Goal: Navigation & Orientation: Find specific page/section

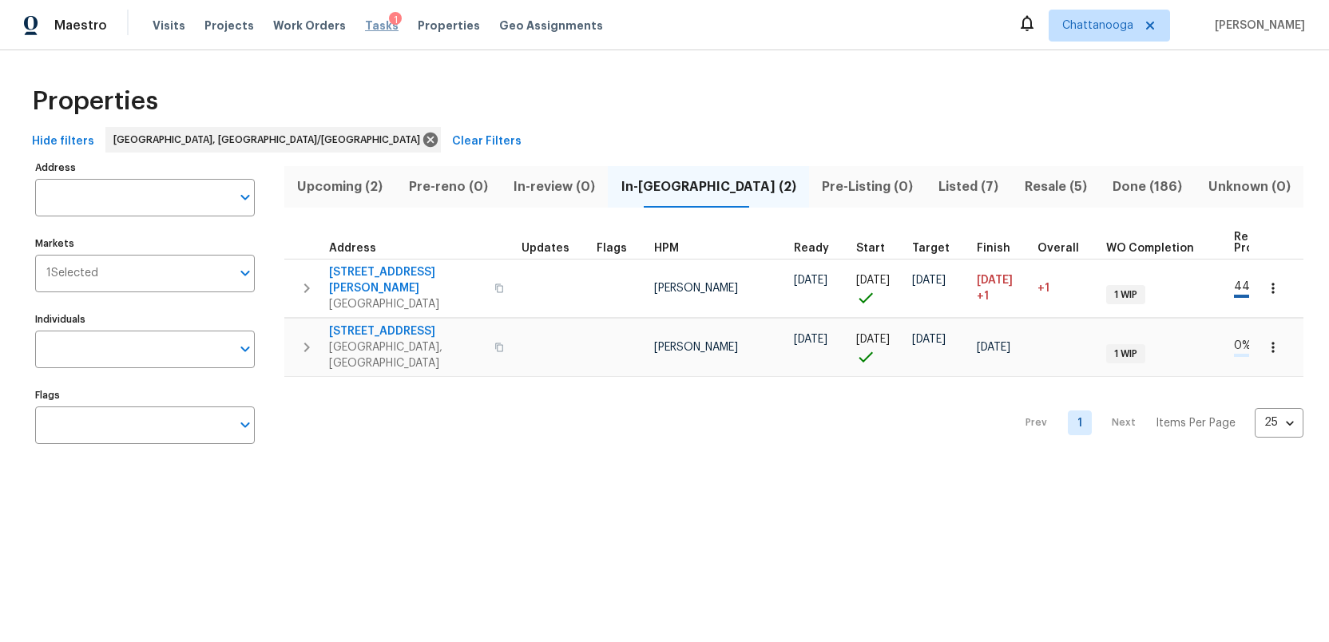
click at [368, 25] on span "Tasks" at bounding box center [382, 25] width 34 height 11
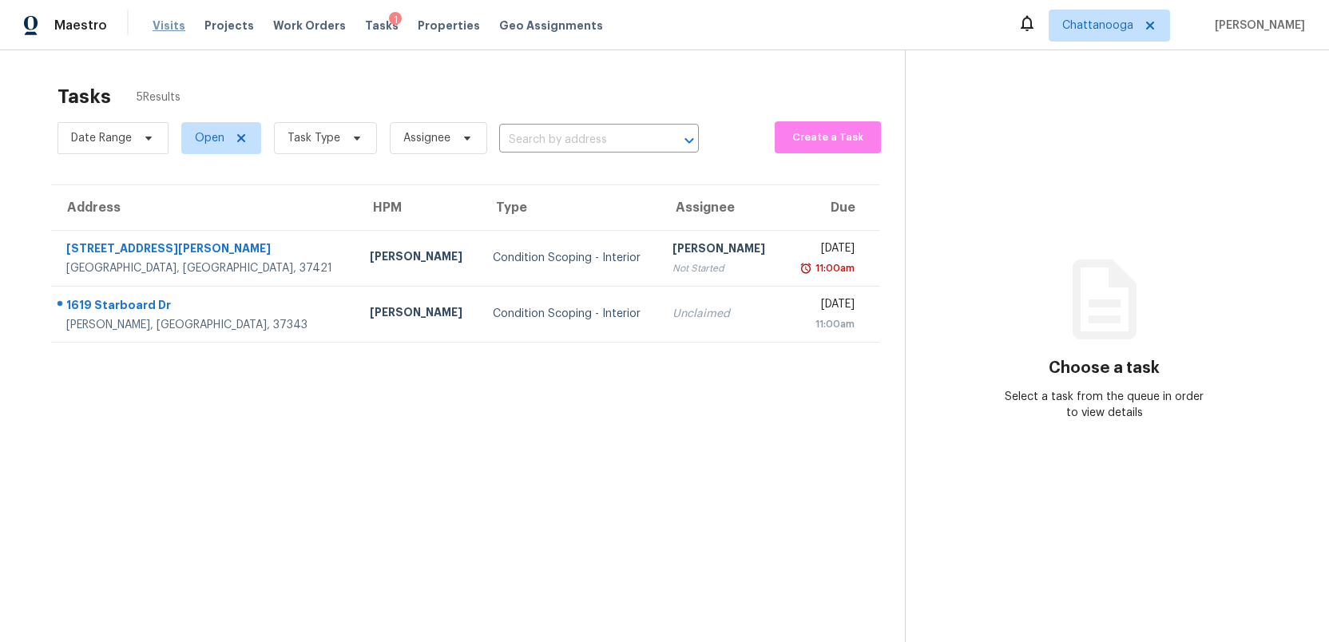
click at [166, 24] on span "Visits" at bounding box center [169, 26] width 33 height 16
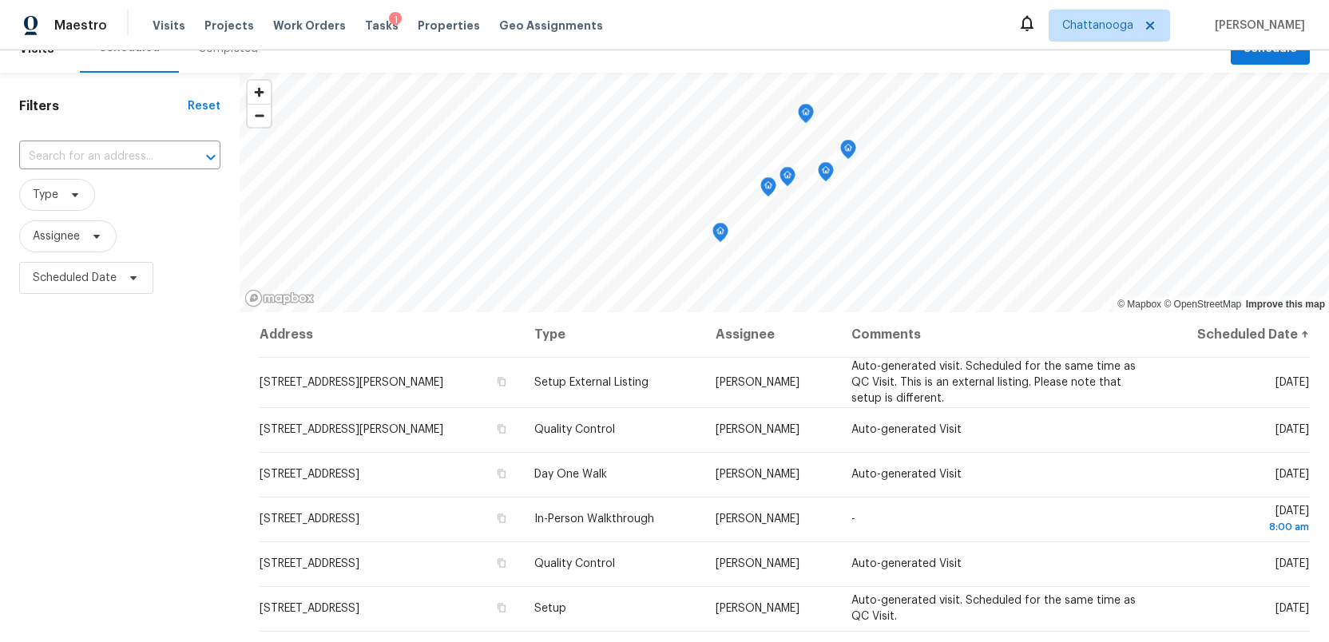
scroll to position [26, 0]
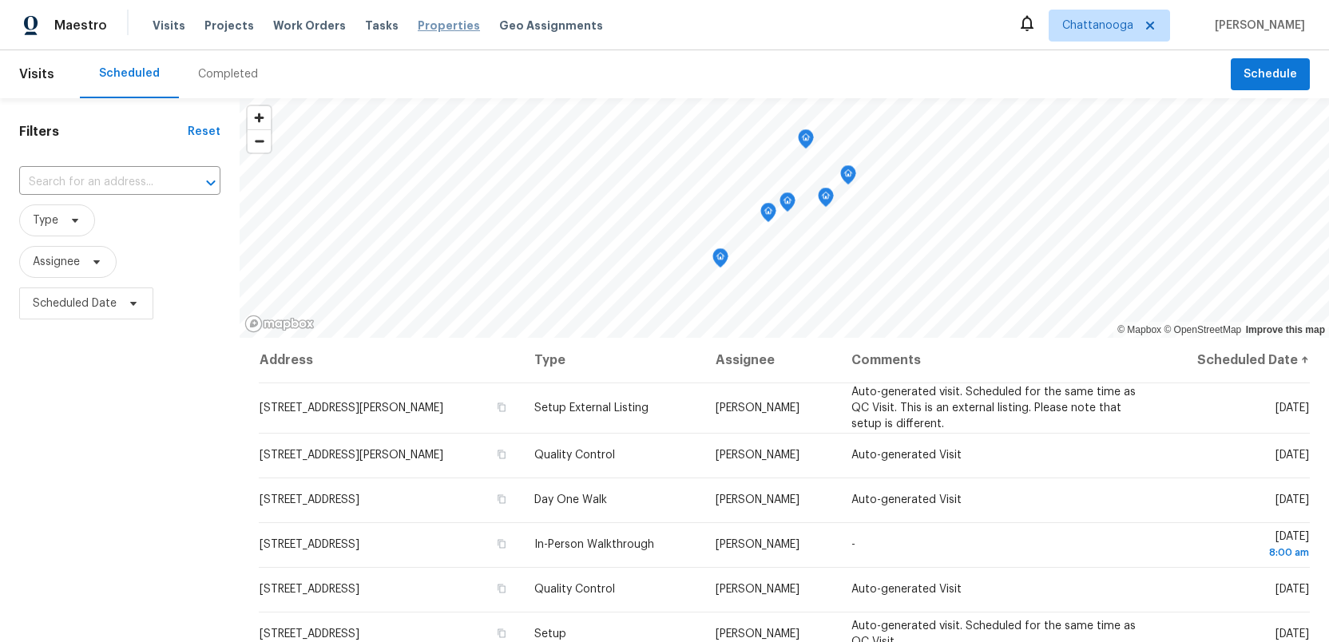
click at [418, 26] on span "Properties" at bounding box center [449, 26] width 62 height 16
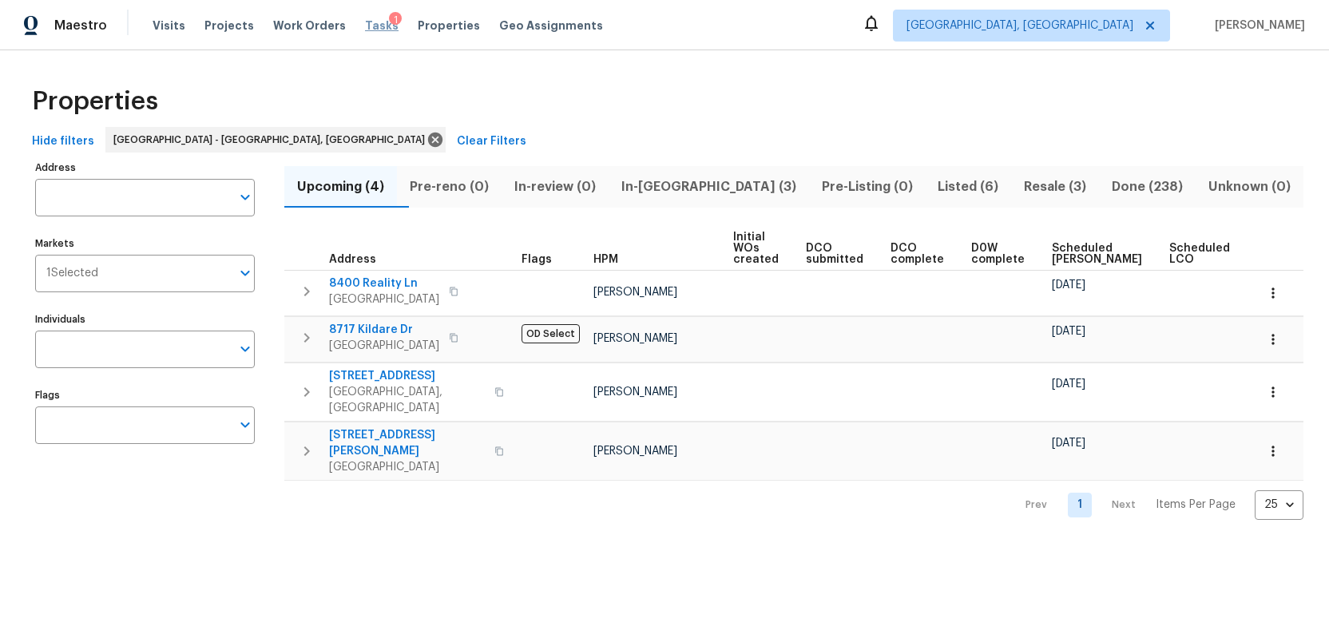
click at [365, 26] on span "Tasks" at bounding box center [382, 25] width 34 height 11
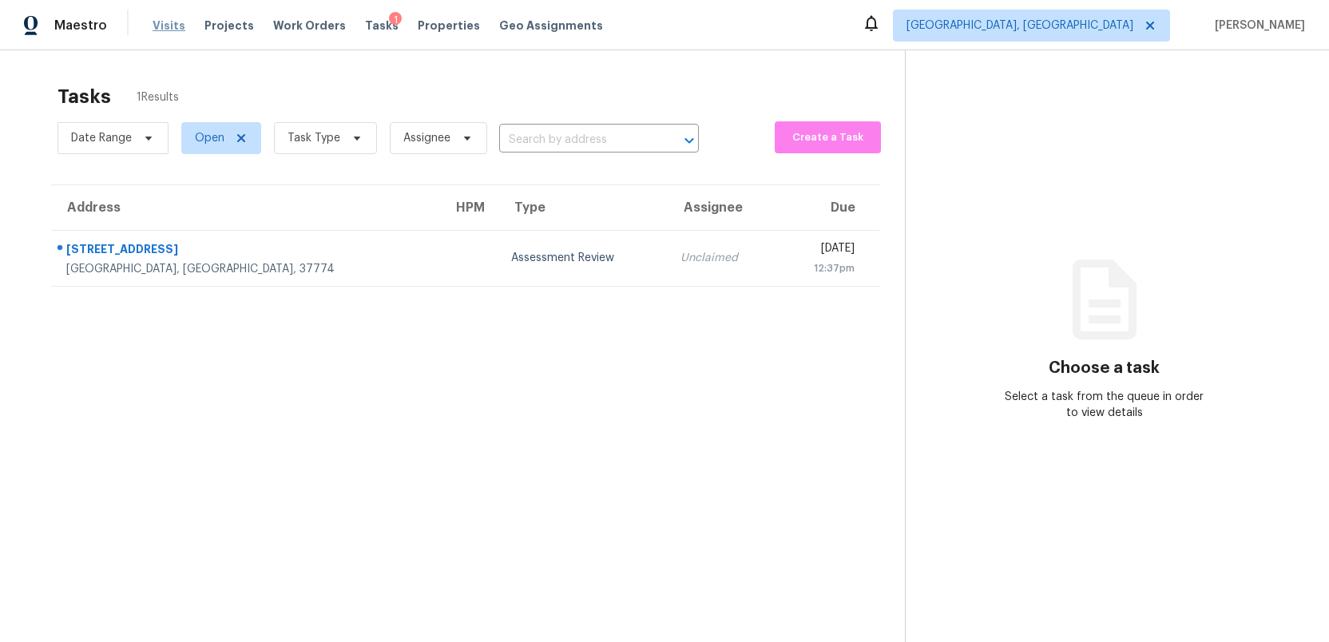
click at [164, 22] on span "Visits" at bounding box center [169, 26] width 33 height 16
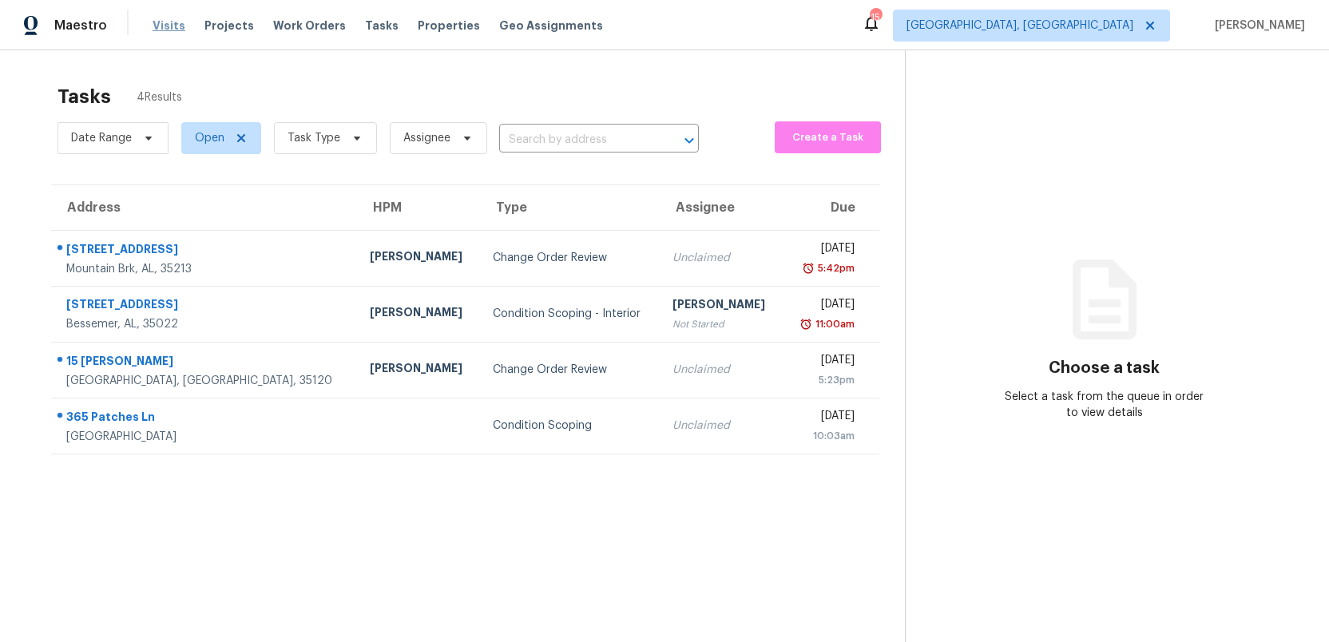
click at [161, 28] on span "Visits" at bounding box center [169, 26] width 33 height 16
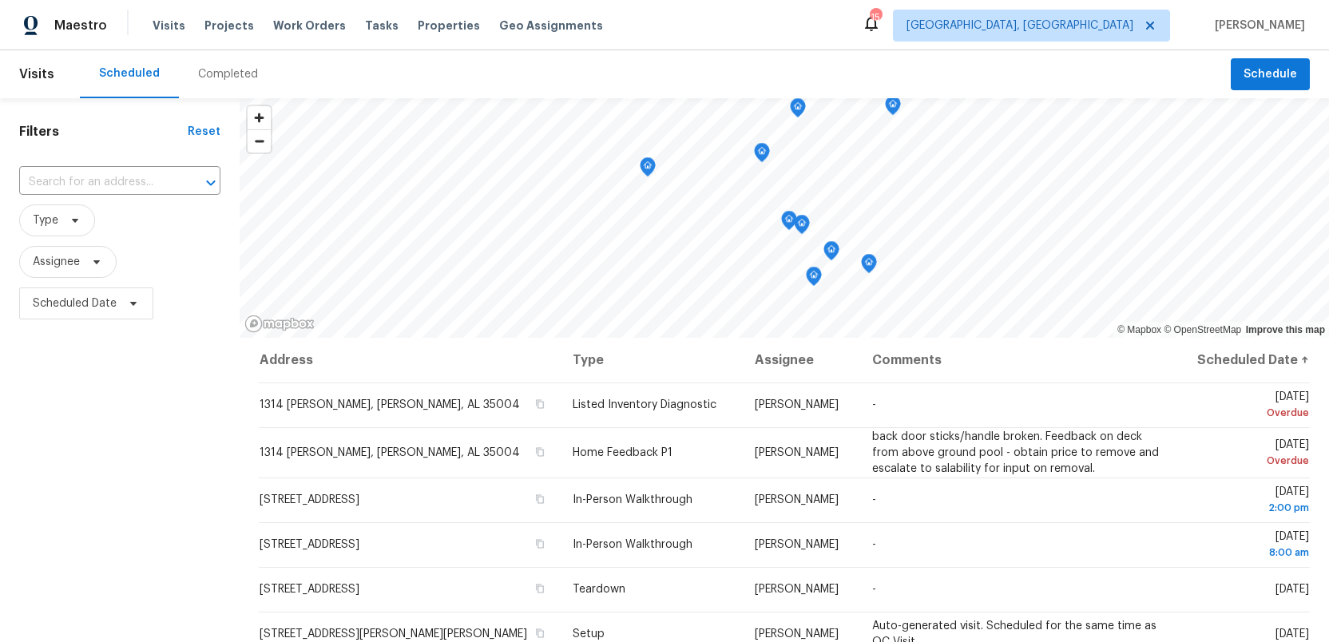
click at [226, 486] on div "Filters Reset ​ Type Assignee Scheduled Date" at bounding box center [120, 474] width 240 height 753
click at [365, 29] on span "Tasks" at bounding box center [382, 25] width 34 height 11
click at [1101, 26] on span "[GEOGRAPHIC_DATA], [GEOGRAPHIC_DATA]" at bounding box center [1019, 26] width 227 height 16
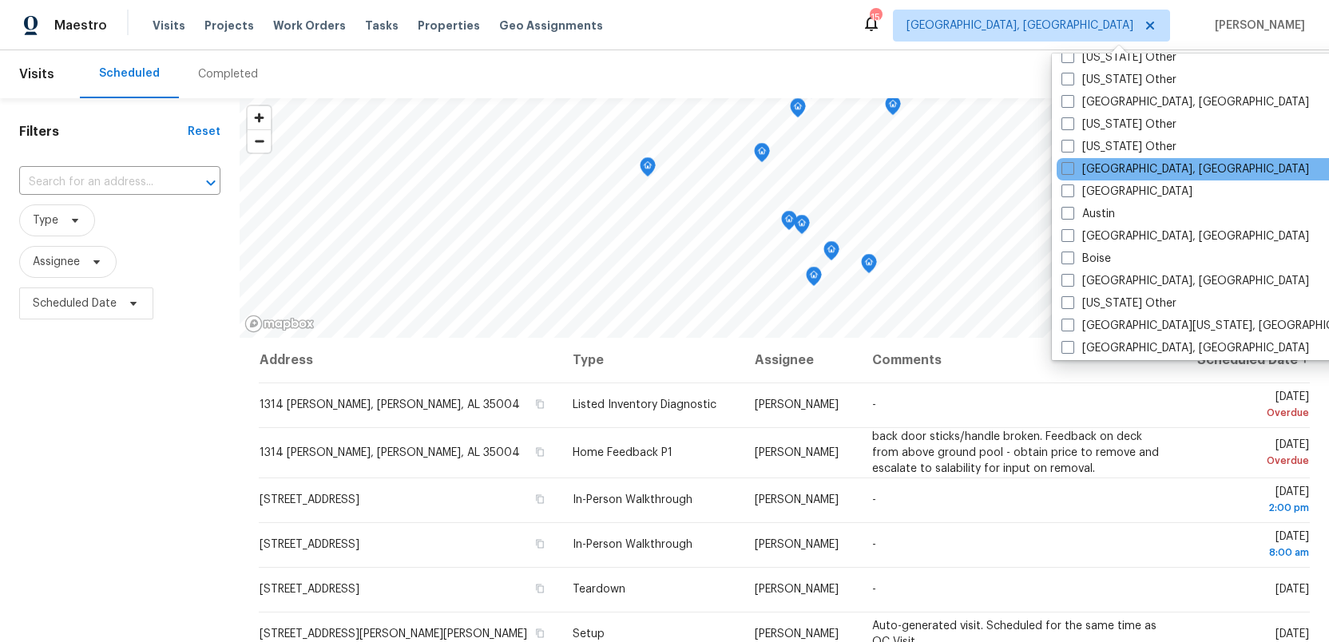
scroll to position [28, 0]
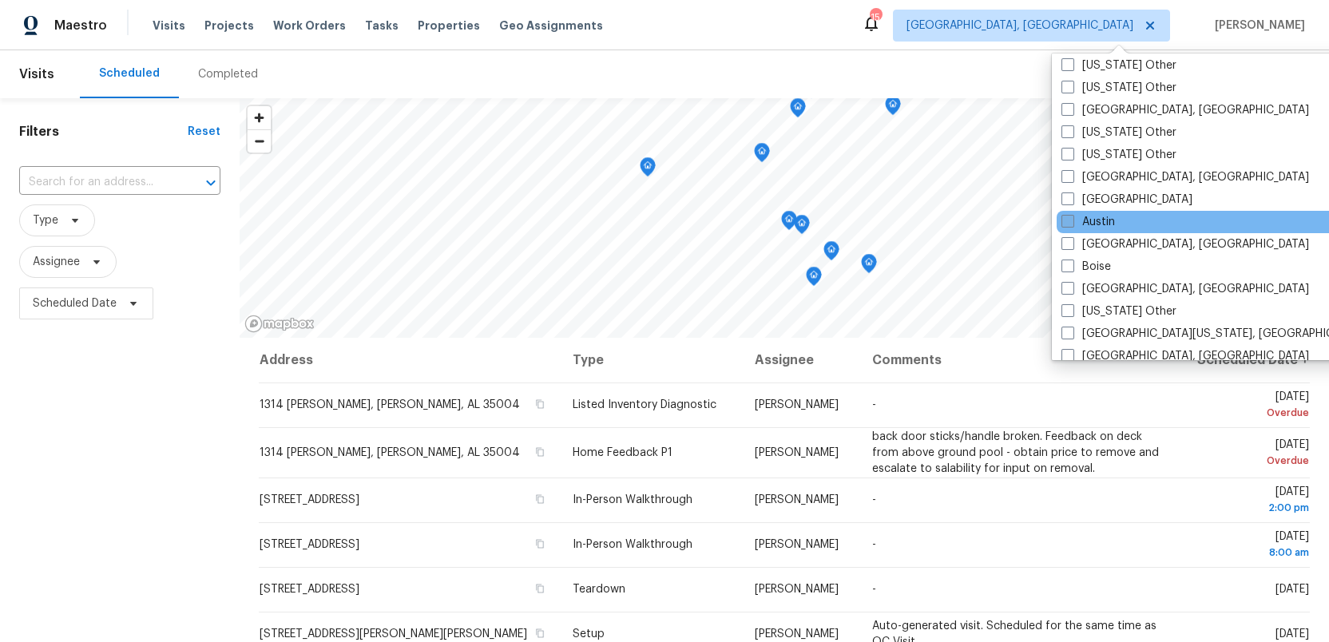
click at [1072, 220] on span at bounding box center [1067, 221] width 13 height 13
click at [1072, 220] on input "Austin" at bounding box center [1066, 219] width 10 height 10
checkbox input "true"
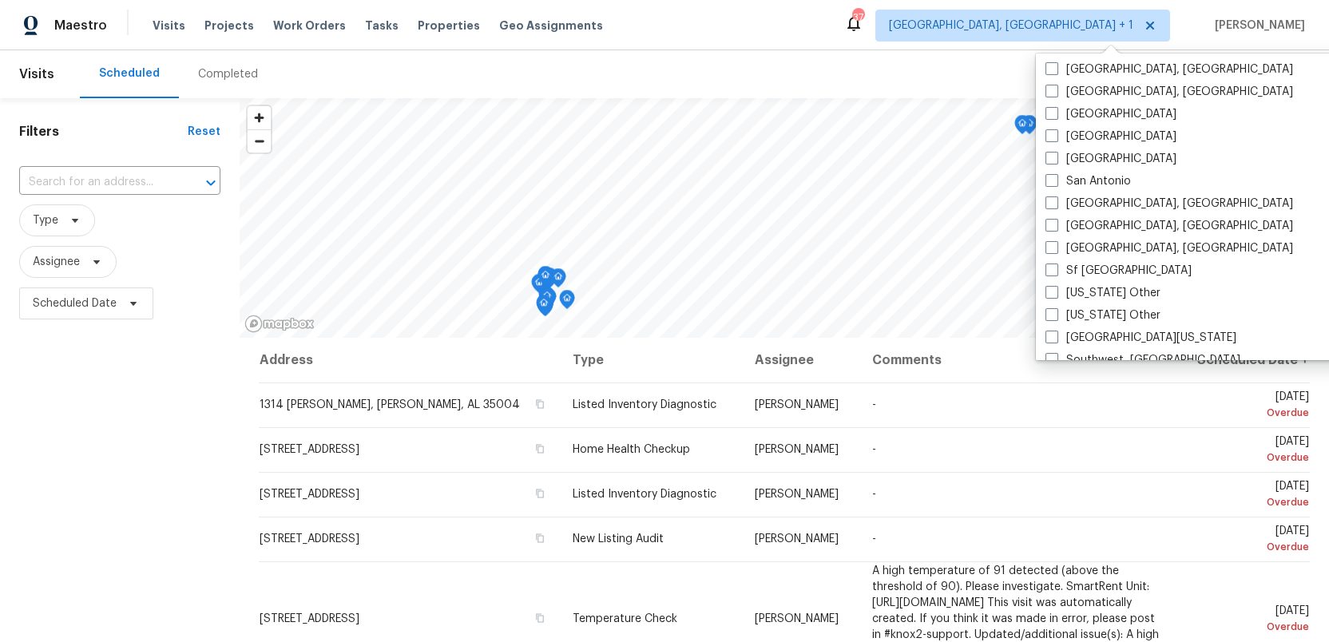
scroll to position [1976, 0]
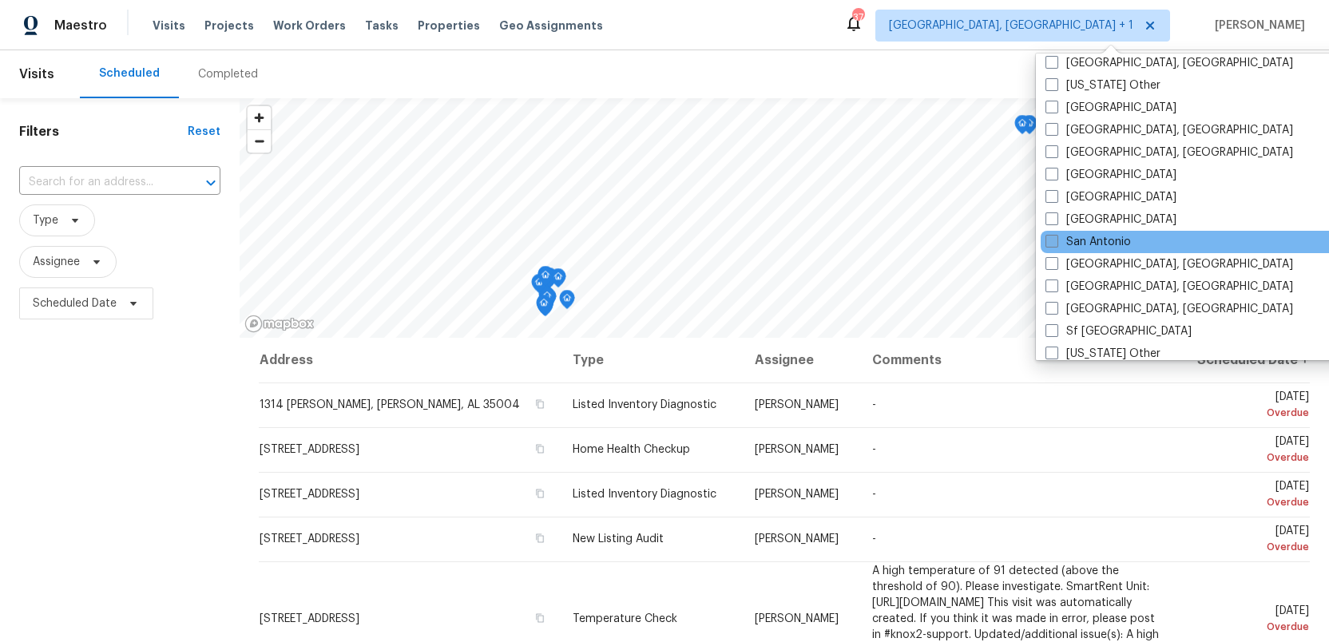
click at [1052, 234] on label "San Antonio" at bounding box center [1087, 242] width 85 height 16
click at [1052, 234] on input "San Antonio" at bounding box center [1050, 239] width 10 height 10
checkbox input "true"
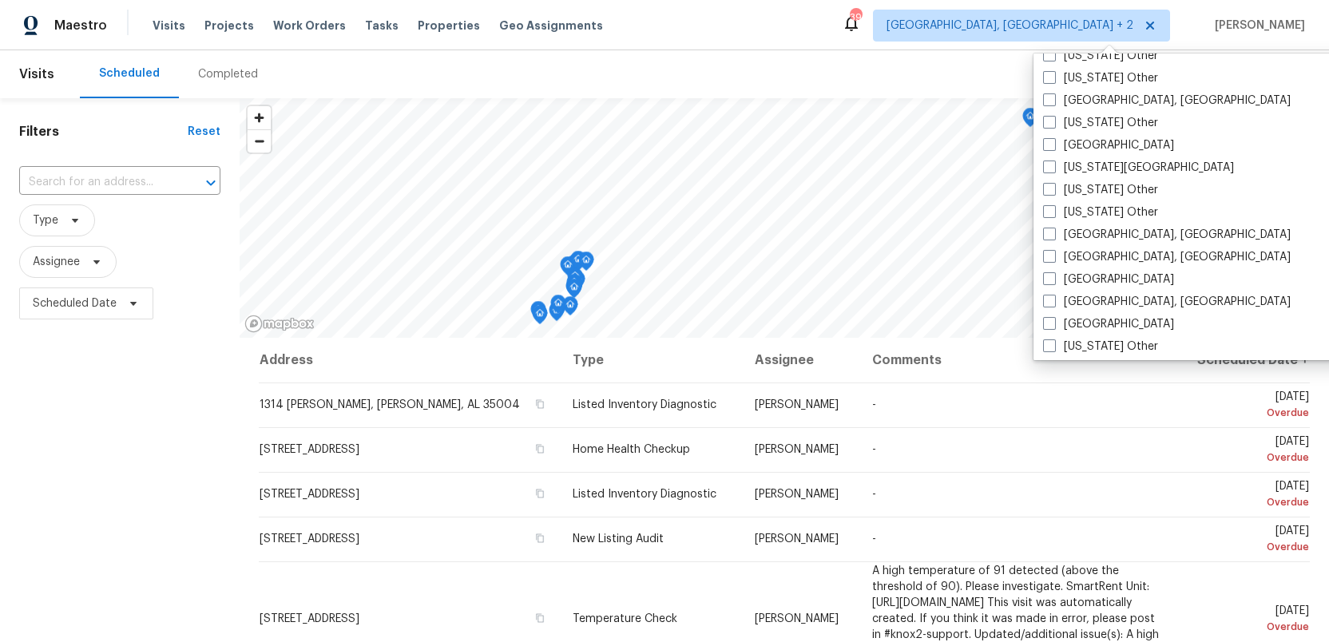
scroll to position [891, 0]
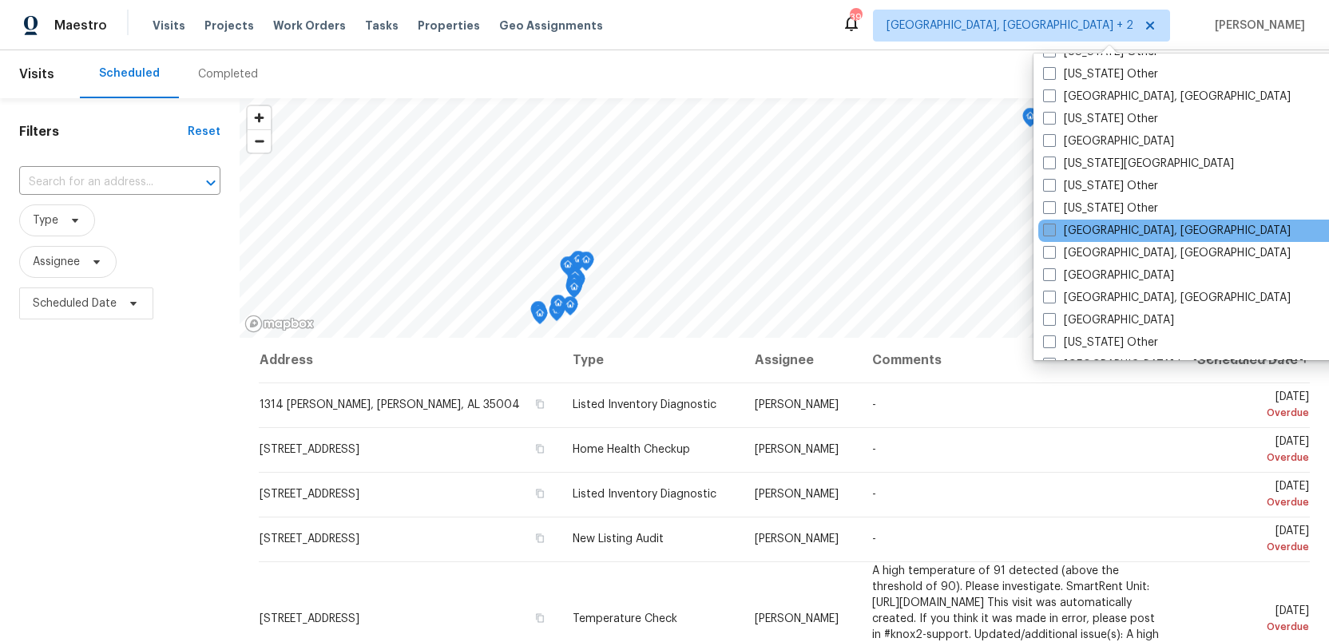
click at [1048, 229] on span at bounding box center [1049, 230] width 13 height 13
click at [1048, 229] on input "Killeen, TX" at bounding box center [1048, 228] width 10 height 10
checkbox input "true"
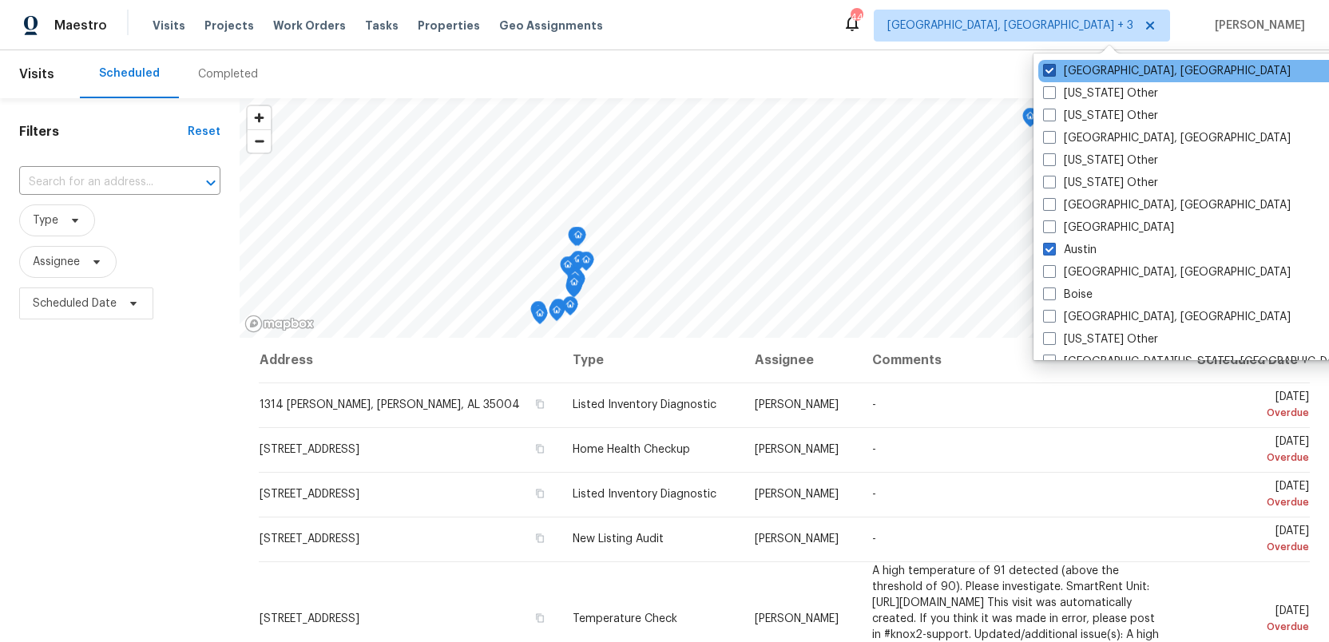
click at [1045, 70] on span at bounding box center [1049, 70] width 13 height 13
click at [1045, 70] on input "Birmingham, AL" at bounding box center [1048, 68] width 10 height 10
checkbox input "false"
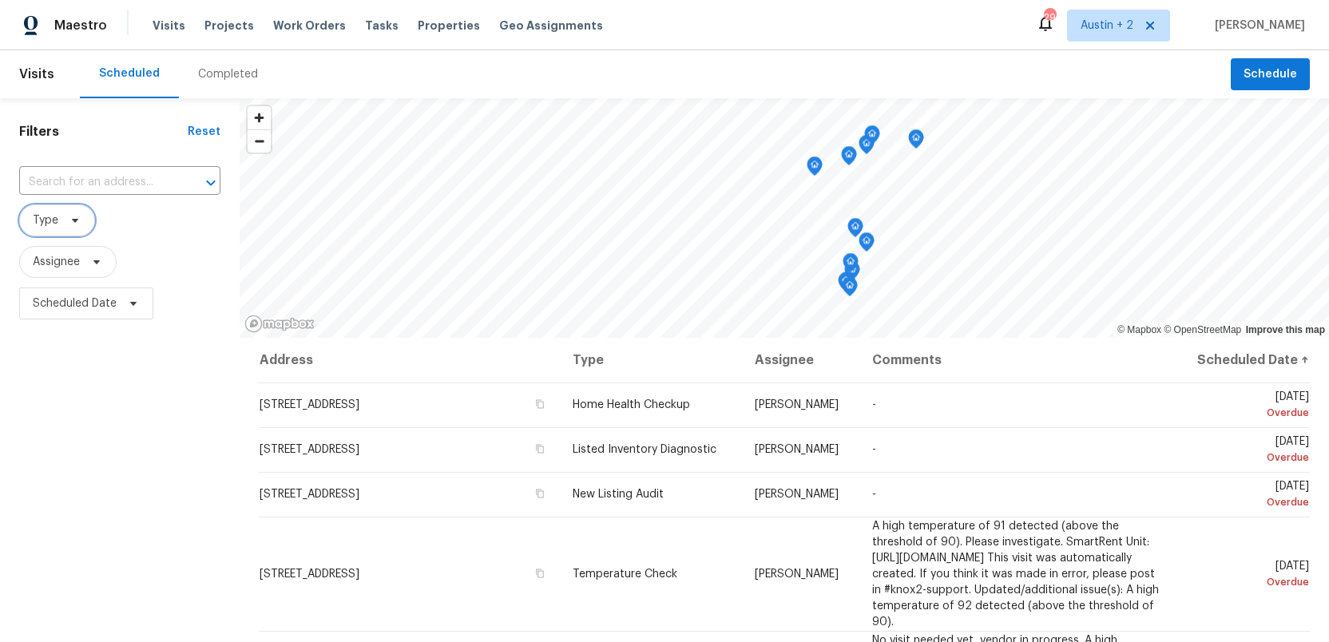
click at [75, 226] on icon at bounding box center [75, 220] width 13 height 13
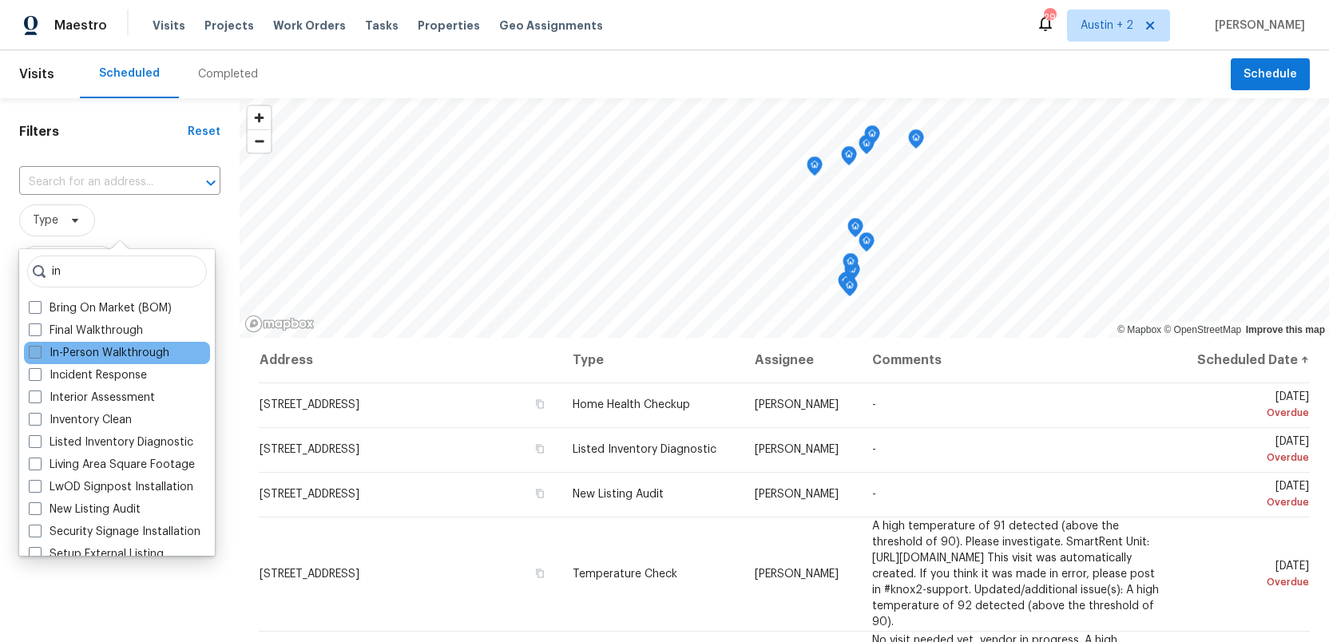
type input "in"
click at [43, 349] on label "In-Person Walkthrough" at bounding box center [99, 353] width 141 height 16
click at [39, 349] on input "In-Person Walkthrough" at bounding box center [34, 350] width 10 height 10
checkbox input "true"
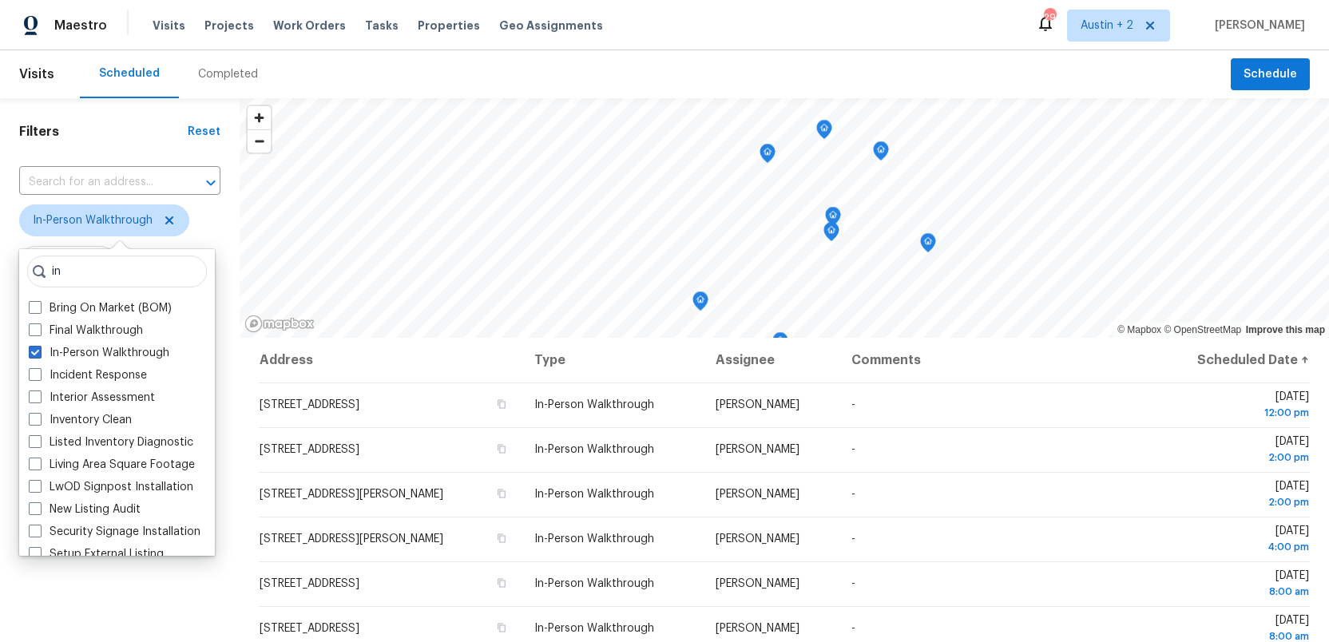
click at [130, 593] on div "Filters Reset ​ In-Person Walkthrough Assignee Scheduled Date" at bounding box center [120, 474] width 240 height 753
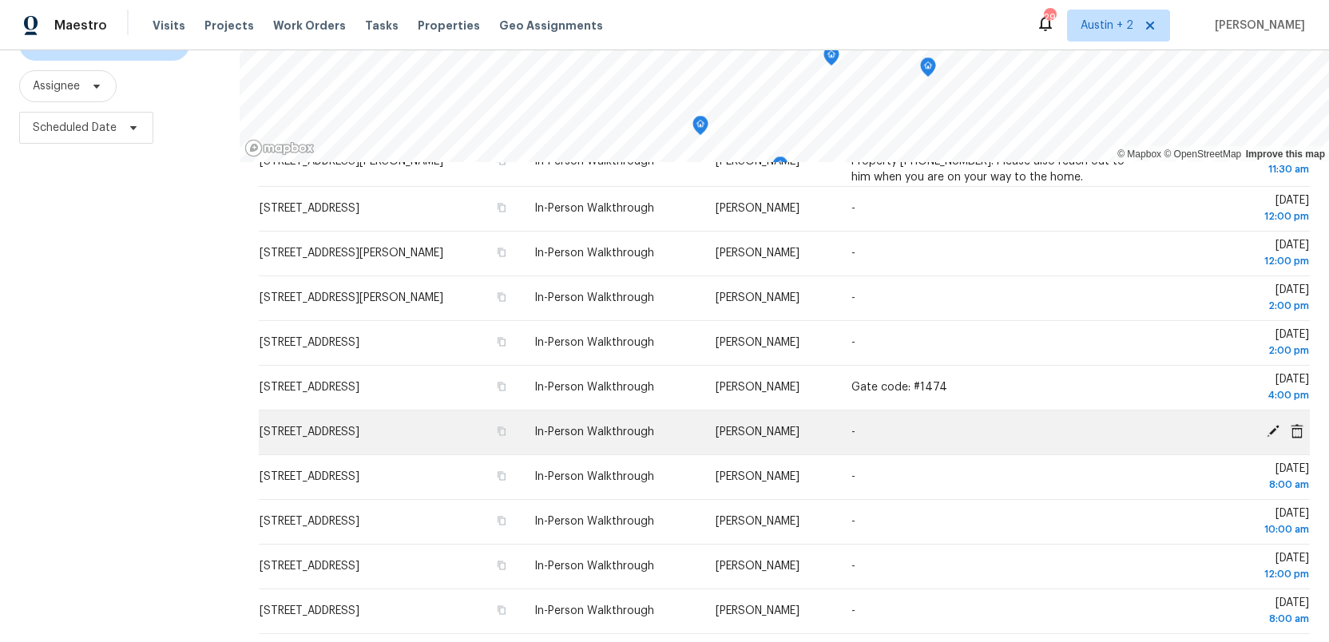
scroll to position [209, 0]
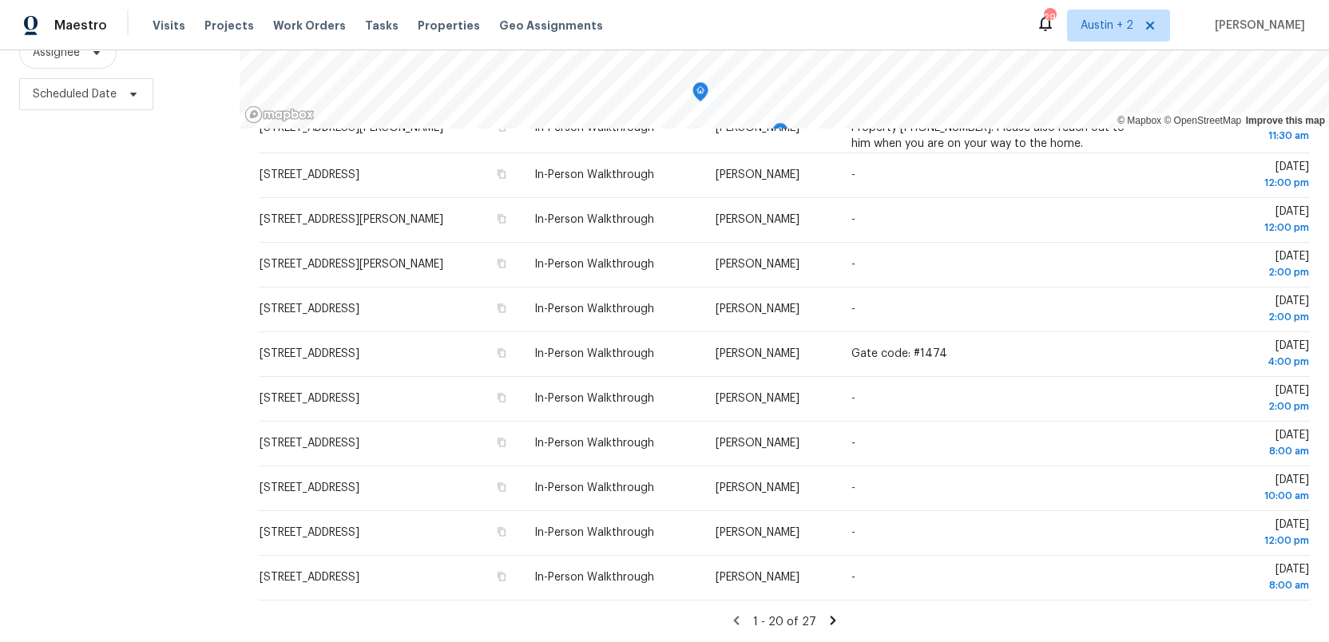
click at [830, 617] on icon at bounding box center [833, 620] width 6 height 9
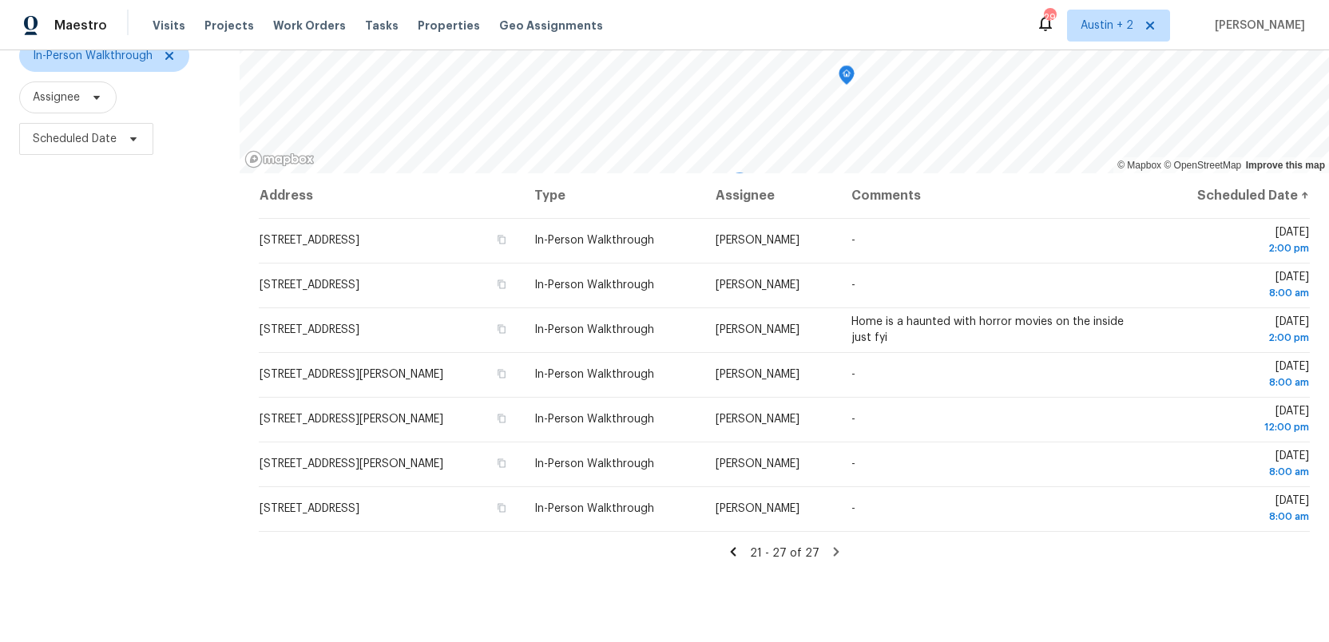
scroll to position [167, 0]
click at [733, 545] on icon at bounding box center [733, 549] width 14 height 14
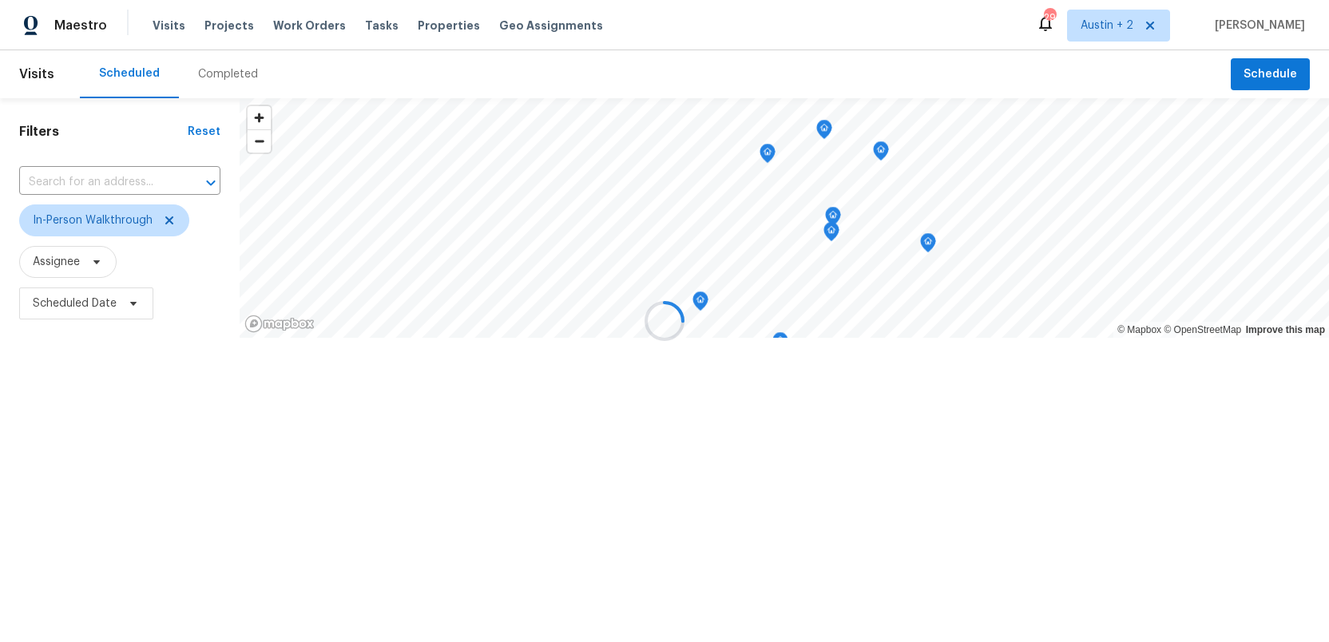
scroll to position [0, 0]
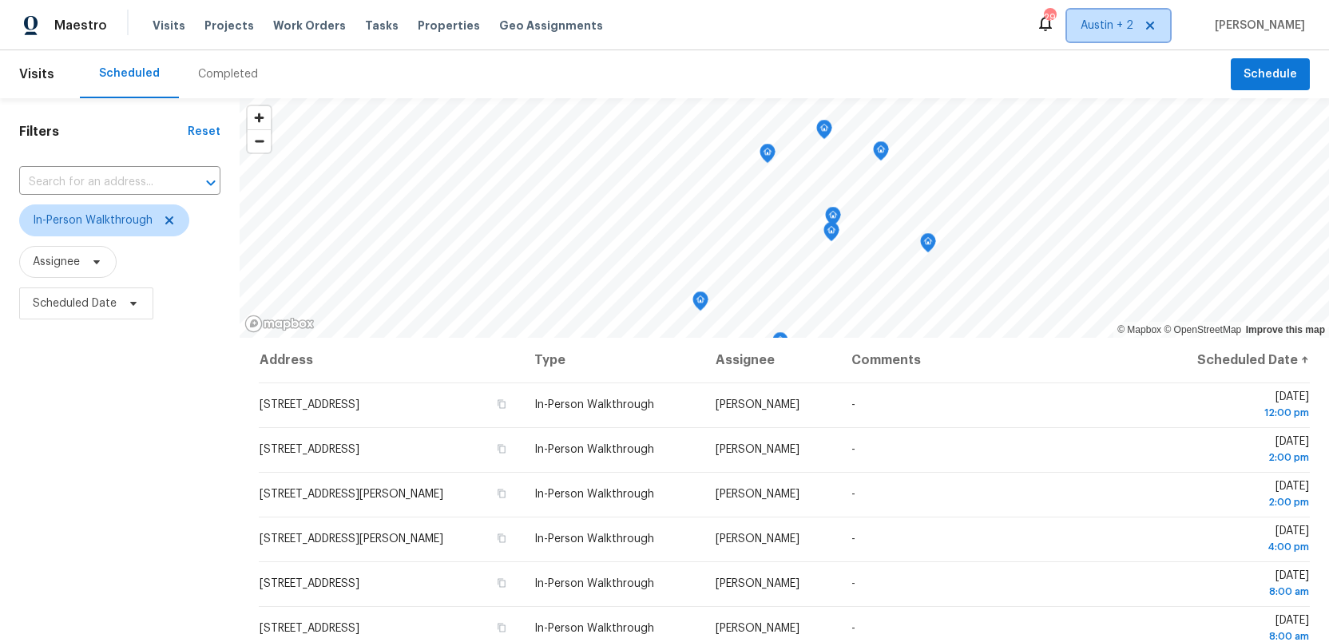
click at [1106, 22] on span "Austin + 2" at bounding box center [1107, 26] width 53 height 16
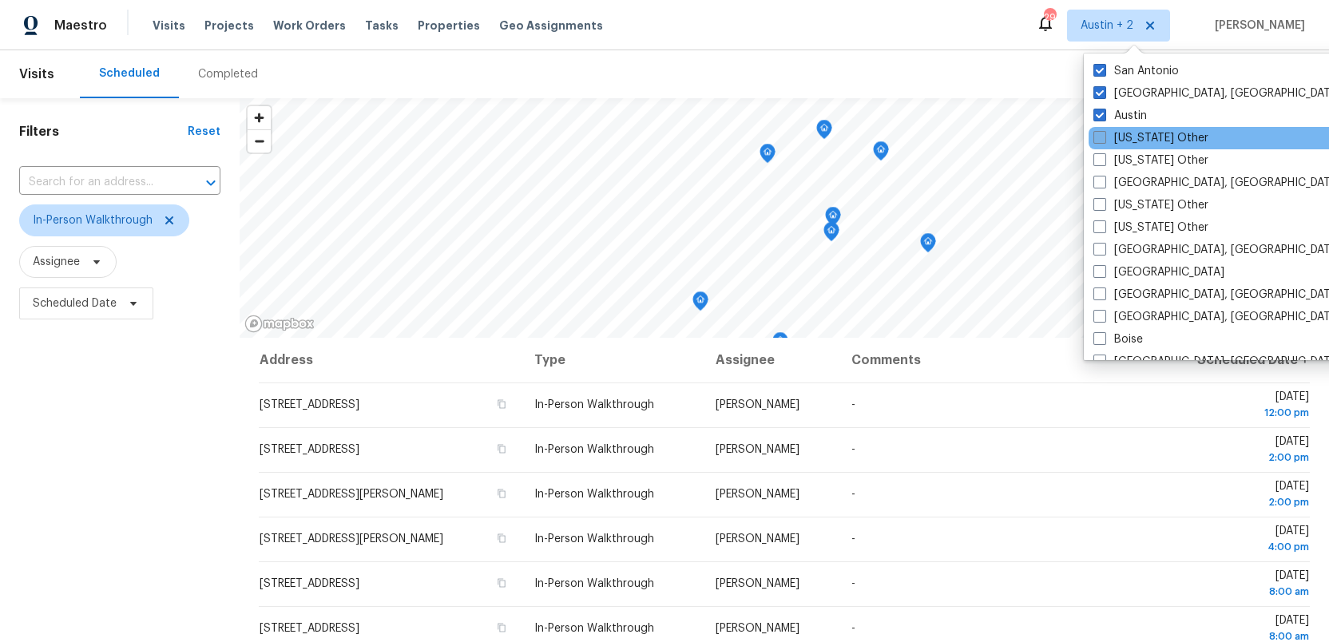
click at [1097, 138] on span at bounding box center [1099, 137] width 13 height 13
click at [1097, 138] on input "Alabama Other" at bounding box center [1098, 135] width 10 height 10
checkbox input "true"
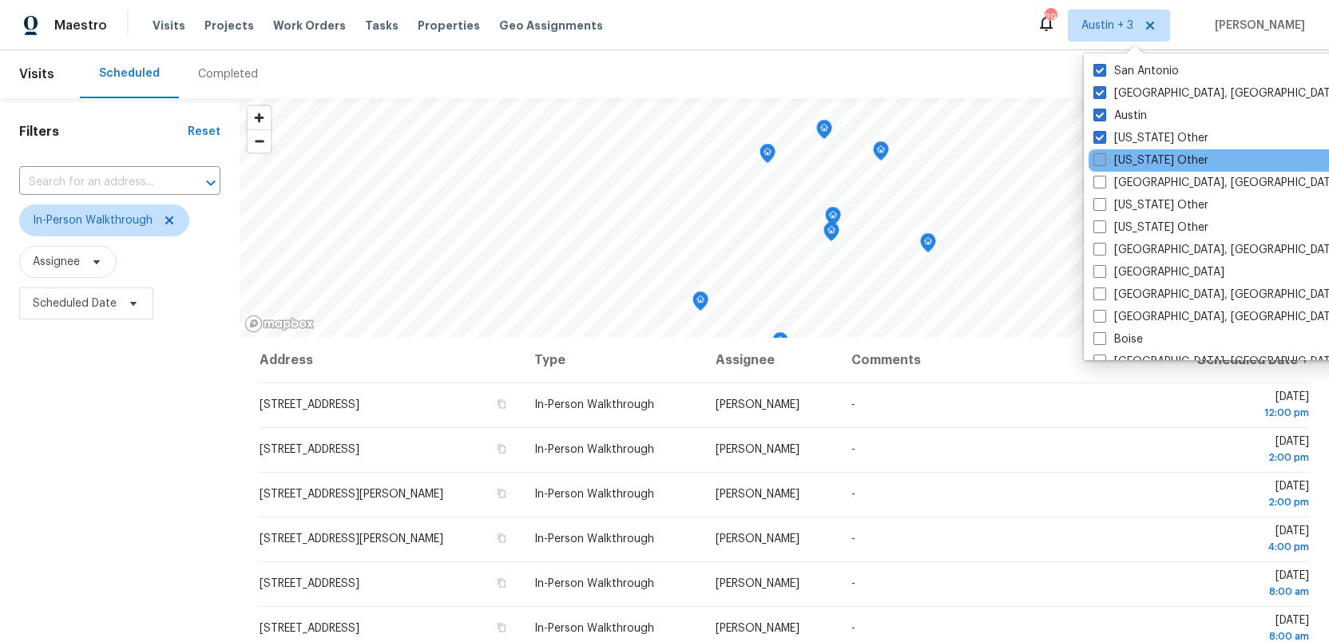
click at [1097, 156] on span at bounding box center [1099, 159] width 13 height 13
click at [1097, 156] on input "Alaska Other" at bounding box center [1098, 158] width 10 height 10
checkbox input "true"
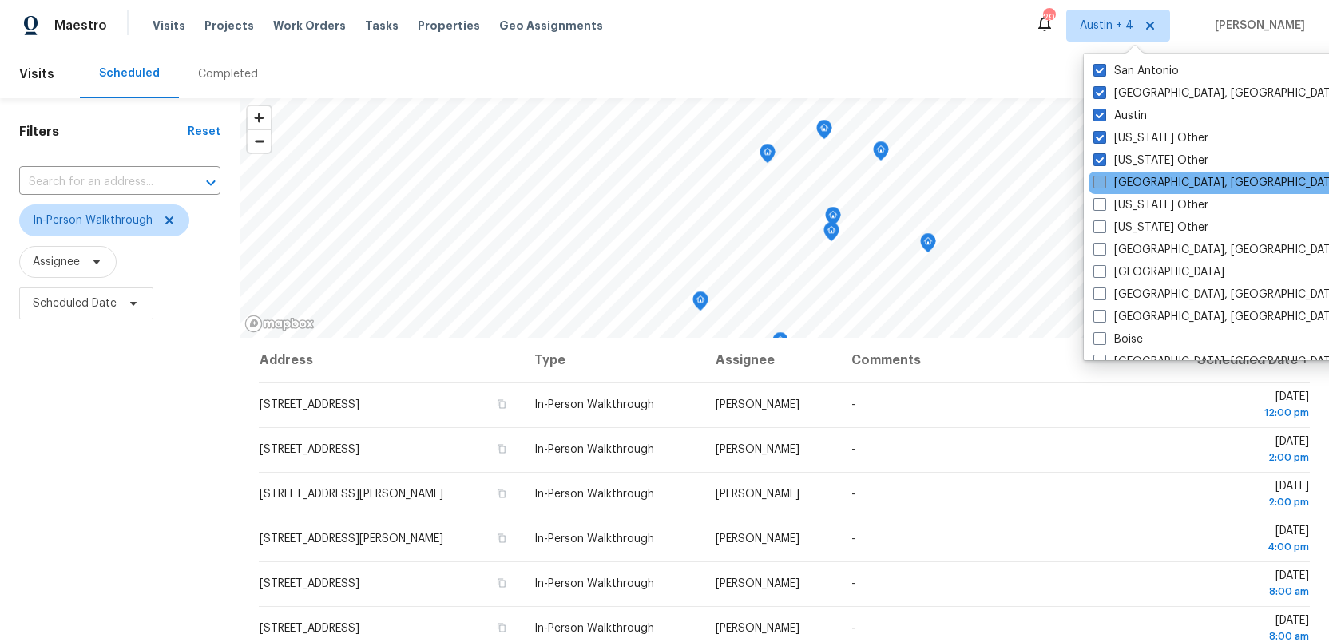
click at [1097, 180] on span at bounding box center [1099, 182] width 13 height 13
click at [1097, 180] on input "Albuquerque, NM" at bounding box center [1098, 180] width 10 height 10
checkbox input "true"
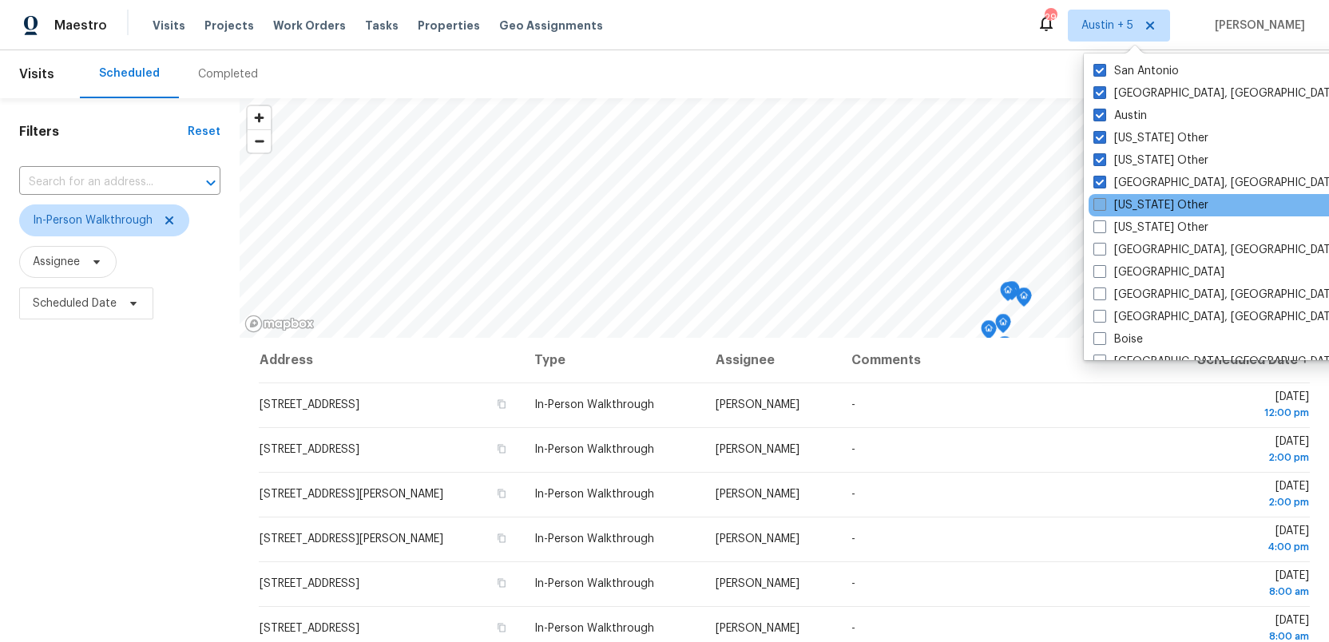
click at [1097, 203] on span at bounding box center [1099, 204] width 13 height 13
click at [1097, 203] on input "Arizona Other" at bounding box center [1098, 202] width 10 height 10
checkbox input "true"
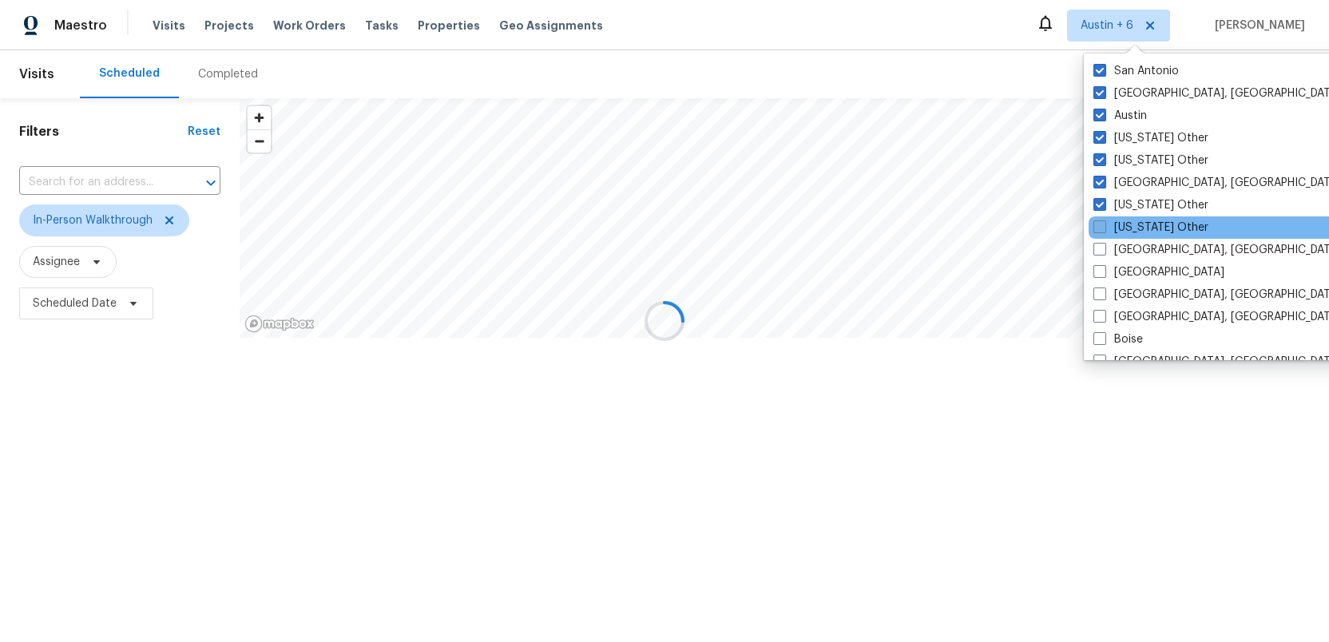
click at [1097, 220] on label "Arkansas Other" at bounding box center [1150, 228] width 115 height 16
click at [1097, 220] on input "Arkansas Other" at bounding box center [1098, 225] width 10 height 10
checkbox input "true"
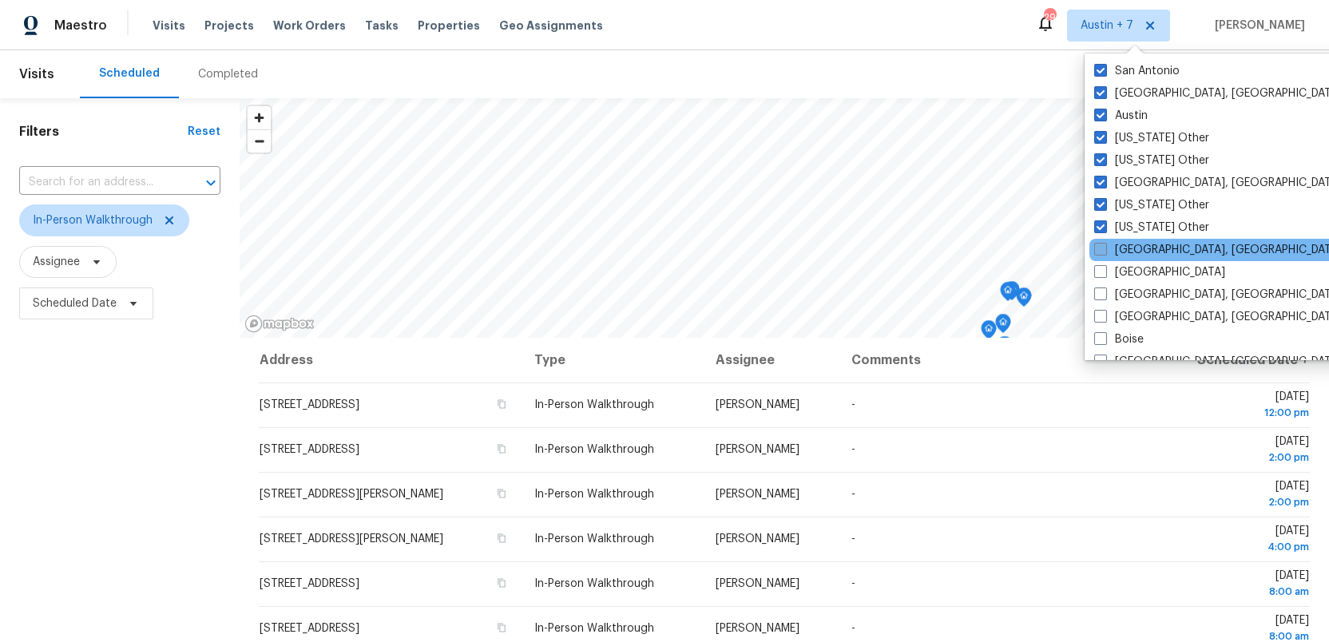
click at [1097, 256] on label "Asheville, NC" at bounding box center [1218, 250] width 248 height 16
click at [1097, 252] on input "Asheville, NC" at bounding box center [1099, 247] width 10 height 10
checkbox input "true"
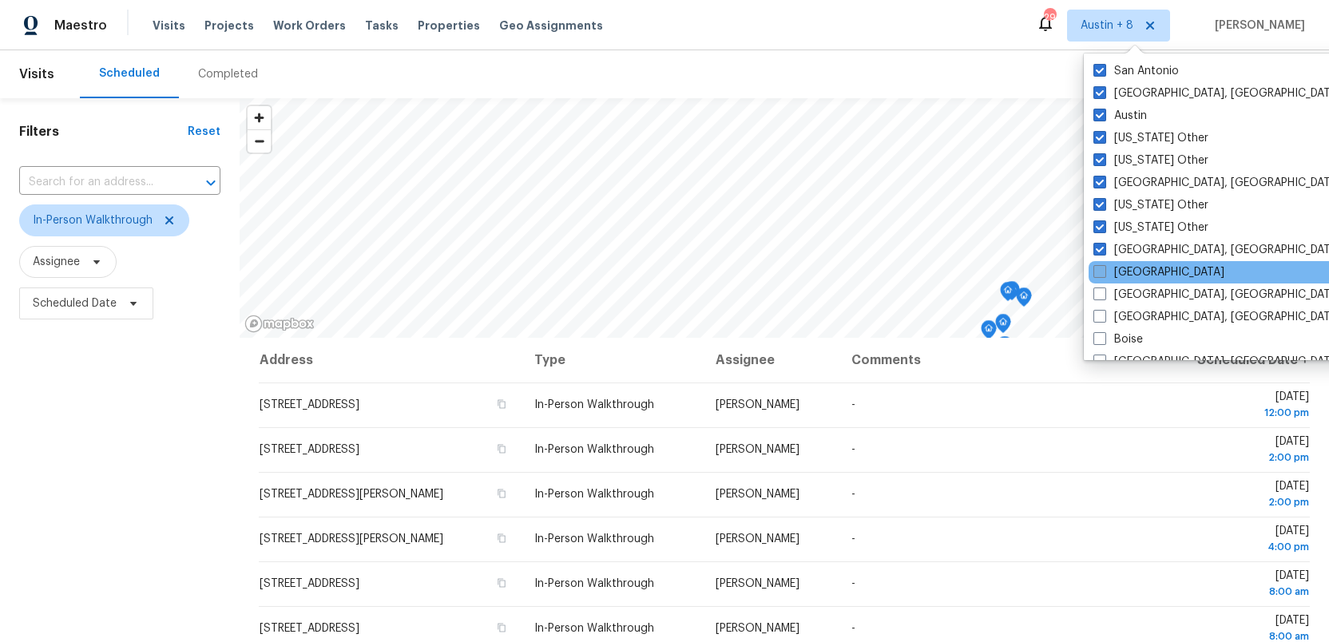
click at [1097, 272] on span at bounding box center [1099, 271] width 13 height 13
click at [1097, 272] on input "Atlanta" at bounding box center [1098, 269] width 10 height 10
checkbox input "true"
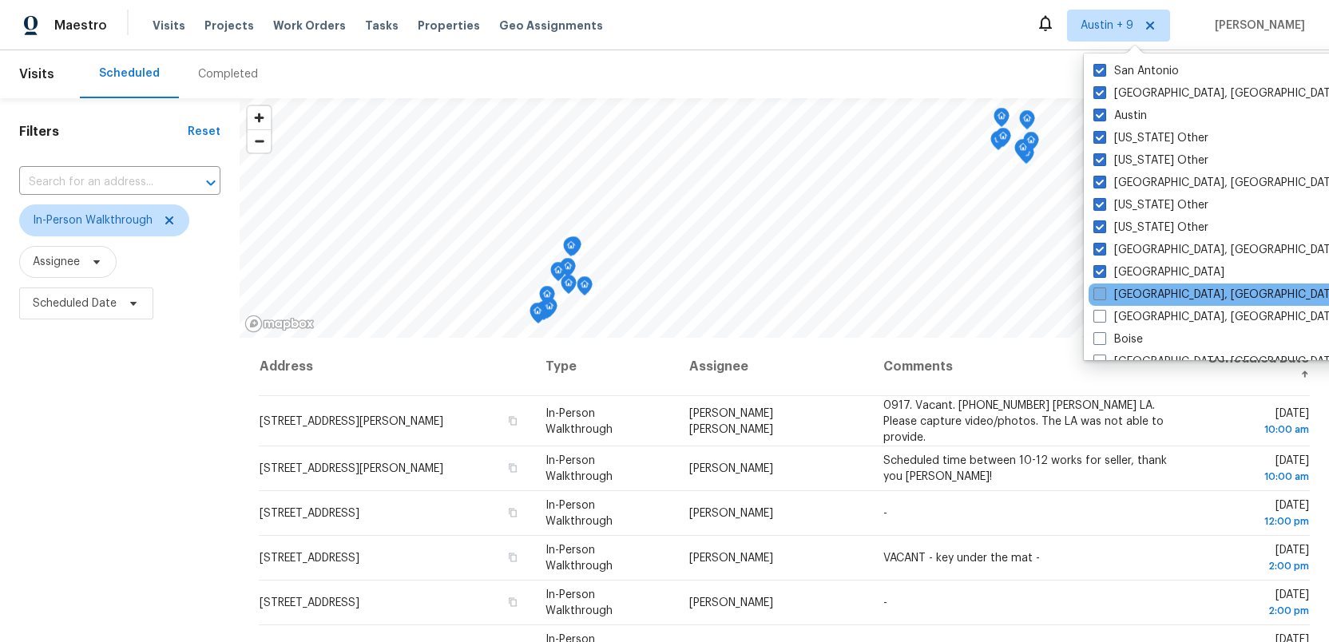
click at [1097, 291] on span at bounding box center [1099, 294] width 13 height 13
click at [1097, 291] on input "Baltimore, MD" at bounding box center [1098, 292] width 10 height 10
checkbox input "true"
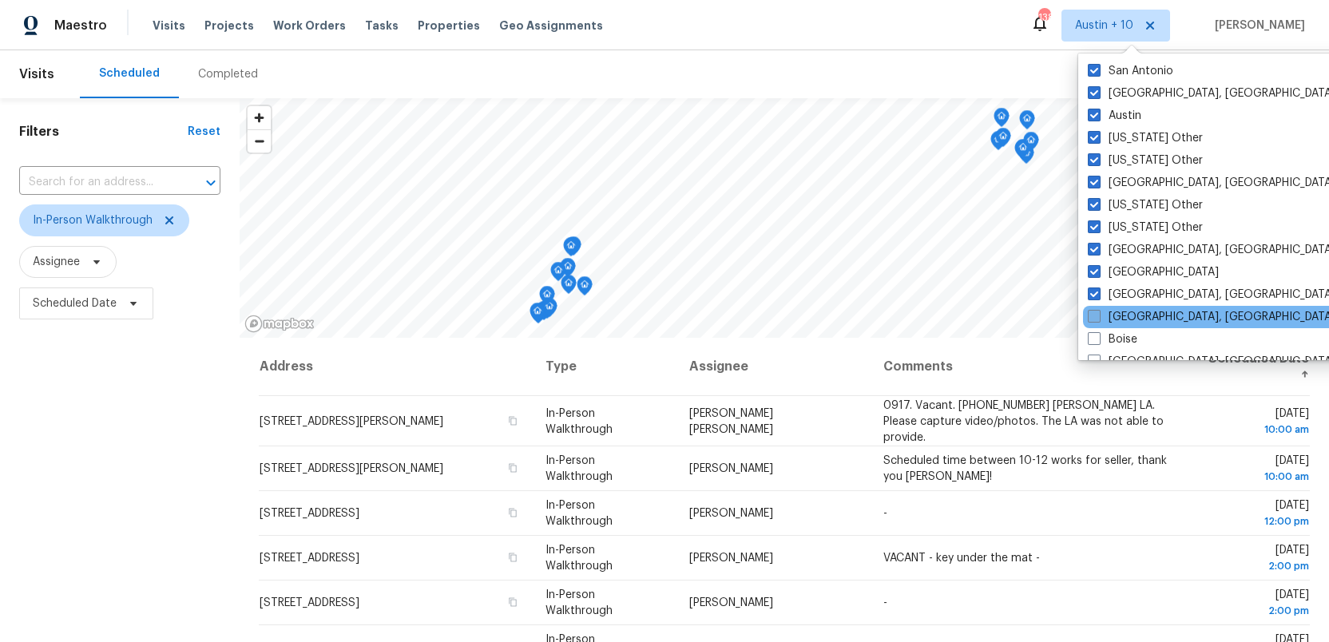
click at [1094, 313] on span at bounding box center [1094, 316] width 13 height 13
click at [1094, 313] on input "Birmingham, AL" at bounding box center [1093, 314] width 10 height 10
checkbox input "true"
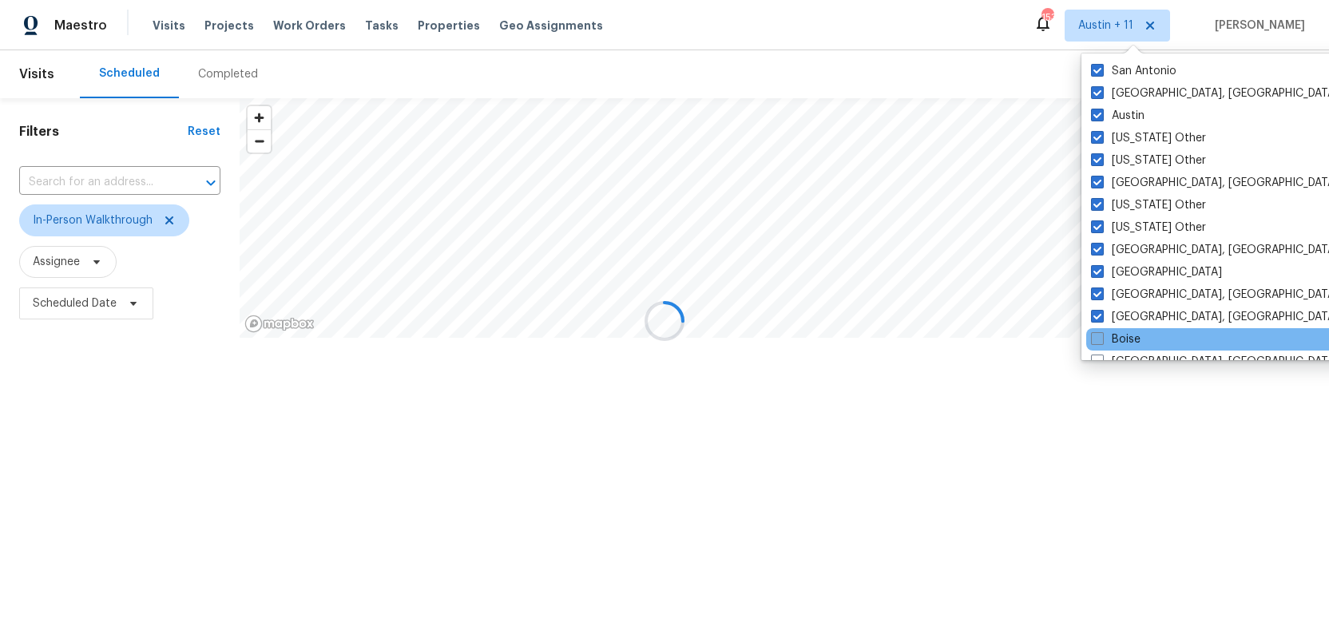
click at [1094, 332] on span at bounding box center [1097, 338] width 13 height 13
click at [1094, 332] on input "Boise" at bounding box center [1096, 336] width 10 height 10
checkbox input "true"
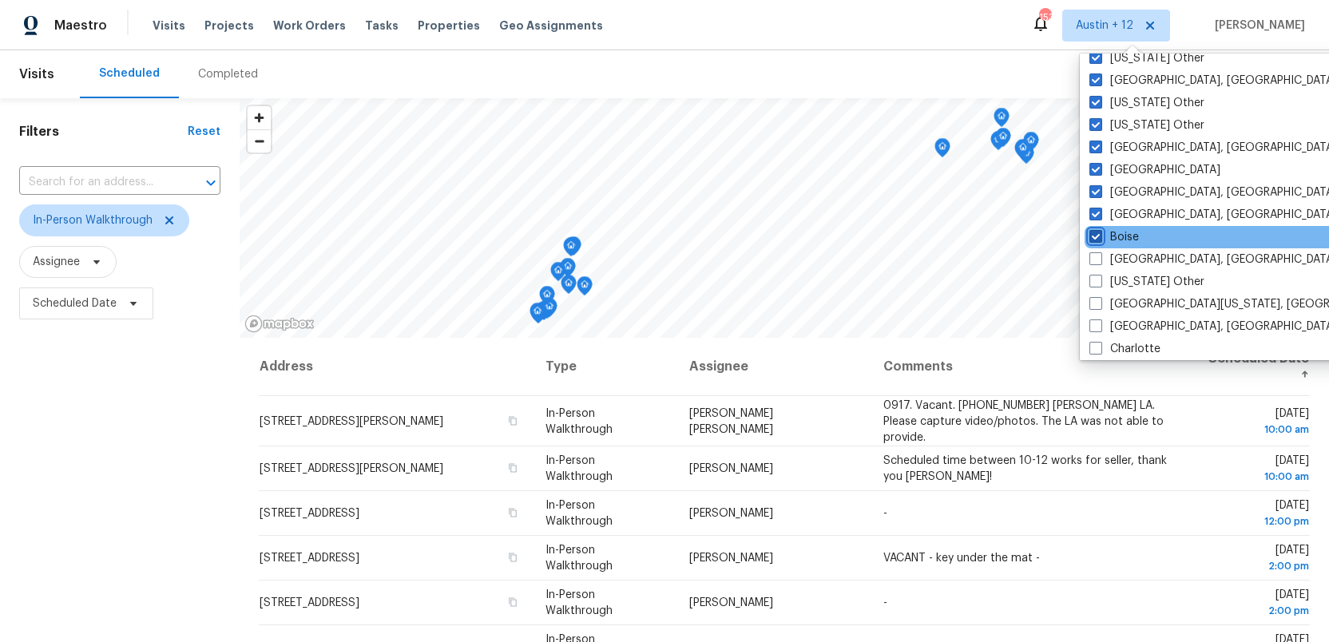
scroll to position [151, 0]
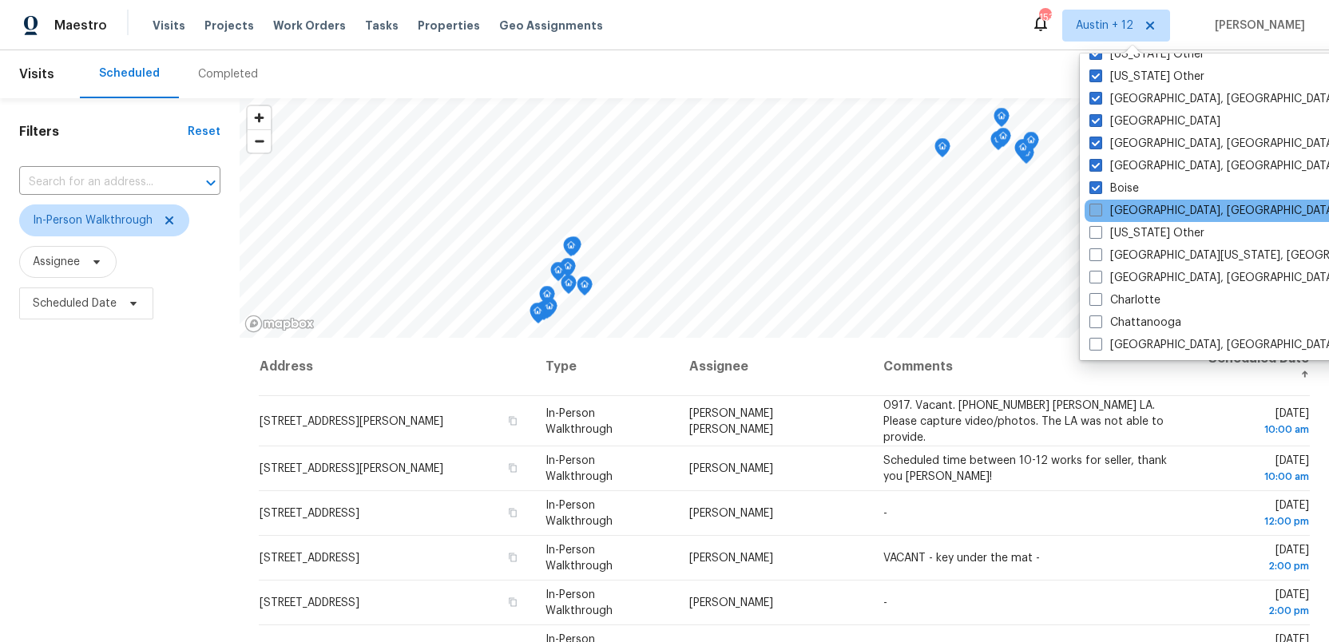
click at [1097, 213] on span at bounding box center [1095, 210] width 13 height 13
click at [1097, 213] on input "Boston, MA" at bounding box center [1094, 208] width 10 height 10
checkbox input "true"
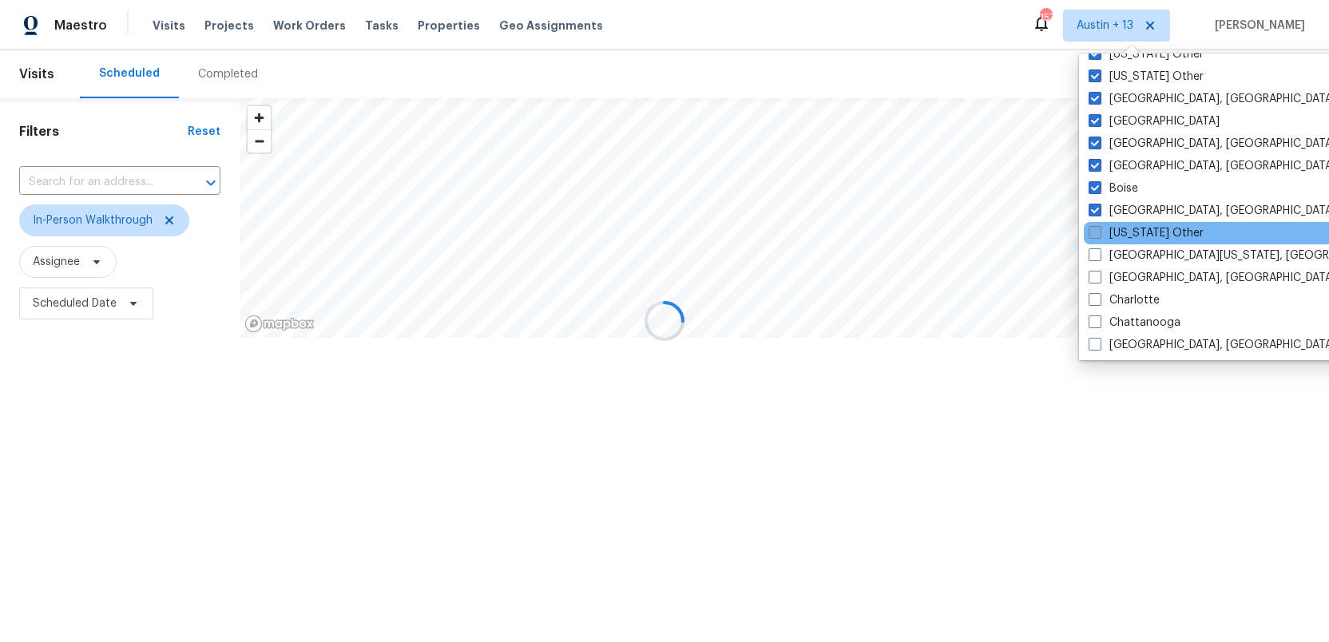
click at [1095, 228] on span at bounding box center [1095, 232] width 13 height 13
click at [1095, 228] on input "California Other" at bounding box center [1094, 230] width 10 height 10
checkbox input "true"
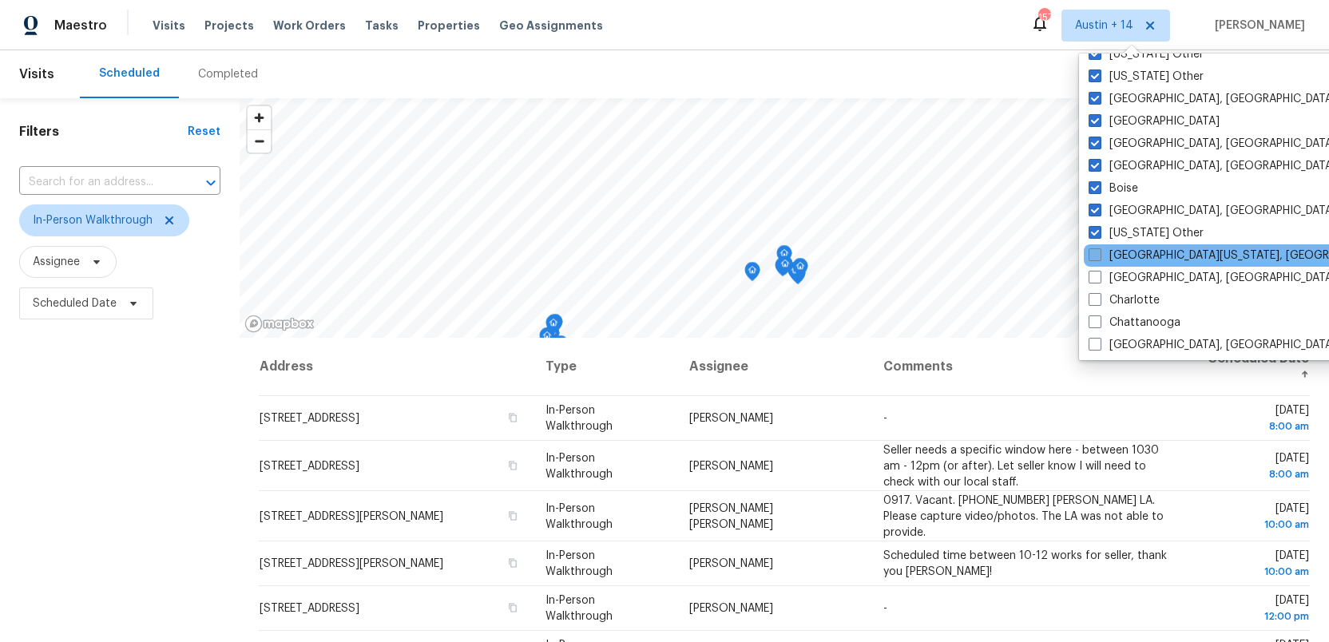
click at [1095, 253] on span at bounding box center [1095, 254] width 13 height 13
click at [1095, 253] on input "Central California, CA" at bounding box center [1094, 253] width 10 height 10
checkbox input "true"
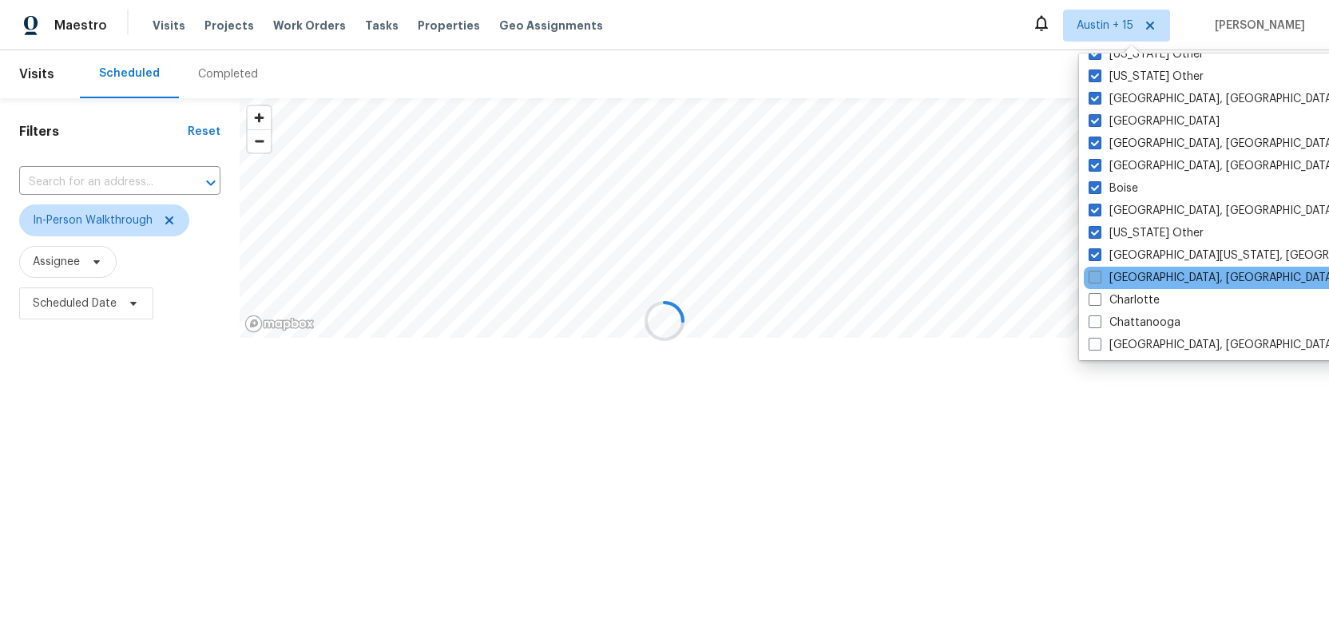
click at [1094, 275] on span at bounding box center [1095, 277] width 13 height 13
click at [1094, 275] on input "Charleston, SC" at bounding box center [1094, 275] width 10 height 10
checkbox input "true"
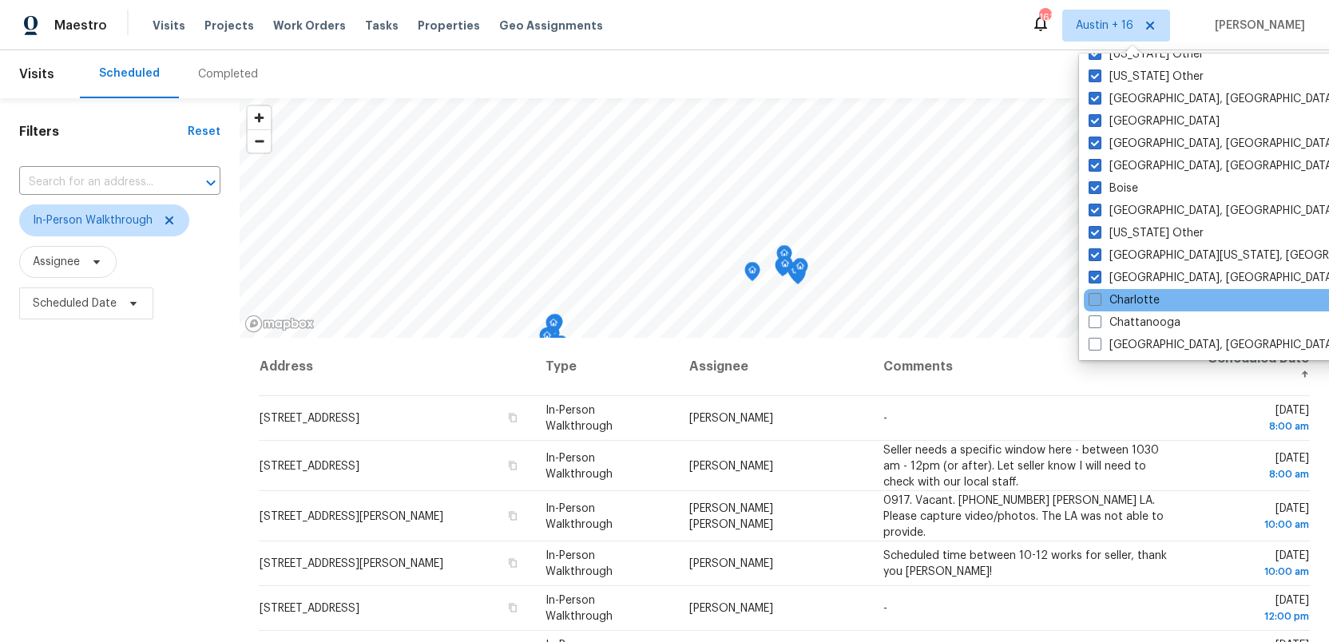
click at [1094, 301] on span at bounding box center [1095, 299] width 13 height 13
click at [1094, 301] on input "Charlotte" at bounding box center [1094, 297] width 10 height 10
checkbox input "true"
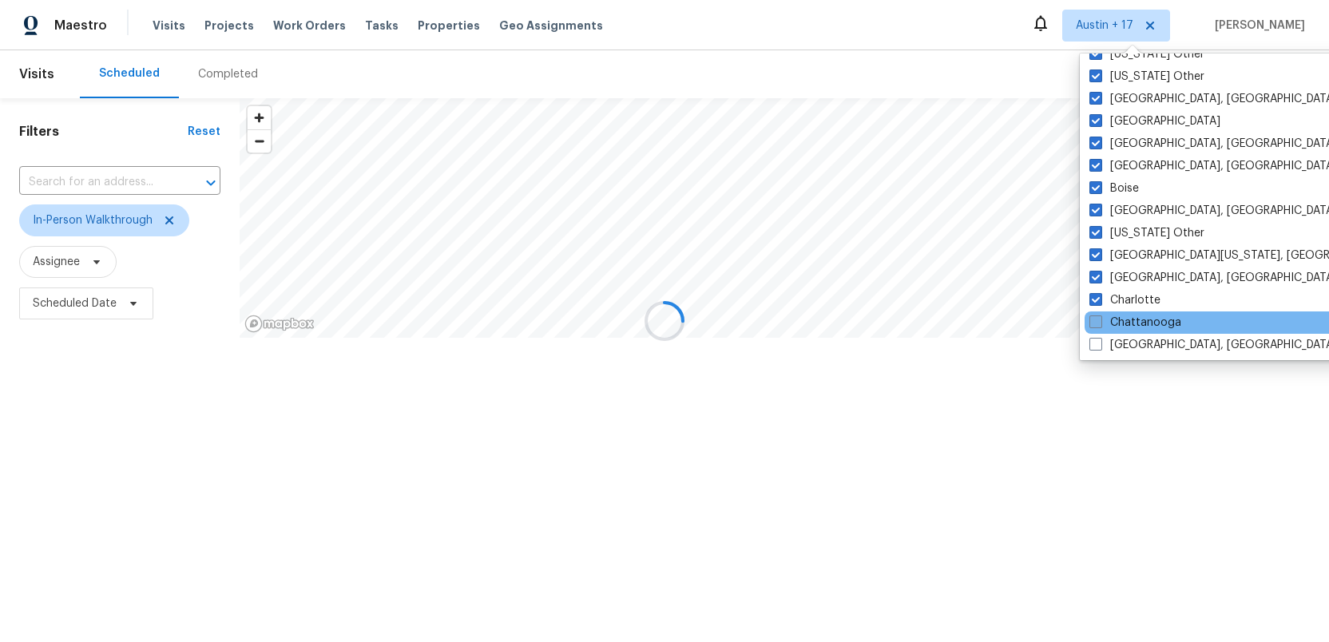
click at [1094, 315] on span at bounding box center [1095, 321] width 13 height 13
click at [1094, 315] on input "Chattanooga" at bounding box center [1094, 320] width 10 height 10
checkbox input "true"
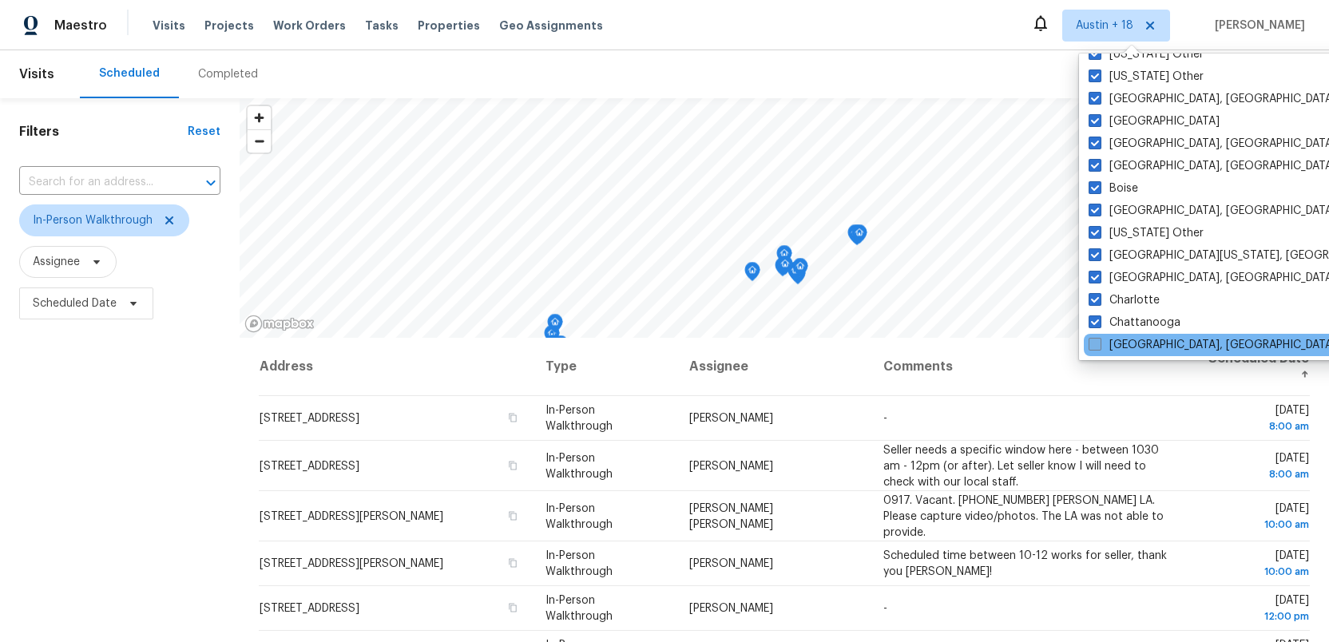
click at [1093, 339] on span at bounding box center [1095, 344] width 13 height 13
click at [1093, 339] on input "Chicago, IL" at bounding box center [1094, 342] width 10 height 10
checkbox input "true"
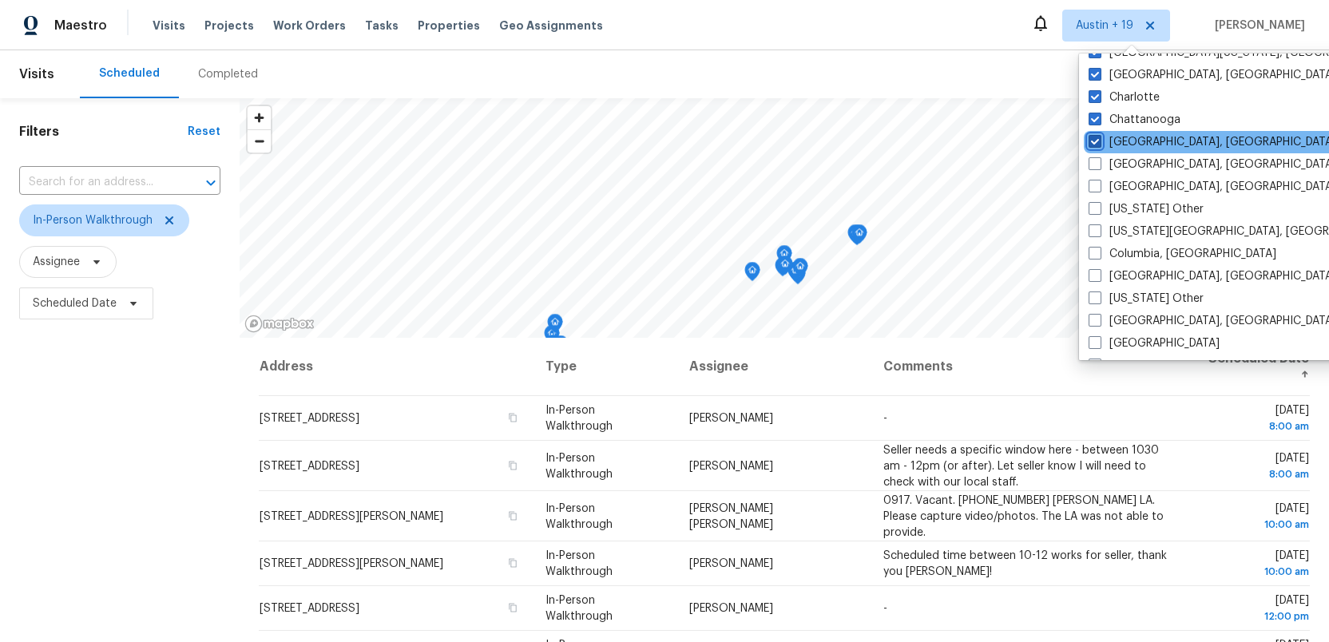
scroll to position [355, 0]
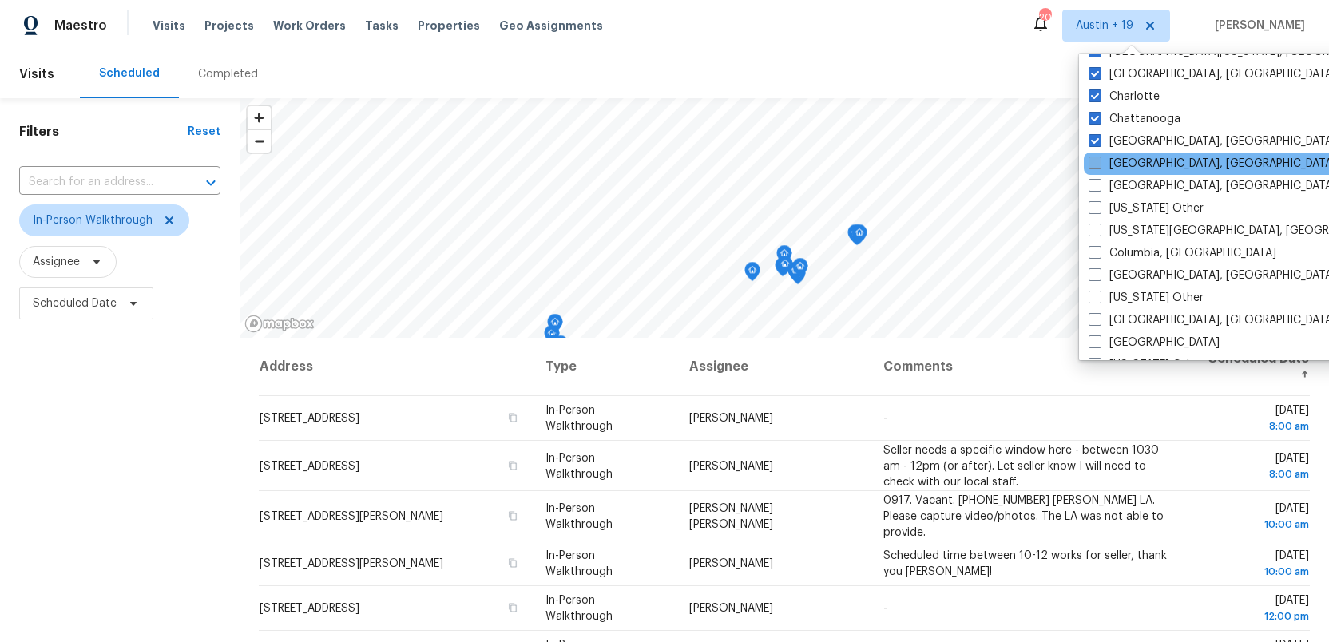
click at [1093, 161] on span at bounding box center [1095, 163] width 13 height 13
click at [1093, 161] on input "Cincinnati, OH" at bounding box center [1094, 161] width 10 height 10
checkbox input "true"
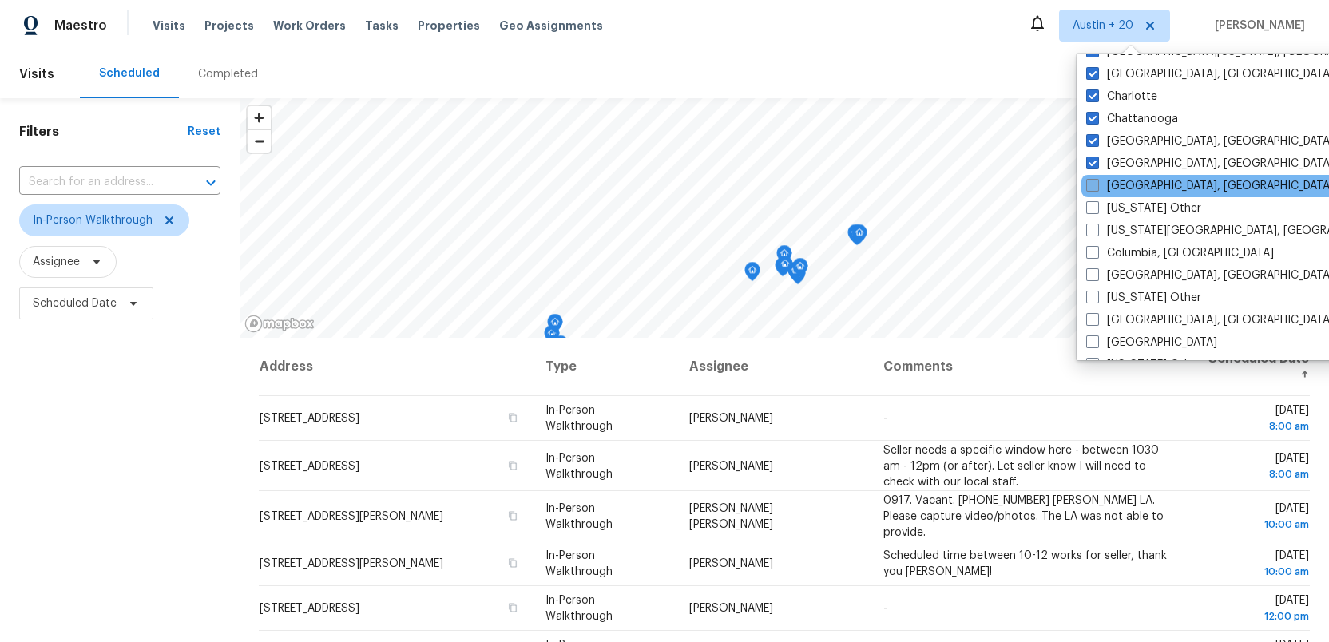
click at [1093, 187] on span at bounding box center [1092, 185] width 13 height 13
click at [1093, 187] on input "Cleveland, OH" at bounding box center [1091, 183] width 10 height 10
checkbox input "true"
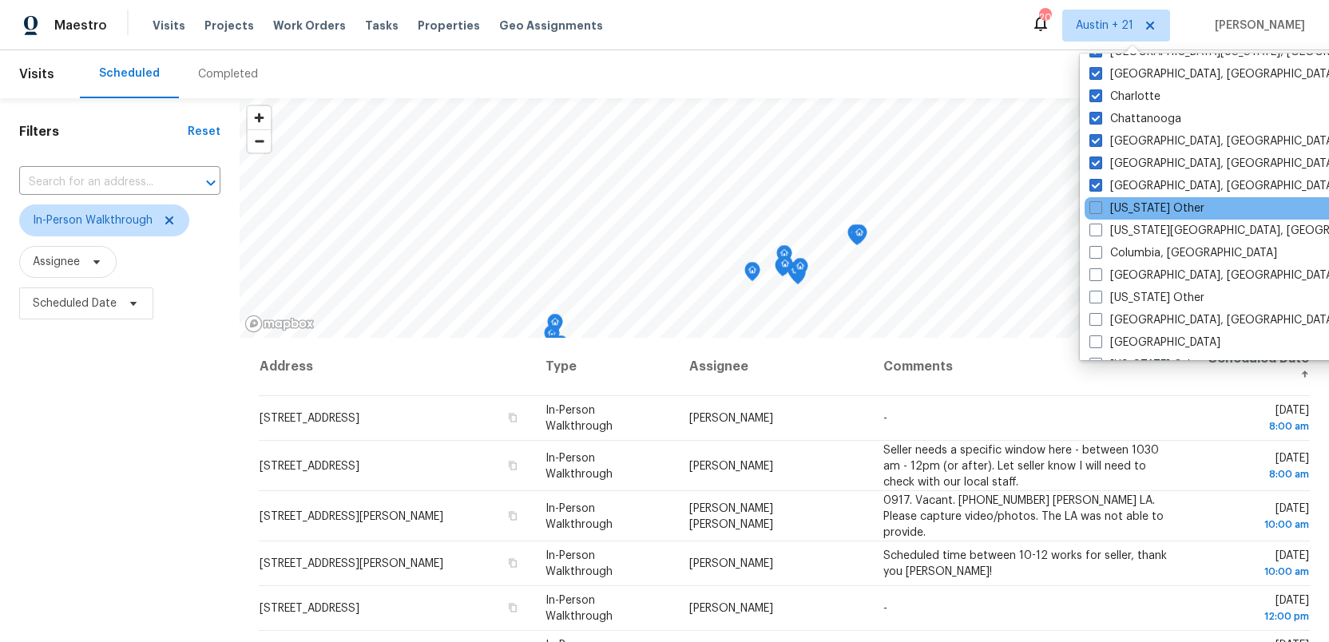
click at [1093, 198] on div "Colorado Other" at bounding box center [1246, 208] width 322 height 22
click at [1093, 205] on span at bounding box center [1095, 207] width 13 height 13
click at [1093, 205] on input "Colorado Other" at bounding box center [1094, 205] width 10 height 10
checkbox input "true"
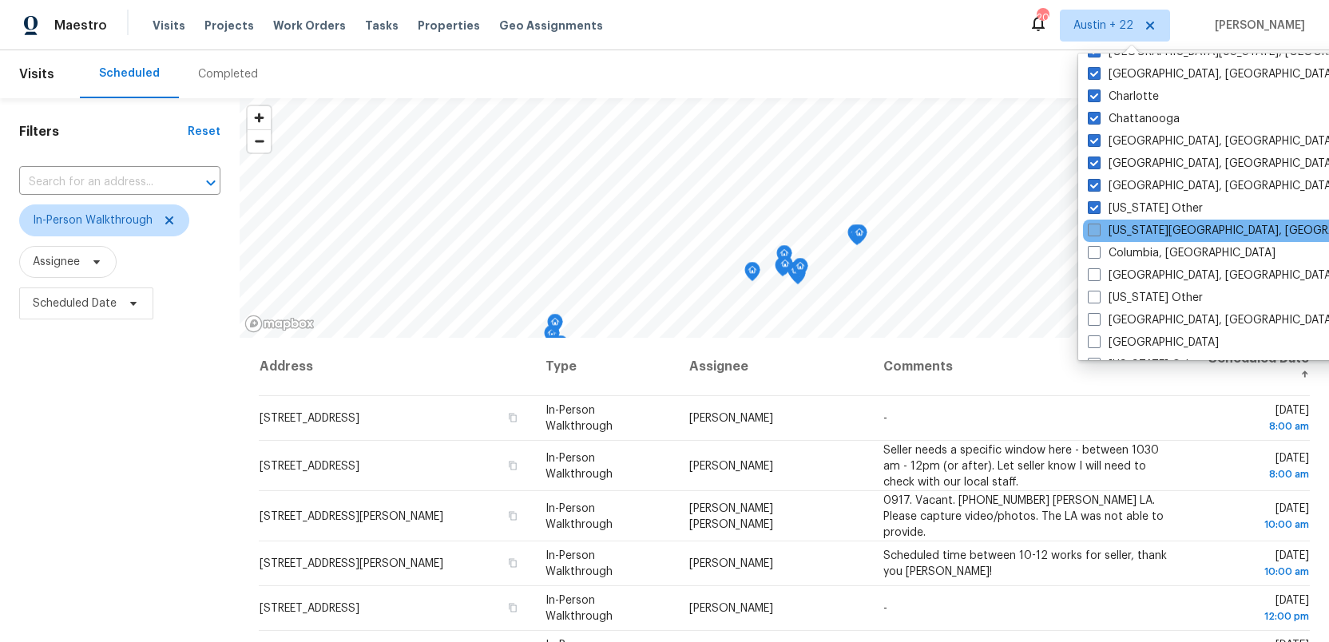
click at [1089, 230] on span at bounding box center [1094, 230] width 13 height 13
click at [1089, 230] on input "Colorado Springs, CO" at bounding box center [1093, 228] width 10 height 10
checkbox input "true"
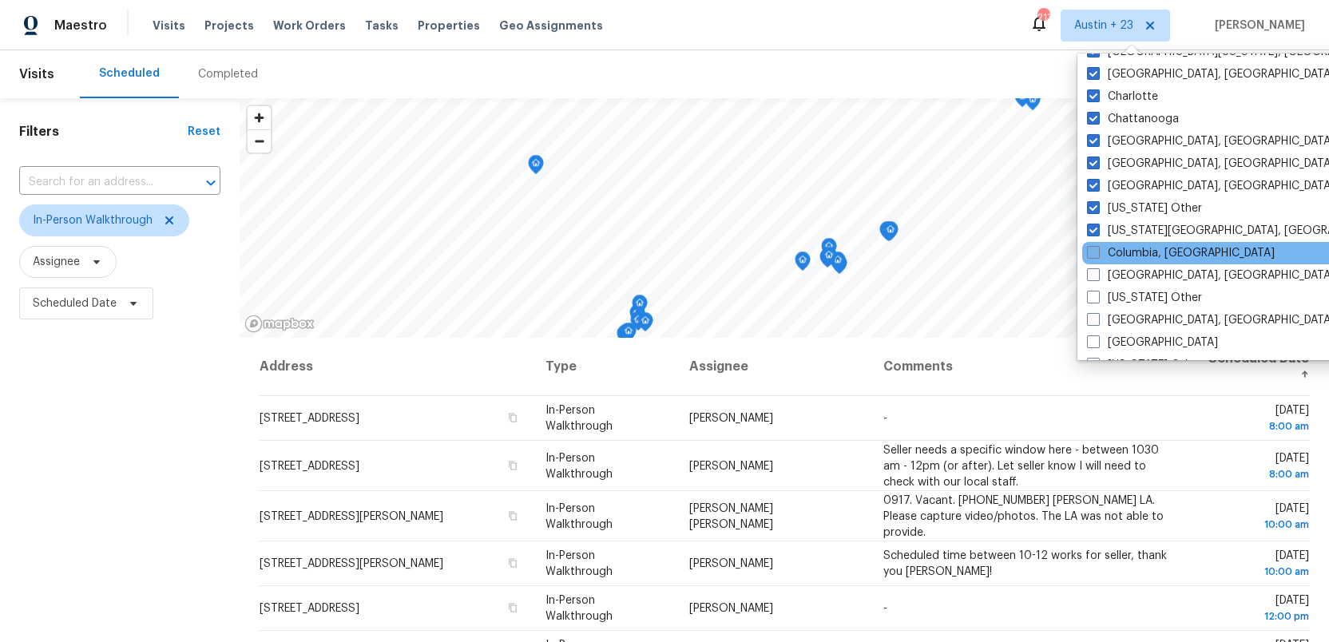
click at [1089, 248] on span at bounding box center [1093, 252] width 13 height 13
click at [1089, 248] on input "Columbia, SC" at bounding box center [1092, 250] width 10 height 10
checkbox input "true"
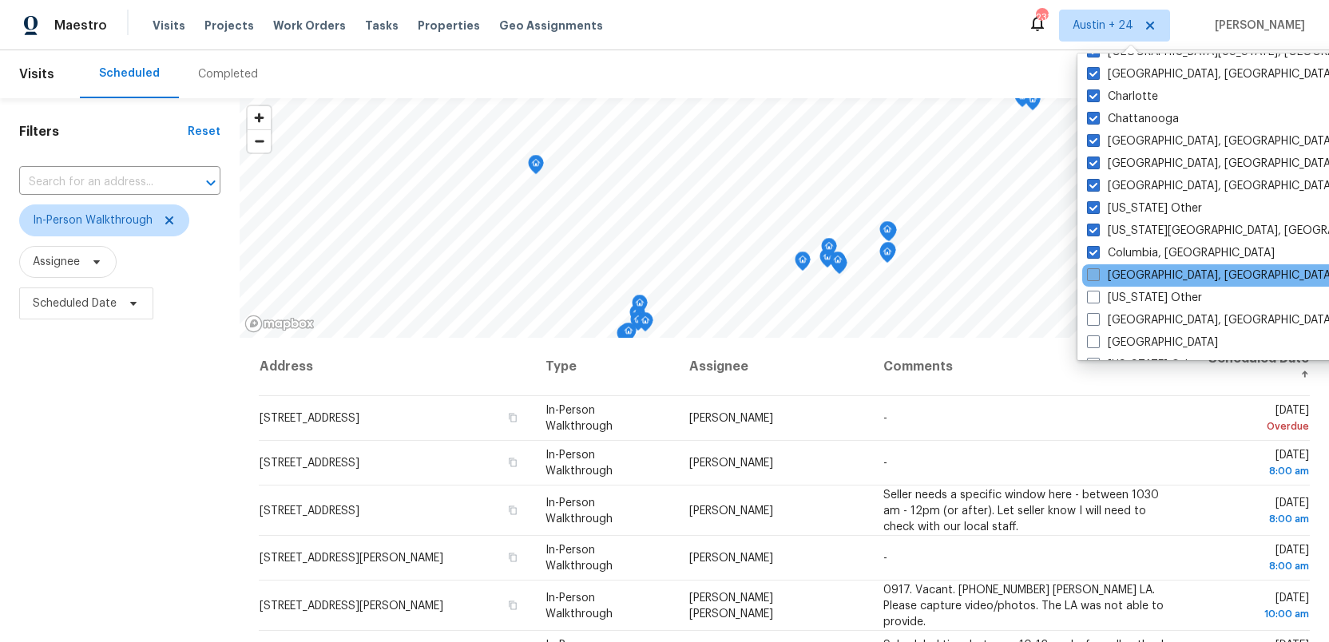
click at [1089, 268] on span at bounding box center [1093, 274] width 13 height 13
click at [1089, 268] on input "Columbus, OH" at bounding box center [1092, 273] width 10 height 10
checkbox input "true"
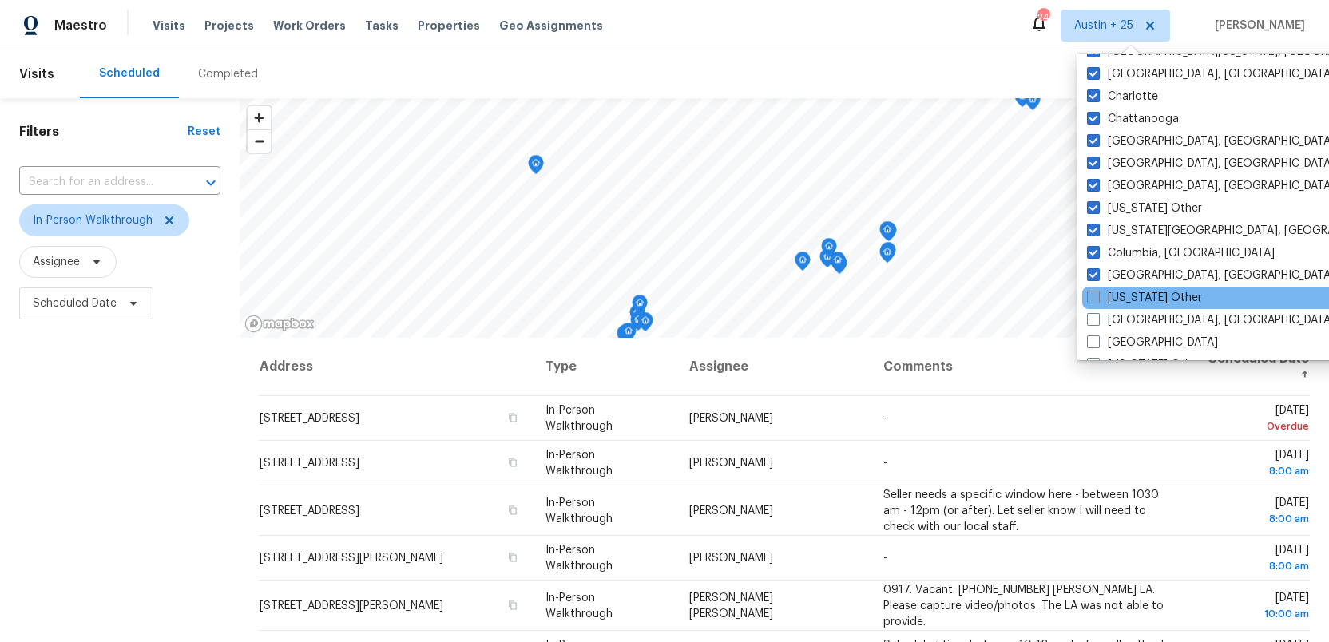
click at [1090, 298] on span at bounding box center [1093, 297] width 13 height 13
click at [1090, 298] on input "Connecticut Other" at bounding box center [1092, 295] width 10 height 10
checkbox input "true"
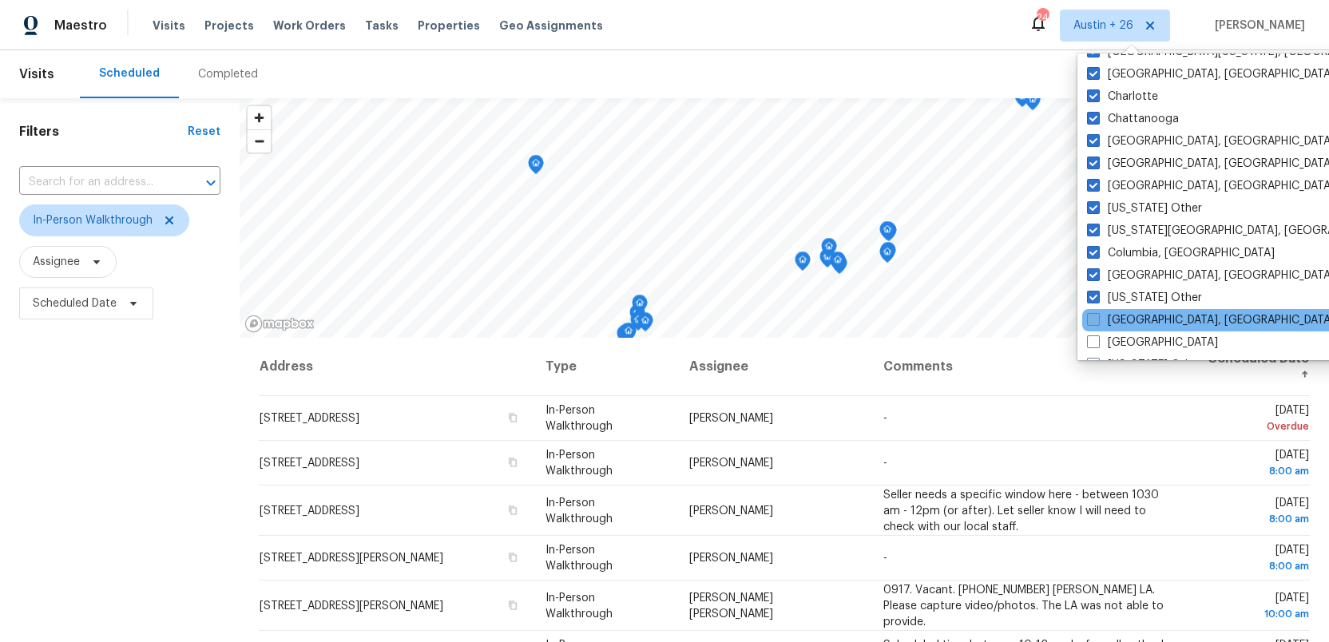
click at [1090, 315] on span at bounding box center [1093, 319] width 13 height 13
click at [1090, 315] on input "Corpus Christi, TX" at bounding box center [1092, 317] width 10 height 10
checkbox input "true"
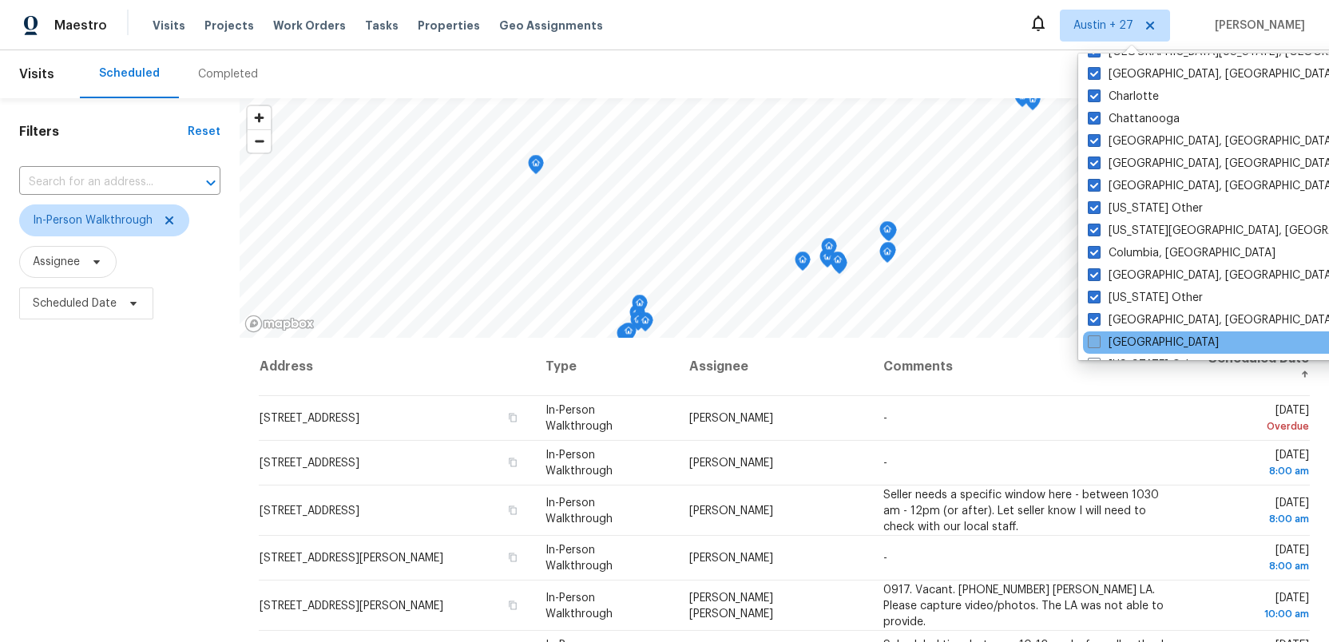
click at [1090, 337] on span at bounding box center [1094, 341] width 13 height 13
click at [1090, 337] on input "Dallas" at bounding box center [1093, 340] width 10 height 10
checkbox input "true"
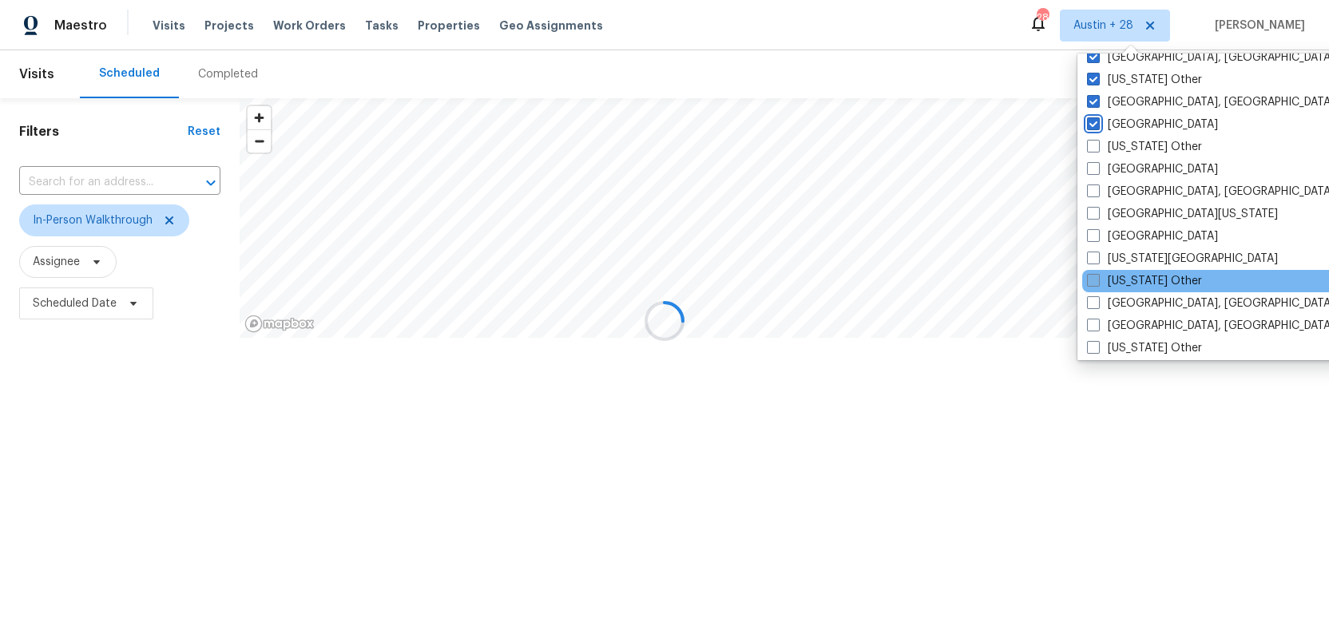
scroll to position [577, 0]
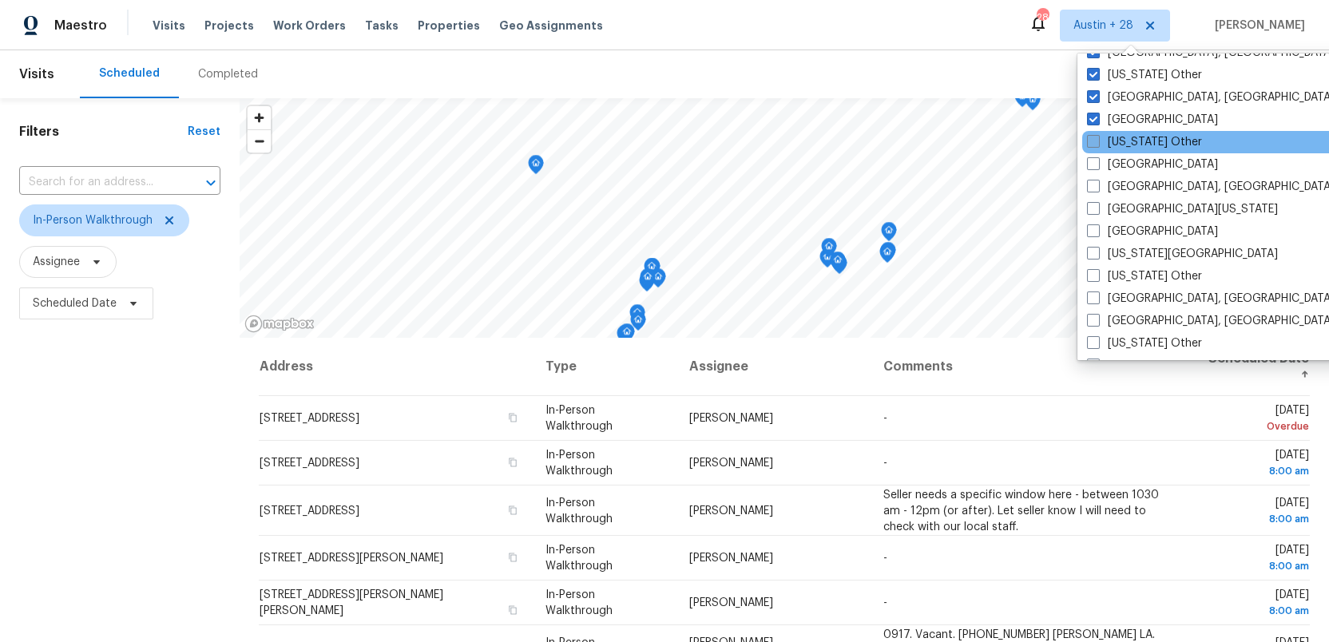
click at [1097, 141] on span at bounding box center [1093, 141] width 13 height 13
click at [1097, 141] on input "Delaware Other" at bounding box center [1092, 139] width 10 height 10
checkbox input "true"
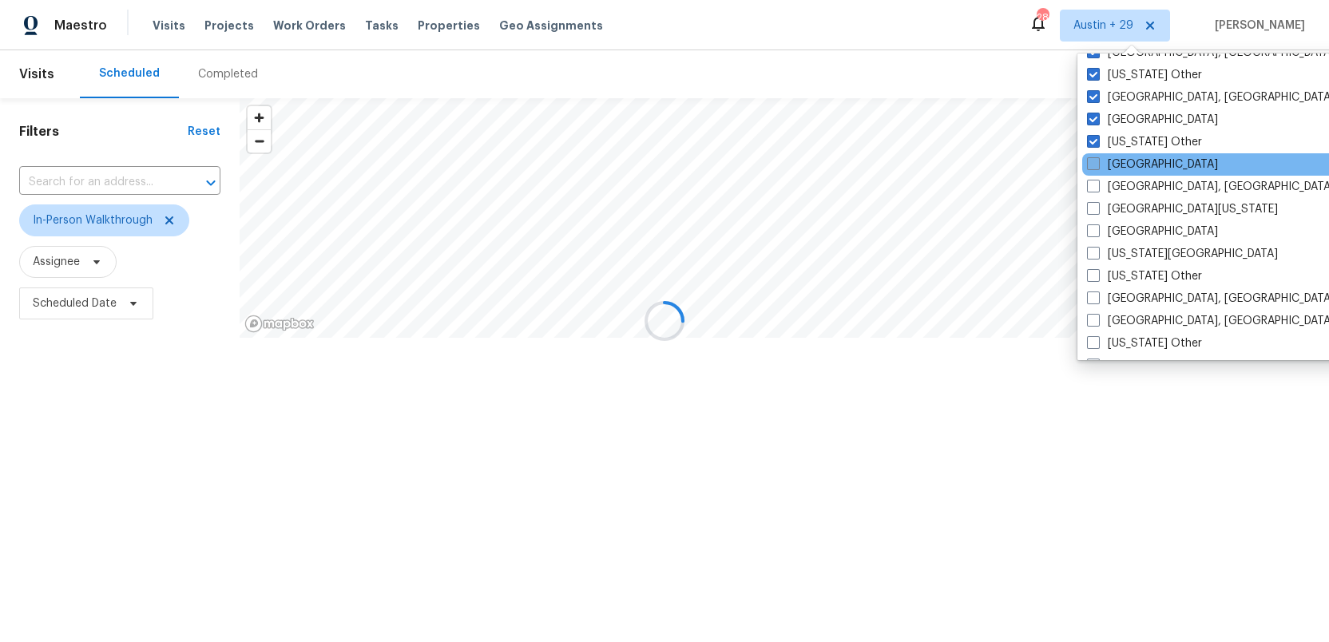
click at [1096, 157] on label "Denver" at bounding box center [1152, 165] width 131 height 16
click at [1096, 157] on input "Denver" at bounding box center [1092, 162] width 10 height 10
checkbox input "true"
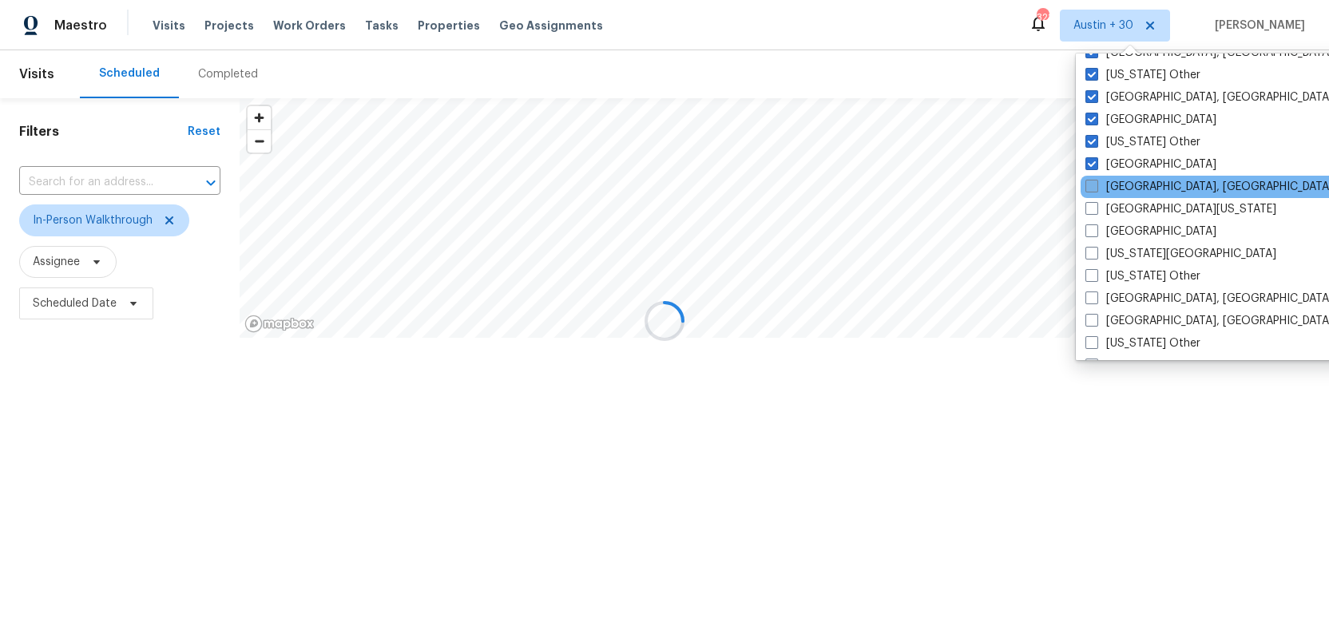
click at [1095, 184] on span at bounding box center [1091, 186] width 13 height 13
click at [1095, 184] on input "Detroit, MI" at bounding box center [1090, 184] width 10 height 10
checkbox input "true"
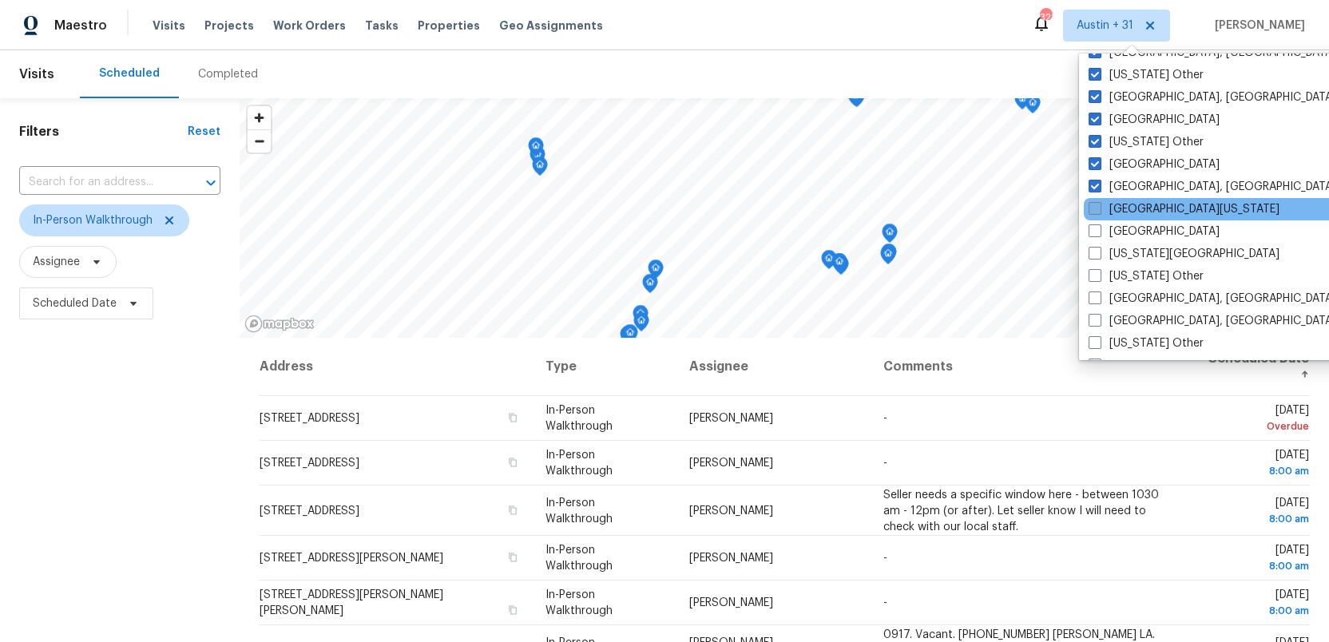
click at [1094, 202] on span at bounding box center [1095, 208] width 13 height 13
click at [1094, 202] on input "East Texas" at bounding box center [1094, 206] width 10 height 10
checkbox input "true"
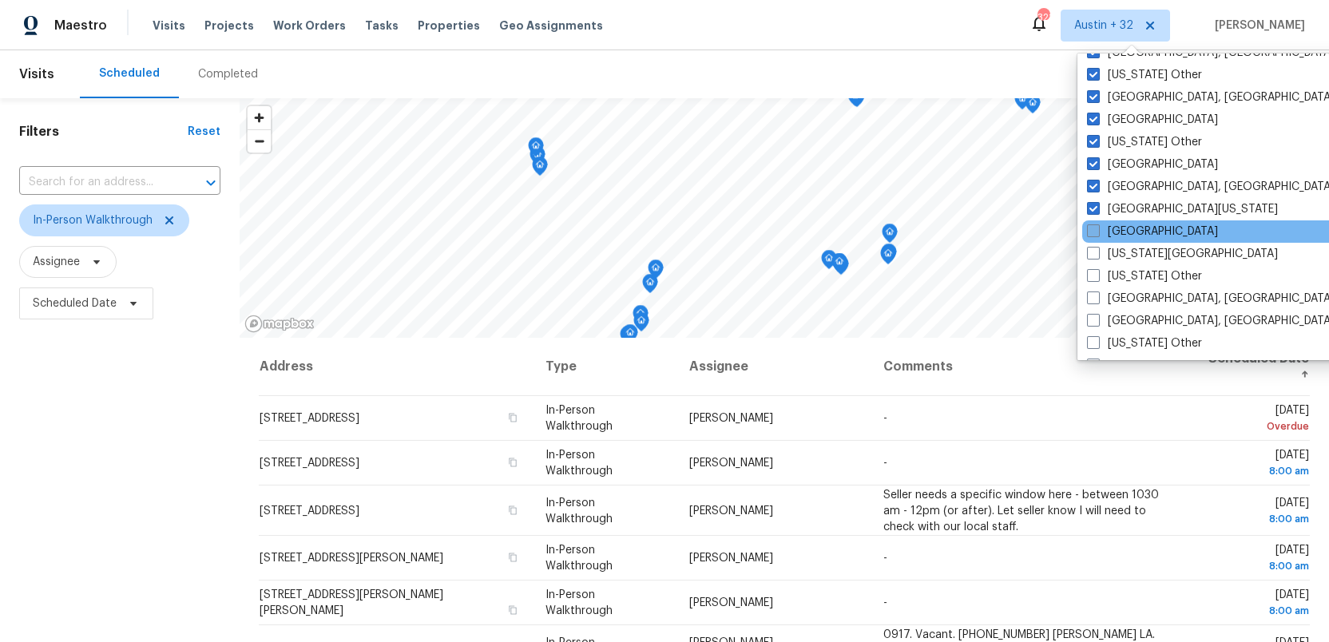
click at [1094, 226] on span at bounding box center [1093, 230] width 13 height 13
click at [1094, 226] on input "El Paso" at bounding box center [1092, 229] width 10 height 10
checkbox input "true"
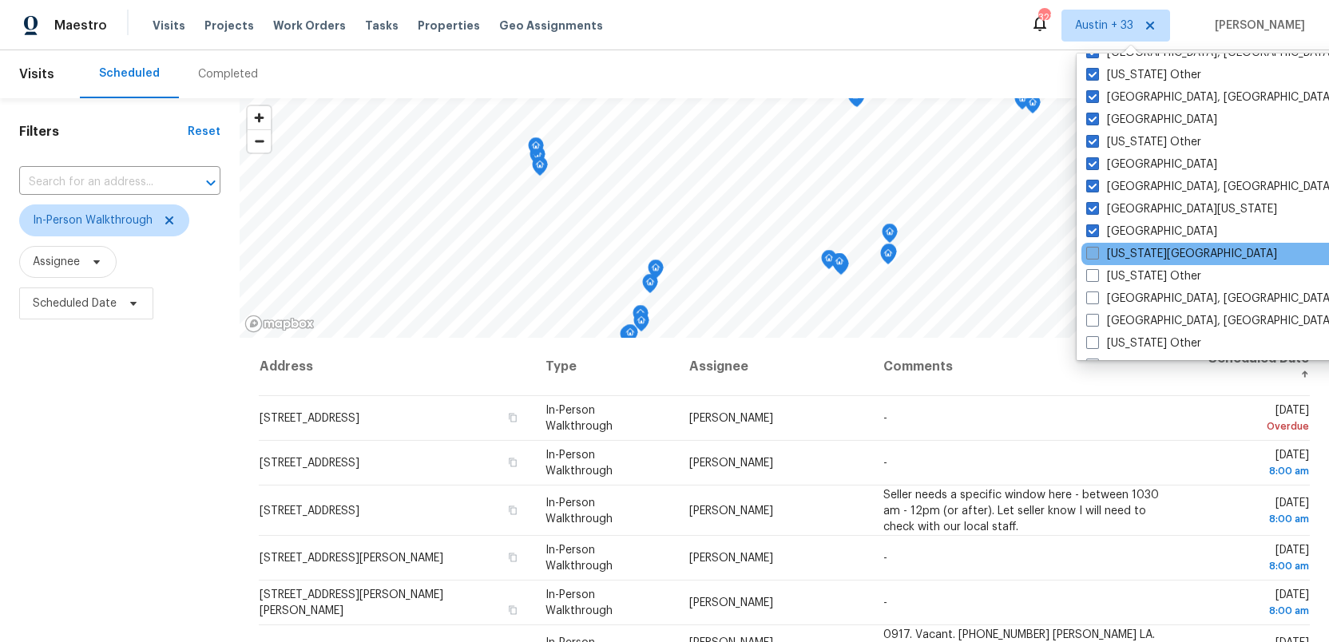
click at [1089, 248] on span at bounding box center [1092, 253] width 13 height 13
click at [1089, 248] on input "Florida Panhandle" at bounding box center [1091, 251] width 10 height 10
checkbox input "true"
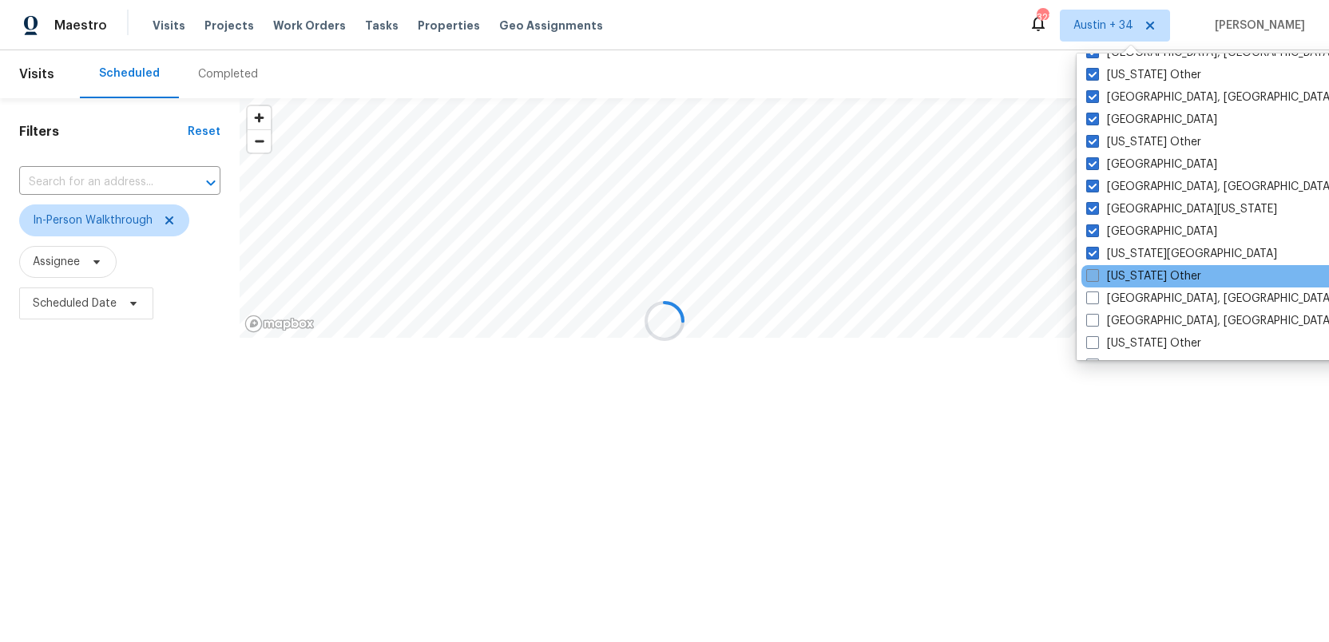
click at [1089, 271] on span at bounding box center [1092, 275] width 13 height 13
click at [1089, 271] on input "Georgia Other" at bounding box center [1091, 273] width 10 height 10
checkbox input "true"
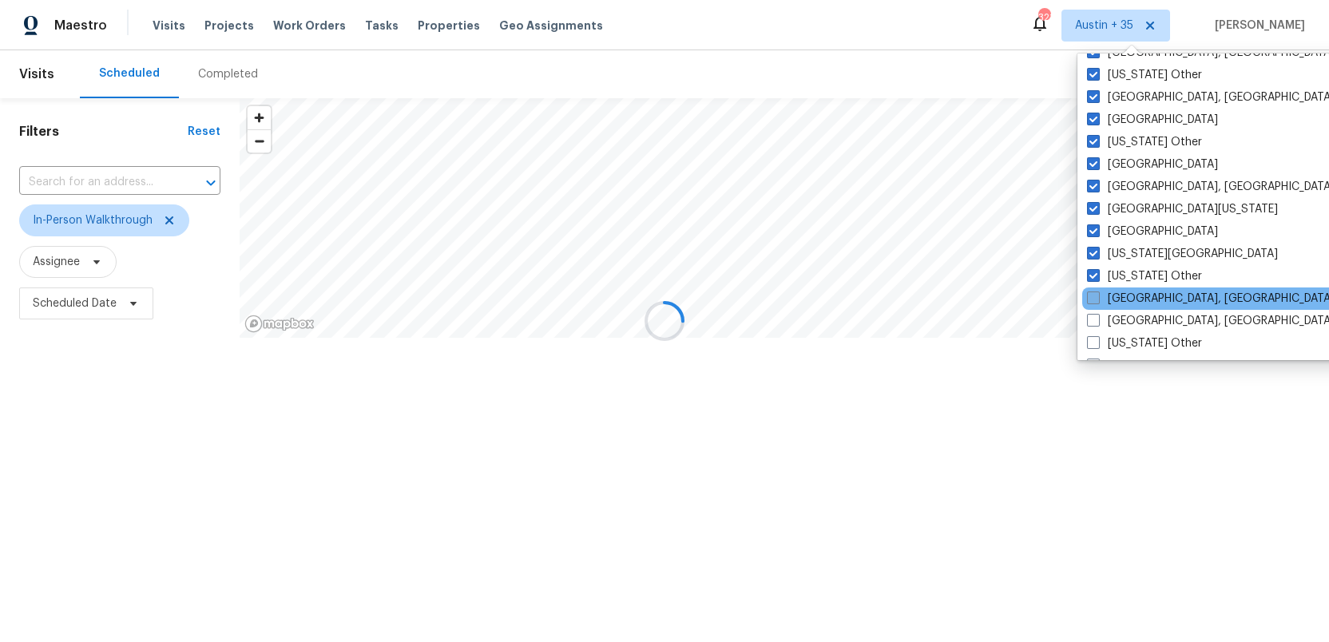
click at [1089, 295] on span at bounding box center [1093, 297] width 13 height 13
click at [1089, 295] on input "Greensboro, NC" at bounding box center [1092, 296] width 10 height 10
checkbox input "true"
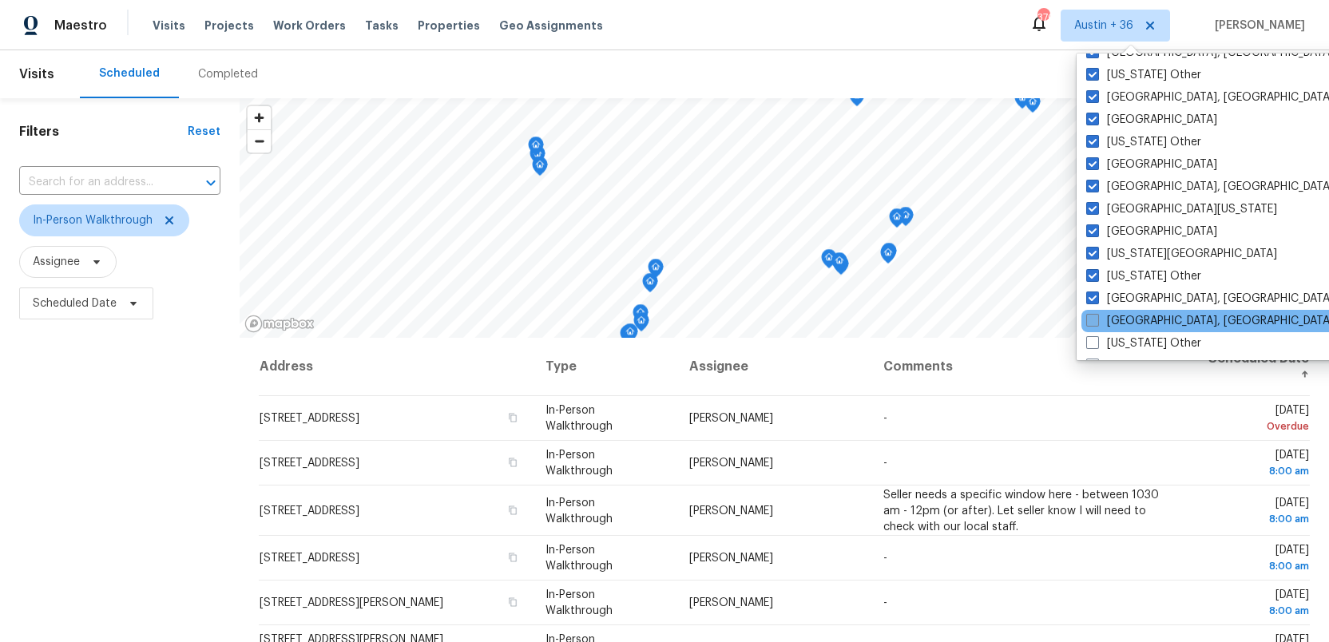
click at [1089, 319] on span at bounding box center [1092, 320] width 13 height 13
click at [1089, 319] on input "Greenville, SC" at bounding box center [1091, 318] width 10 height 10
checkbox input "true"
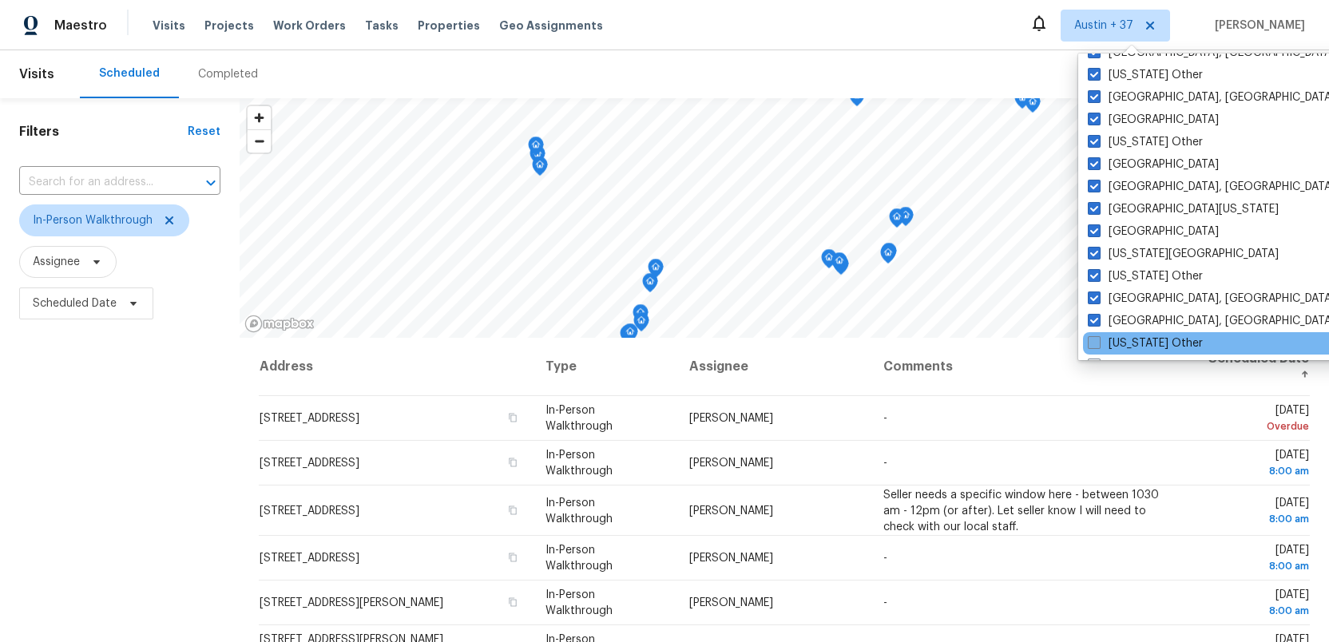
click at [1090, 338] on span at bounding box center [1094, 342] width 13 height 13
click at [1090, 338] on input "Hawaii Other" at bounding box center [1093, 340] width 10 height 10
checkbox input "true"
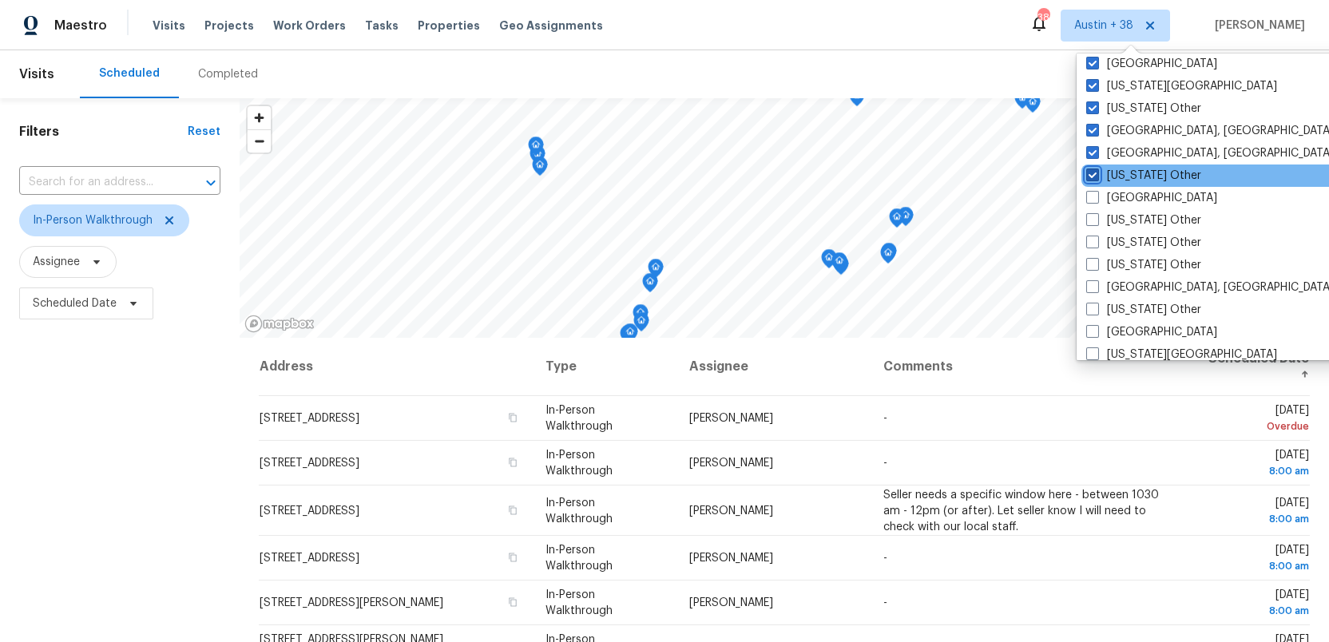
scroll to position [791, 0]
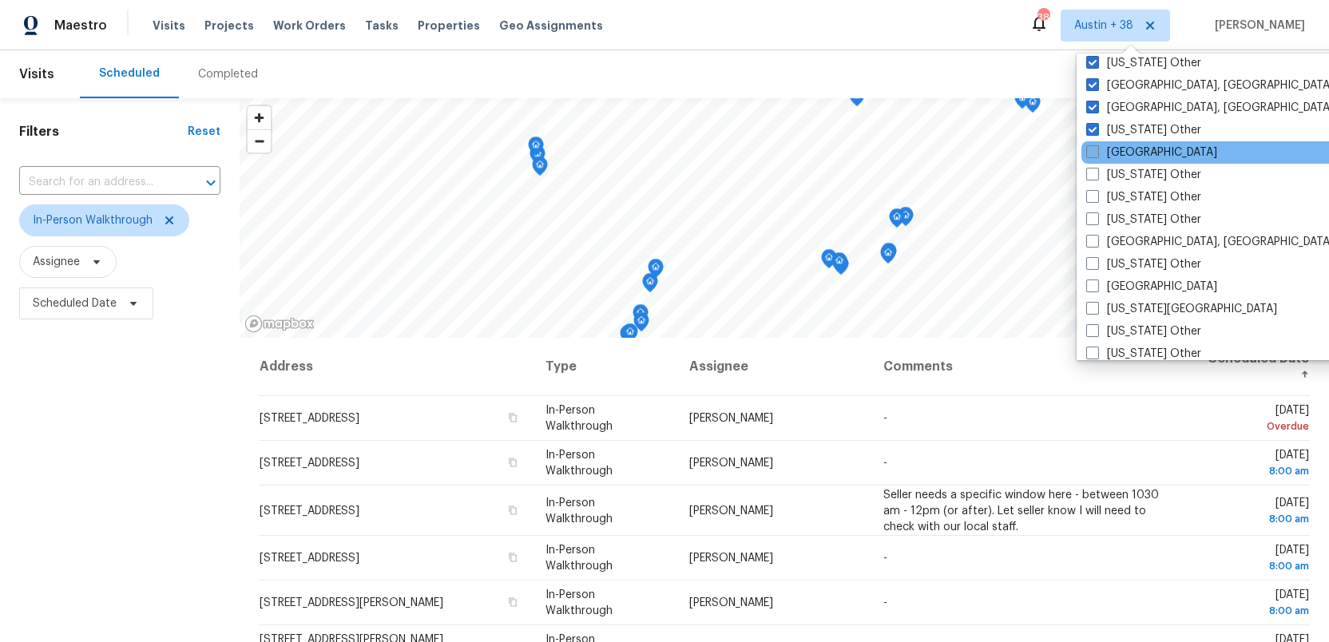
click at [1093, 150] on span at bounding box center [1092, 151] width 13 height 13
click at [1093, 150] on input "Houston" at bounding box center [1091, 150] width 10 height 10
checkbox input "true"
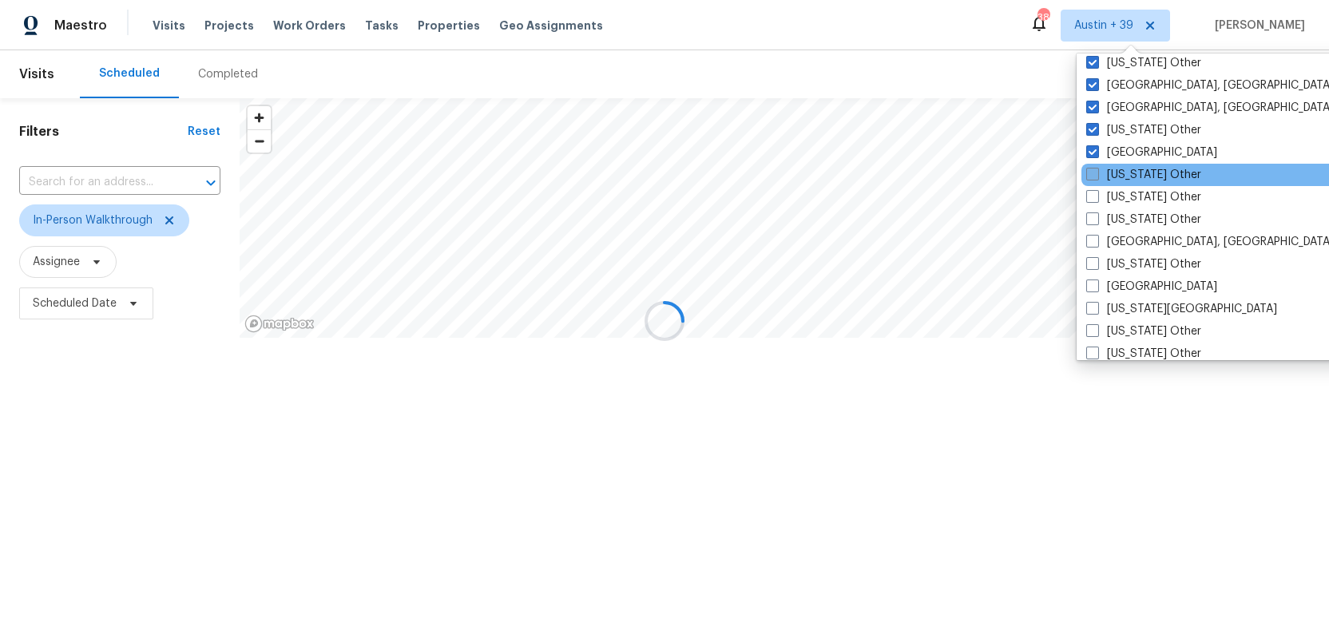
click at [1093, 169] on span at bounding box center [1092, 174] width 13 height 13
click at [1093, 169] on input "Idaho Other" at bounding box center [1091, 172] width 10 height 10
checkbox input "true"
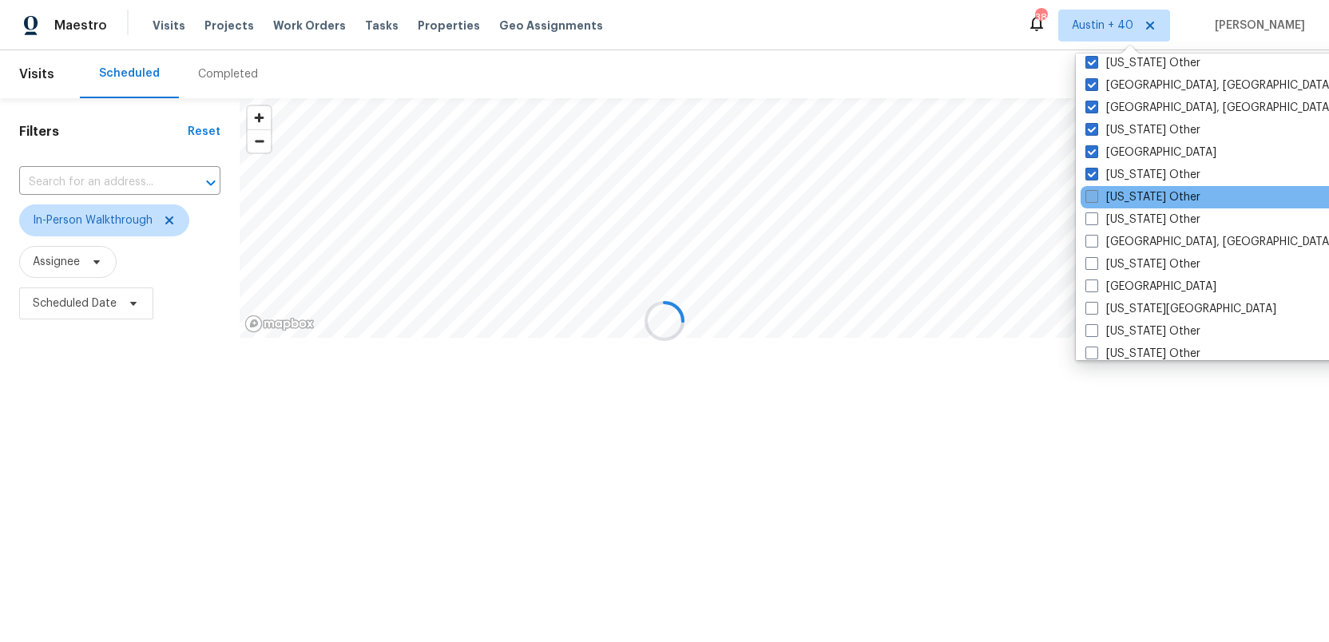
click at [1093, 196] on span at bounding box center [1091, 196] width 13 height 13
click at [1093, 196] on input "Illinois Other" at bounding box center [1090, 194] width 10 height 10
checkbox input "true"
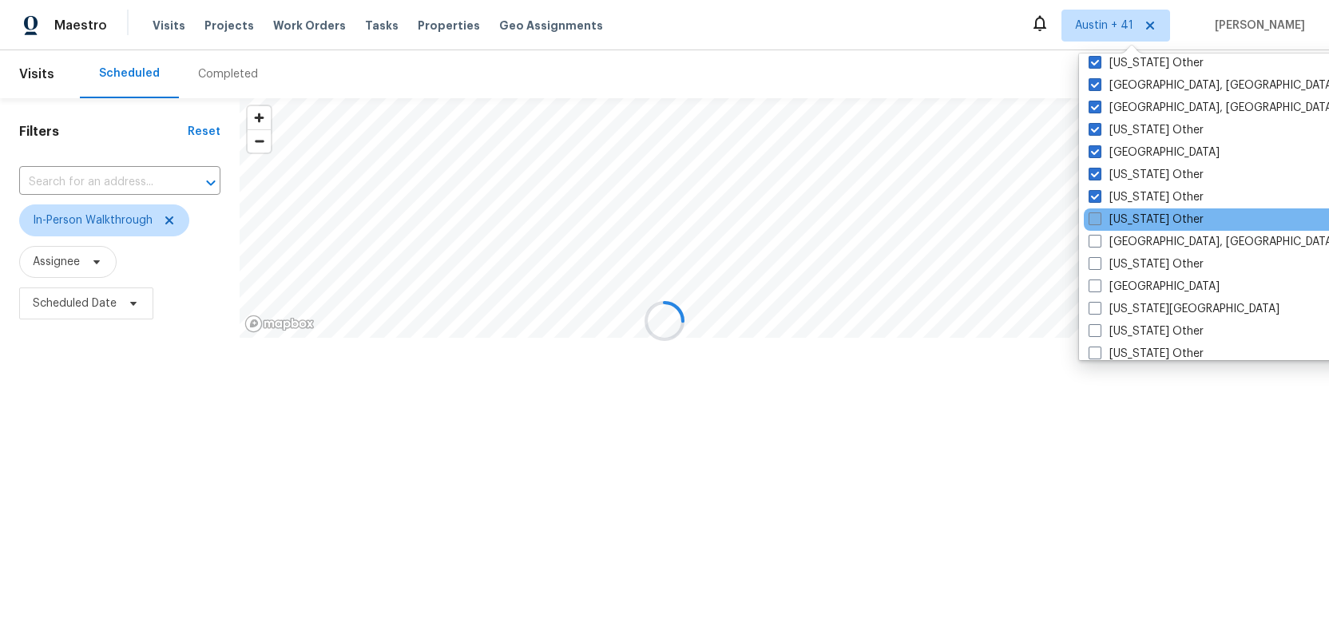
click at [1093, 220] on span at bounding box center [1095, 218] width 13 height 13
click at [1093, 220] on input "Indiana Other" at bounding box center [1094, 217] width 10 height 10
checkbox input "true"
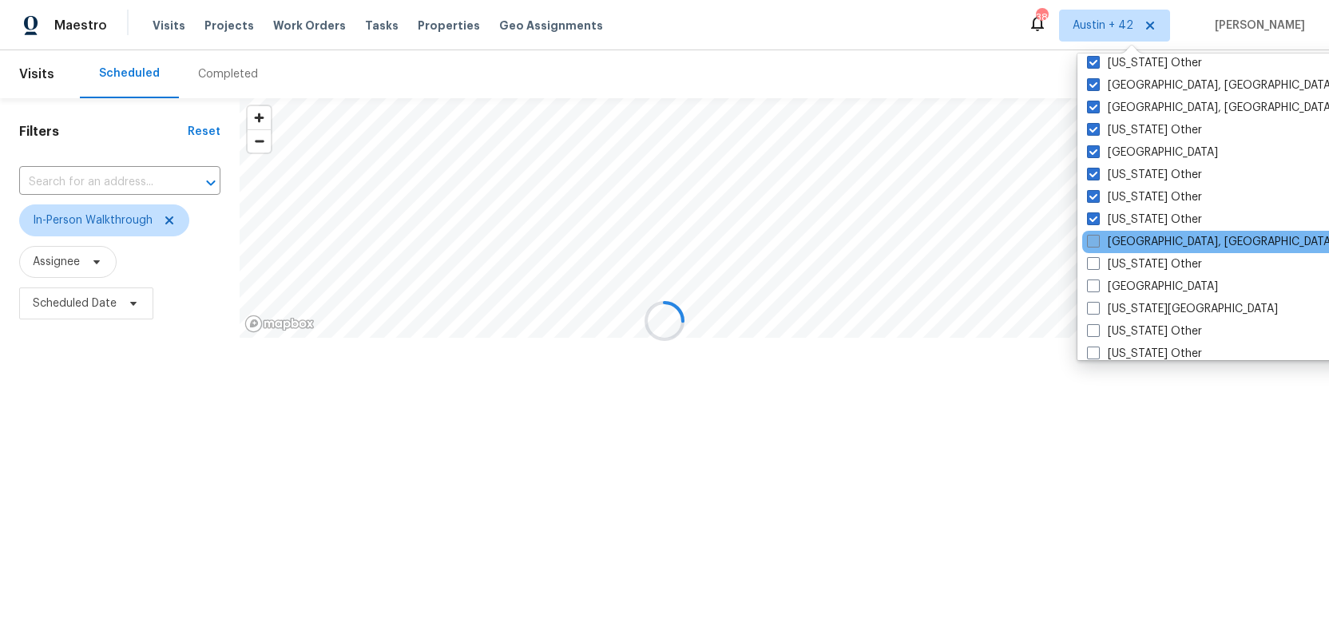
click at [1093, 235] on span at bounding box center [1093, 241] width 13 height 13
click at [1093, 235] on input "Indianapolis, IN" at bounding box center [1092, 239] width 10 height 10
checkbox input "true"
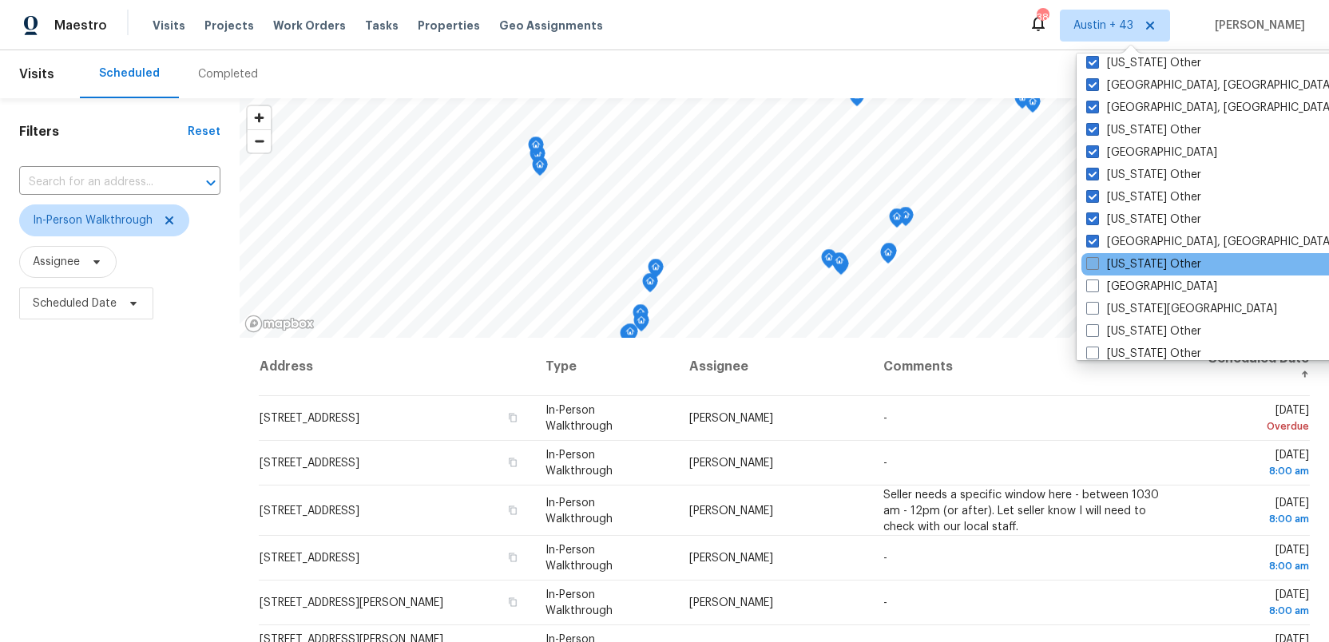
click at [1089, 258] on span at bounding box center [1092, 263] width 13 height 13
click at [1089, 258] on input "Iowa Other" at bounding box center [1091, 261] width 10 height 10
checkbox input "true"
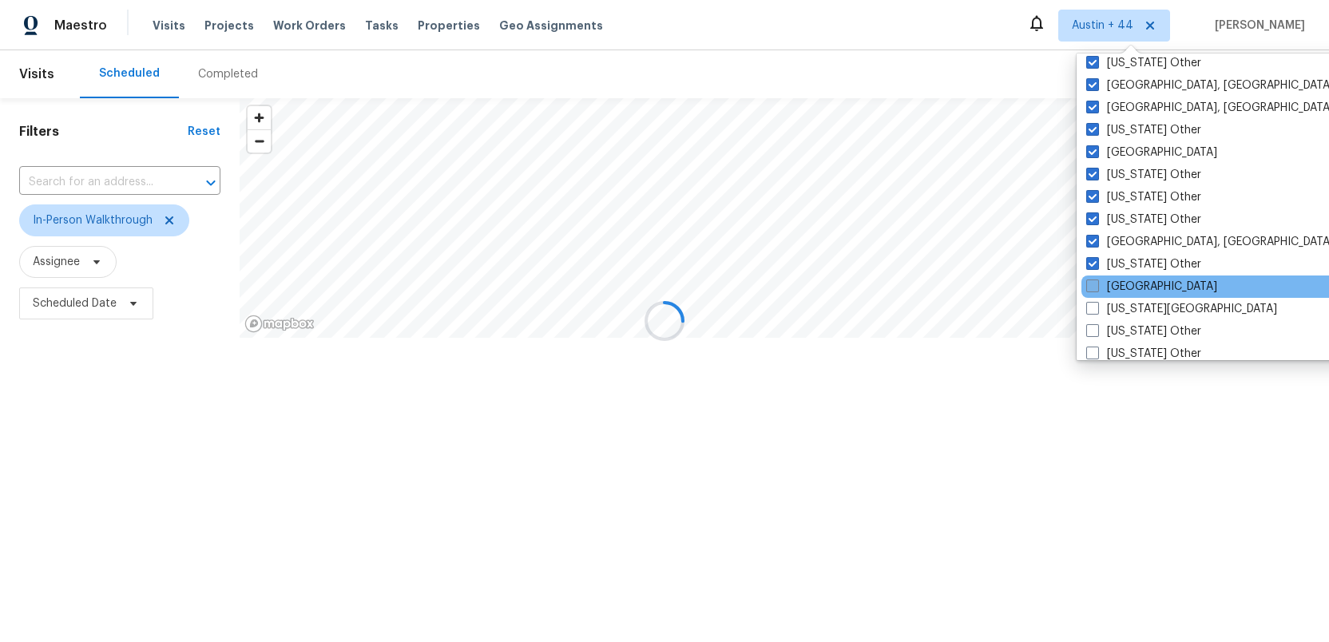
click at [1089, 281] on span at bounding box center [1092, 286] width 13 height 13
click at [1089, 281] on input "Jacksonville" at bounding box center [1091, 284] width 10 height 10
checkbox input "true"
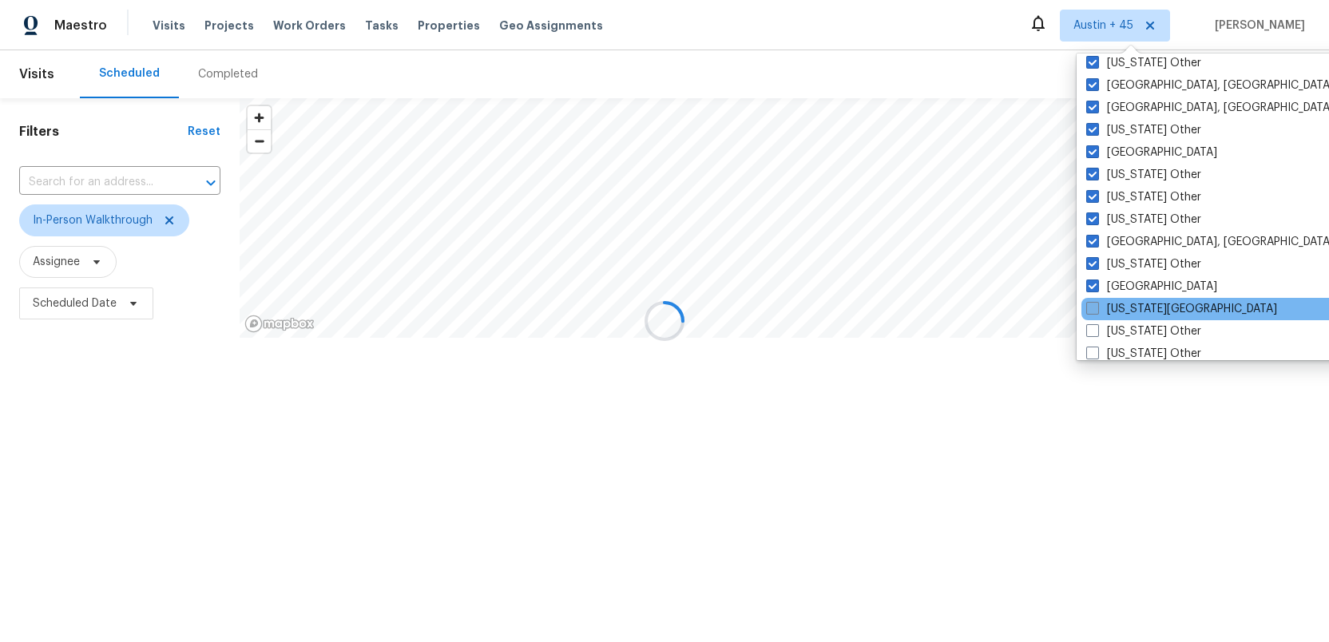
click at [1089, 304] on span at bounding box center [1092, 308] width 13 height 13
click at [1089, 304] on input "Kansas City" at bounding box center [1091, 306] width 10 height 10
checkbox input "true"
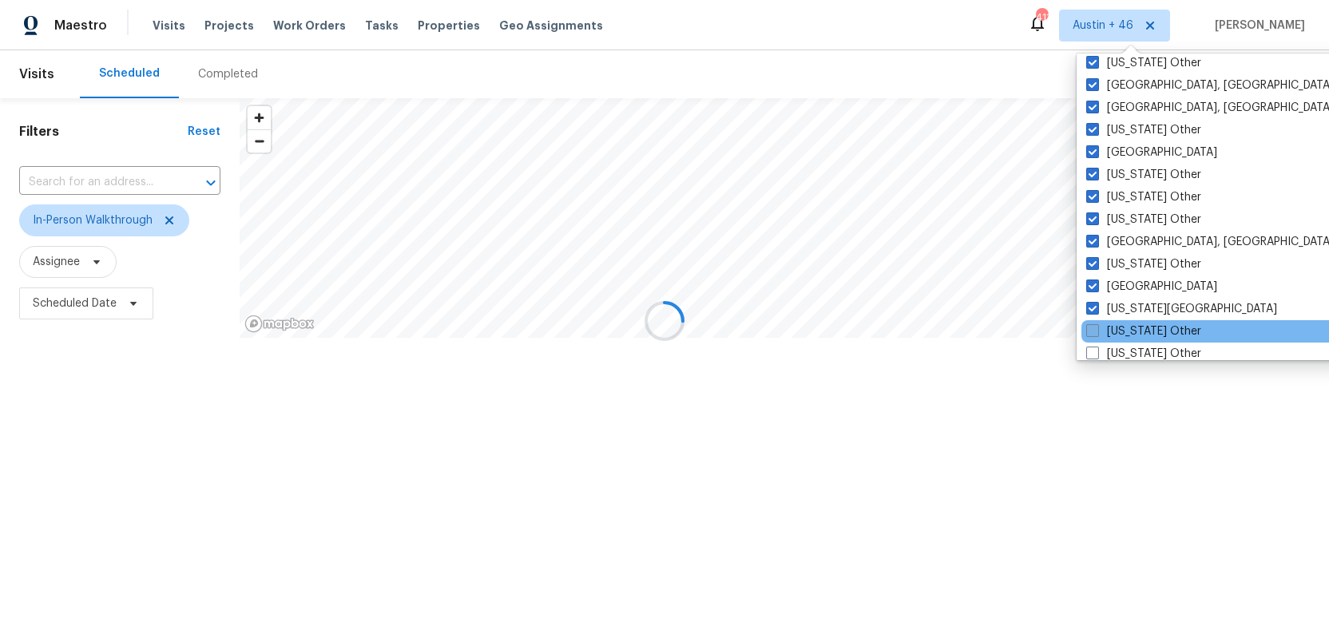
click at [1089, 326] on span at bounding box center [1092, 330] width 13 height 13
click at [1089, 326] on input "Kansas Other" at bounding box center [1091, 328] width 10 height 10
checkbox input "true"
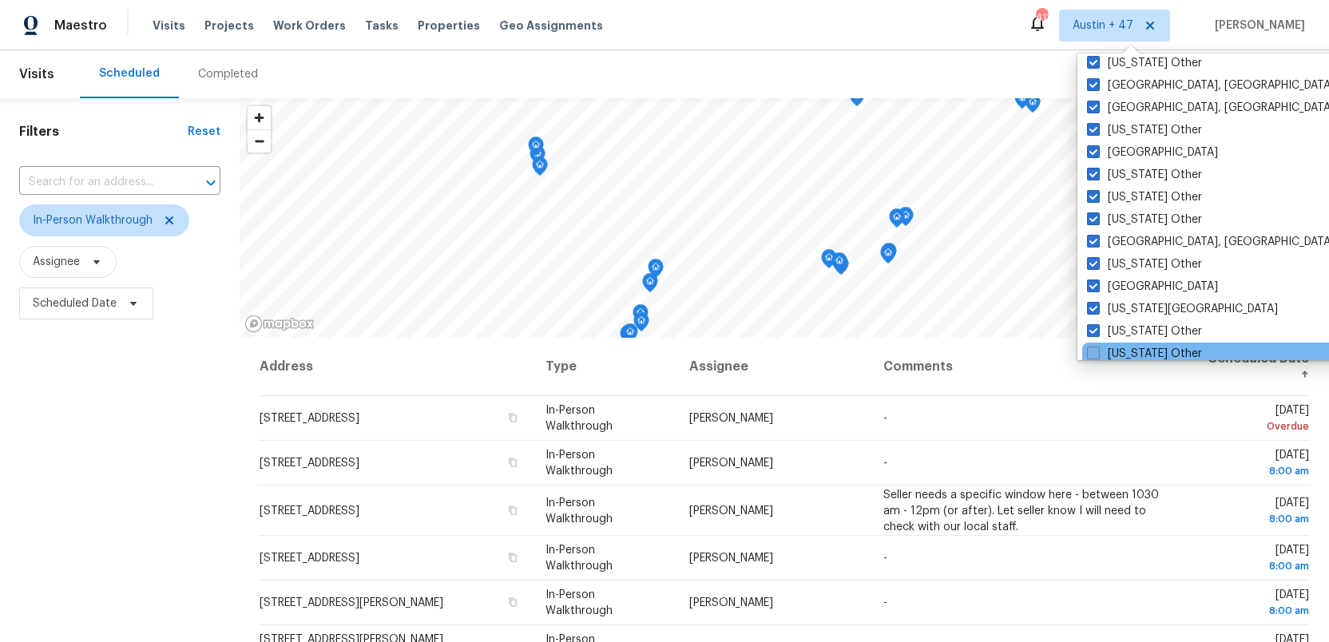
click at [1091, 350] on span at bounding box center [1093, 353] width 13 height 13
click at [1091, 350] on input "Kentucky Other" at bounding box center [1092, 351] width 10 height 10
checkbox input "true"
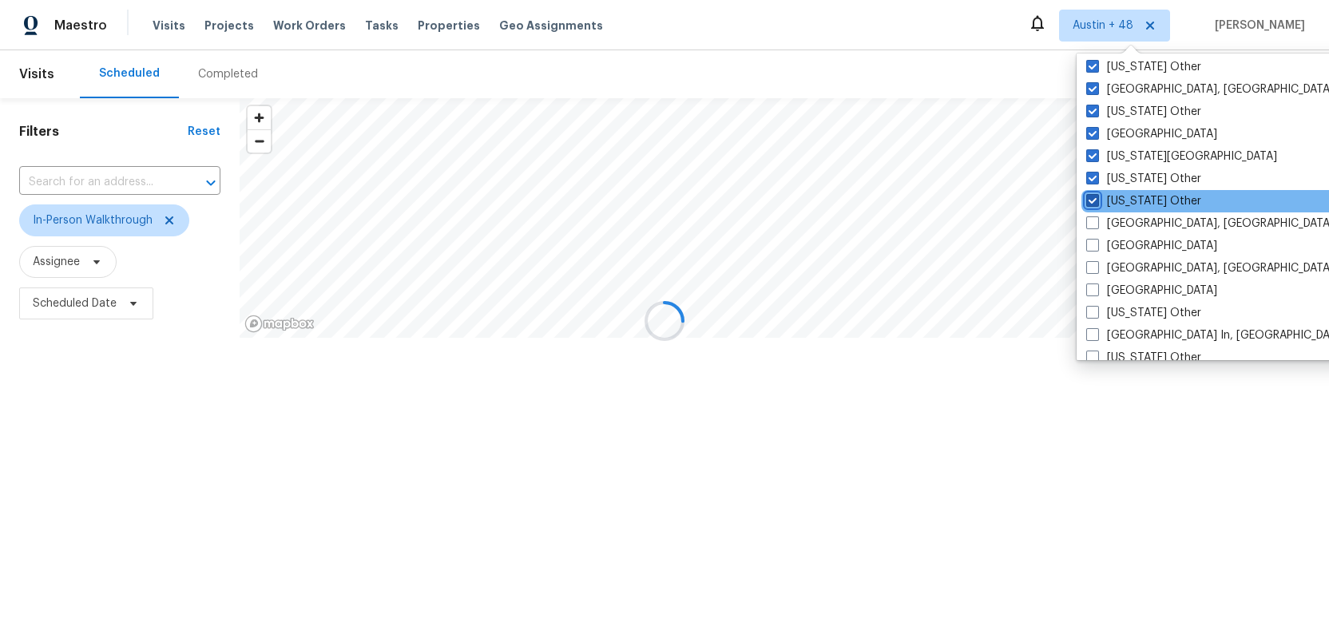
scroll to position [989, 0]
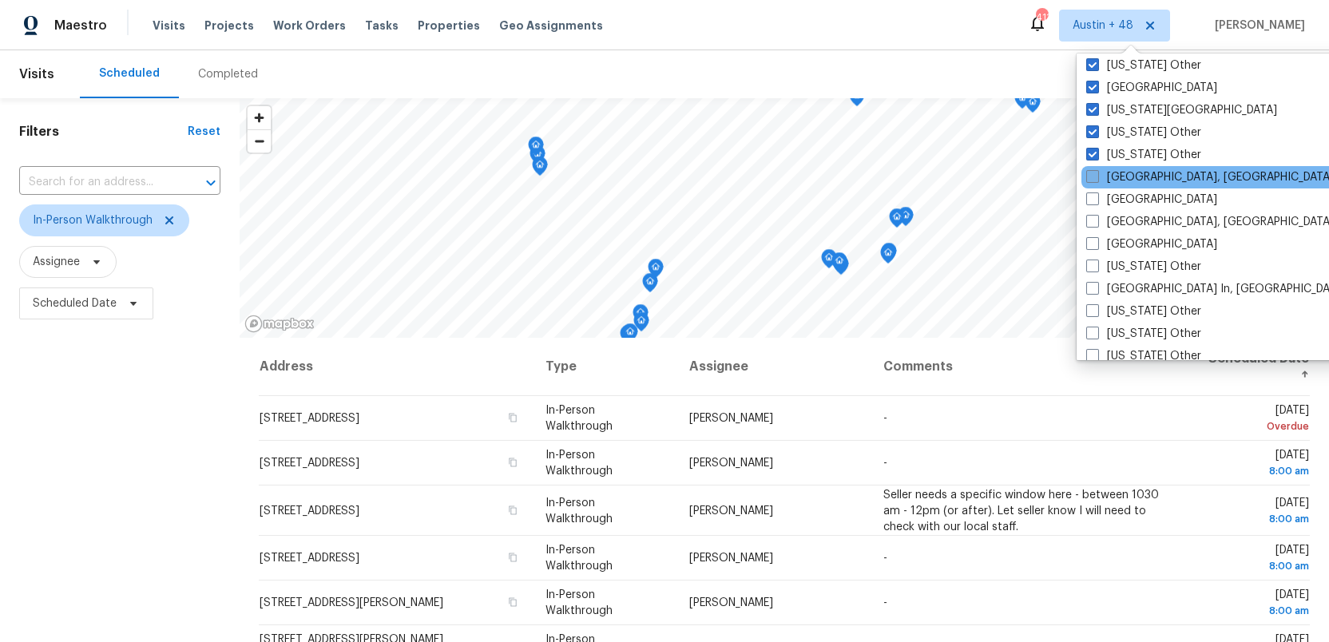
click at [1097, 177] on span at bounding box center [1092, 176] width 13 height 13
click at [1097, 177] on input "Knoxville, TN" at bounding box center [1091, 174] width 10 height 10
checkbox input "true"
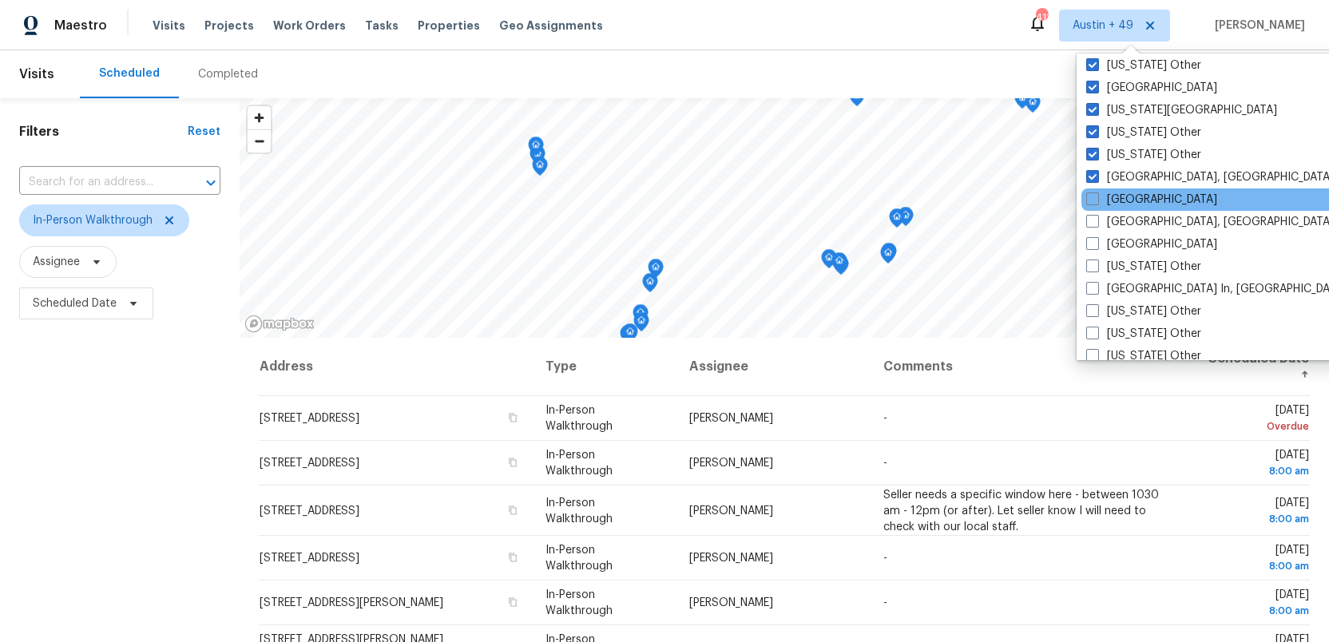
click at [1095, 188] on div "Las Vegas" at bounding box center [1242, 199] width 322 height 22
click at [1094, 194] on span at bounding box center [1092, 198] width 13 height 13
click at [1094, 194] on input "Las Vegas" at bounding box center [1091, 197] width 10 height 10
checkbox input "true"
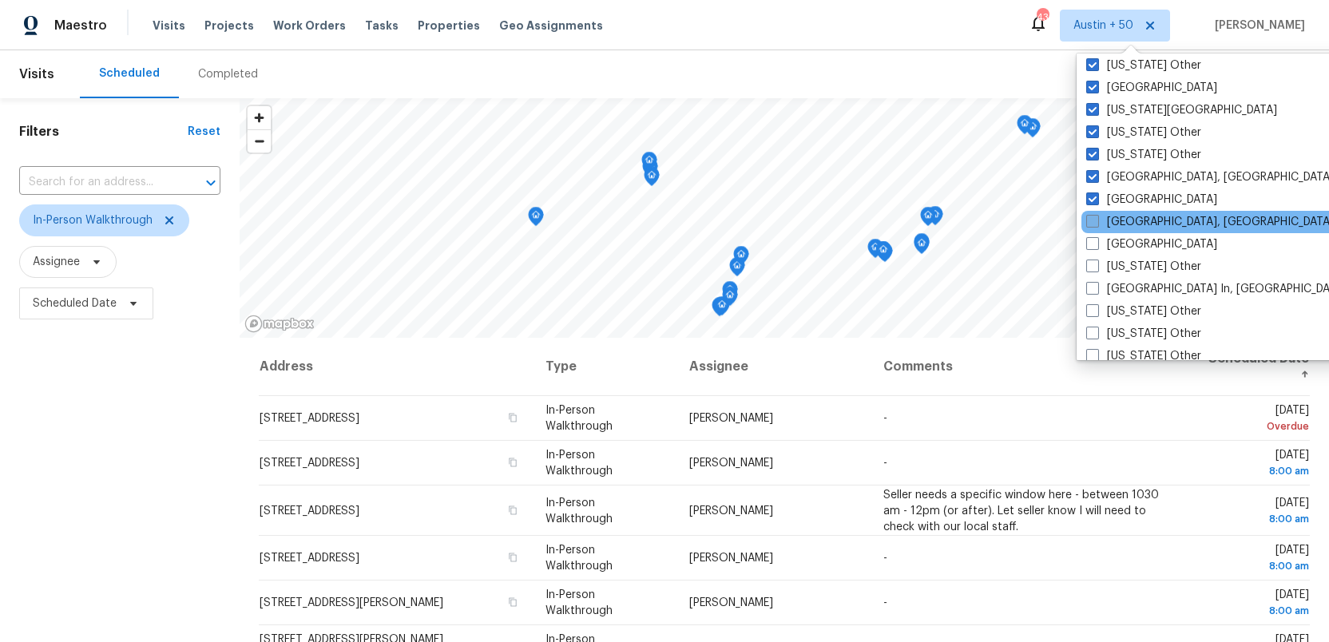
click at [1089, 218] on span at bounding box center [1092, 221] width 13 height 13
click at [1089, 218] on input "Little Rock, AR" at bounding box center [1091, 219] width 10 height 10
checkbox input "true"
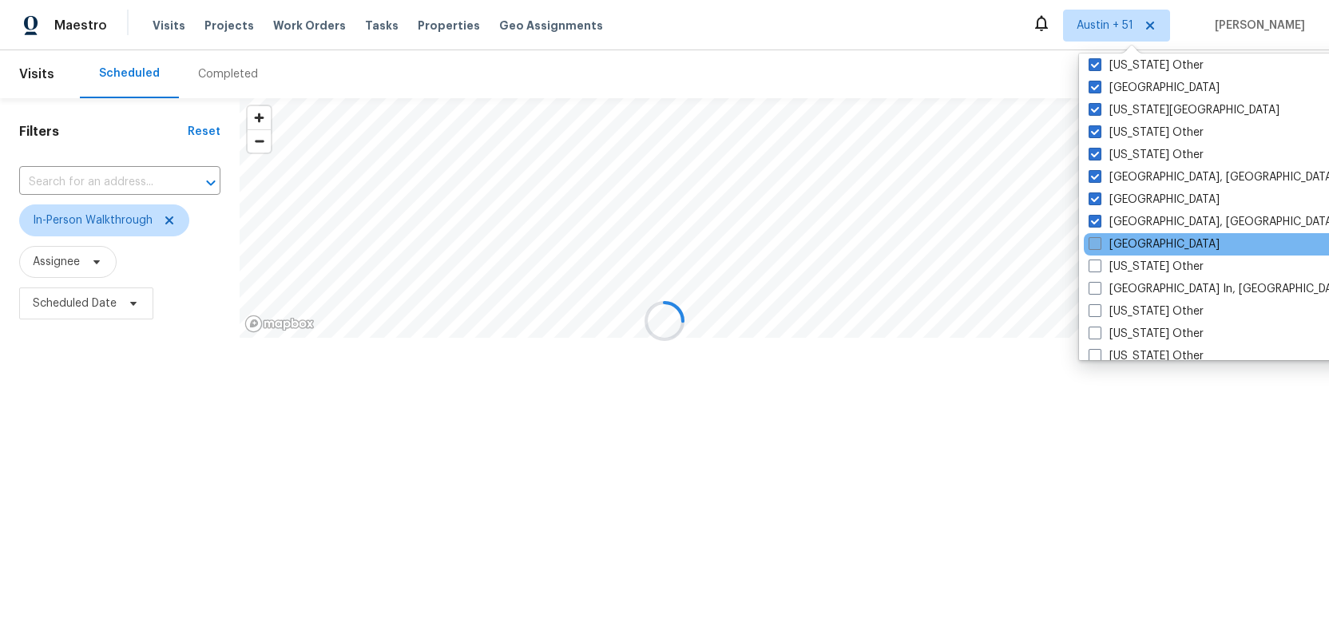
click at [1090, 238] on span at bounding box center [1095, 243] width 13 height 13
click at [1090, 238] on input "Los Angeles" at bounding box center [1094, 241] width 10 height 10
checkbox input "true"
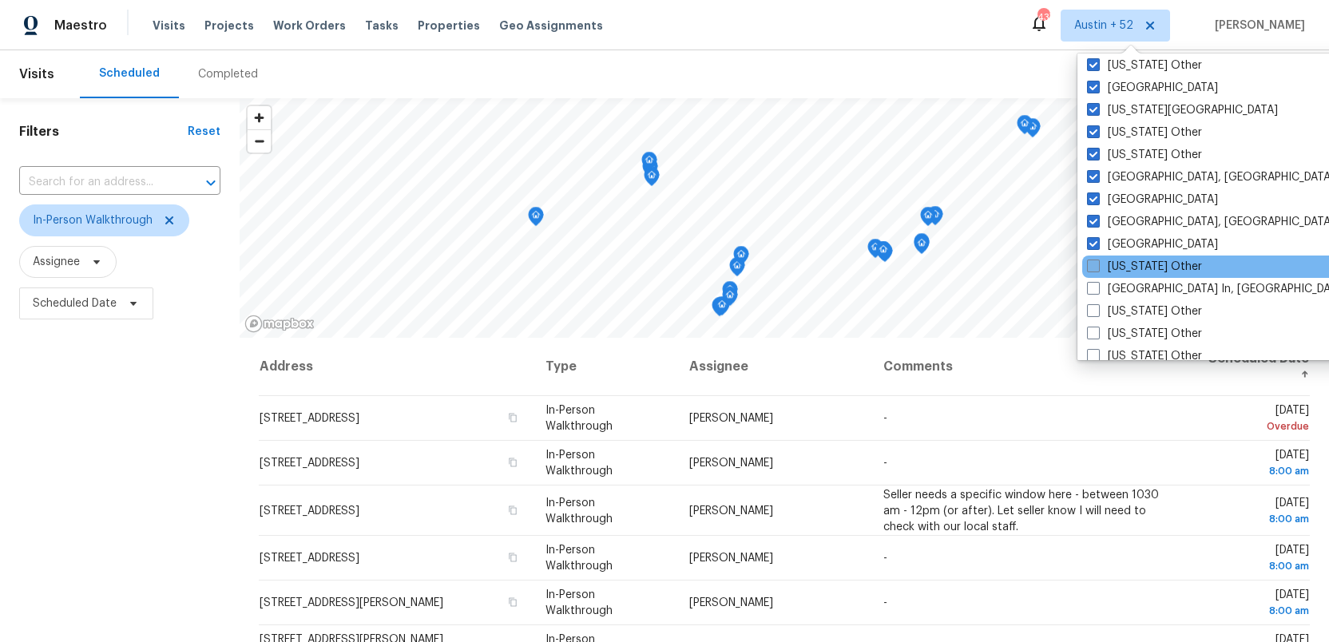
click at [1090, 260] on span at bounding box center [1093, 266] width 13 height 13
click at [1090, 260] on input "Louisiana Other" at bounding box center [1092, 264] width 10 height 10
checkbox input "true"
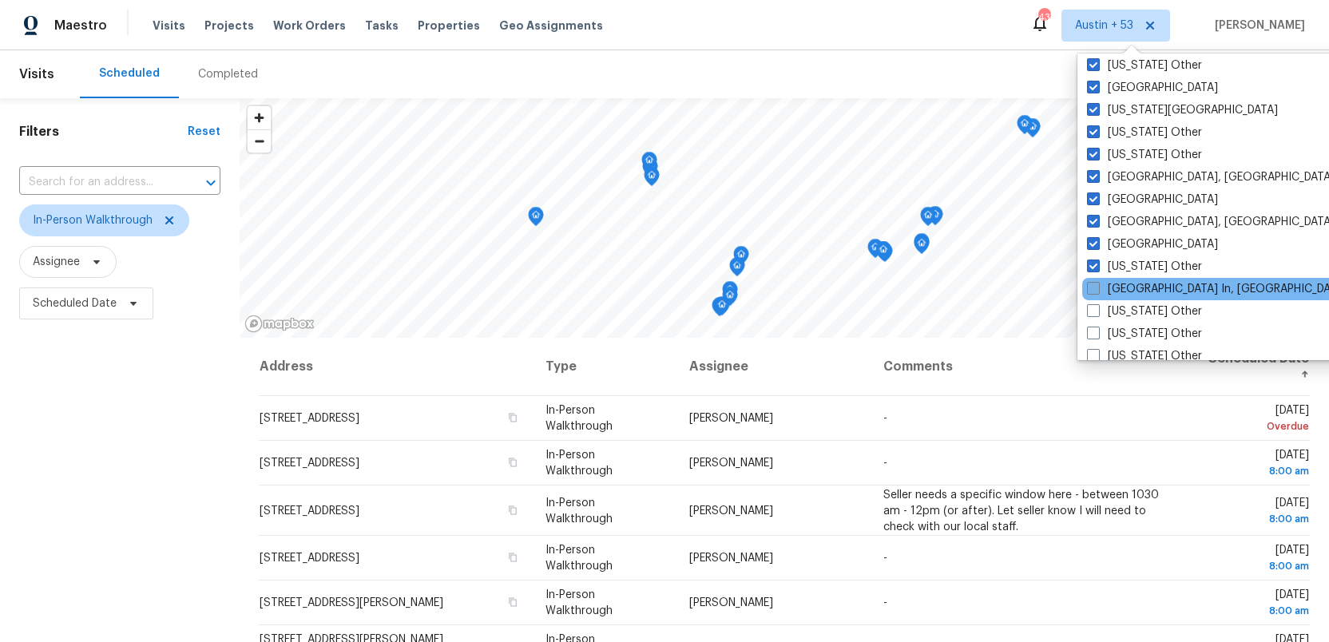
click at [1090, 282] on span at bounding box center [1093, 288] width 13 height 13
click at [1090, 282] on input "Louisville In, KY" at bounding box center [1092, 286] width 10 height 10
checkbox input "true"
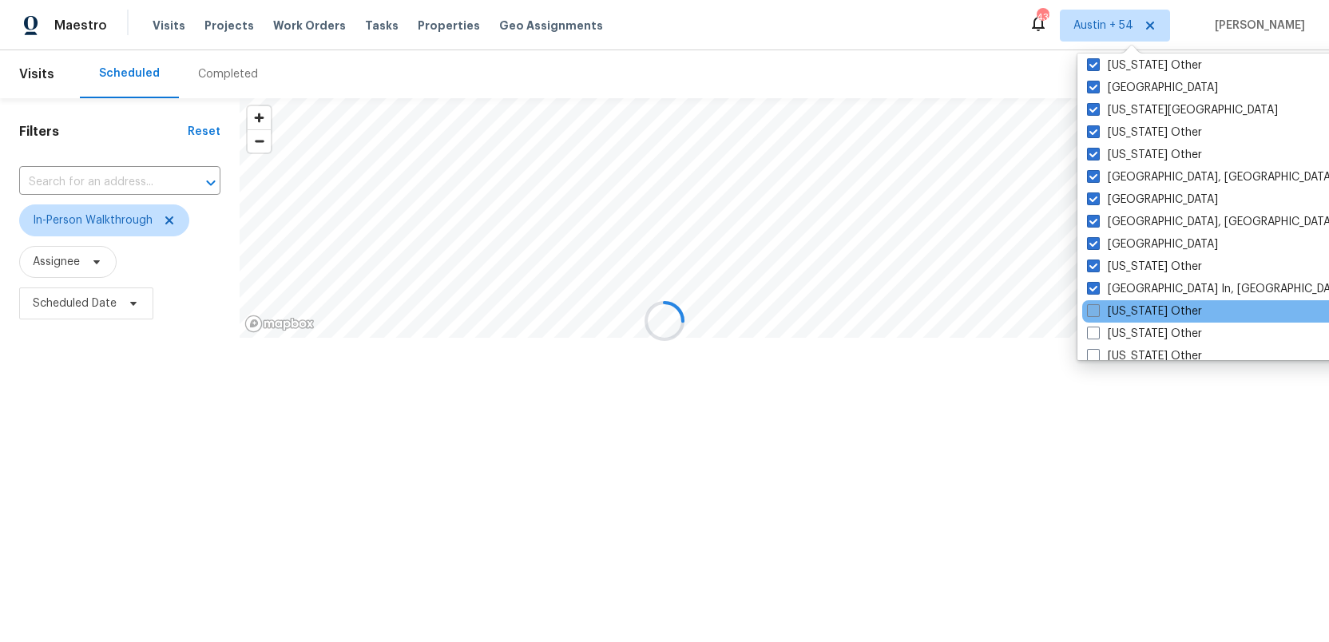
click at [1090, 309] on span at bounding box center [1093, 310] width 13 height 13
click at [1090, 309] on input "Maine Other" at bounding box center [1092, 308] width 10 height 10
checkbox input "true"
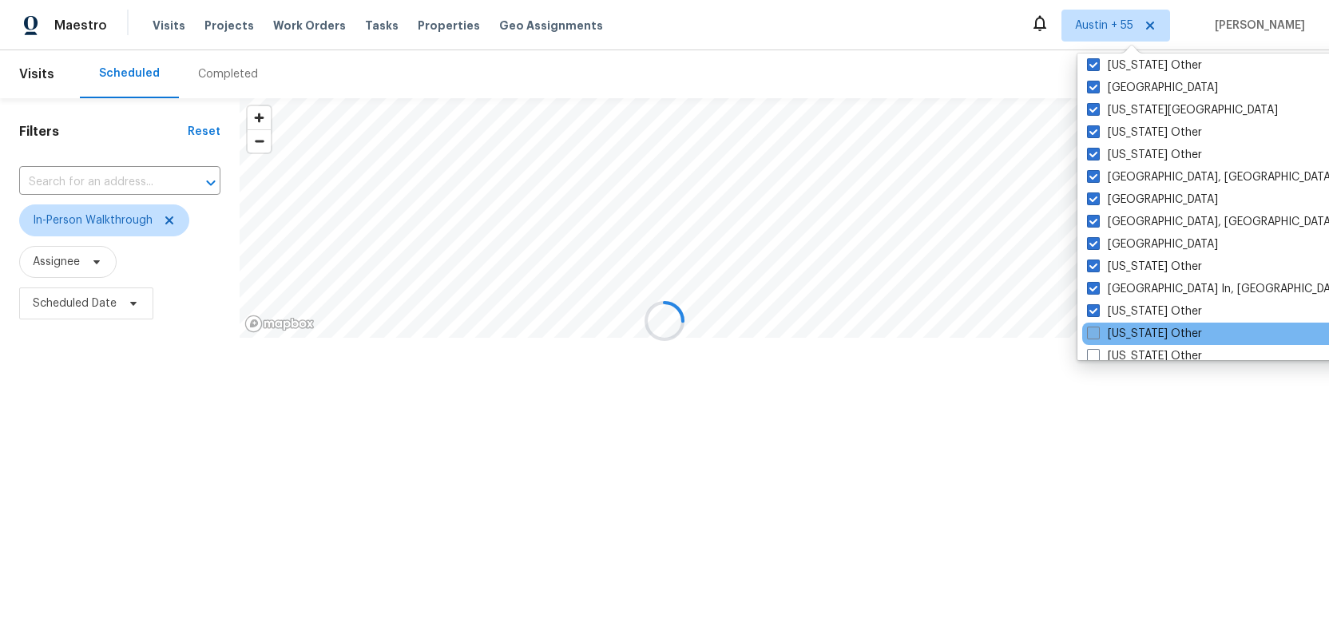
click at [1090, 331] on span at bounding box center [1093, 333] width 13 height 13
click at [1090, 331] on input "Maryland Other" at bounding box center [1092, 331] width 10 height 10
checkbox input "true"
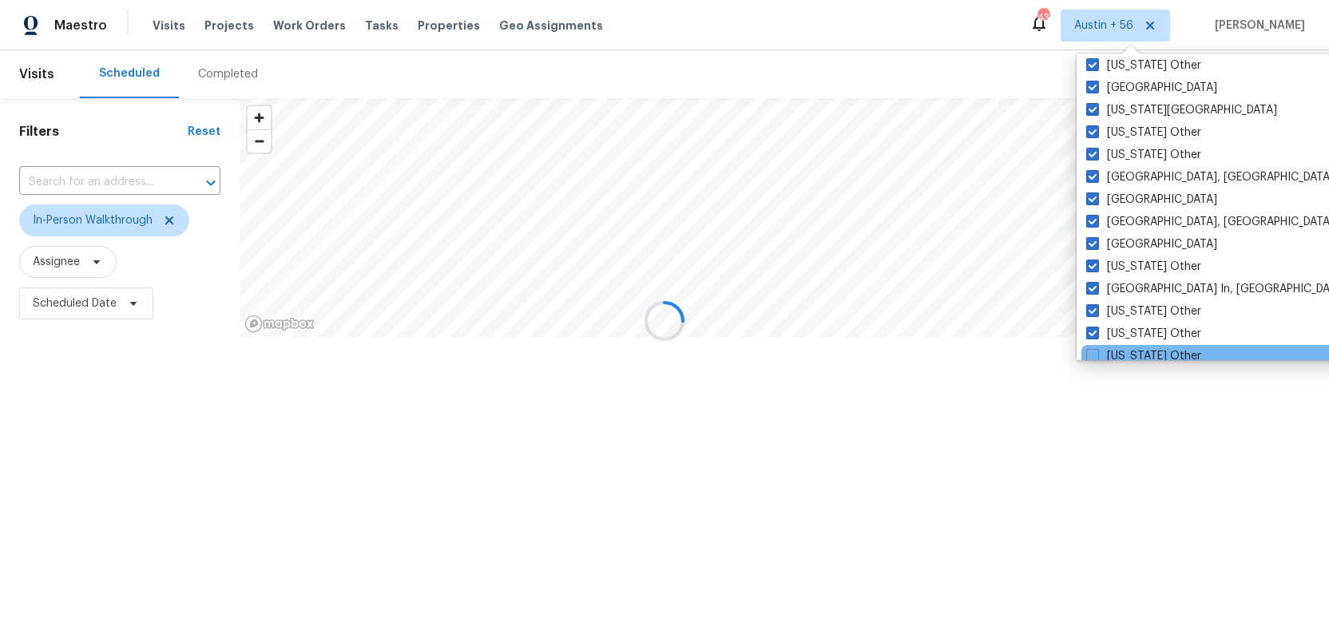
click at [1090, 345] on div "Massachusetts Other" at bounding box center [1242, 356] width 322 height 22
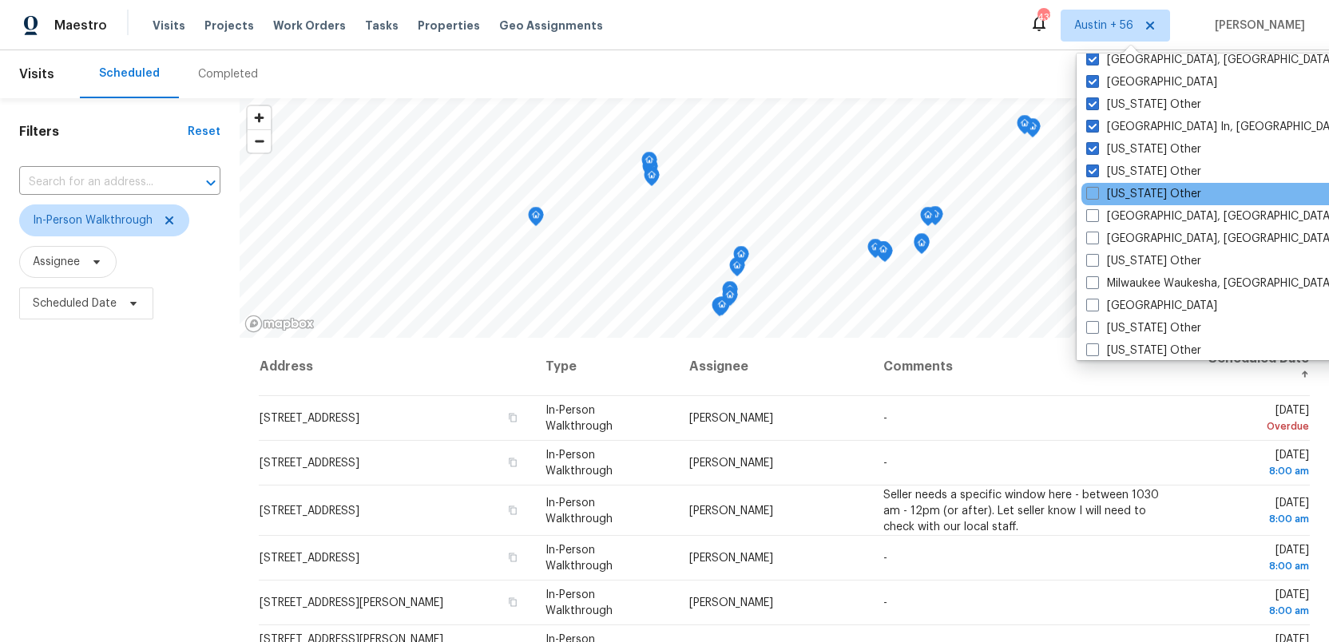
scroll to position [1160, 0]
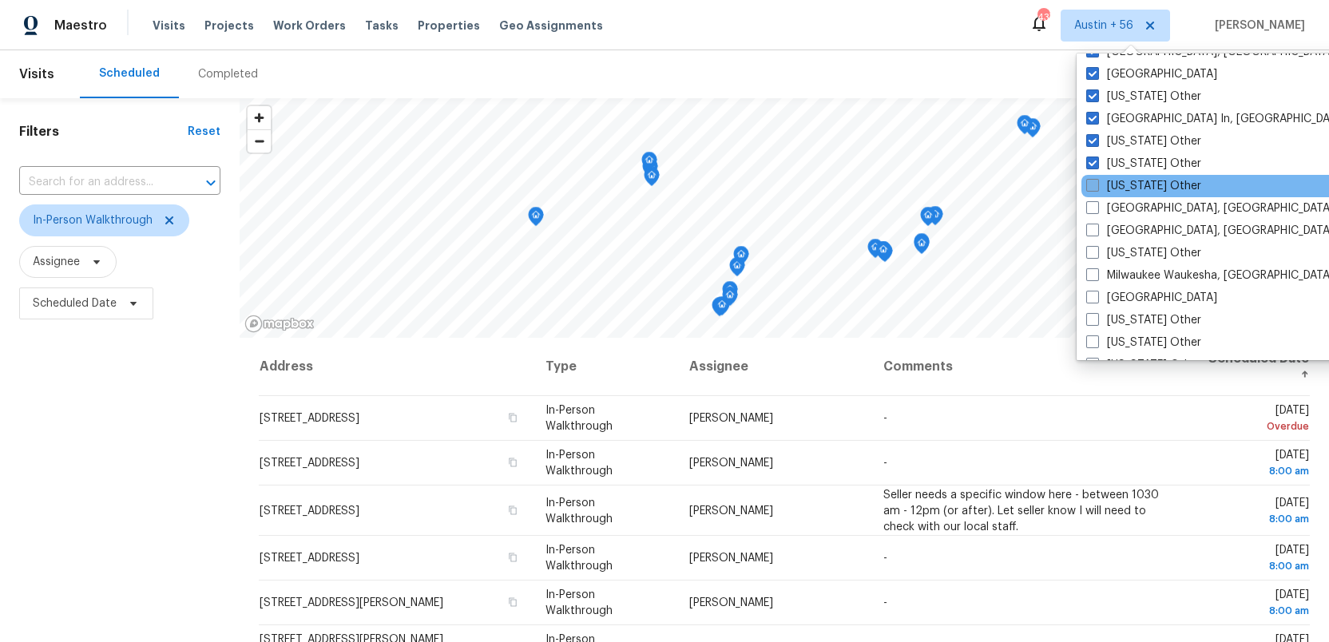
click at [1093, 178] on label "Massachusetts Other" at bounding box center [1143, 186] width 115 height 16
click at [1093, 178] on input "Massachusetts Other" at bounding box center [1091, 183] width 10 height 10
checkbox input "true"
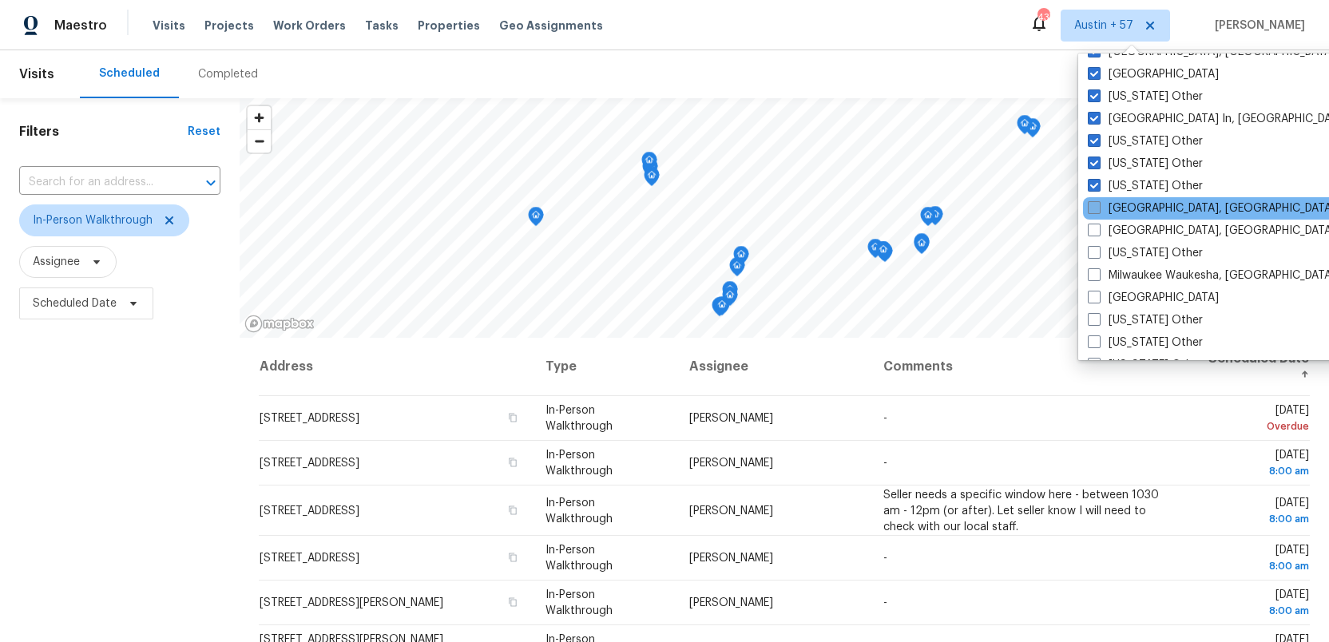
click at [1093, 201] on span at bounding box center [1094, 207] width 13 height 13
click at [1093, 200] on input "Memphis, TN" at bounding box center [1093, 205] width 10 height 10
checkbox input "true"
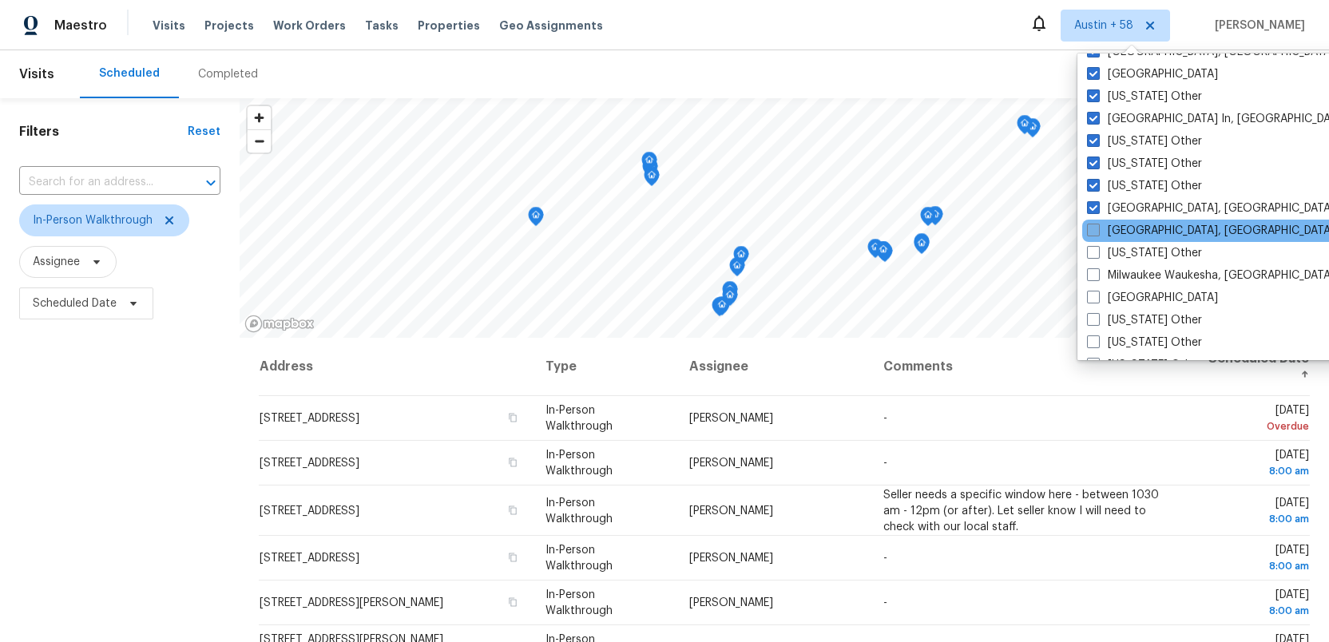
click at [1093, 224] on span at bounding box center [1093, 230] width 13 height 13
click at [1093, 224] on input "Miami, FL" at bounding box center [1092, 228] width 10 height 10
checkbox input "true"
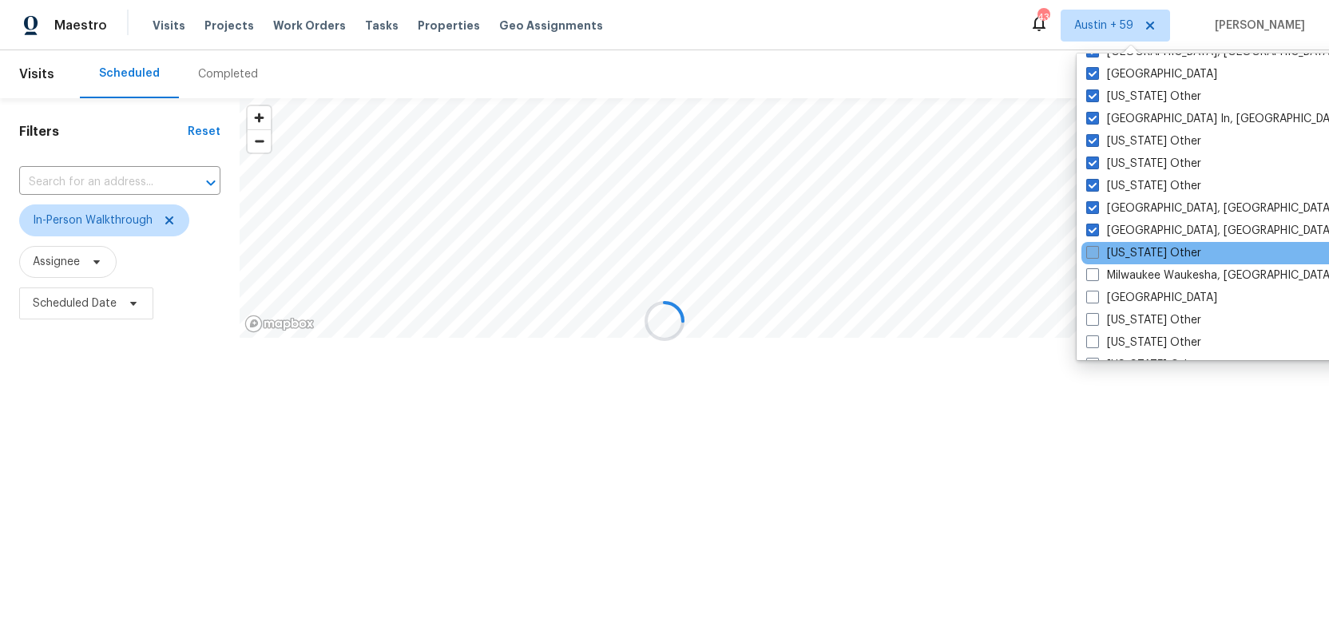
click at [1093, 248] on span at bounding box center [1092, 252] width 13 height 13
click at [1093, 248] on input "Michigan Other" at bounding box center [1091, 250] width 10 height 10
checkbox input "true"
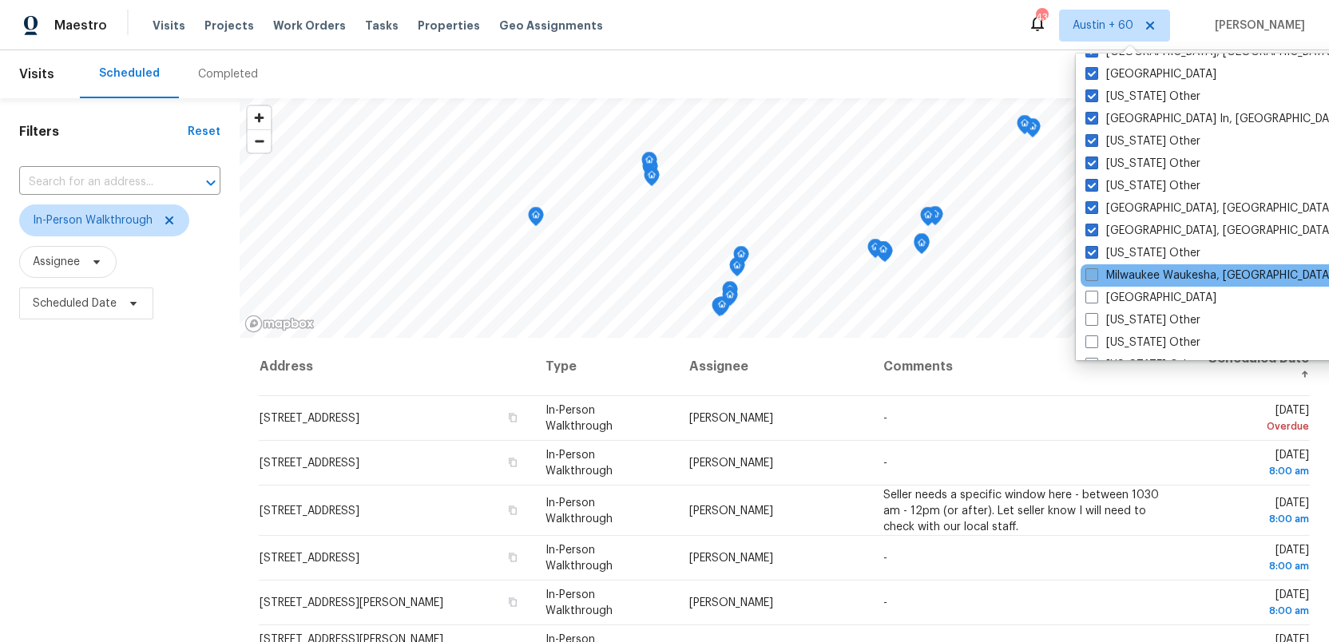
click at [1093, 270] on span at bounding box center [1091, 274] width 13 height 13
click at [1093, 270] on input "Milwaukee Waukesha, WI" at bounding box center [1090, 273] width 10 height 10
checkbox input "true"
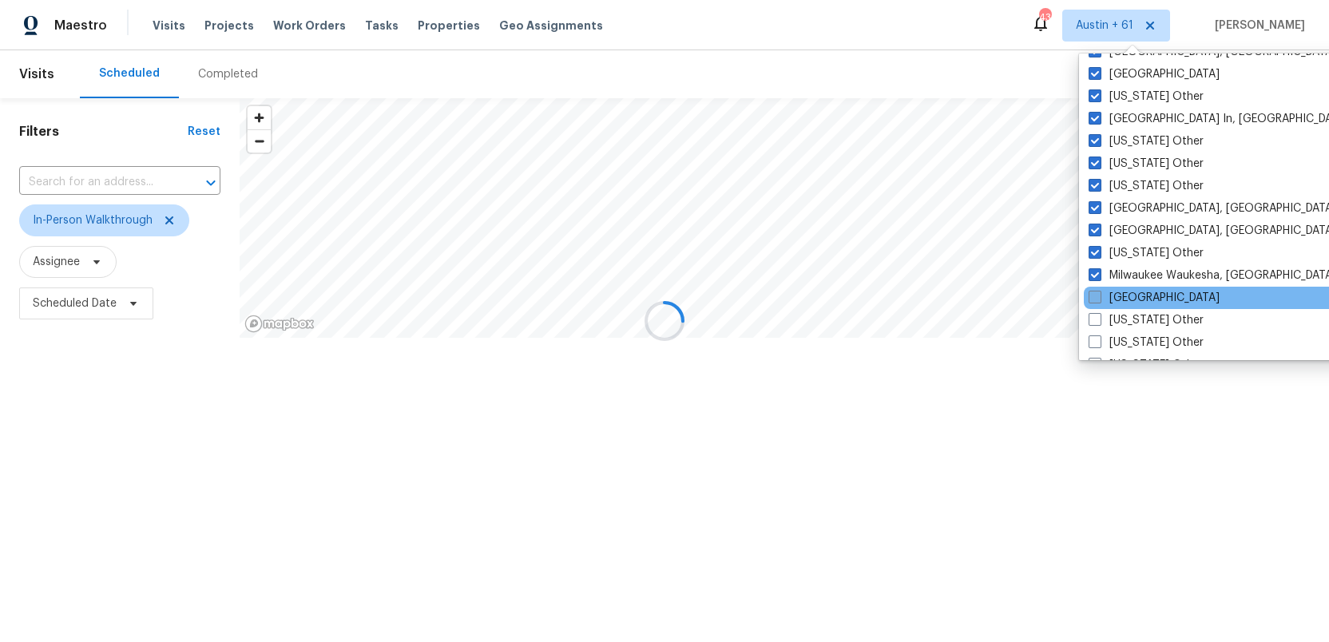
click at [1093, 290] on label "Minneapolis" at bounding box center [1154, 298] width 131 height 16
click at [1093, 290] on input "Minneapolis" at bounding box center [1094, 295] width 10 height 10
checkbox input "true"
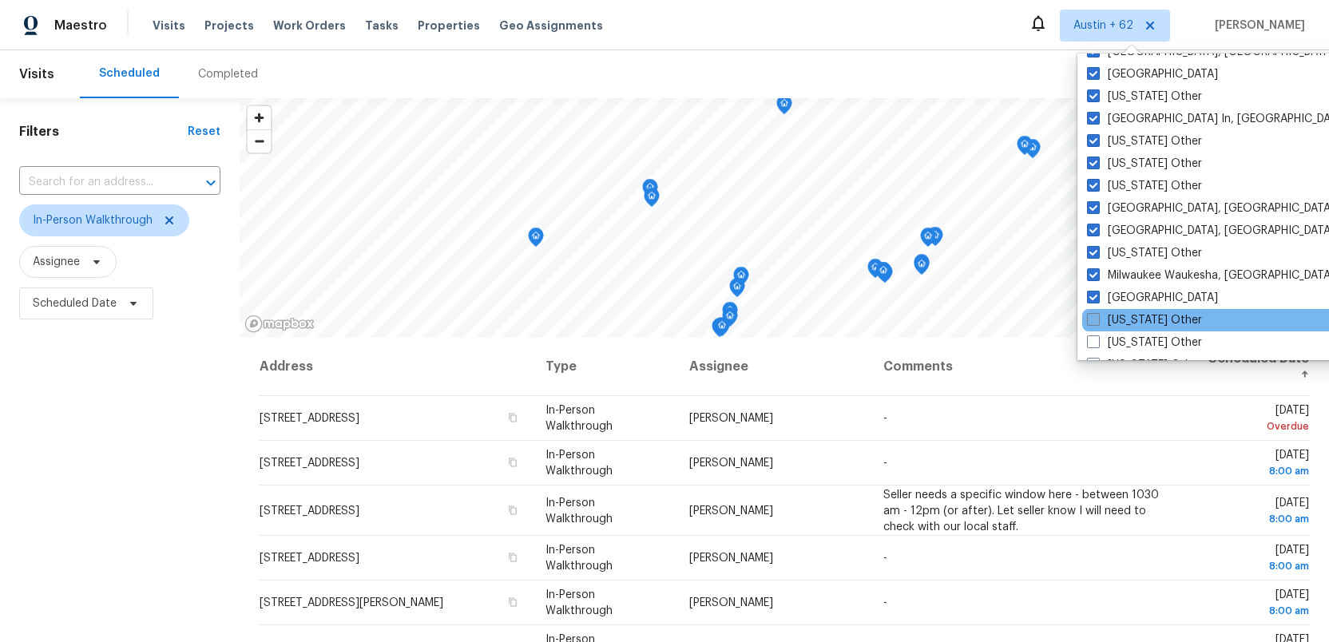
click at [1094, 315] on span at bounding box center [1093, 319] width 13 height 13
click at [1094, 315] on input "Minnesota Other" at bounding box center [1092, 317] width 10 height 10
checkbox input "true"
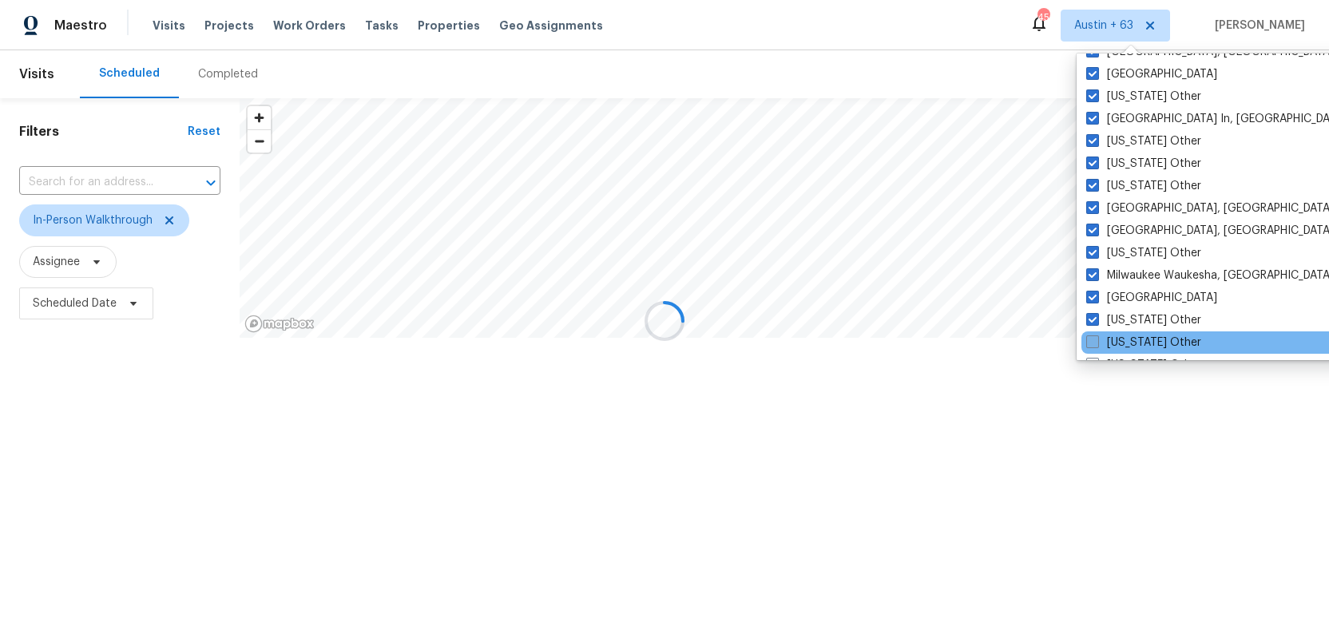
click at [1095, 339] on span at bounding box center [1092, 341] width 13 height 13
click at [1095, 339] on input "Mississippi Other" at bounding box center [1091, 340] width 10 height 10
checkbox input "true"
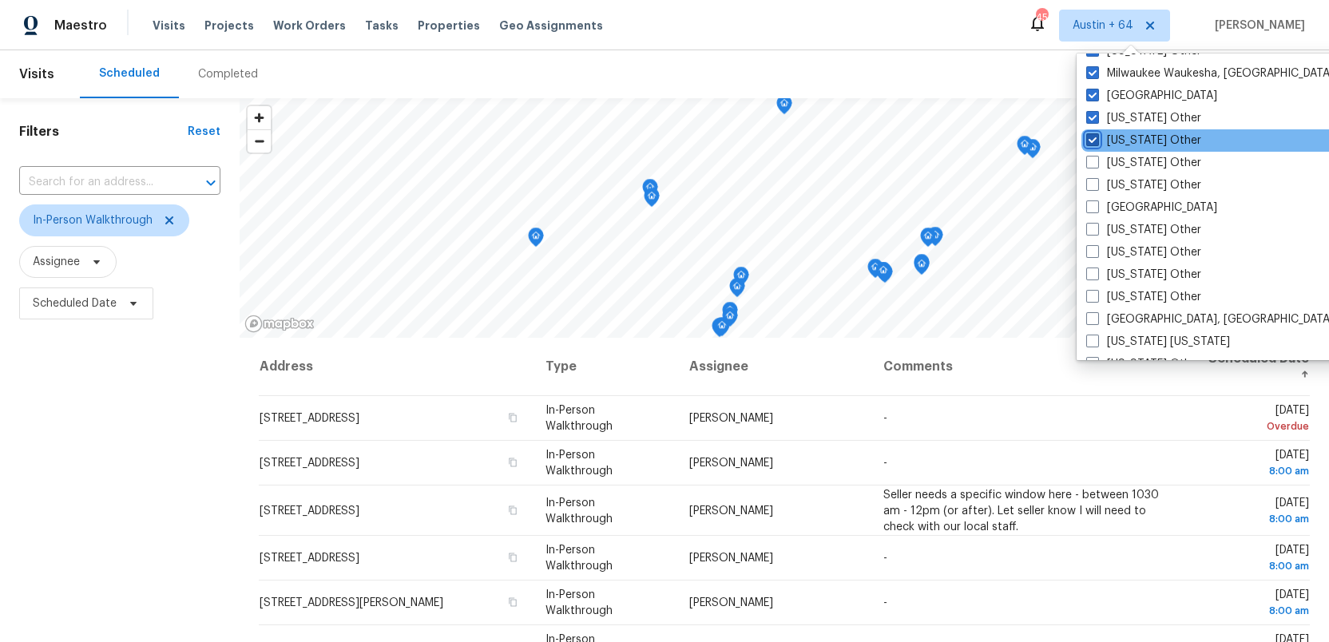
scroll to position [1362, 0]
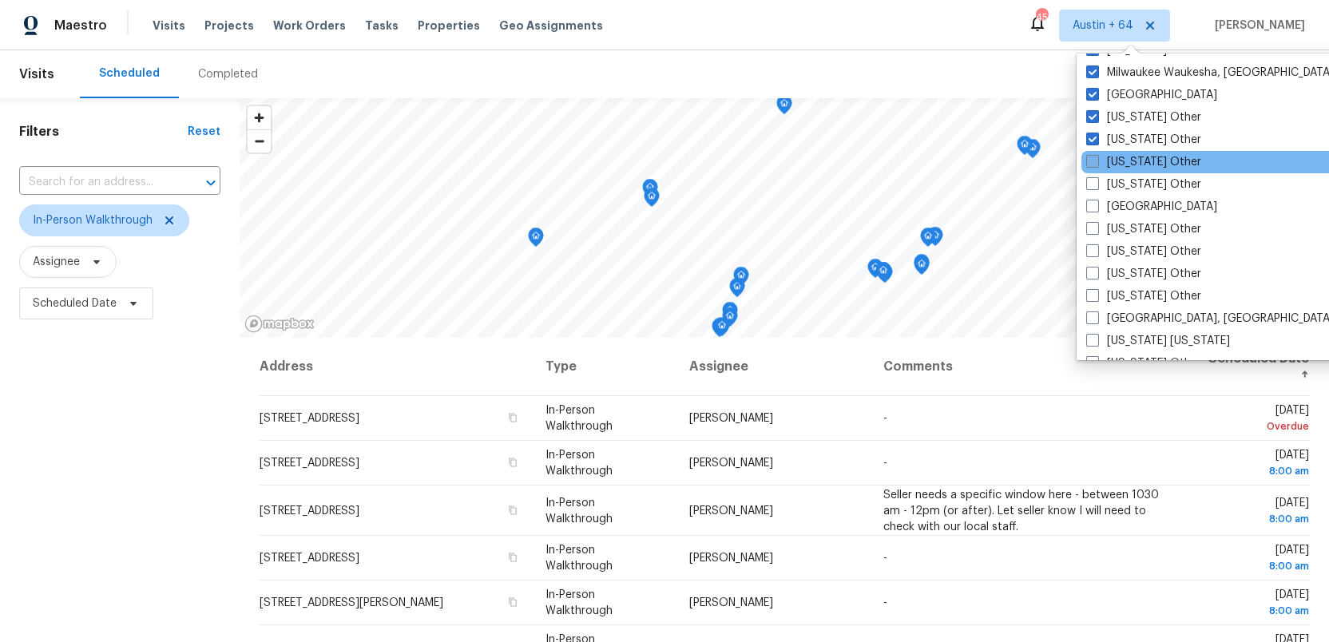
click at [1091, 156] on span at bounding box center [1092, 161] width 13 height 13
click at [1091, 156] on input "Missouri Other" at bounding box center [1091, 159] width 10 height 10
checkbox input "true"
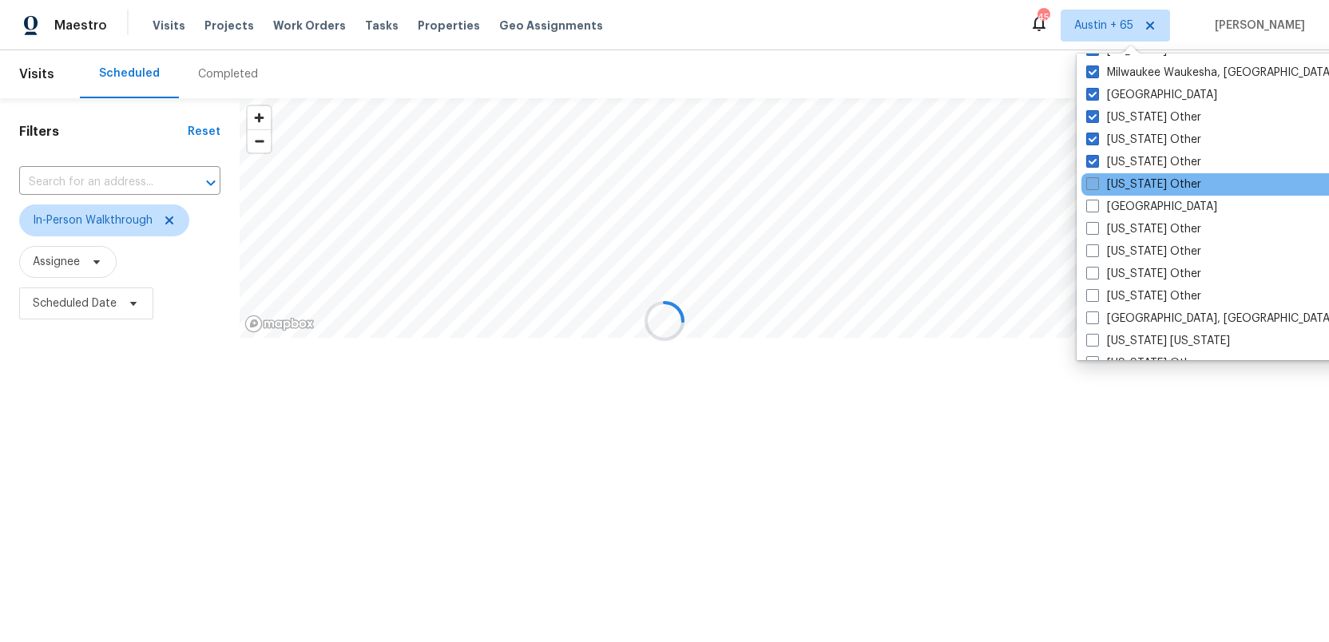
click at [1091, 176] on label "Montana Other" at bounding box center [1143, 184] width 115 height 16
click at [1091, 176] on input "Montana Other" at bounding box center [1091, 181] width 10 height 10
checkbox input "true"
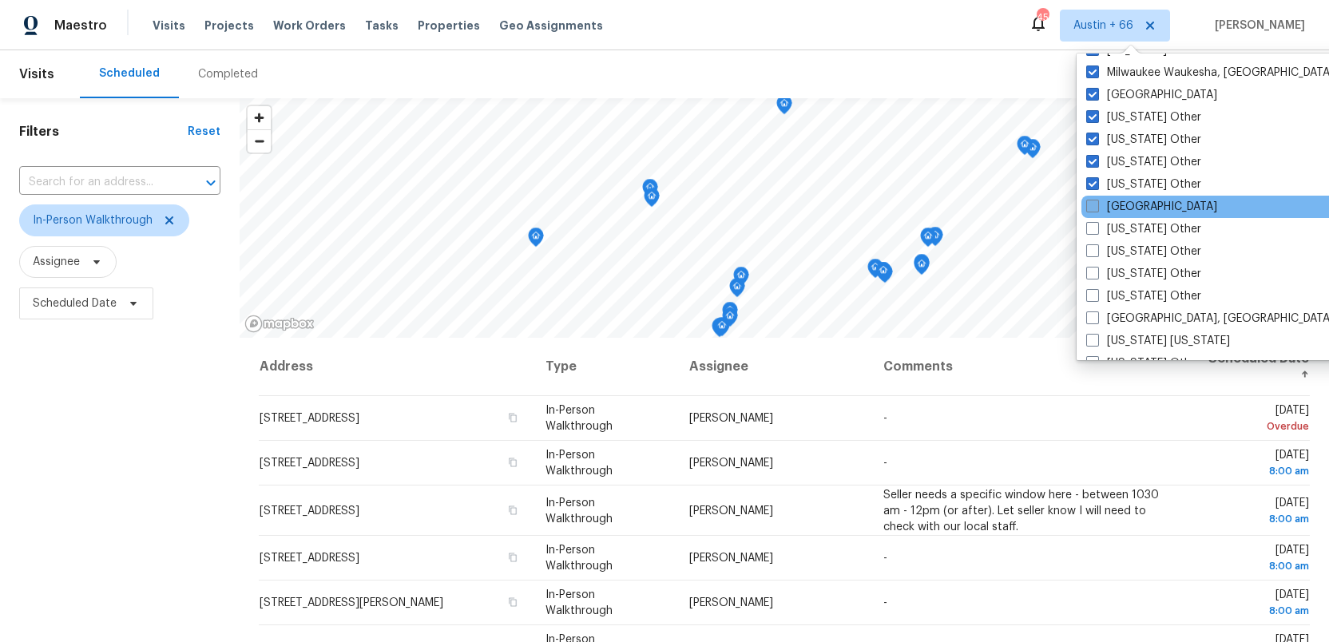
click at [1091, 204] on span at bounding box center [1092, 206] width 13 height 13
click at [1091, 204] on input "Nashville" at bounding box center [1091, 204] width 10 height 10
checkbox input "true"
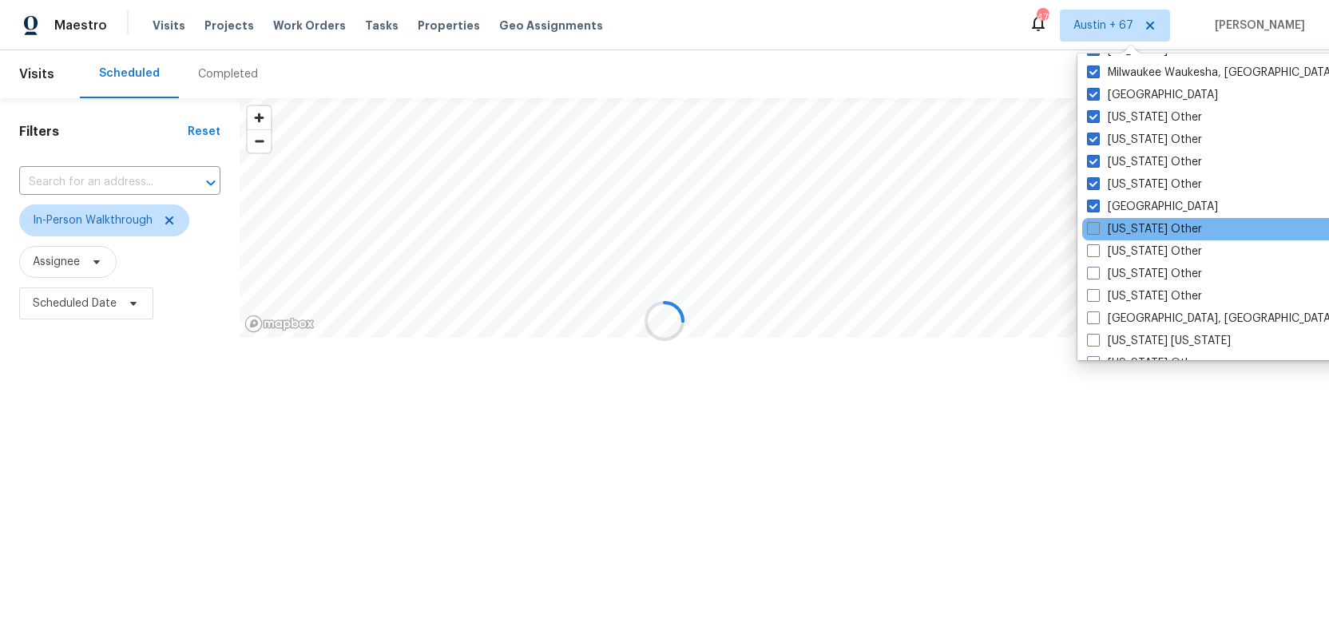
click at [1091, 225] on span at bounding box center [1093, 228] width 13 height 13
click at [1091, 225] on input "Nebraska Other" at bounding box center [1092, 226] width 10 height 10
checkbox input "true"
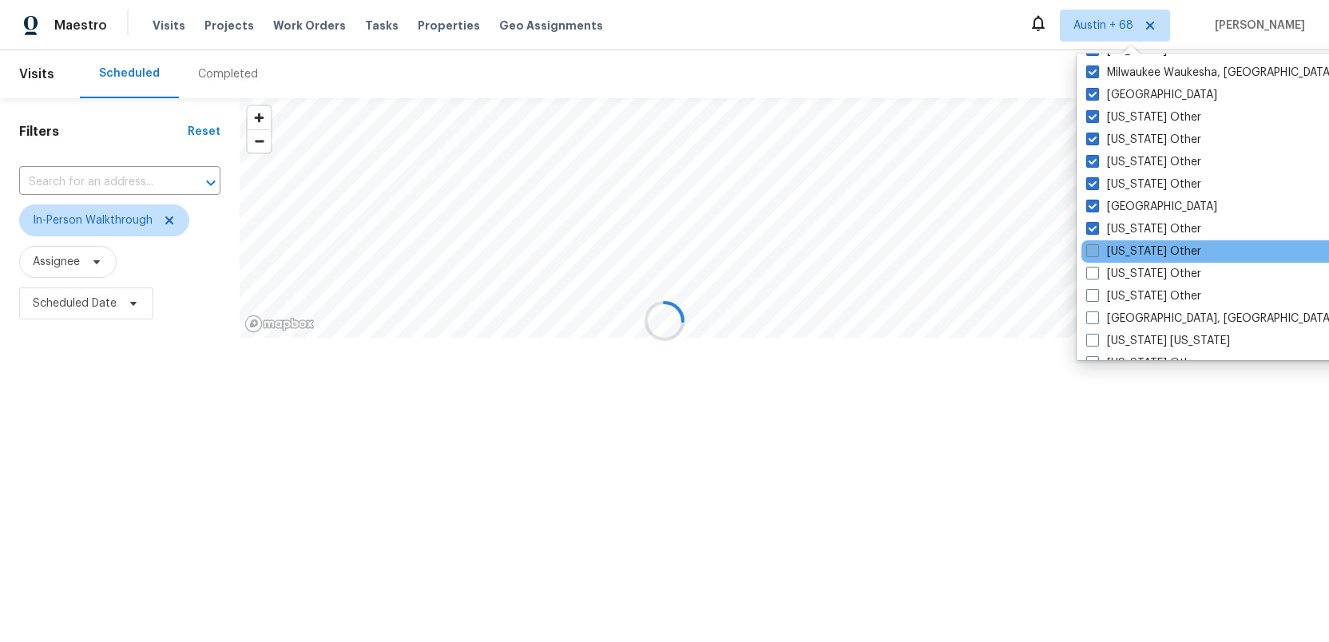
click at [1090, 250] on span at bounding box center [1092, 250] width 13 height 13
click at [1090, 250] on input "Nevada Other" at bounding box center [1091, 249] width 10 height 10
checkbox input "true"
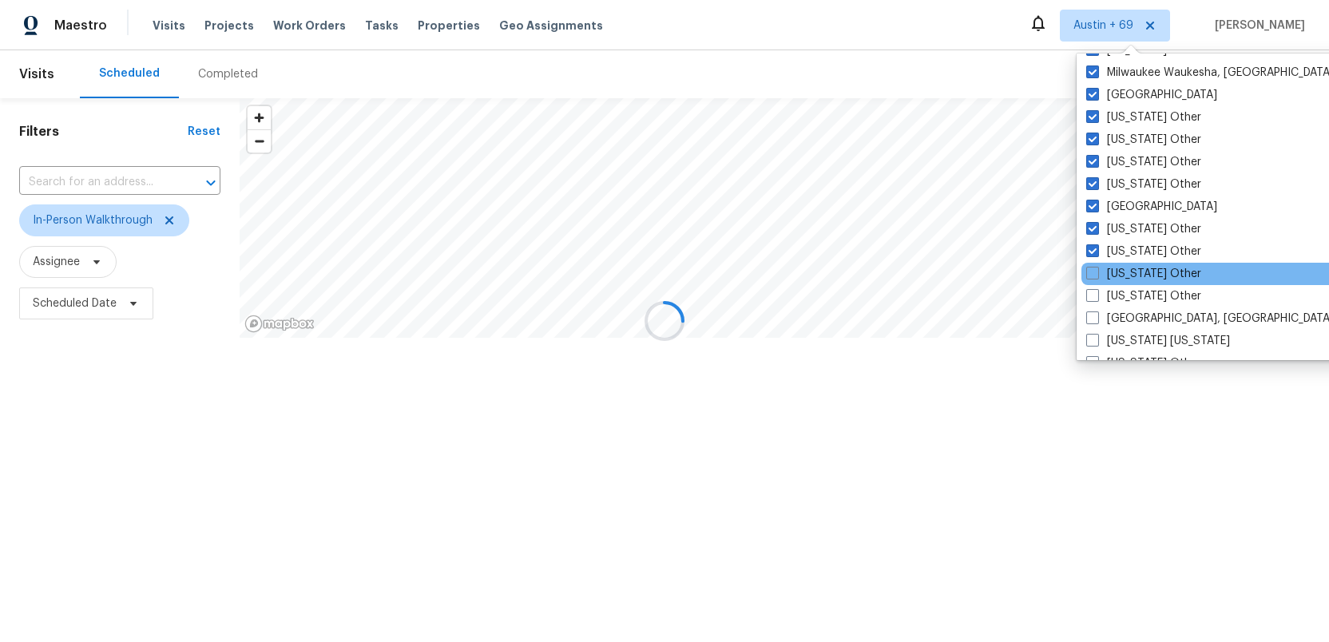
click at [1090, 264] on div "New Hampshire Other" at bounding box center [1242, 274] width 322 height 22
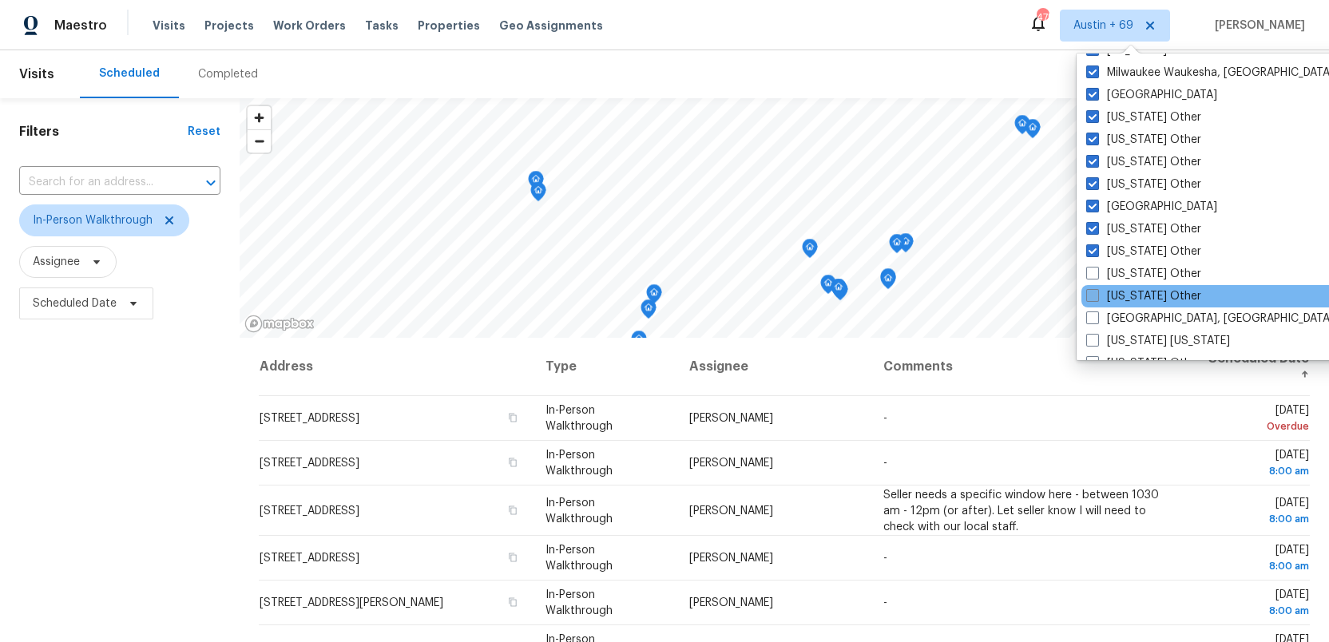
click at [1090, 292] on span at bounding box center [1092, 295] width 13 height 13
click at [1090, 292] on input "New Mexico Other" at bounding box center [1091, 293] width 10 height 10
checkbox input "true"
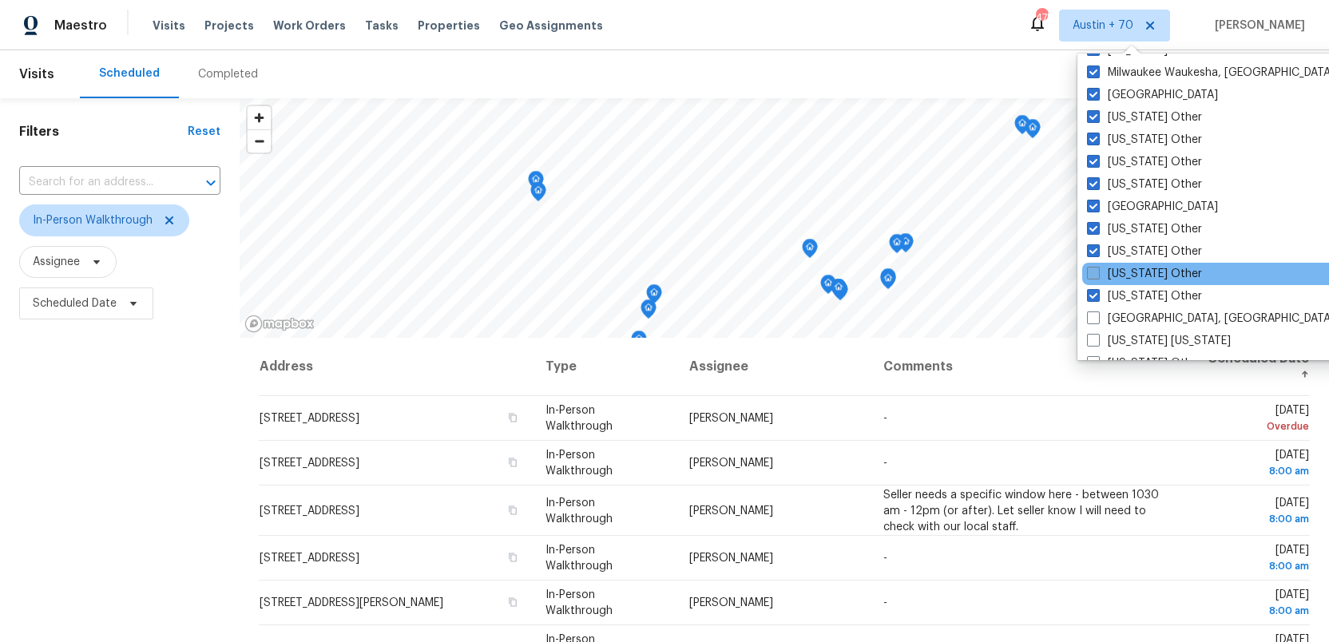
click at [1091, 272] on span at bounding box center [1093, 273] width 13 height 13
click at [1091, 272] on input "New Hampshire Other" at bounding box center [1092, 271] width 10 height 10
checkbox input "true"
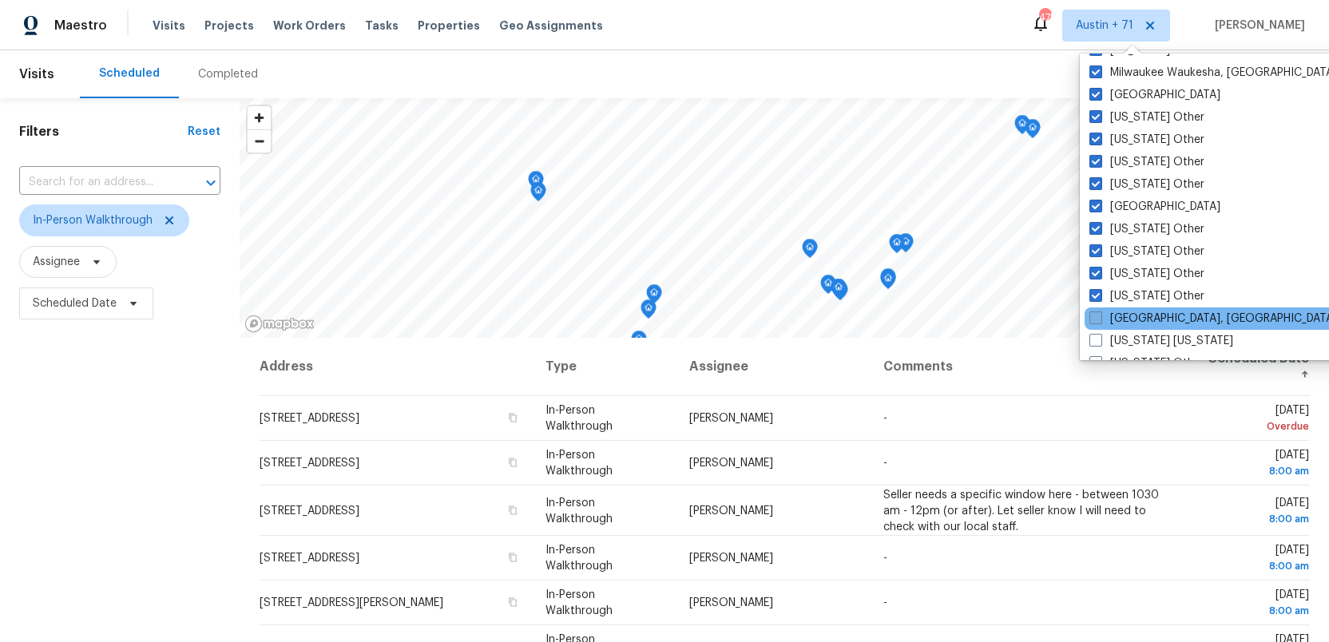
click at [1094, 316] on span at bounding box center [1095, 317] width 13 height 13
click at [1094, 316] on input "New Orleans, LA" at bounding box center [1094, 316] width 10 height 10
checkbox input "true"
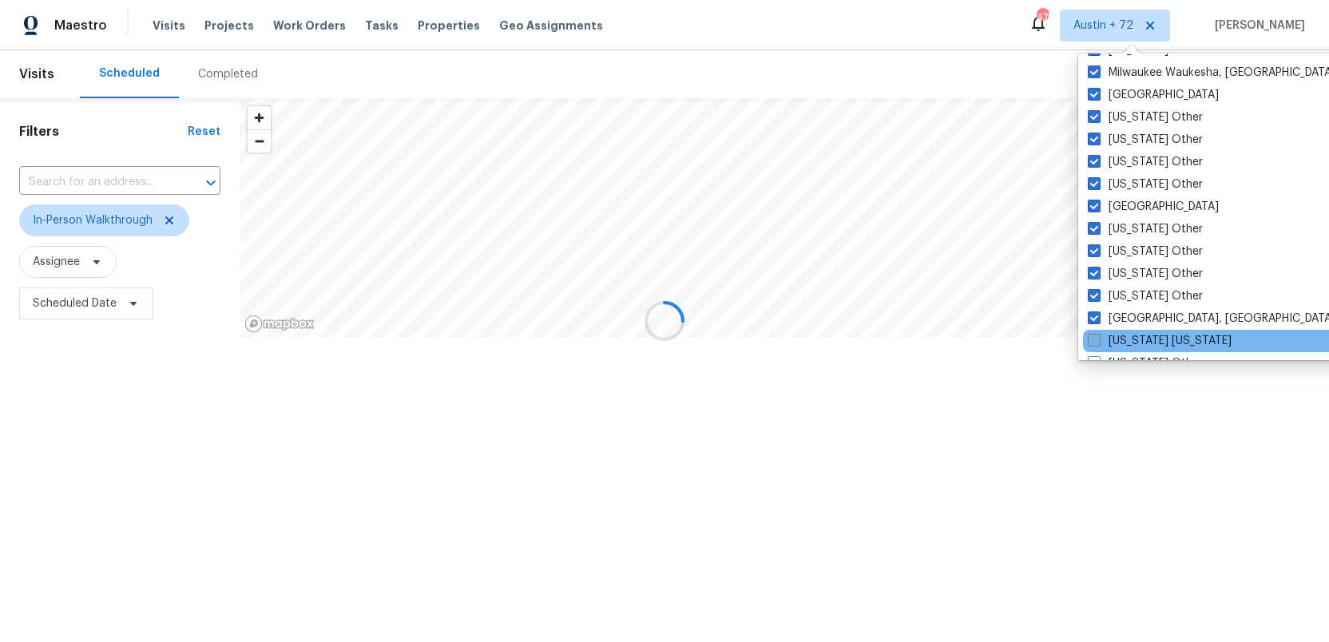
click at [1093, 335] on span at bounding box center [1094, 340] width 13 height 13
click at [1093, 335] on input "New York New Jersey" at bounding box center [1093, 338] width 10 height 10
checkbox input "true"
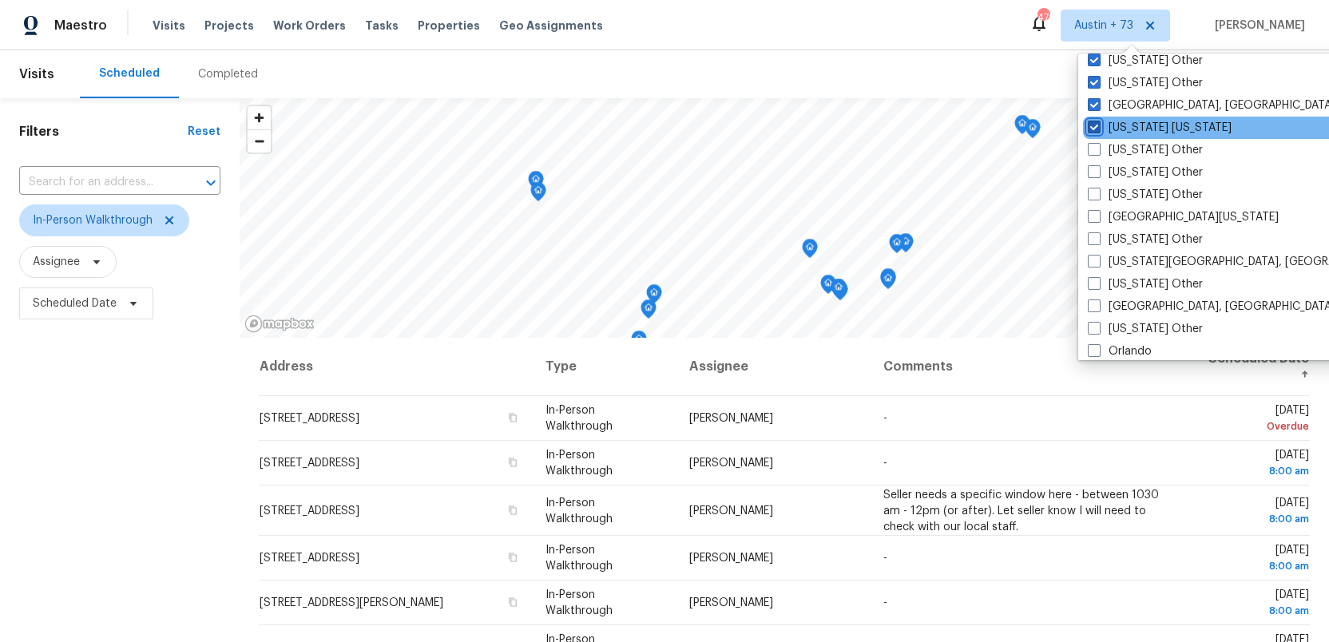
scroll to position [1602, 0]
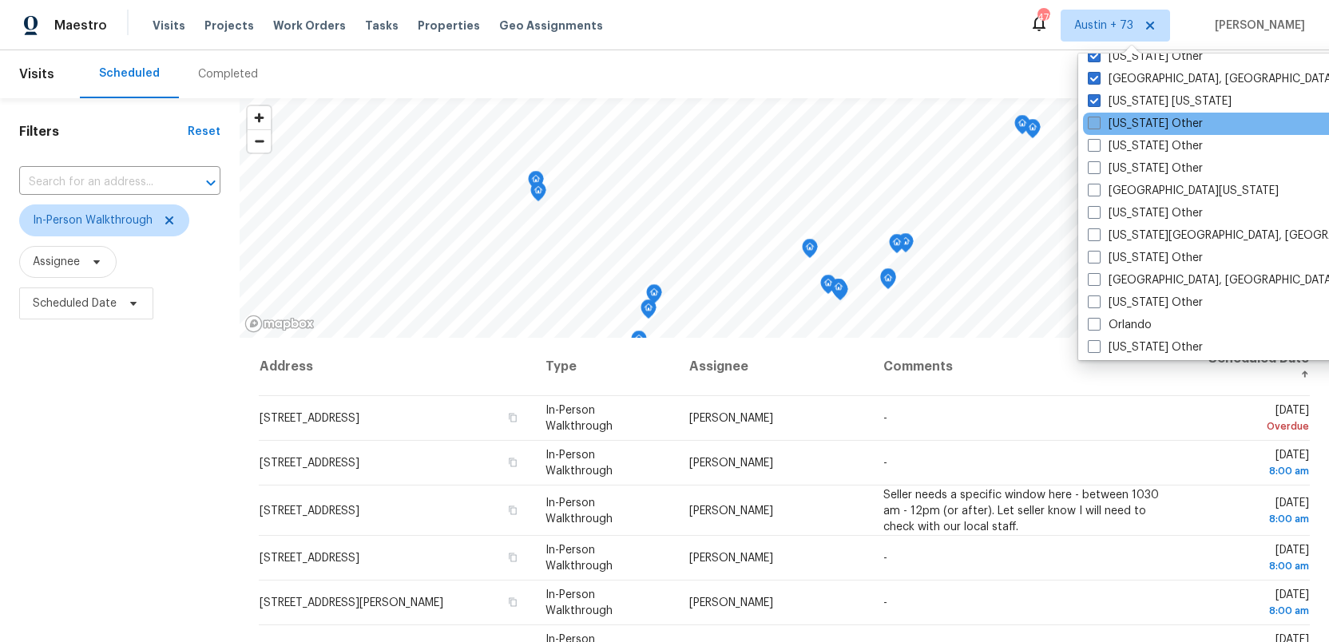
click at [1092, 125] on span at bounding box center [1094, 123] width 13 height 13
click at [1092, 125] on input "New York Other" at bounding box center [1093, 121] width 10 height 10
checkbox input "true"
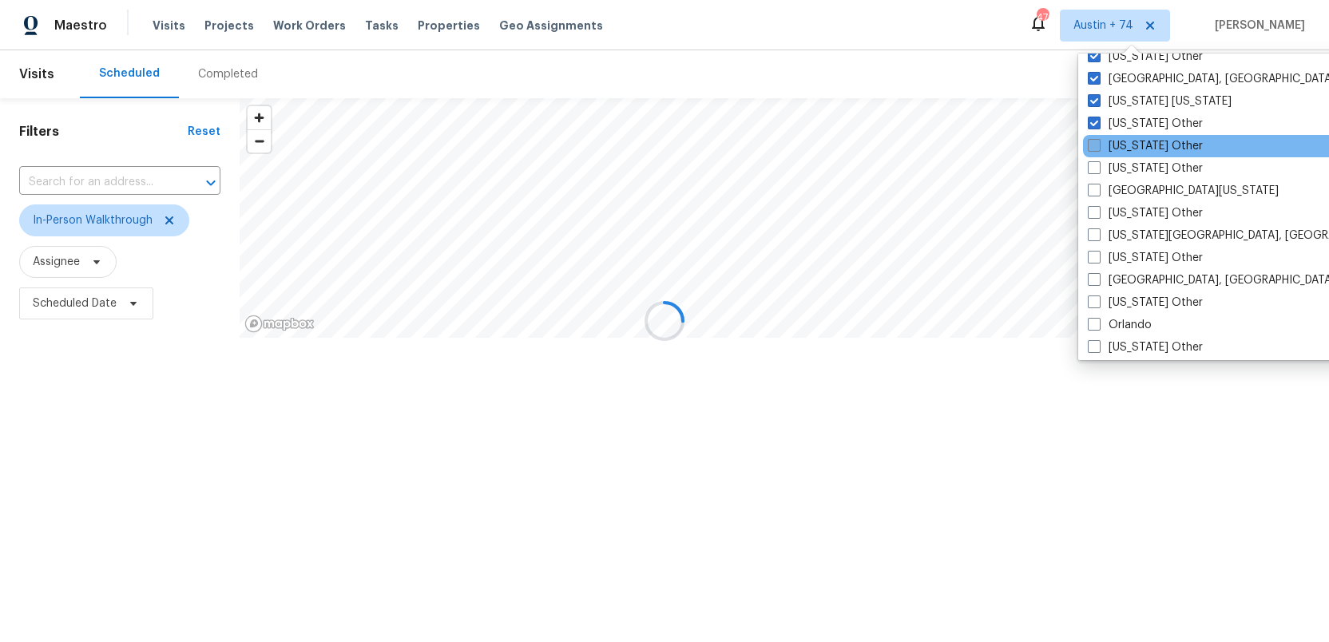
click at [1092, 148] on span at bounding box center [1094, 145] width 13 height 13
click at [1092, 148] on input "North Carolina Other" at bounding box center [1093, 143] width 10 height 10
checkbox input "true"
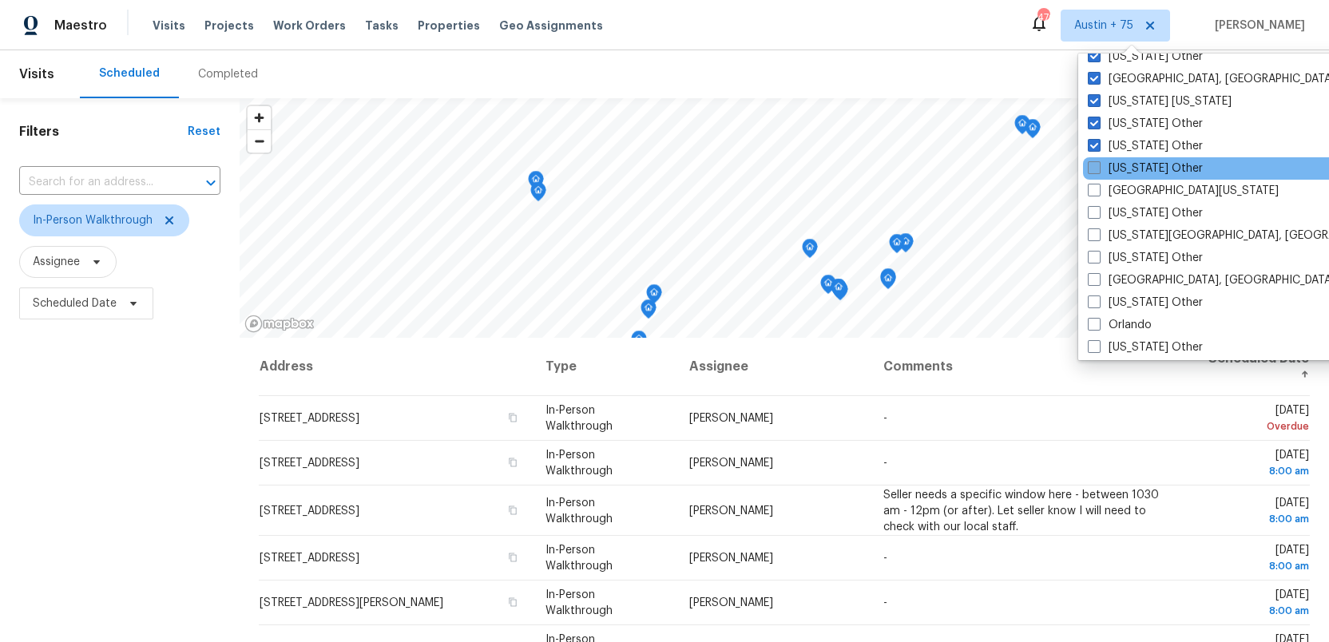
click at [1092, 173] on span at bounding box center [1094, 167] width 13 height 13
click at [1092, 171] on input "North Dakota Other" at bounding box center [1093, 166] width 10 height 10
checkbox input "true"
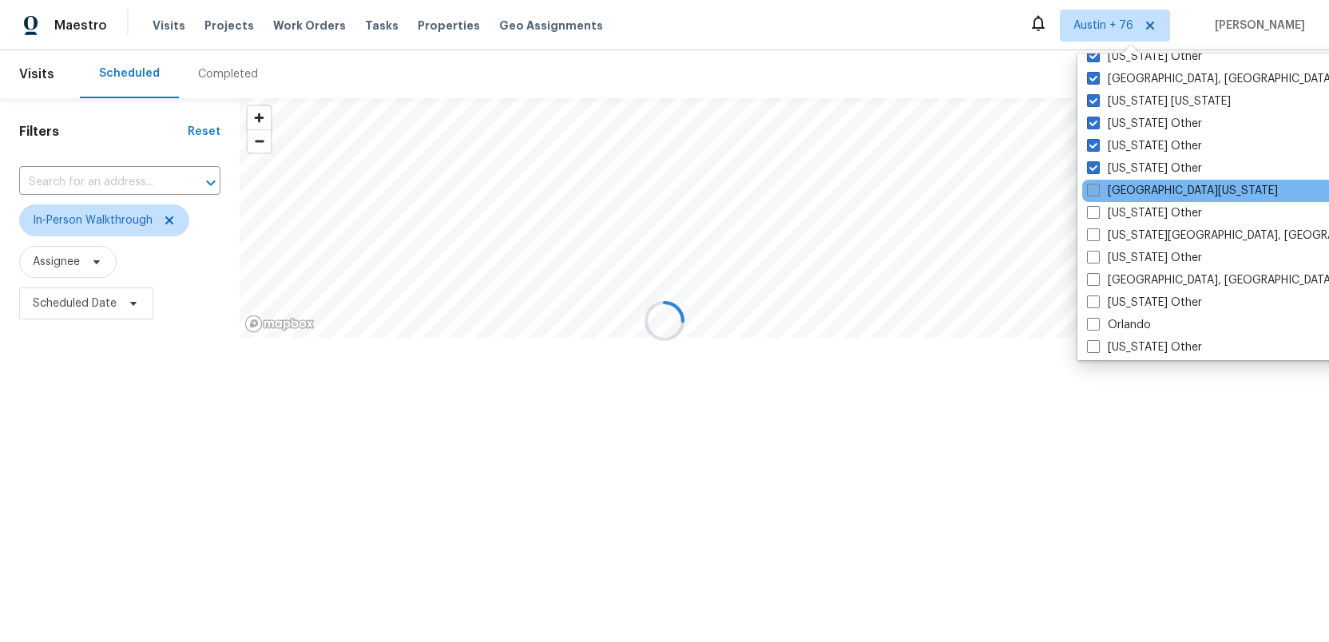
click at [1092, 187] on span at bounding box center [1093, 190] width 13 height 13
click at [1092, 187] on input "Northern Colorado" at bounding box center [1092, 188] width 10 height 10
checkbox input "true"
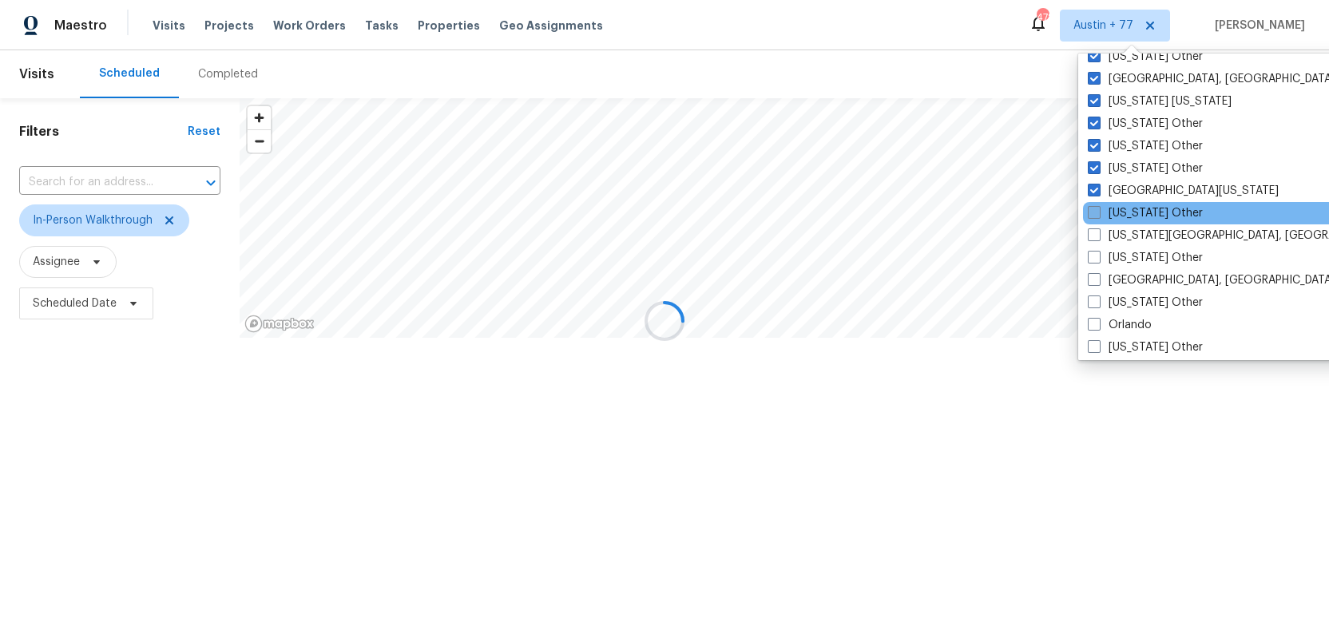
click at [1093, 213] on span at bounding box center [1094, 212] width 13 height 13
click at [1093, 213] on input "Ohio Other" at bounding box center [1093, 210] width 10 height 10
checkbox input "true"
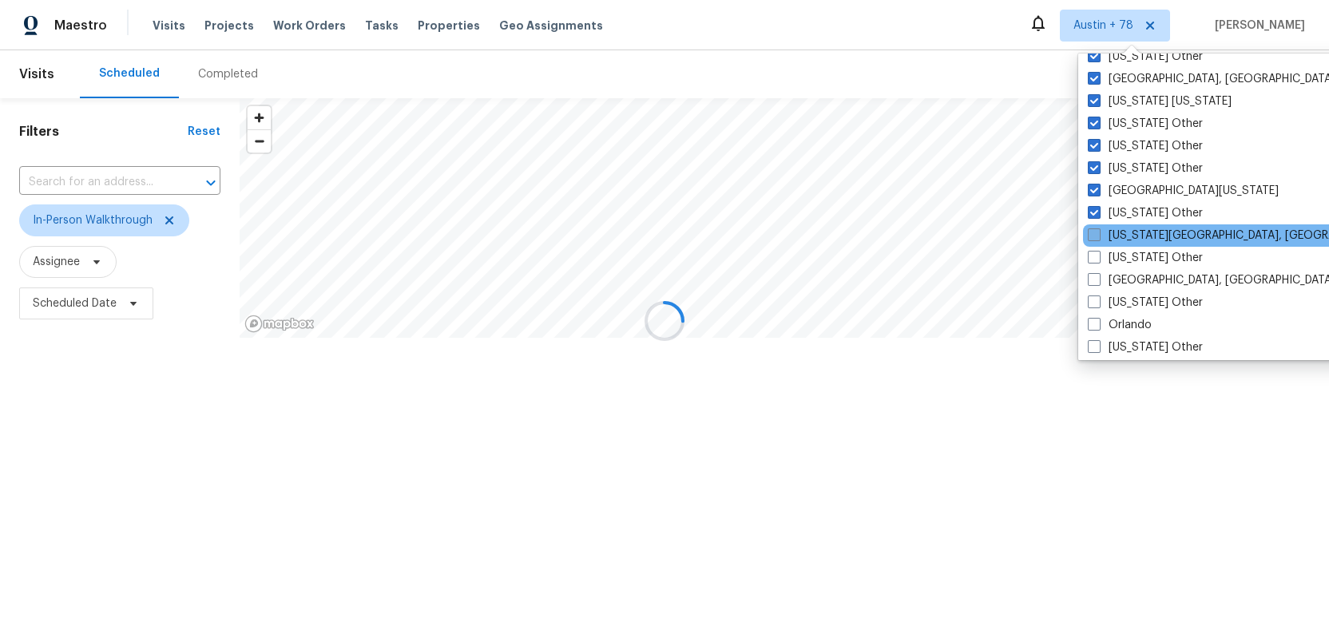
click at [1093, 229] on span at bounding box center [1094, 234] width 13 height 13
click at [1093, 229] on input "Oklahoma City, OK" at bounding box center [1093, 233] width 10 height 10
checkbox input "true"
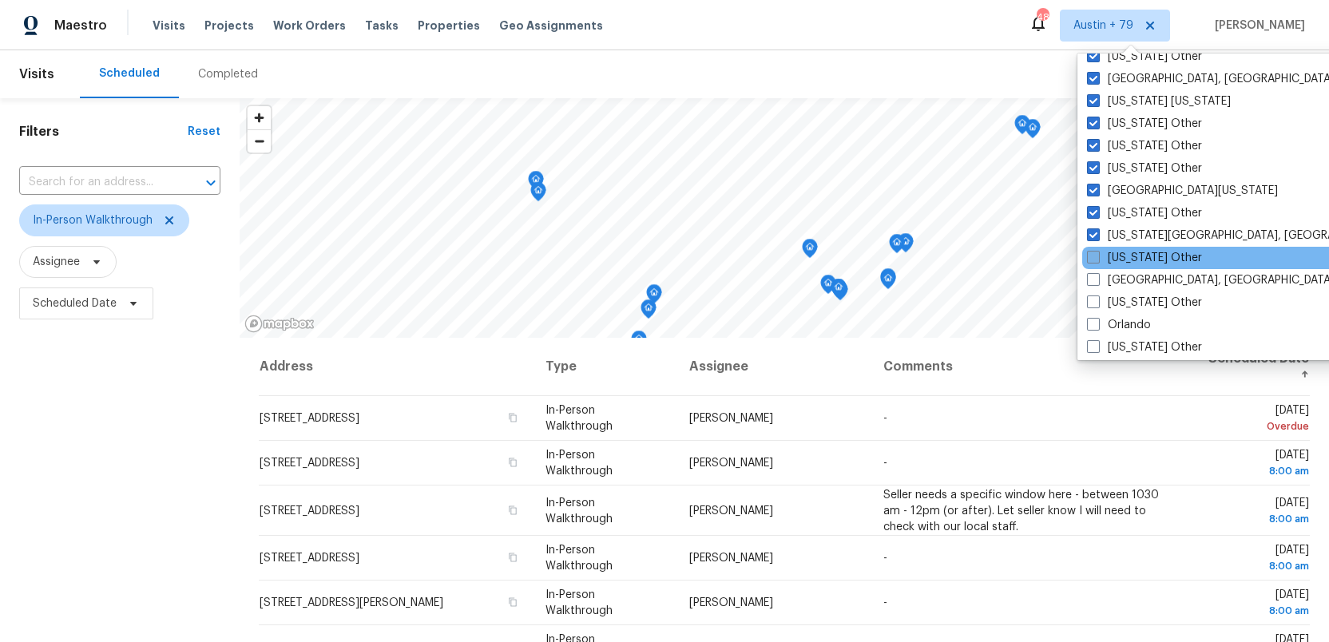
click at [1093, 252] on span at bounding box center [1093, 257] width 13 height 13
click at [1093, 252] on input "Oklahoma Other" at bounding box center [1092, 255] width 10 height 10
checkbox input "true"
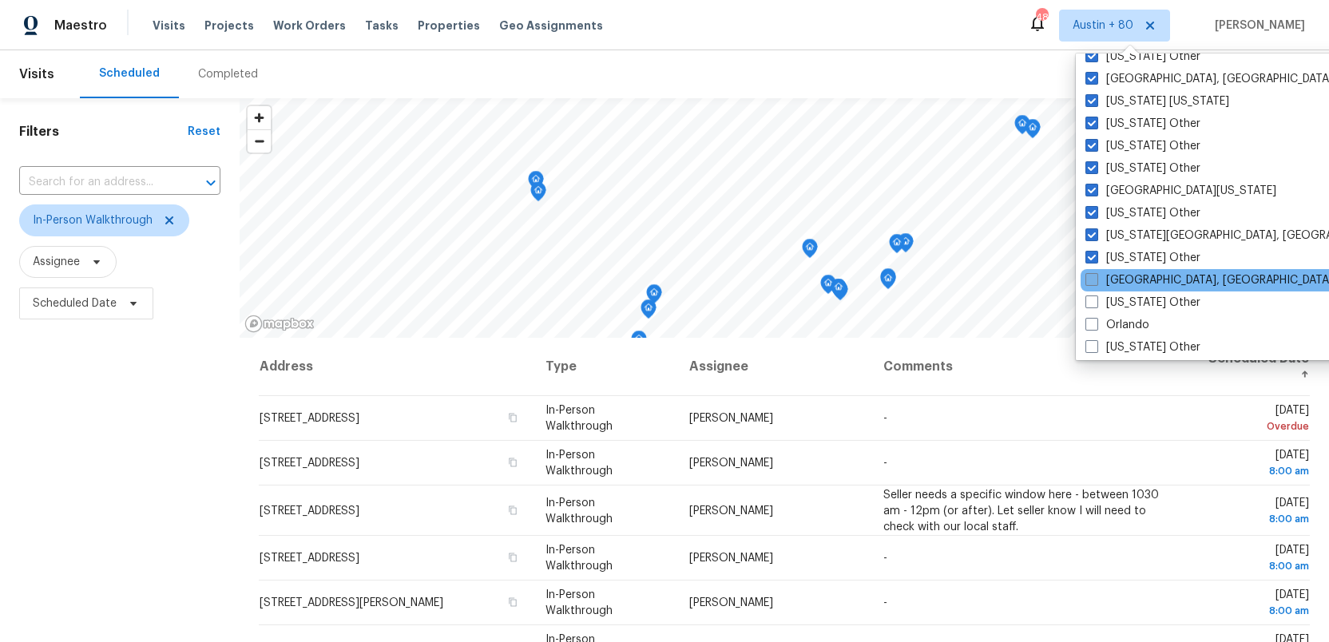
click at [1089, 276] on span at bounding box center [1091, 279] width 13 height 13
click at [1089, 276] on input "Omaha, NE" at bounding box center [1090, 277] width 10 height 10
checkbox input "true"
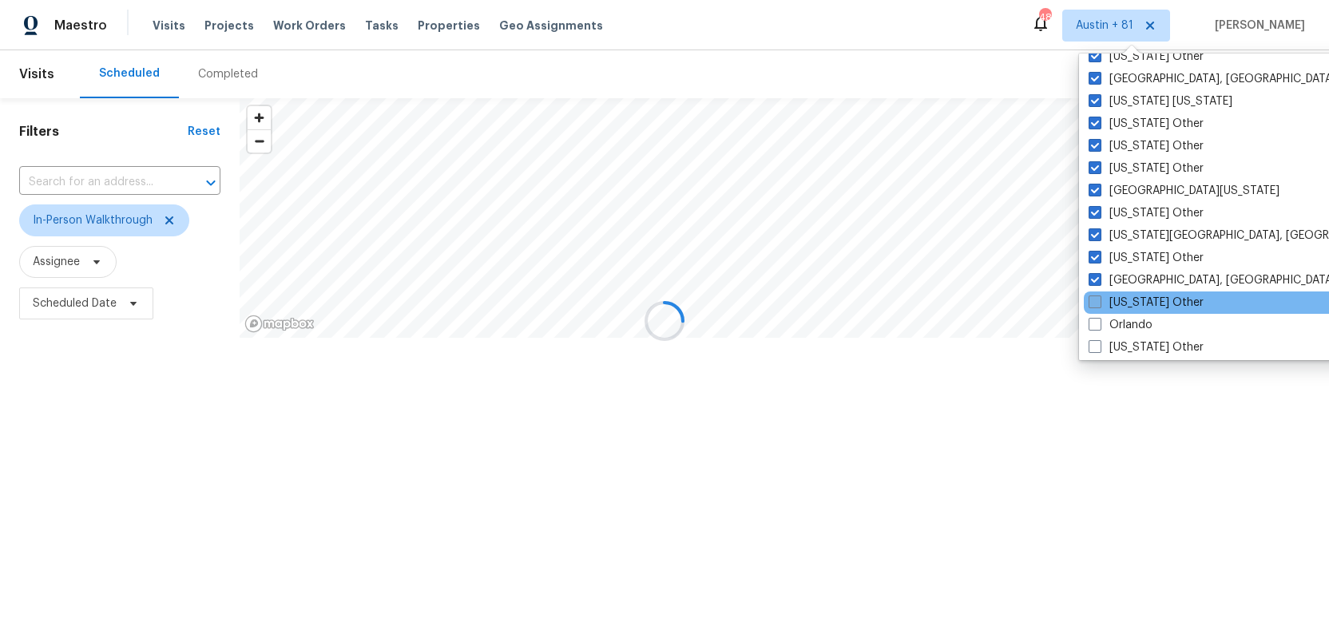
click at [1089, 296] on span at bounding box center [1095, 301] width 13 height 13
click at [1089, 296] on input "Oregon Other" at bounding box center [1094, 300] width 10 height 10
checkbox input "true"
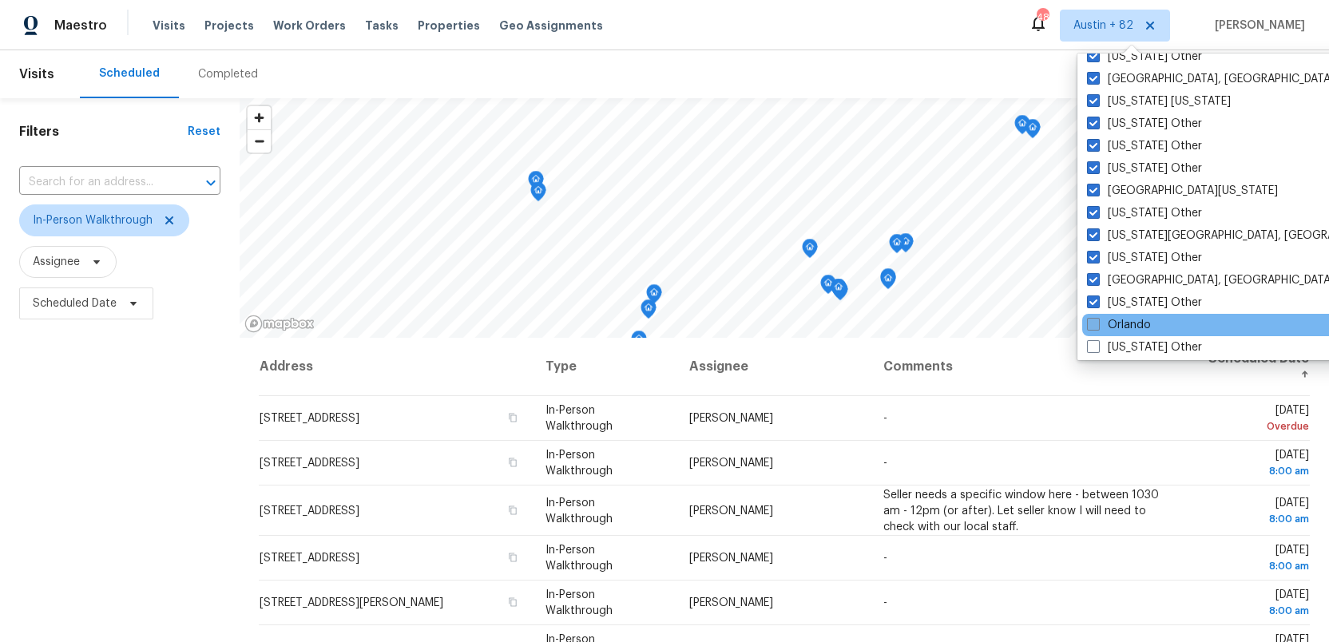
click at [1093, 330] on span at bounding box center [1093, 324] width 13 height 13
click at [1093, 327] on input "Orlando" at bounding box center [1092, 322] width 10 height 10
checkbox input "true"
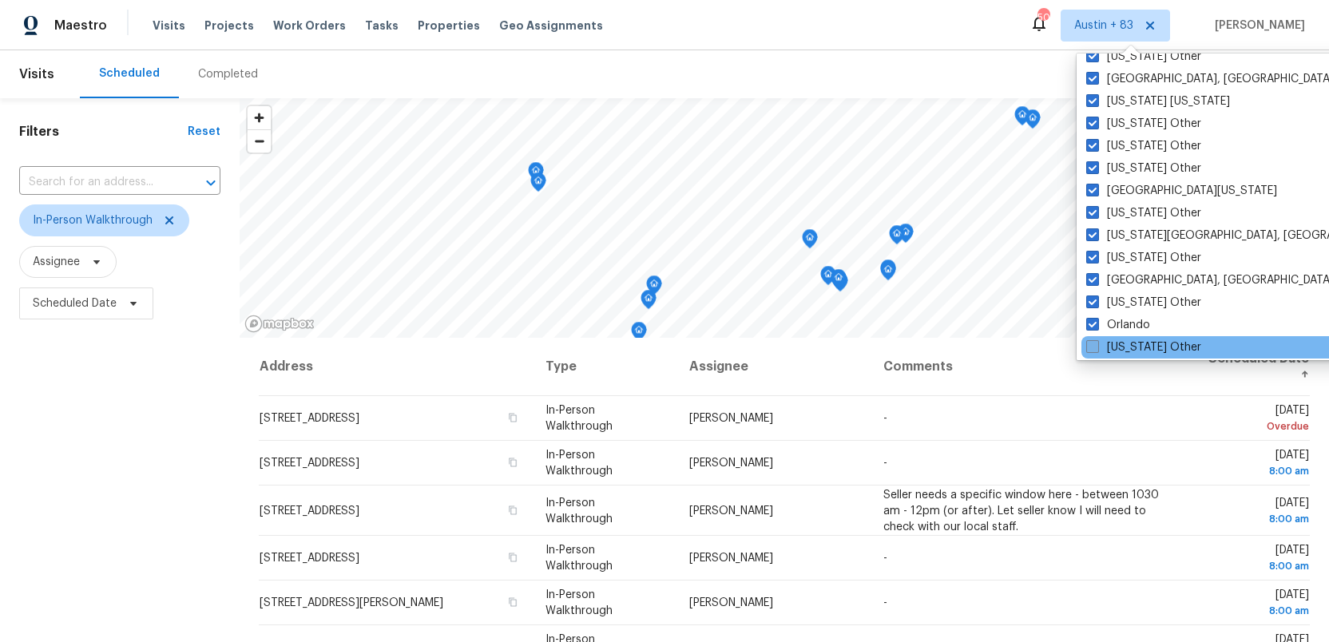
click at [1093, 345] on span at bounding box center [1092, 346] width 13 height 13
click at [1093, 345] on input "Pennsylvania Other" at bounding box center [1091, 344] width 10 height 10
checkbox input "true"
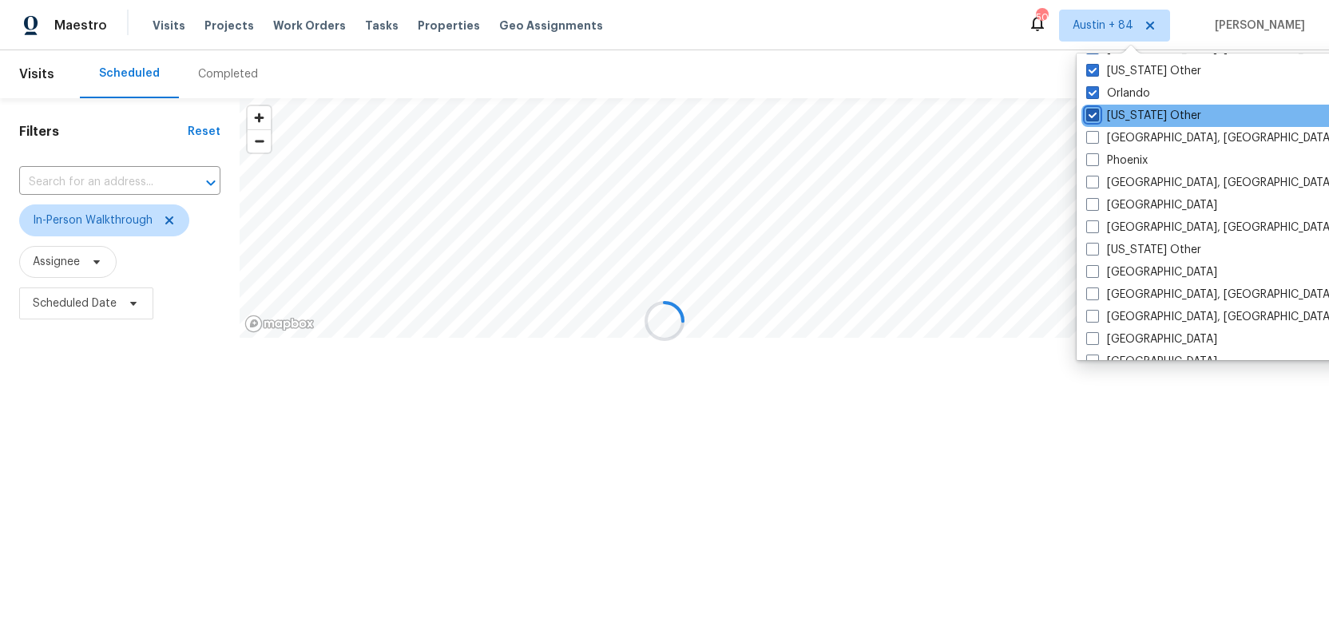
scroll to position [1855, 0]
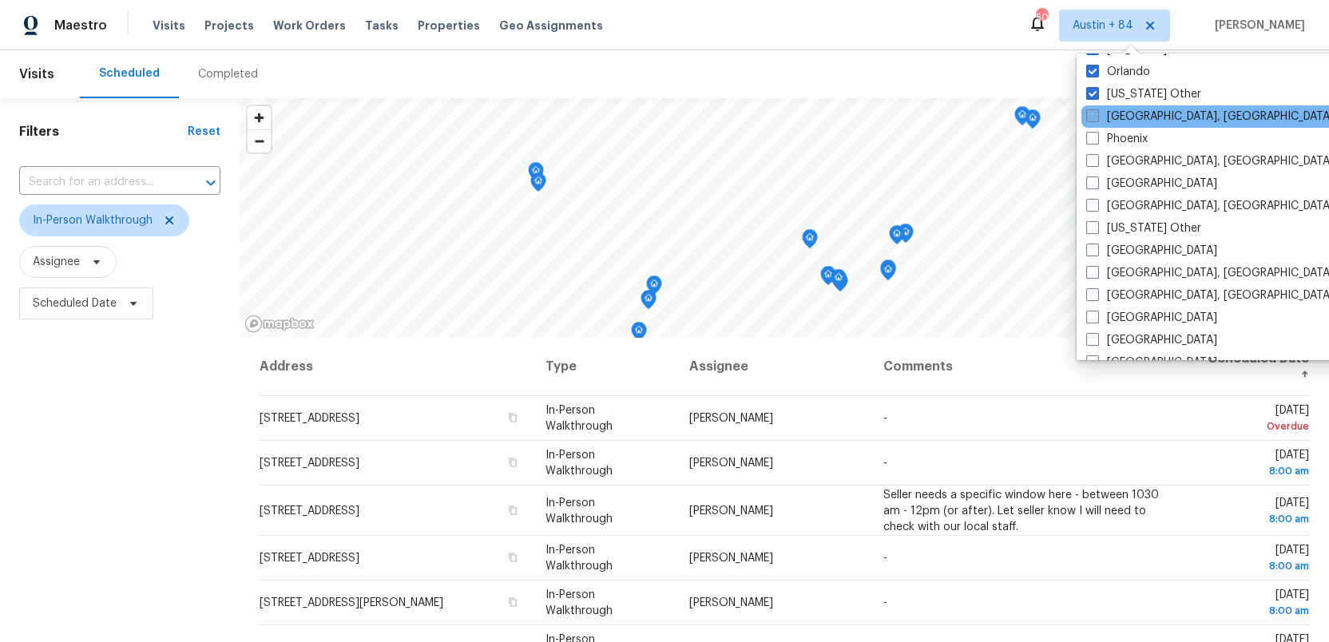
click at [1097, 117] on span at bounding box center [1092, 115] width 13 height 13
click at [1097, 117] on input "Philadelphia, PA" at bounding box center [1091, 114] width 10 height 10
checkbox input "true"
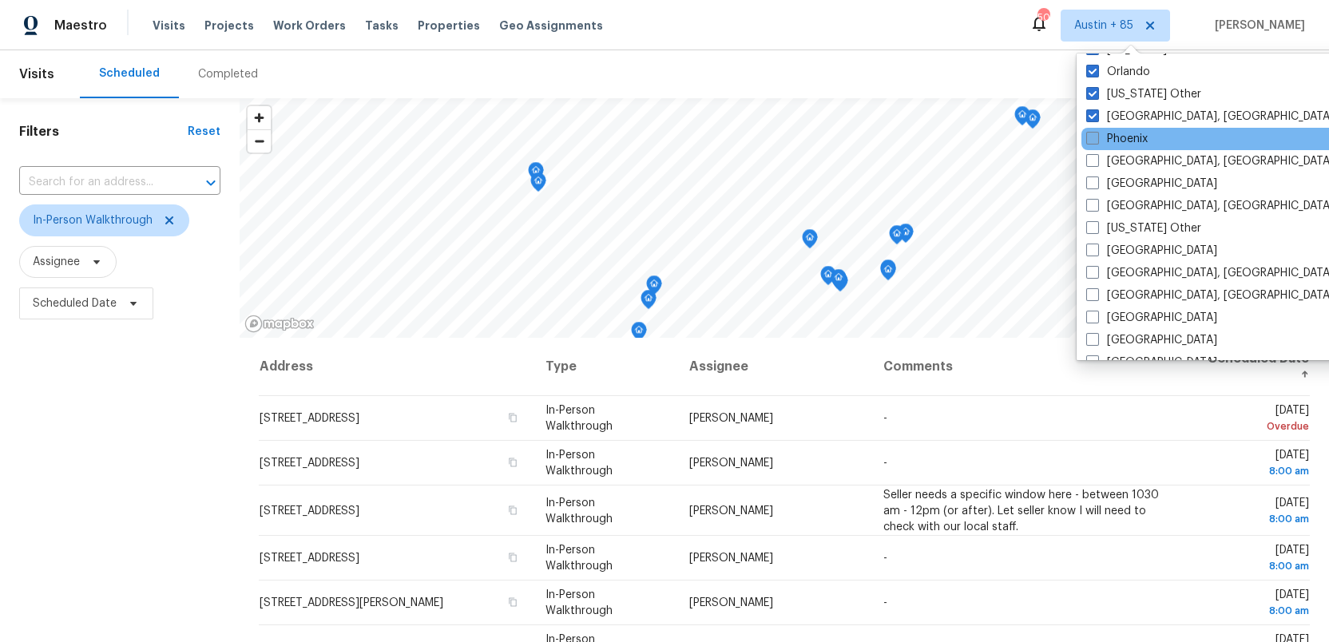
click at [1096, 133] on span at bounding box center [1092, 138] width 13 height 13
click at [1096, 133] on input "Phoenix" at bounding box center [1091, 136] width 10 height 10
checkbox input "true"
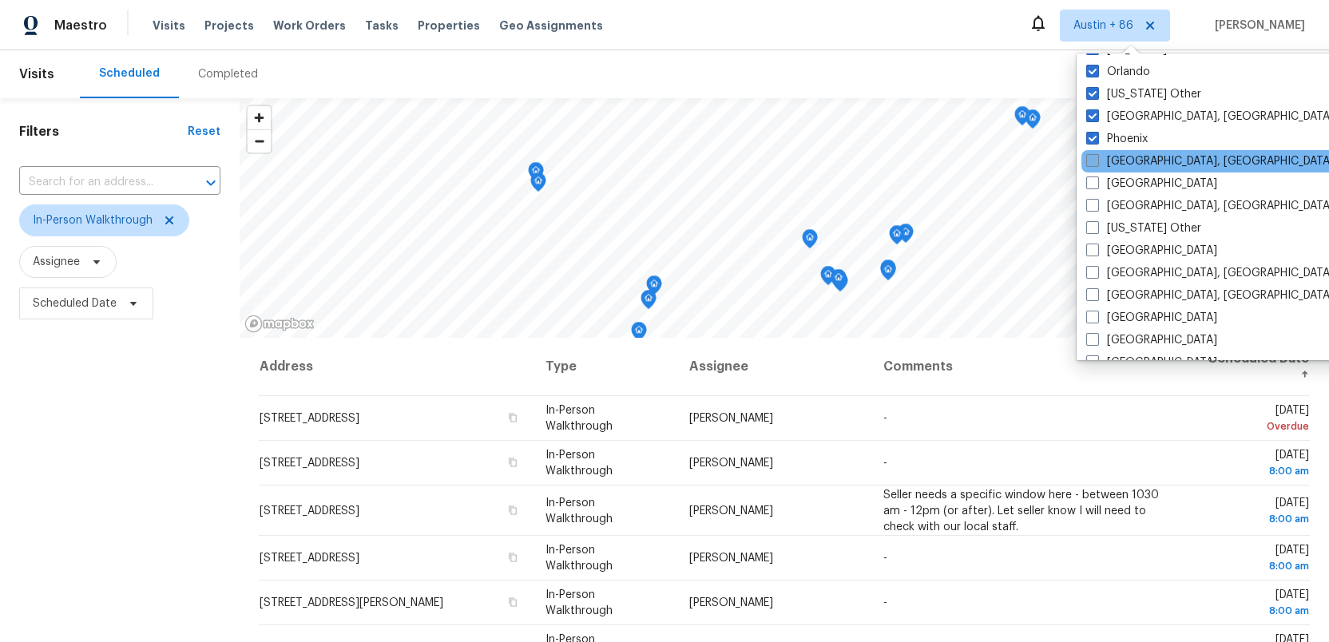
click at [1094, 161] on span at bounding box center [1092, 160] width 13 height 13
click at [1094, 161] on input "Pittsburgh, PA" at bounding box center [1091, 158] width 10 height 10
checkbox input "true"
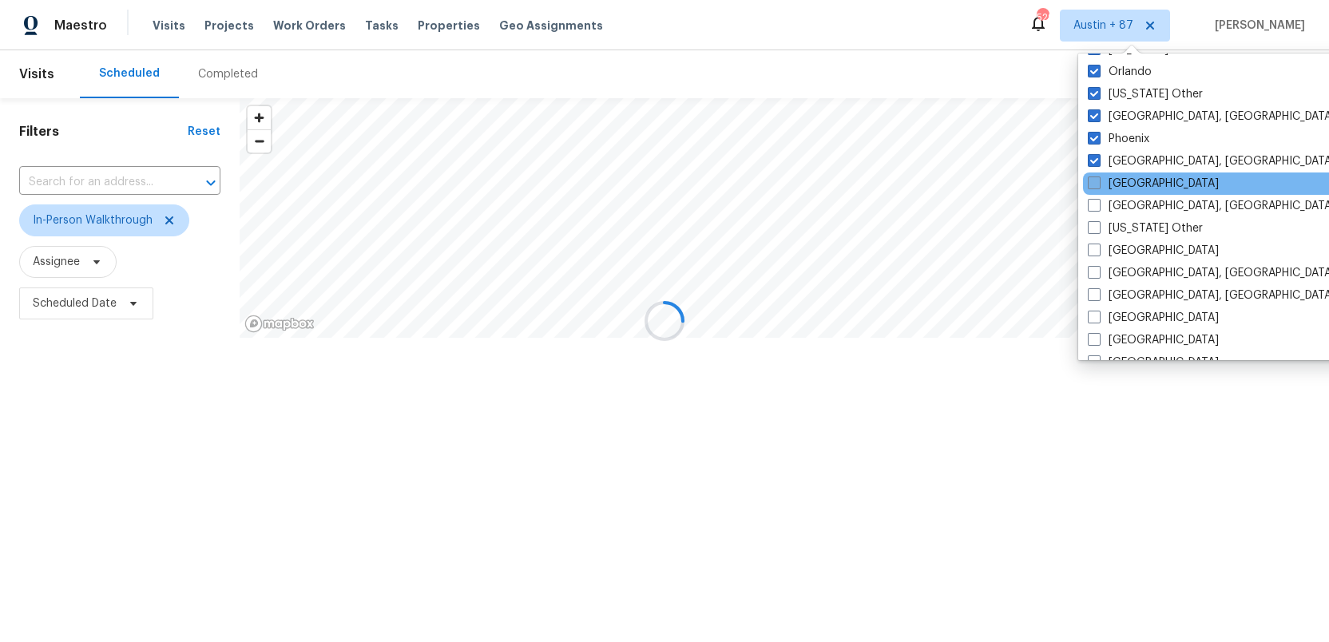
click at [1093, 179] on span at bounding box center [1094, 182] width 13 height 13
click at [1093, 179] on input "Portland" at bounding box center [1093, 181] width 10 height 10
checkbox input "true"
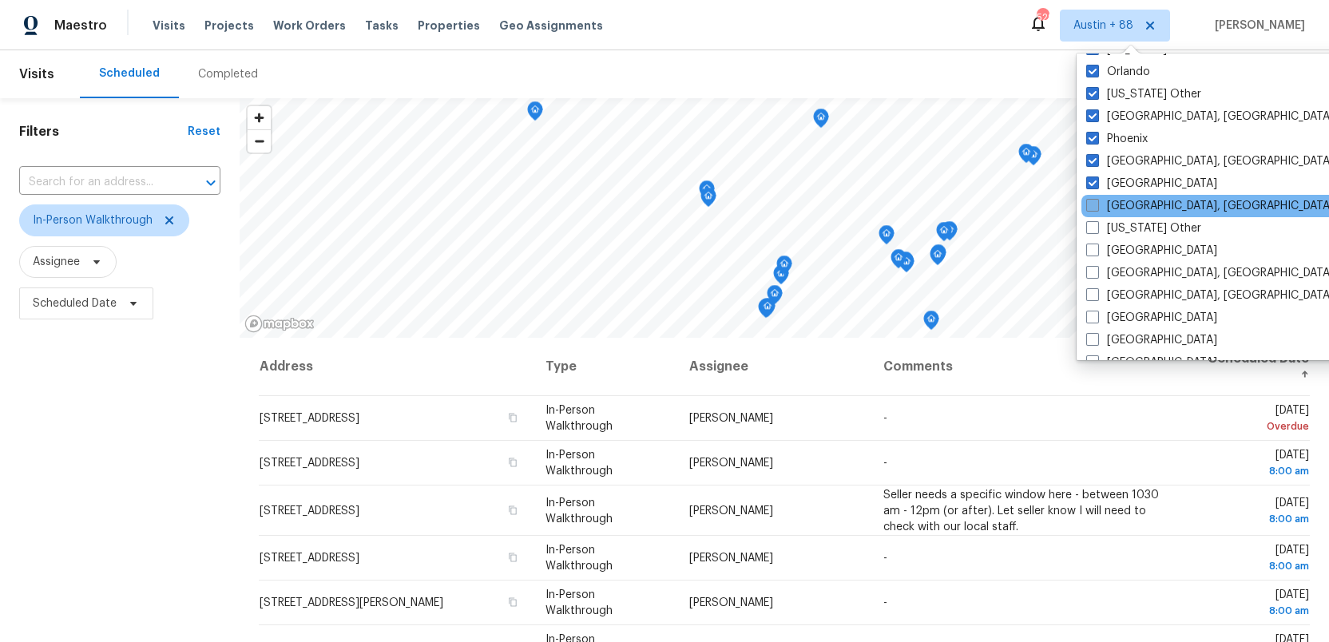
click at [1089, 202] on span at bounding box center [1092, 205] width 13 height 13
click at [1089, 202] on input "Prescott, AZ" at bounding box center [1091, 203] width 10 height 10
checkbox input "true"
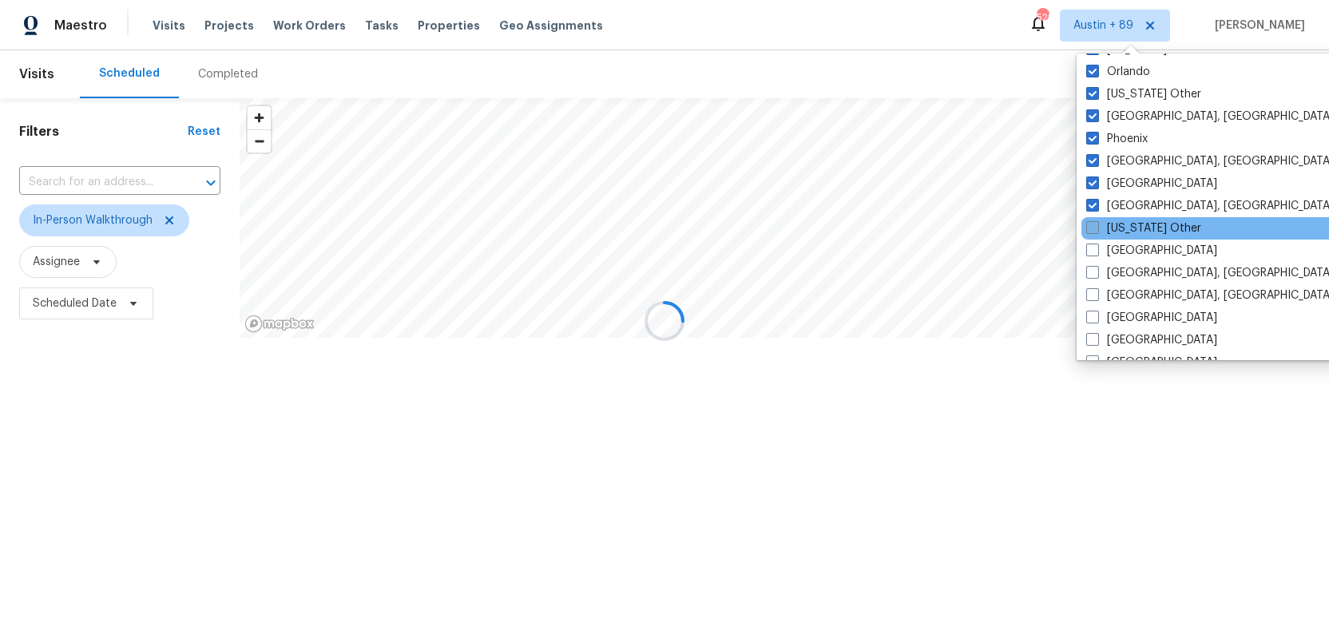
click at [1089, 228] on span at bounding box center [1092, 227] width 13 height 13
click at [1089, 228] on input "Puerto Rico Other" at bounding box center [1091, 225] width 10 height 10
checkbox input "true"
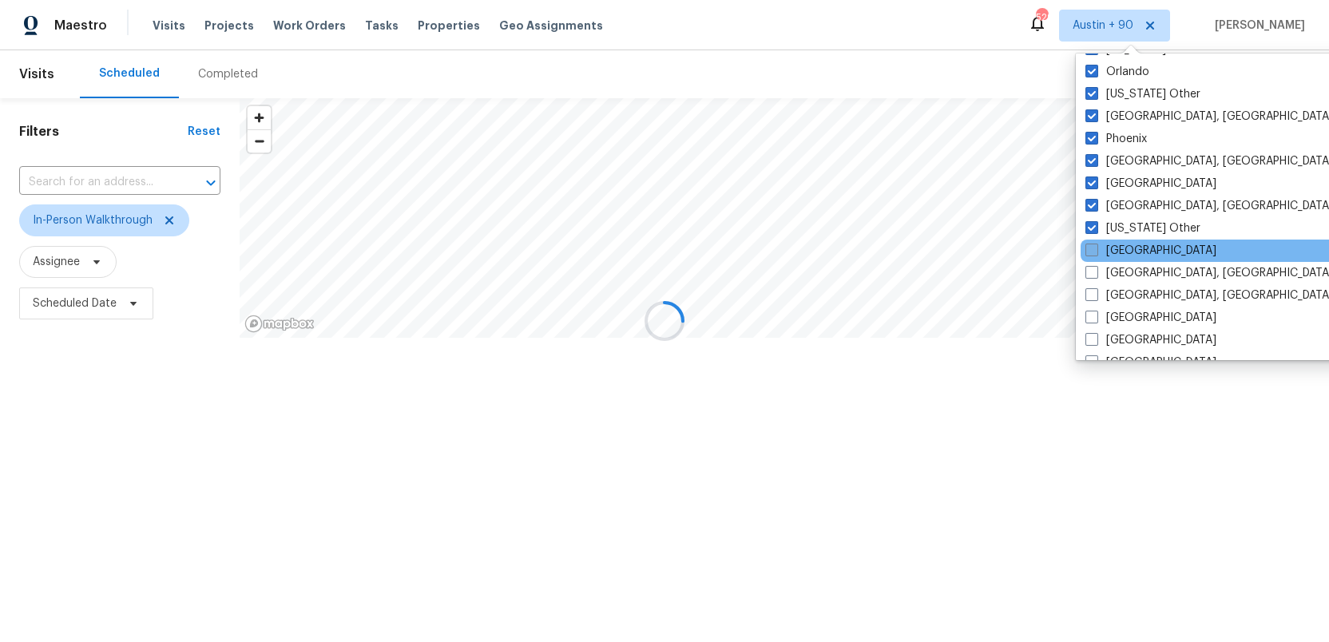
click at [1089, 249] on span at bounding box center [1091, 250] width 13 height 13
click at [1089, 249] on input "Raleigh" at bounding box center [1090, 248] width 10 height 10
checkbox input "true"
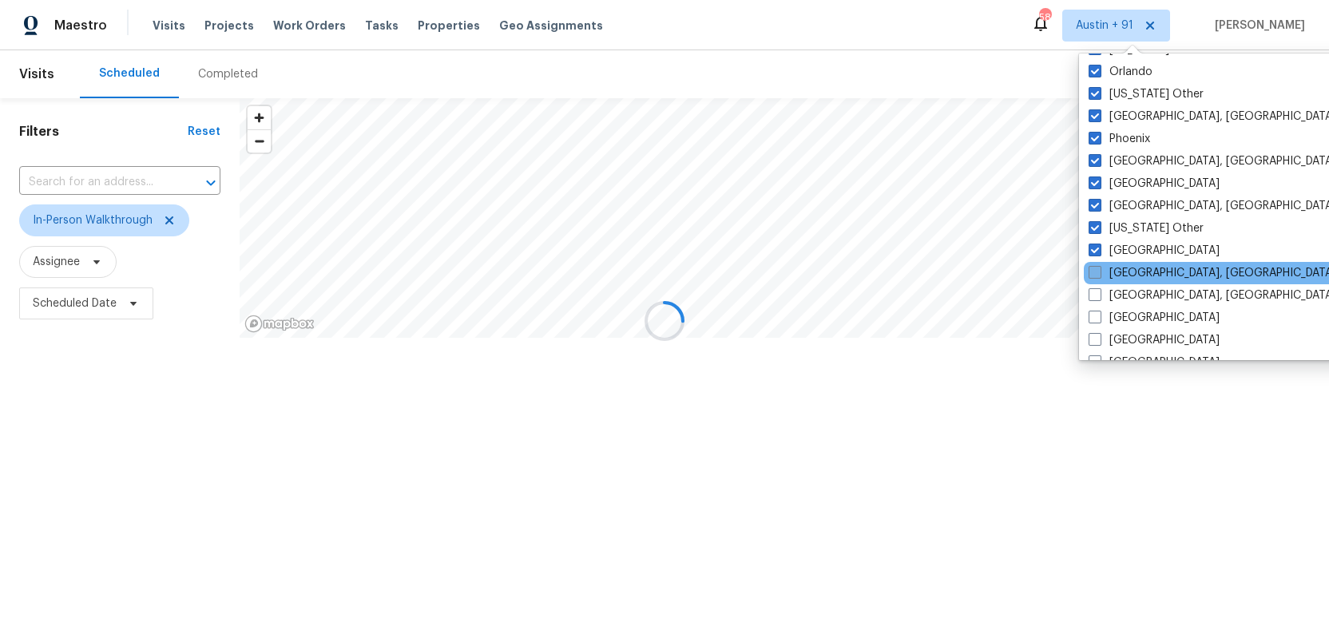
click at [1094, 273] on span at bounding box center [1095, 272] width 13 height 13
click at [1094, 273] on input "Reno, NV" at bounding box center [1094, 270] width 10 height 10
checkbox input "true"
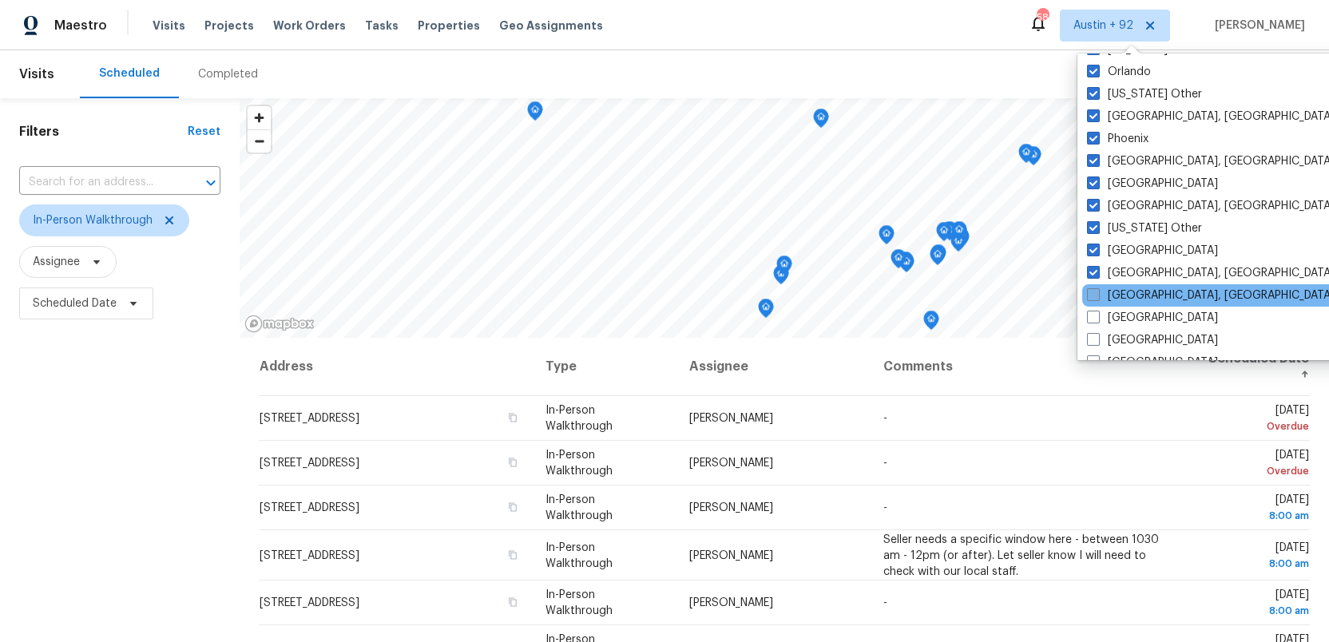
click at [1094, 291] on span at bounding box center [1093, 294] width 13 height 13
click at [1094, 291] on input "Richmond, VA" at bounding box center [1092, 293] width 10 height 10
checkbox input "true"
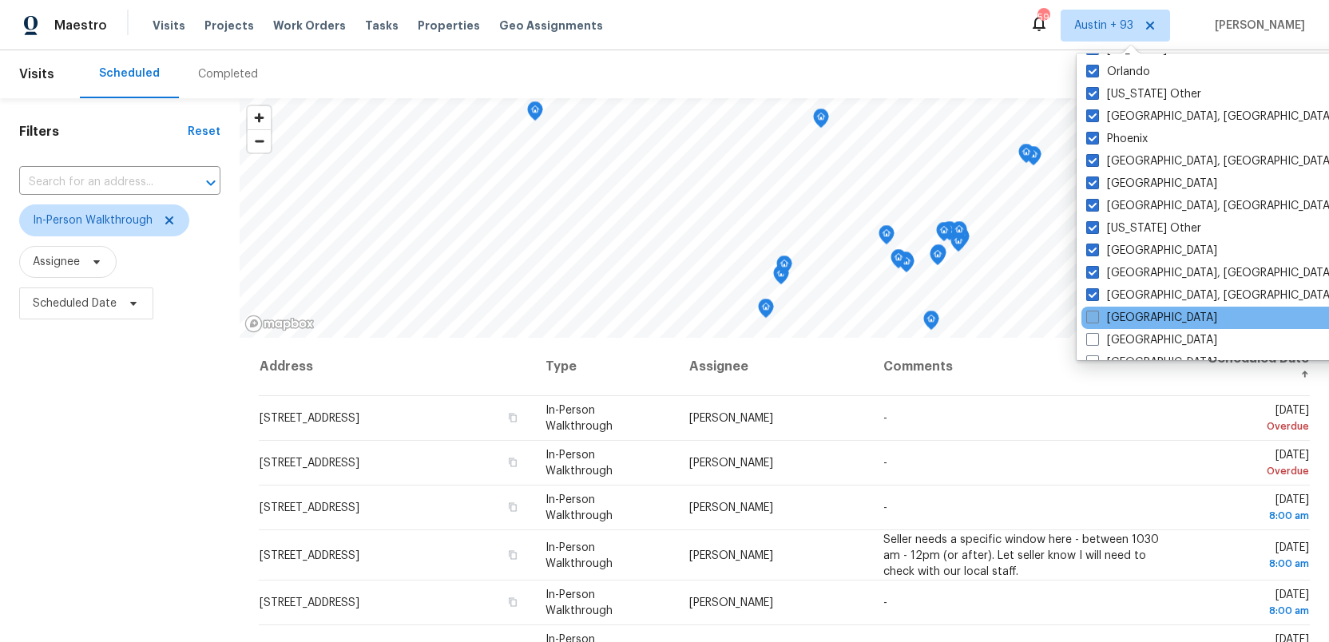
click at [1094, 311] on span at bounding box center [1092, 317] width 13 height 13
click at [1094, 310] on input "Riverside" at bounding box center [1091, 315] width 10 height 10
checkbox input "true"
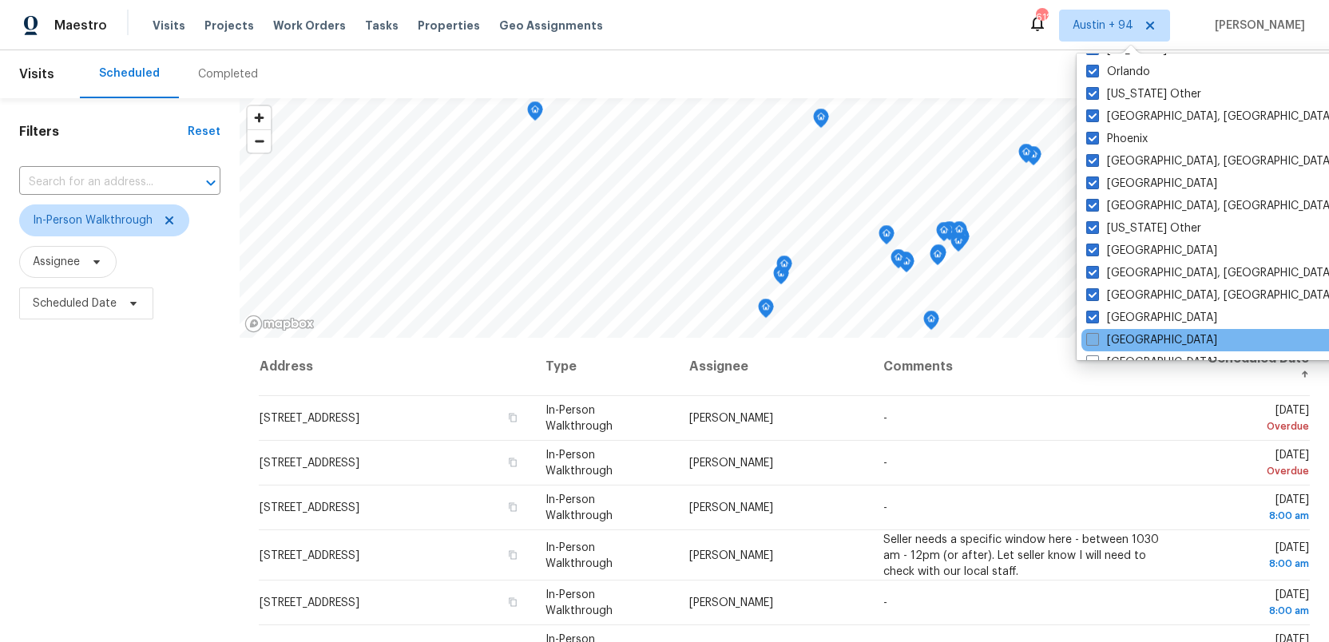
click at [1093, 336] on span at bounding box center [1092, 339] width 13 height 13
click at [1093, 336] on input "Sacramento" at bounding box center [1091, 337] width 10 height 10
checkbox input "true"
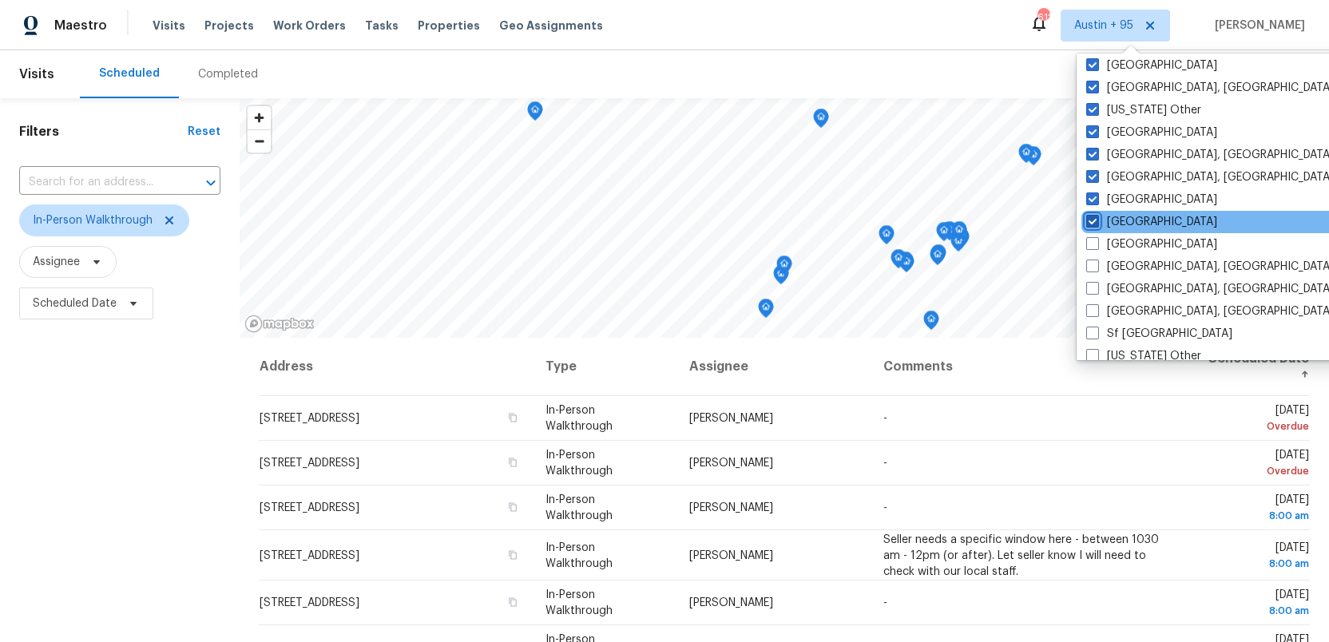
scroll to position [1986, 0]
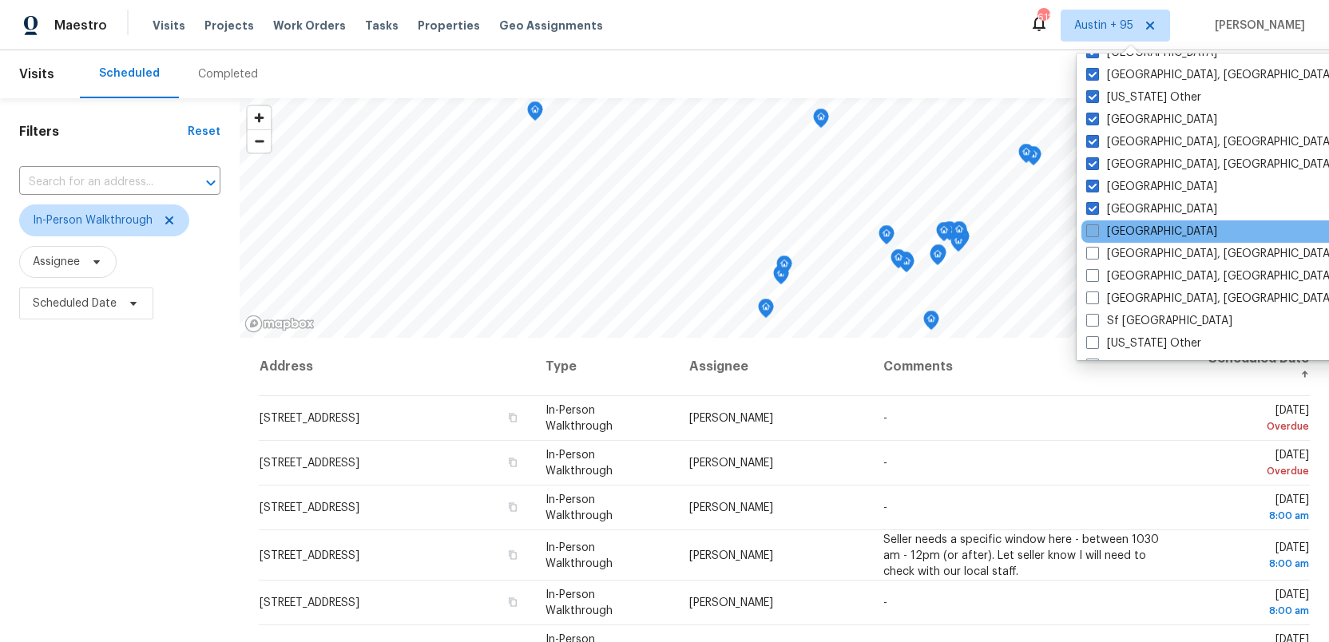
click at [1089, 229] on span at bounding box center [1092, 230] width 13 height 13
click at [1089, 229] on input "Salt Lake City" at bounding box center [1091, 229] width 10 height 10
checkbox input "true"
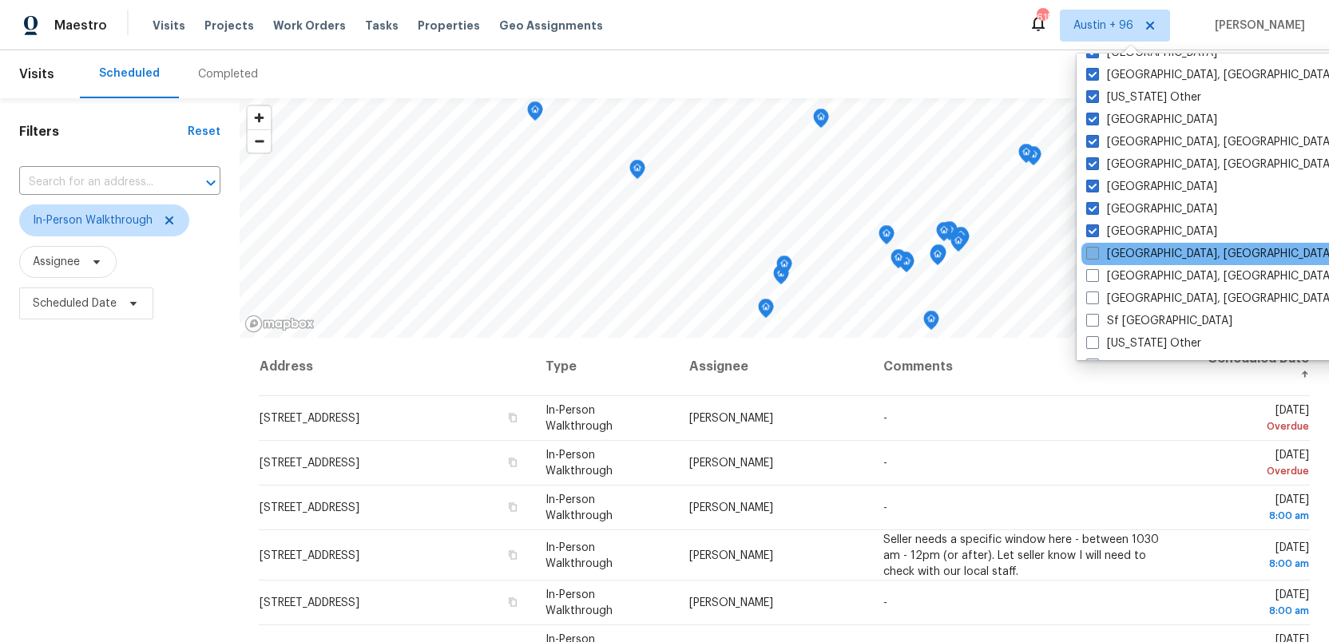
click at [1090, 247] on span at bounding box center [1092, 253] width 13 height 13
click at [1090, 247] on input "San Diego, CA" at bounding box center [1091, 251] width 10 height 10
checkbox input "true"
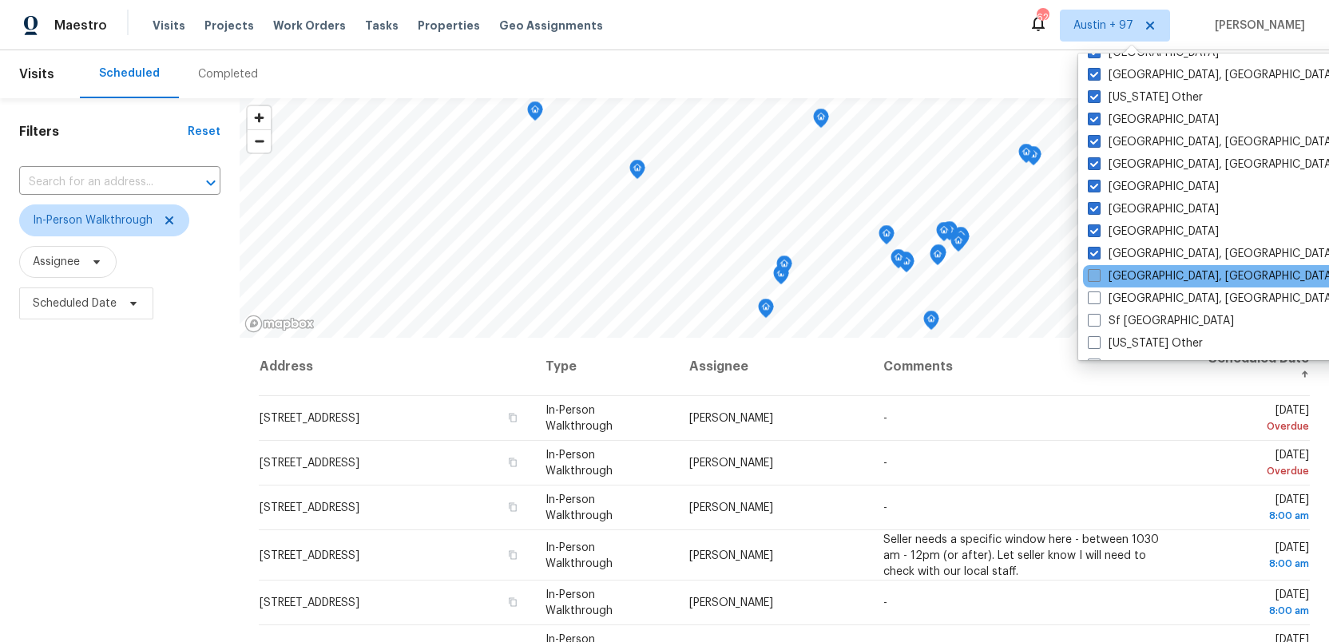
click at [1092, 275] on span at bounding box center [1094, 275] width 13 height 13
click at [1092, 275] on input "Savannah, GA" at bounding box center [1093, 273] width 10 height 10
checkbox input "true"
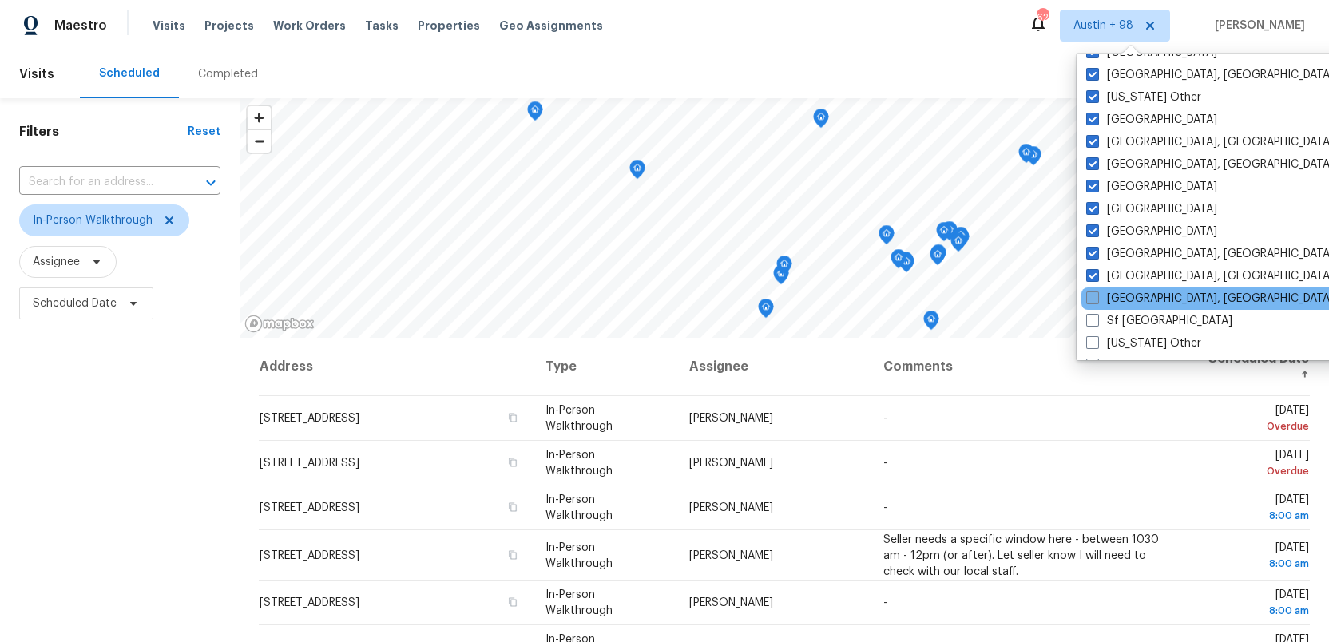
click at [1092, 299] on span at bounding box center [1092, 297] width 13 height 13
click at [1092, 299] on input "Seattle, WA" at bounding box center [1091, 296] width 10 height 10
checkbox input "true"
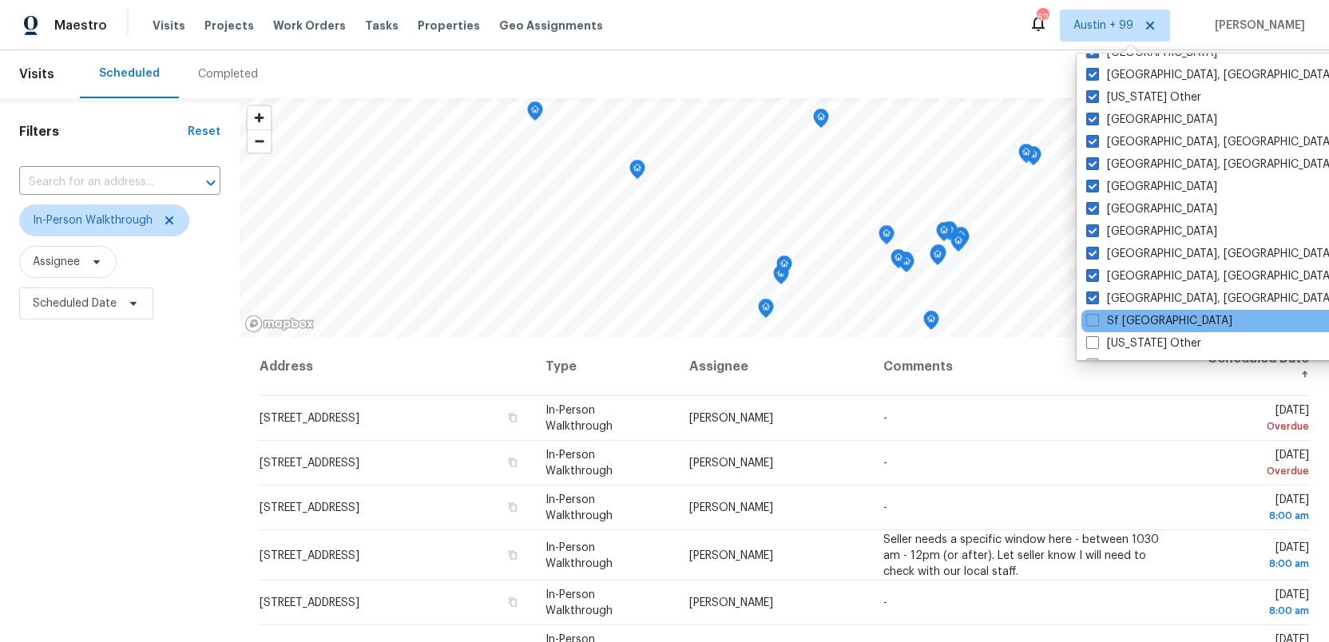
click at [1092, 310] on div "Sf Bay Area" at bounding box center [1242, 321] width 322 height 22
click at [1091, 319] on span at bounding box center [1092, 320] width 13 height 13
click at [1091, 319] on input "Sf Bay Area" at bounding box center [1091, 318] width 10 height 10
checkbox input "true"
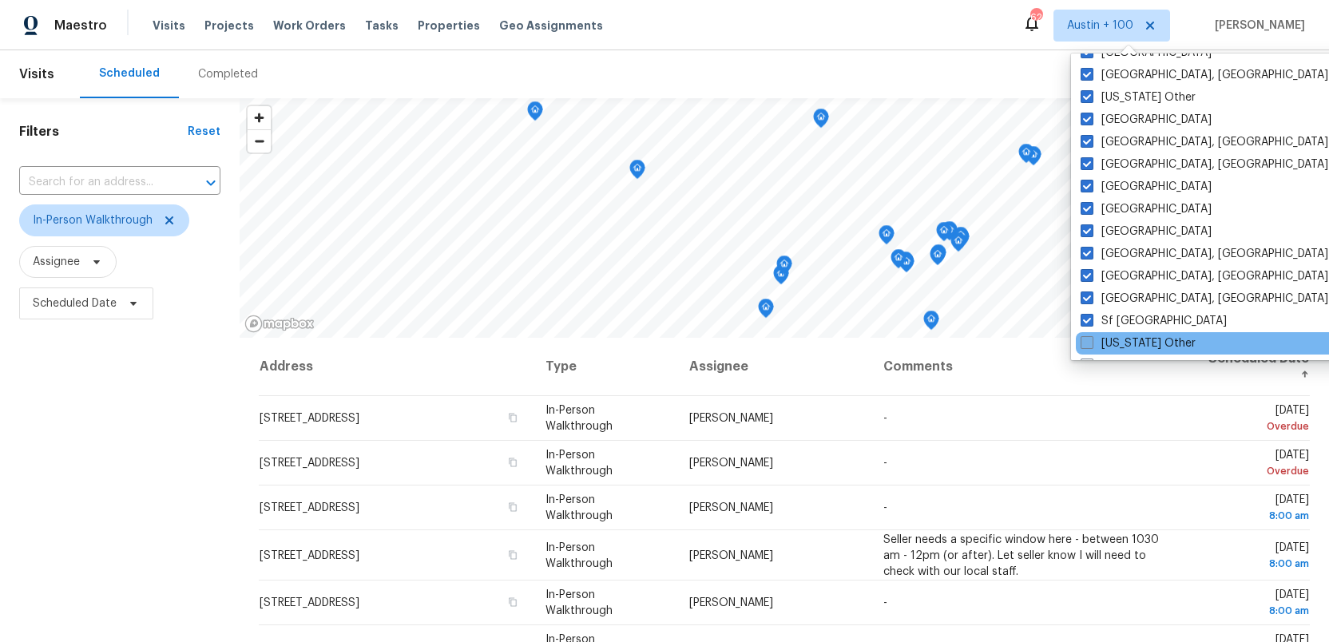
click at [1090, 336] on span at bounding box center [1087, 342] width 13 height 13
click at [1090, 336] on input "South Carolina Other" at bounding box center [1086, 340] width 10 height 10
checkbox input "true"
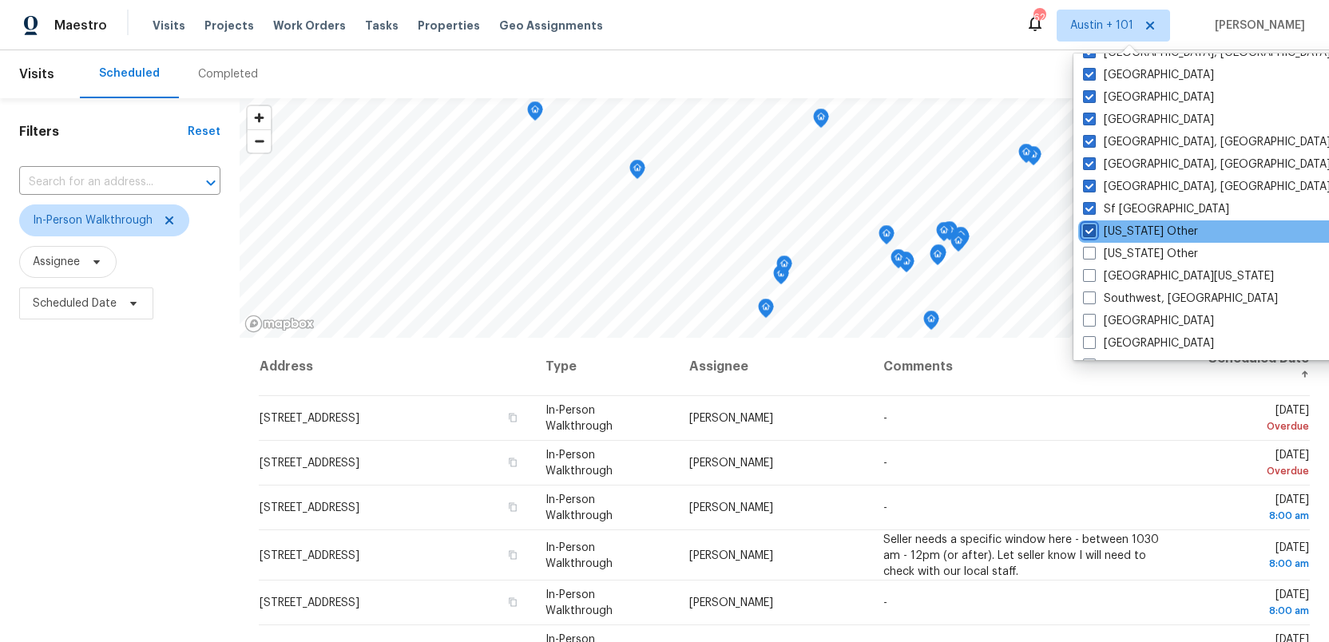
scroll to position [2129, 0]
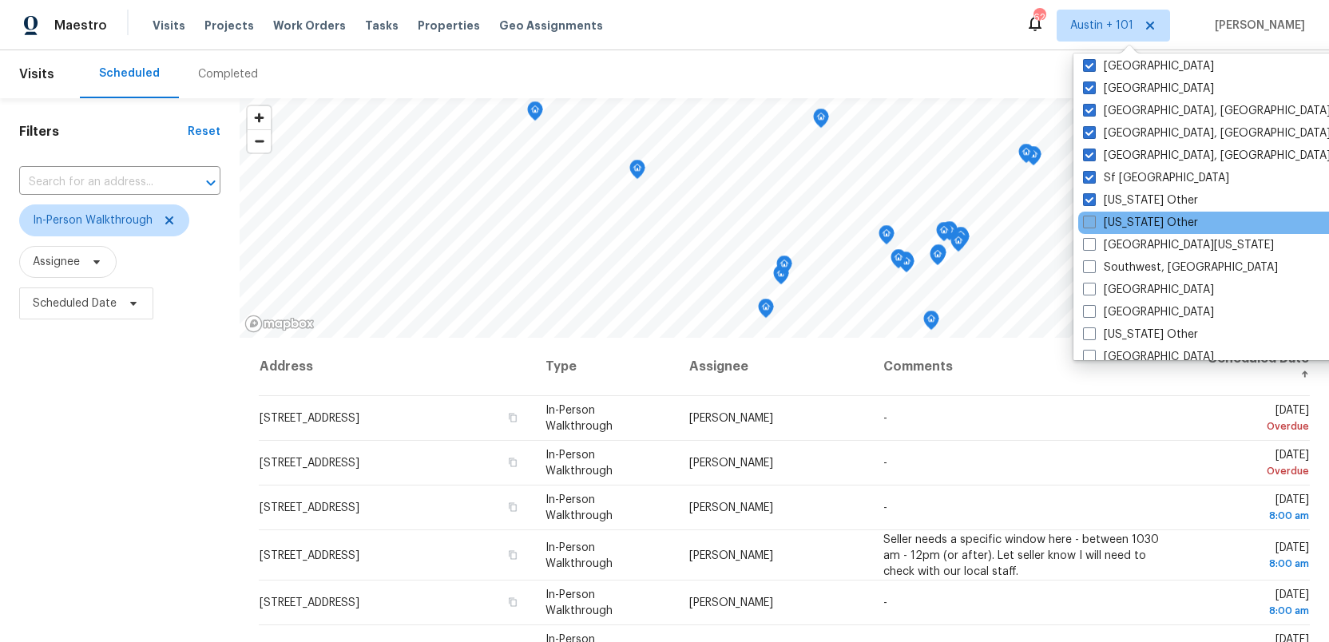
click at [1089, 220] on span at bounding box center [1089, 222] width 13 height 13
click at [1089, 220] on input "South Dakota Other" at bounding box center [1088, 220] width 10 height 10
checkbox input "true"
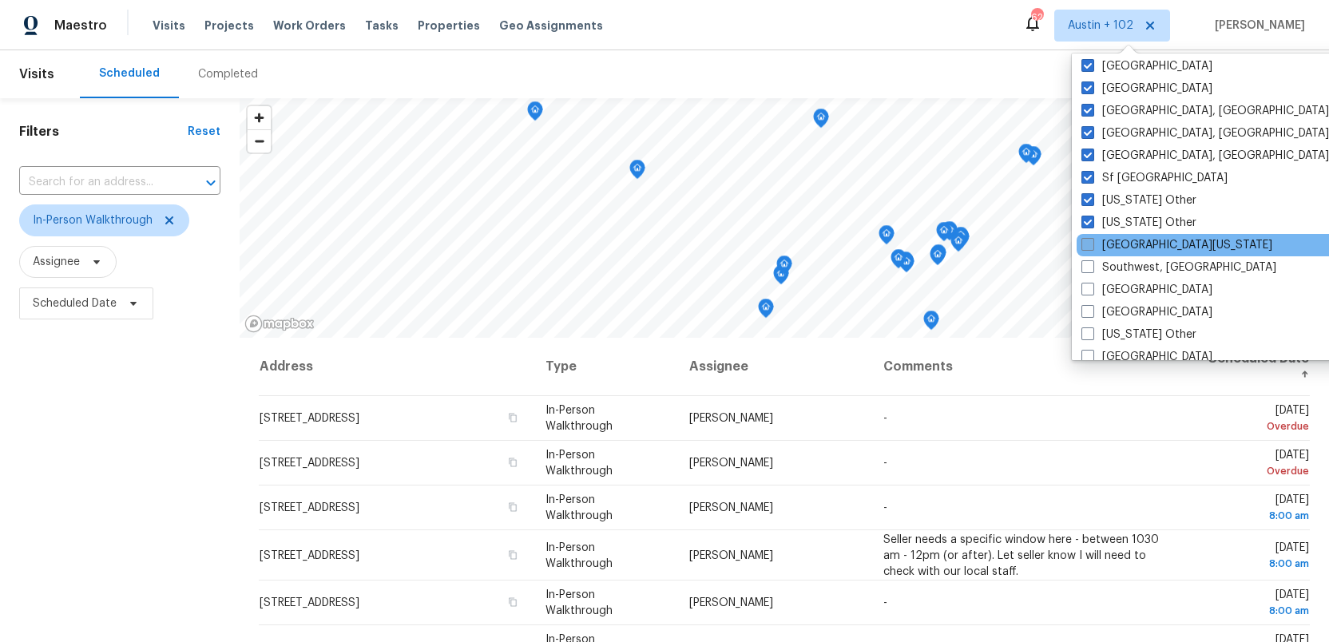
click at [1087, 240] on span at bounding box center [1087, 244] width 13 height 13
click at [1087, 240] on input "South Texas" at bounding box center [1086, 242] width 10 height 10
checkbox input "true"
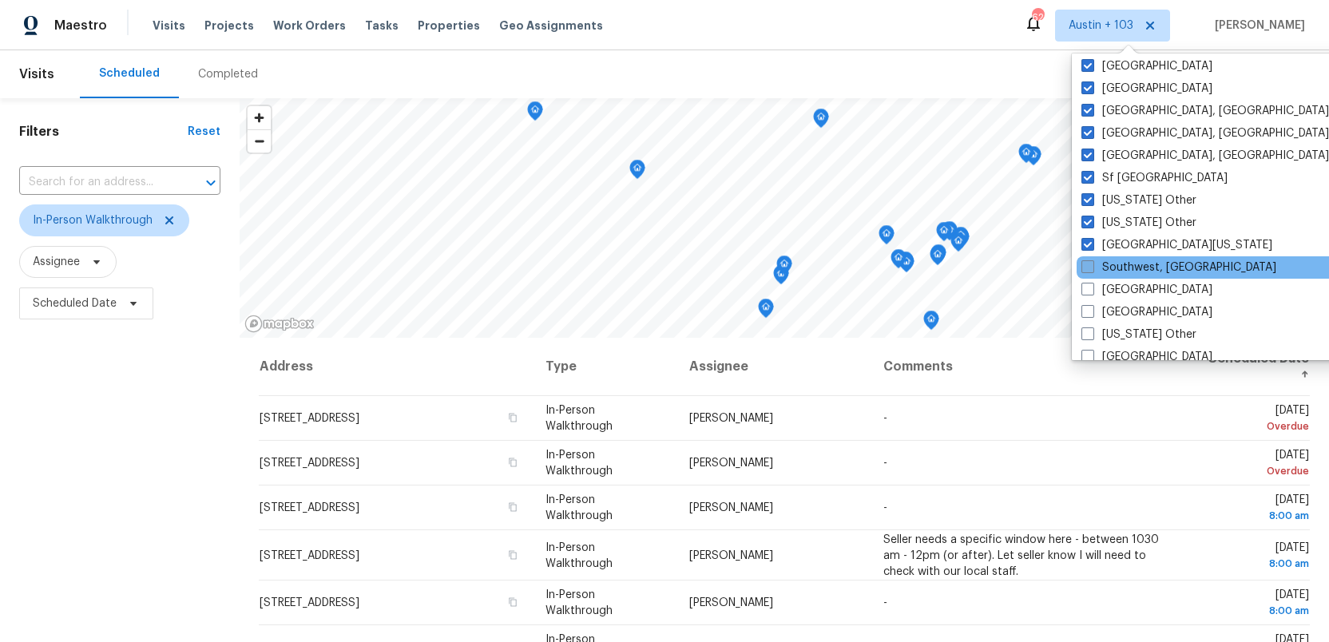
click at [1085, 264] on span at bounding box center [1087, 266] width 13 height 13
click at [1085, 264] on input "Southwest, FL" at bounding box center [1086, 265] width 10 height 10
checkbox input "true"
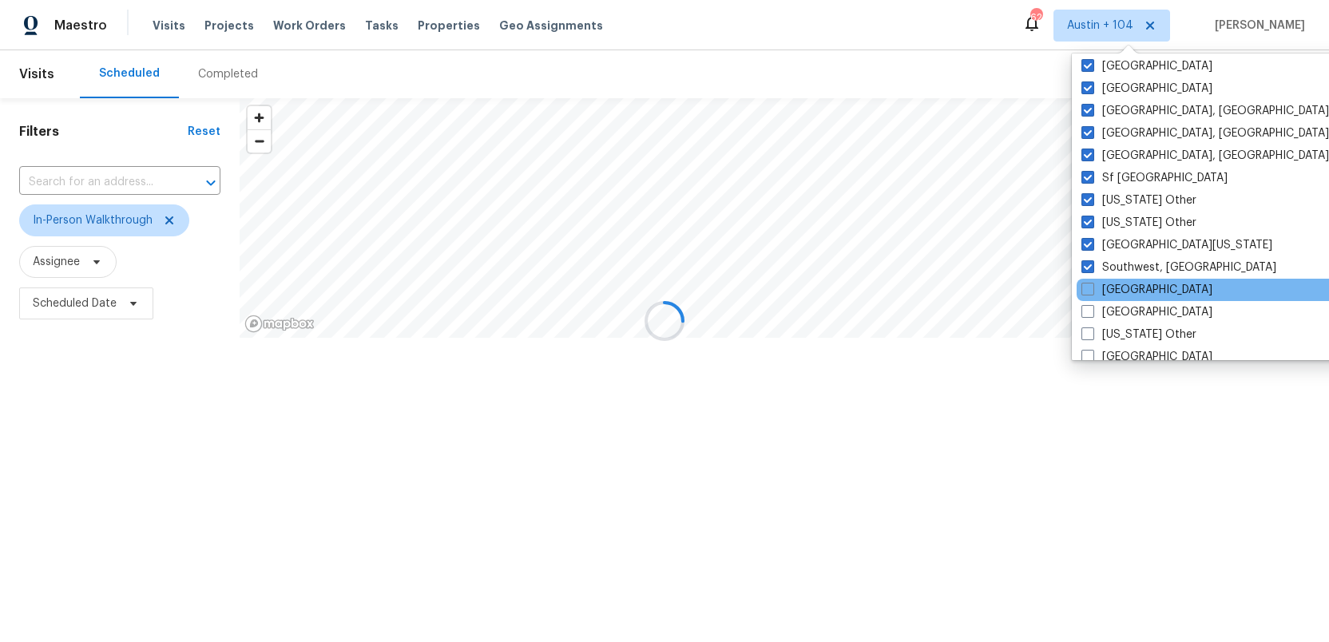
click at [1085, 280] on div "St Louis" at bounding box center [1238, 290] width 322 height 22
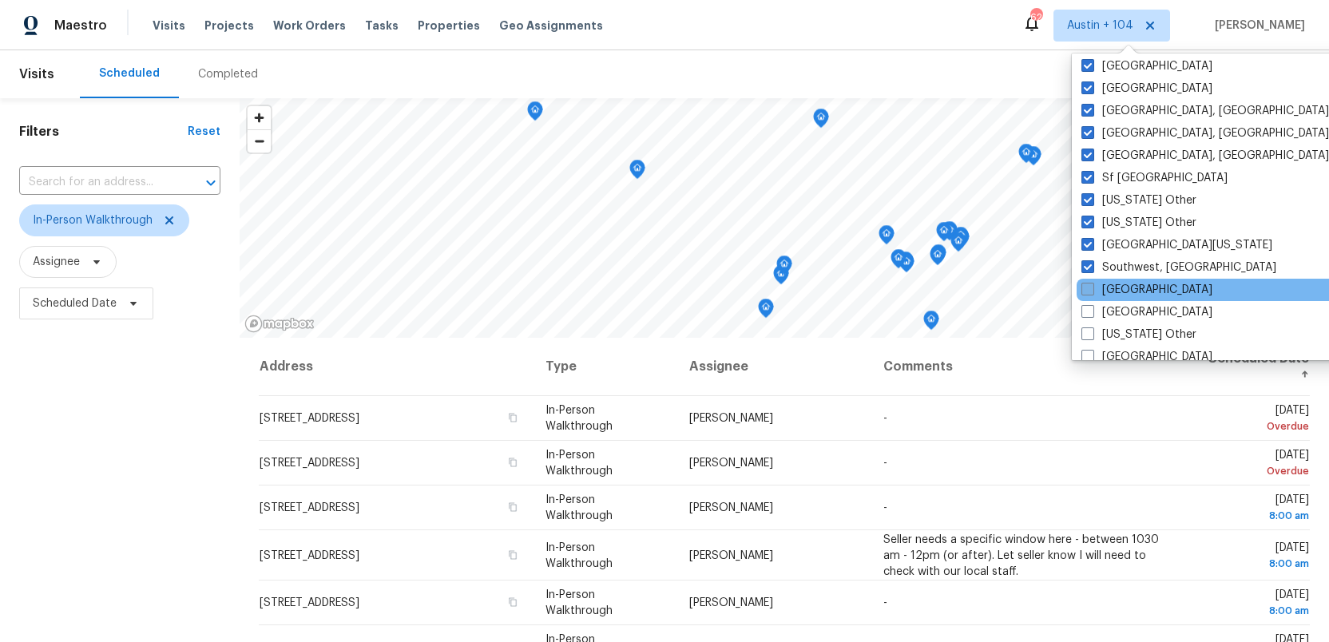
click at [1088, 291] on span at bounding box center [1087, 289] width 13 height 13
click at [1088, 291] on input "St Louis" at bounding box center [1086, 287] width 10 height 10
checkbox input "true"
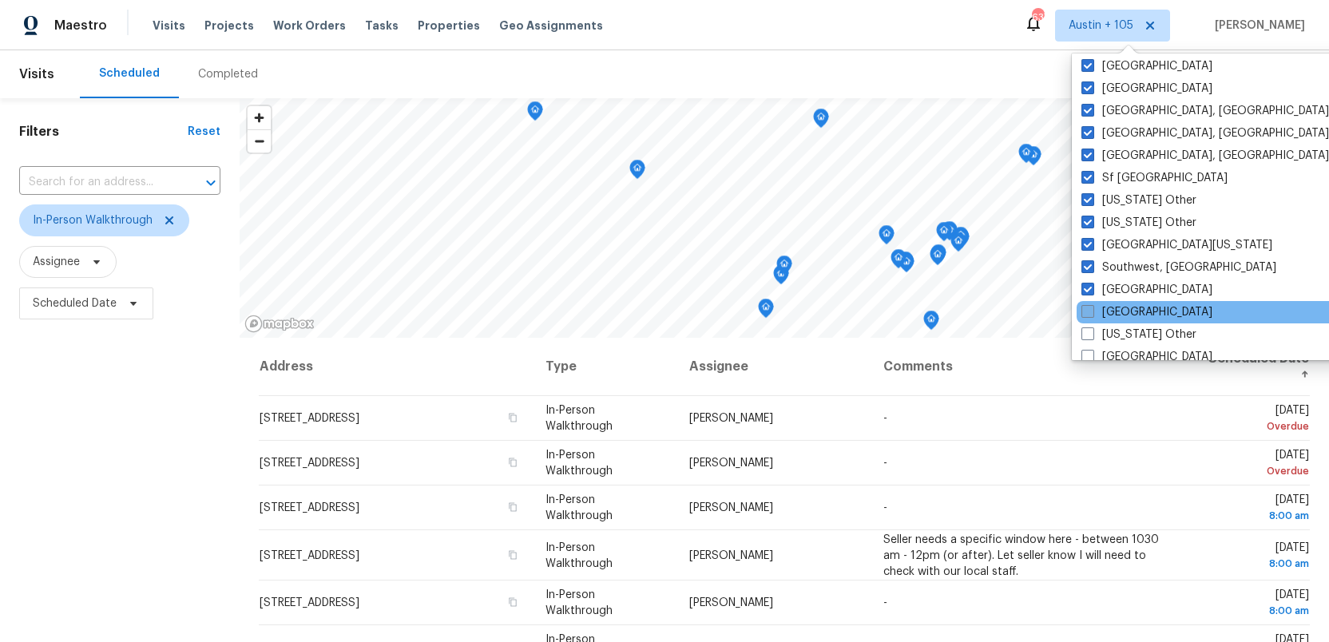
click at [1086, 307] on span at bounding box center [1087, 311] width 13 height 13
click at [1086, 307] on input "Tampa" at bounding box center [1086, 309] width 10 height 10
checkbox input "true"
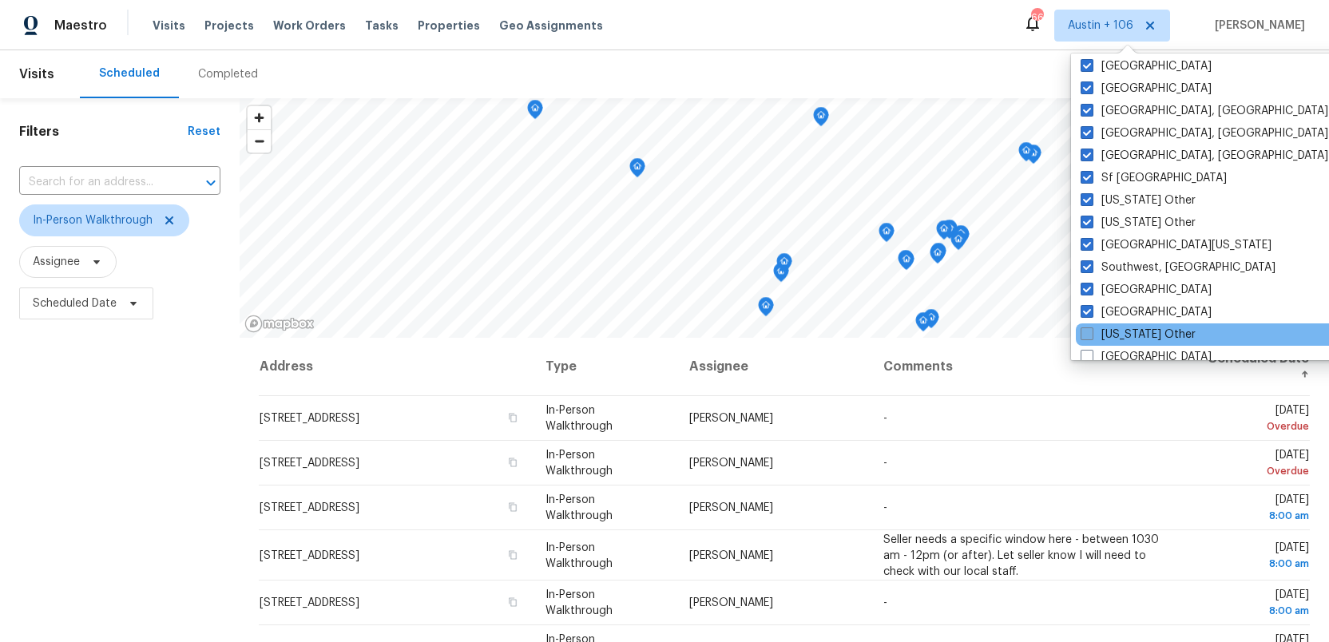
click at [1085, 333] on span at bounding box center [1087, 333] width 13 height 13
click at [1085, 333] on input "Tennessee Other" at bounding box center [1086, 332] width 10 height 10
checkbox input "true"
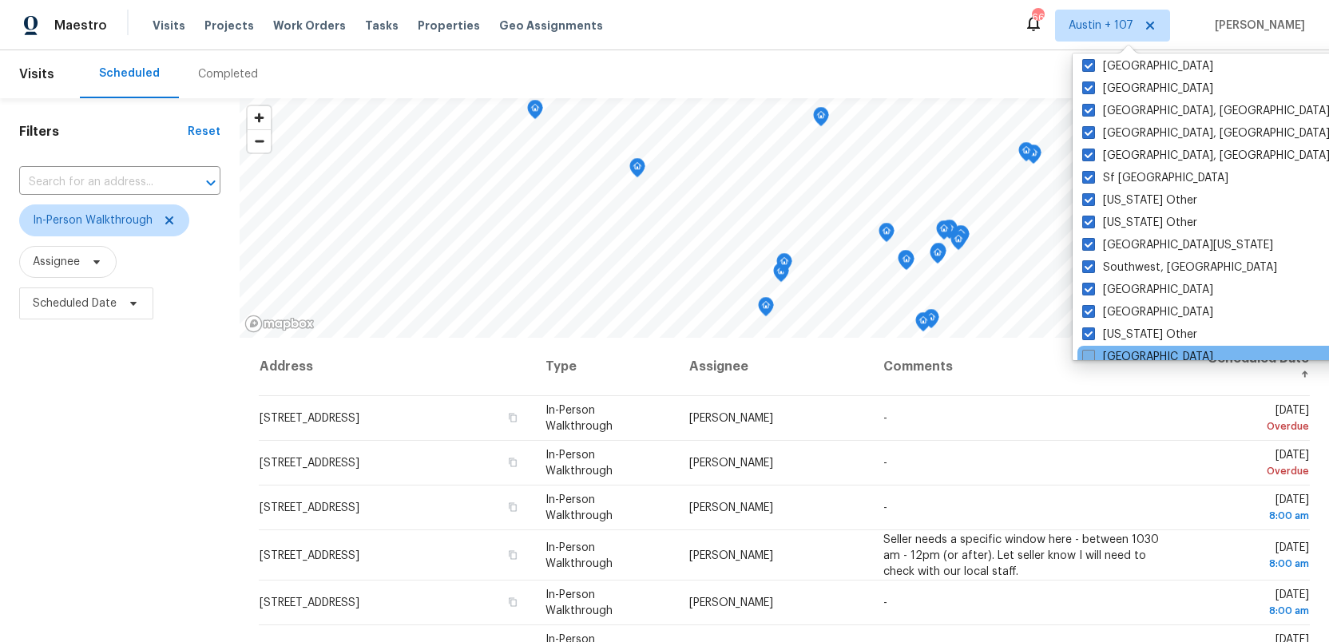
click at [1088, 357] on span at bounding box center [1088, 356] width 13 height 13
click at [1088, 357] on input "Tucson" at bounding box center [1087, 354] width 10 height 10
checkbox input "true"
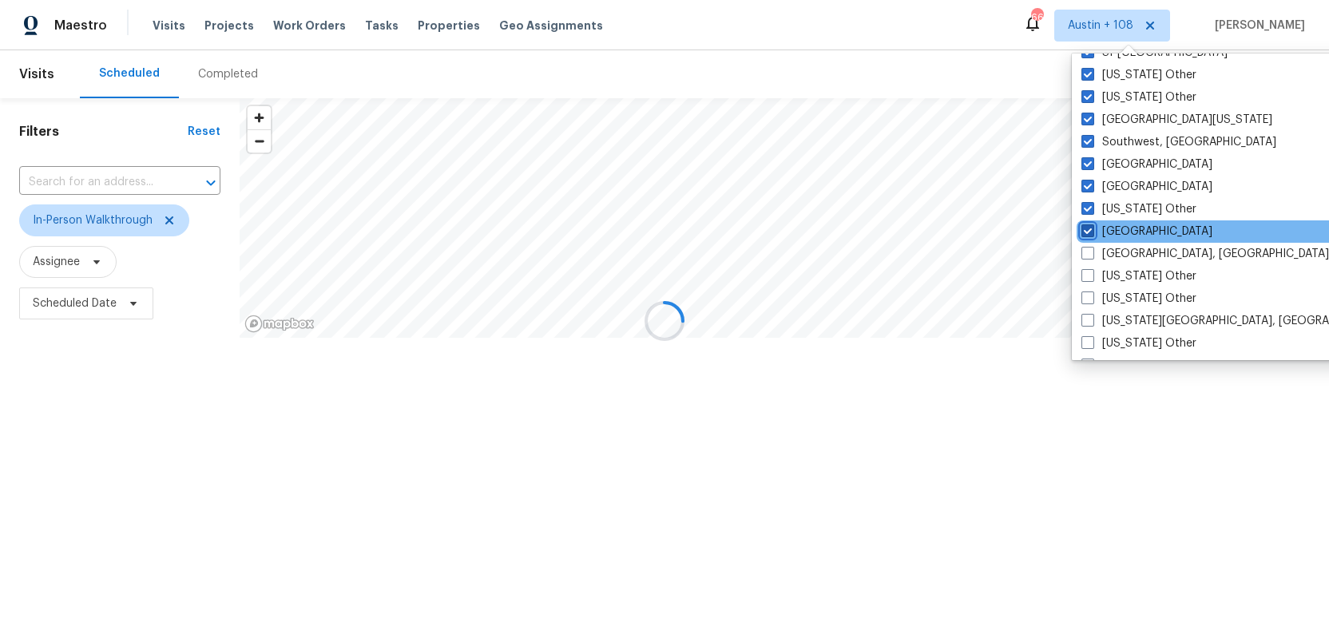
scroll to position [2293, 0]
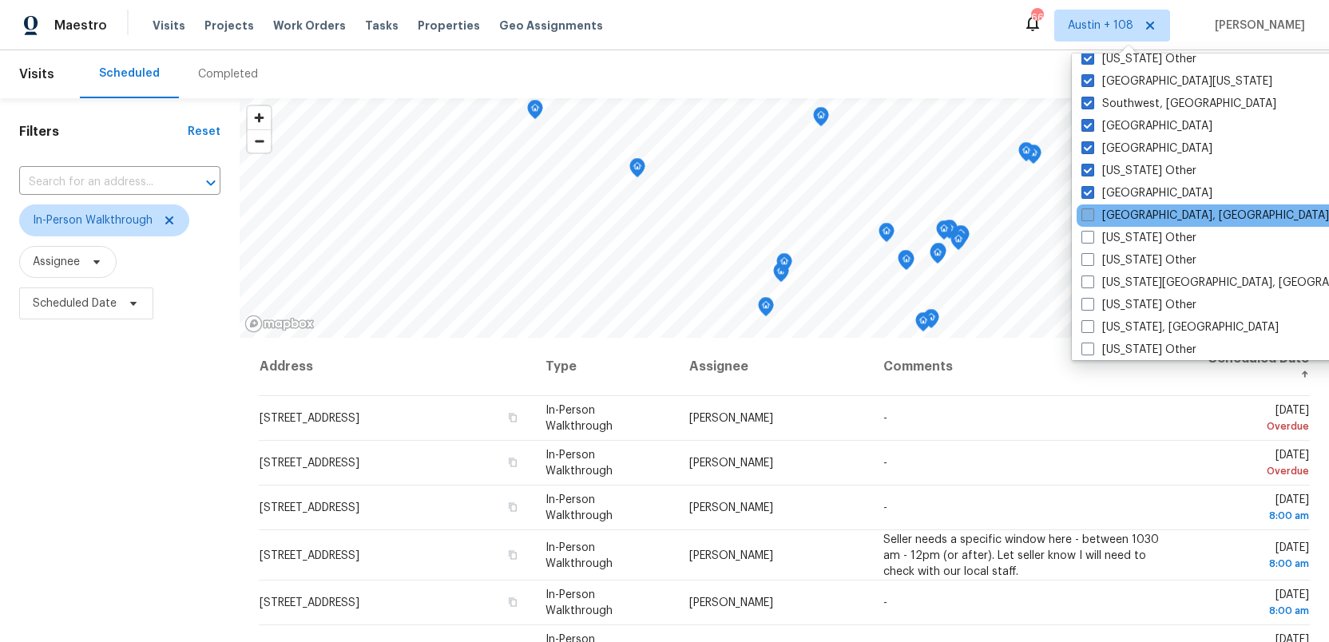
click at [1088, 217] on span at bounding box center [1087, 214] width 13 height 13
click at [1088, 217] on input "Tulsa, OK" at bounding box center [1086, 213] width 10 height 10
checkbox input "true"
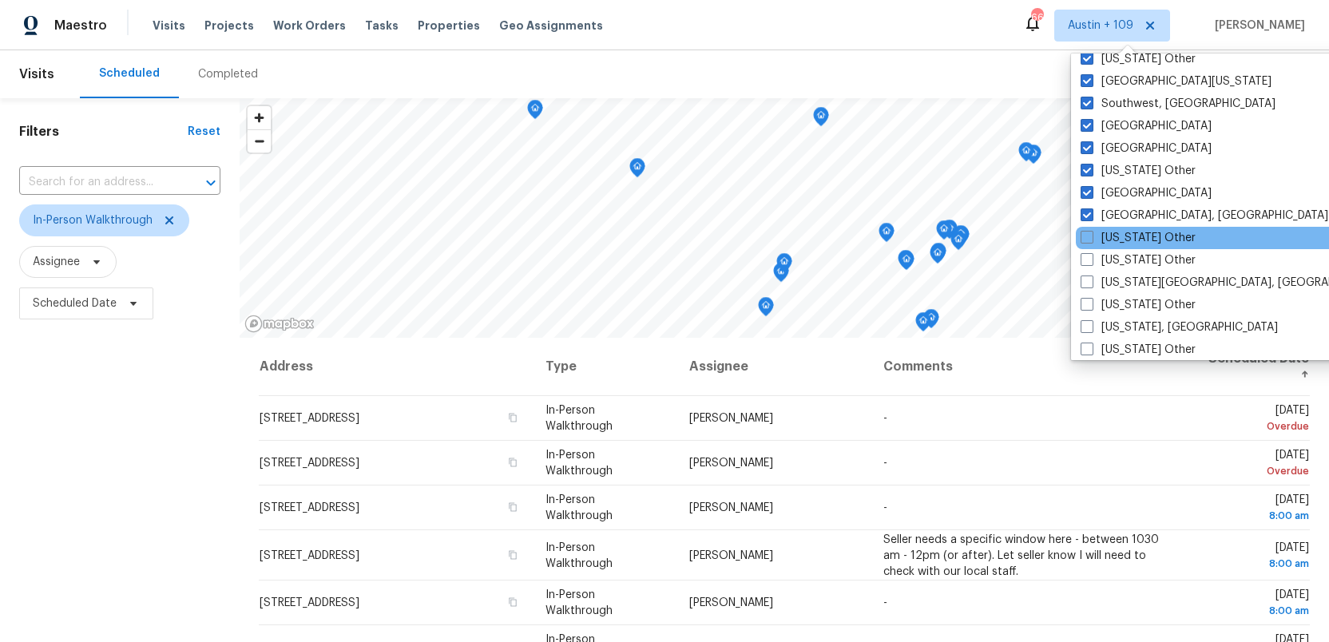
click at [1088, 228] on div "Utah Other" at bounding box center [1237, 238] width 322 height 22
click at [1085, 240] on span at bounding box center [1087, 237] width 13 height 13
click at [1085, 240] on input "Utah Other" at bounding box center [1086, 235] width 10 height 10
checkbox input "true"
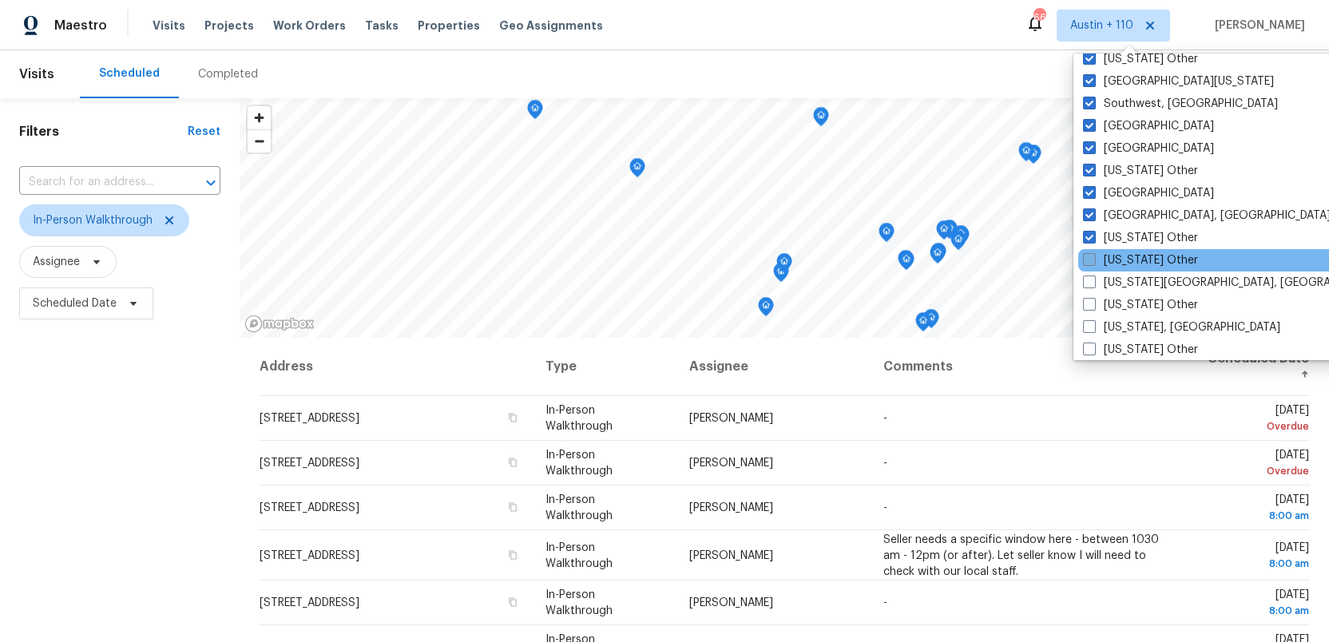
click at [1085, 254] on span at bounding box center [1089, 259] width 13 height 13
click at [1085, 254] on input "Vermont Other" at bounding box center [1088, 257] width 10 height 10
checkbox input "true"
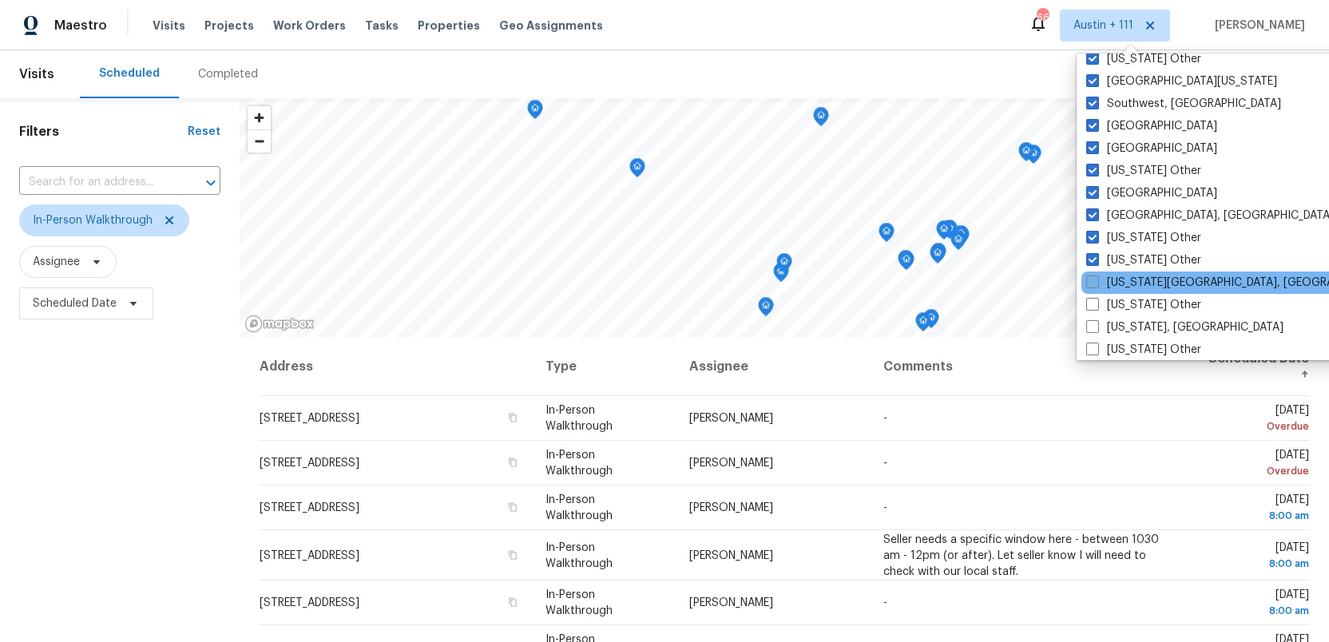
click at [1088, 281] on span at bounding box center [1092, 282] width 13 height 13
click at [1088, 281] on input "Virginia Beach, VA" at bounding box center [1091, 280] width 10 height 10
checkbox input "true"
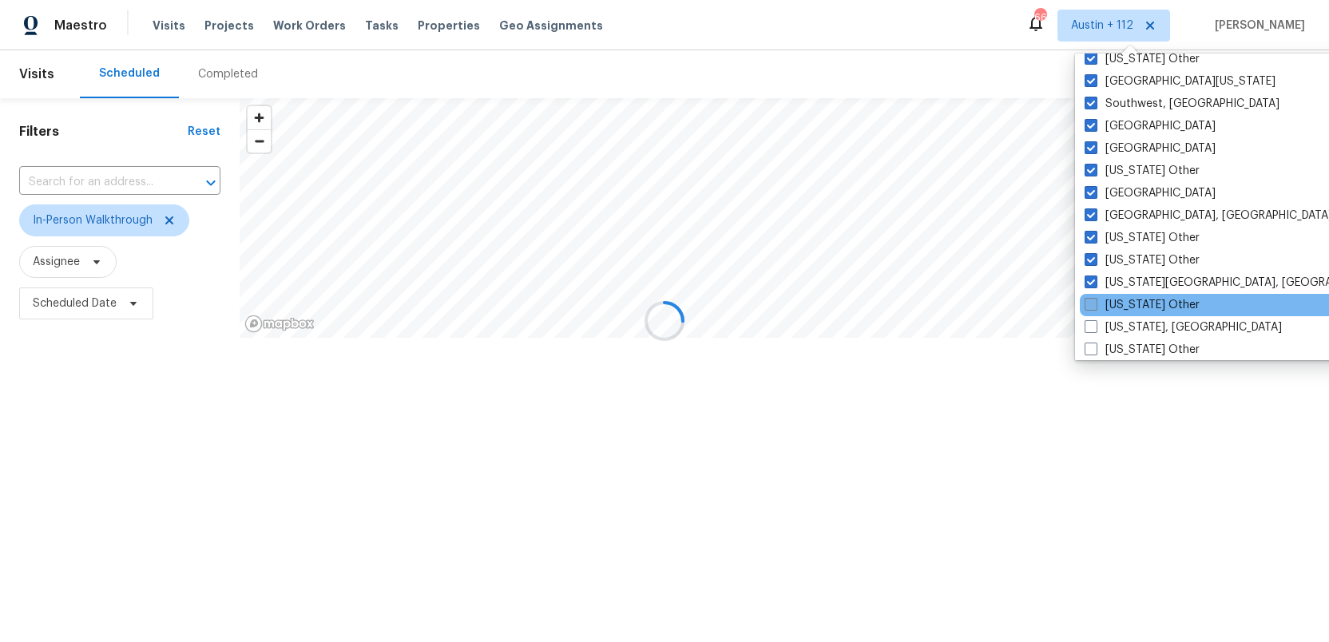
click at [1089, 304] on span at bounding box center [1091, 304] width 13 height 13
click at [1089, 304] on input "Virginia Other" at bounding box center [1090, 302] width 10 height 10
checkbox input "true"
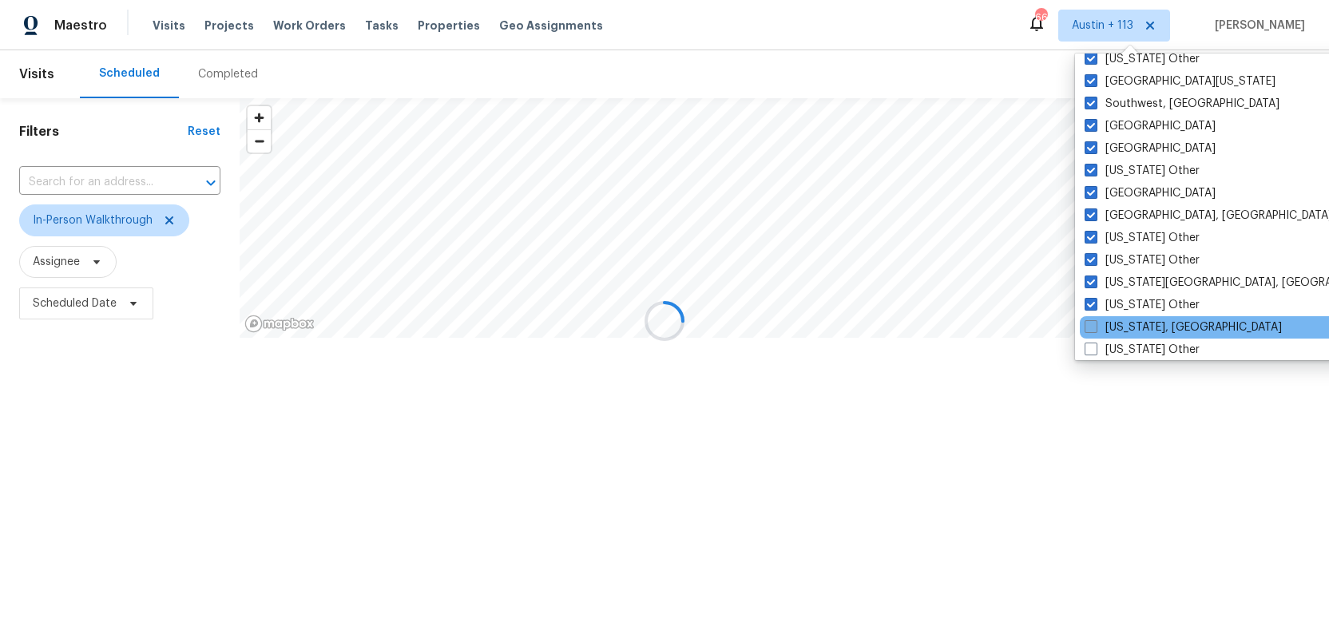
click at [1090, 333] on span at bounding box center [1091, 326] width 13 height 13
click at [1090, 330] on input "Washington, DC" at bounding box center [1090, 324] width 10 height 10
checkbox input "true"
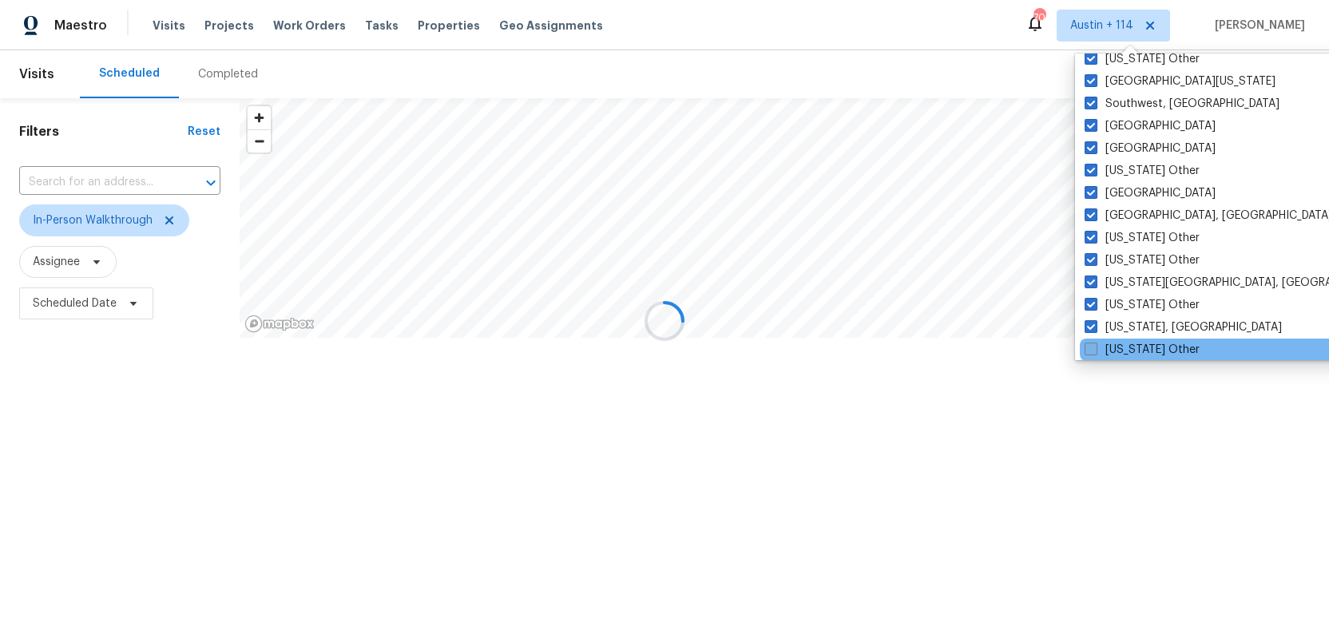
click at [1090, 349] on span at bounding box center [1091, 349] width 13 height 13
click at [1090, 349] on input "Washington Other" at bounding box center [1090, 347] width 10 height 10
checkbox input "true"
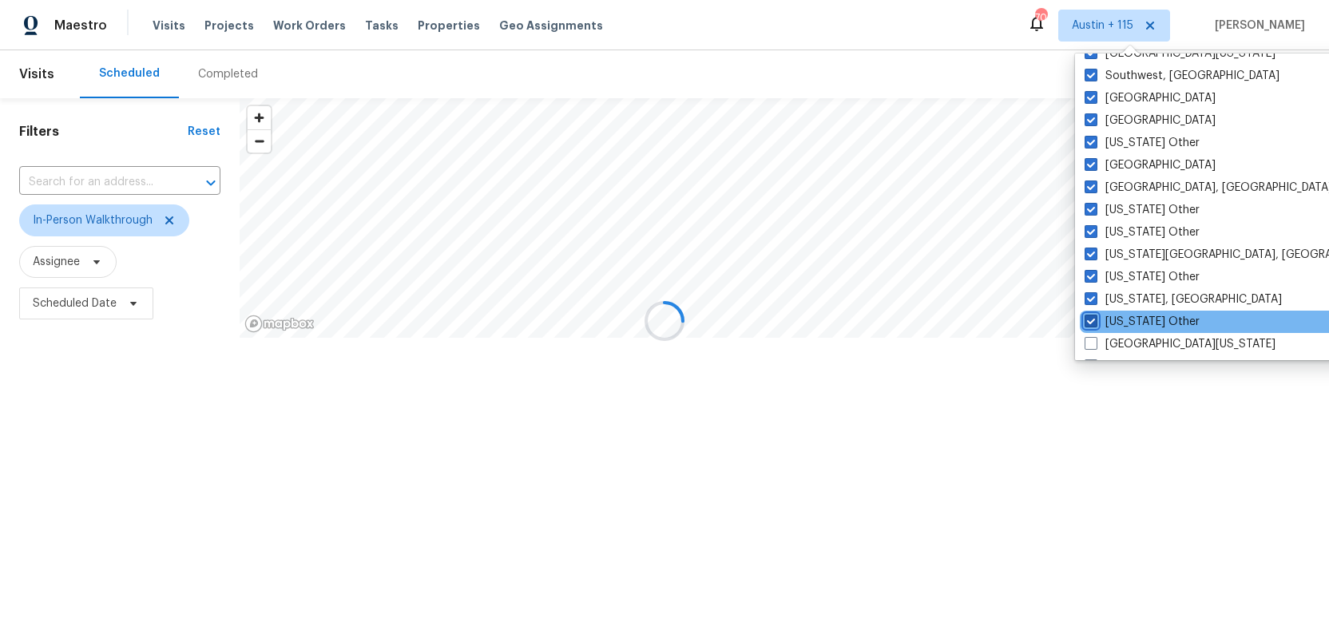
scroll to position [2412, 0]
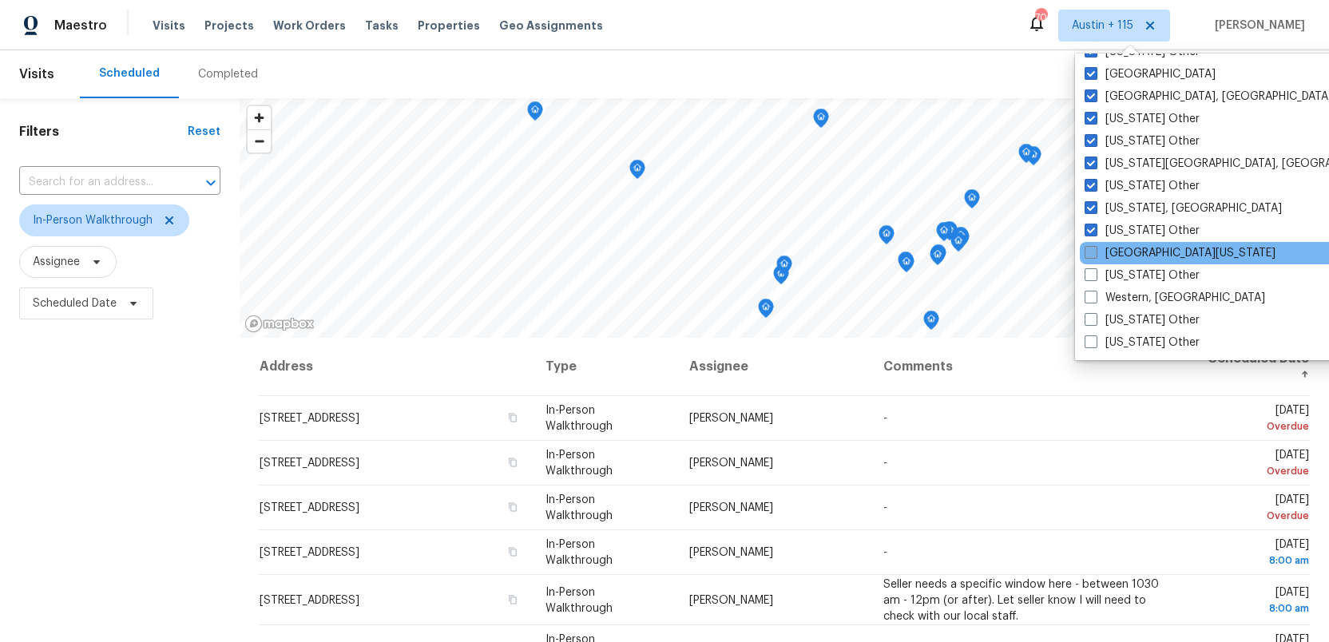
click at [1092, 254] on span at bounding box center [1091, 252] width 13 height 13
click at [1092, 254] on input "West Texas" at bounding box center [1090, 250] width 10 height 10
checkbox input "true"
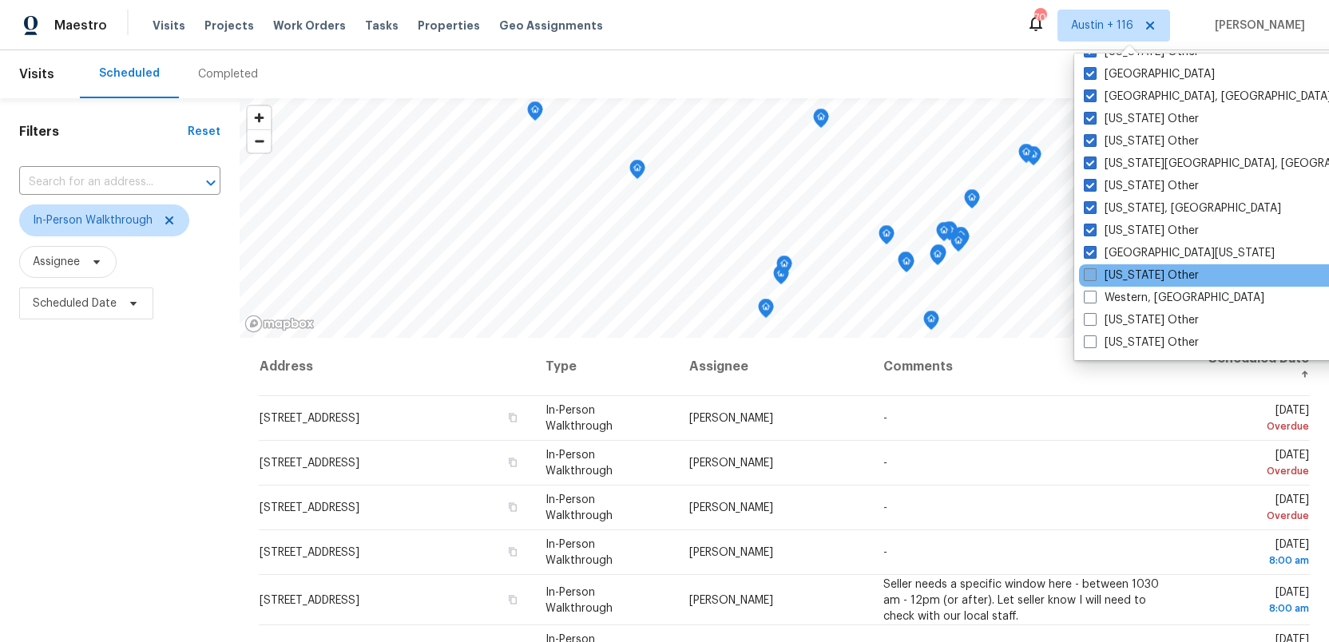
click at [1090, 272] on span at bounding box center [1090, 274] width 13 height 13
click at [1090, 272] on input "West Virginia Other" at bounding box center [1089, 273] width 10 height 10
checkbox input "true"
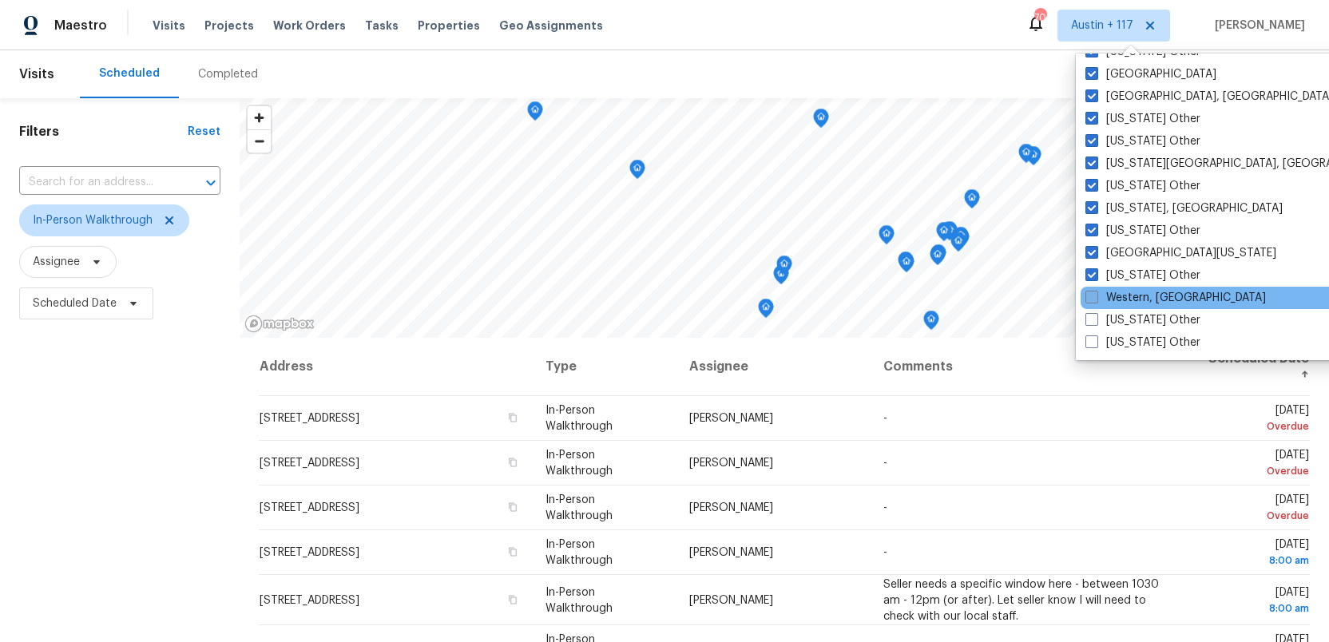
click at [1089, 298] on span at bounding box center [1091, 297] width 13 height 13
click at [1089, 298] on input "Western, NY" at bounding box center [1090, 295] width 10 height 10
checkbox input "true"
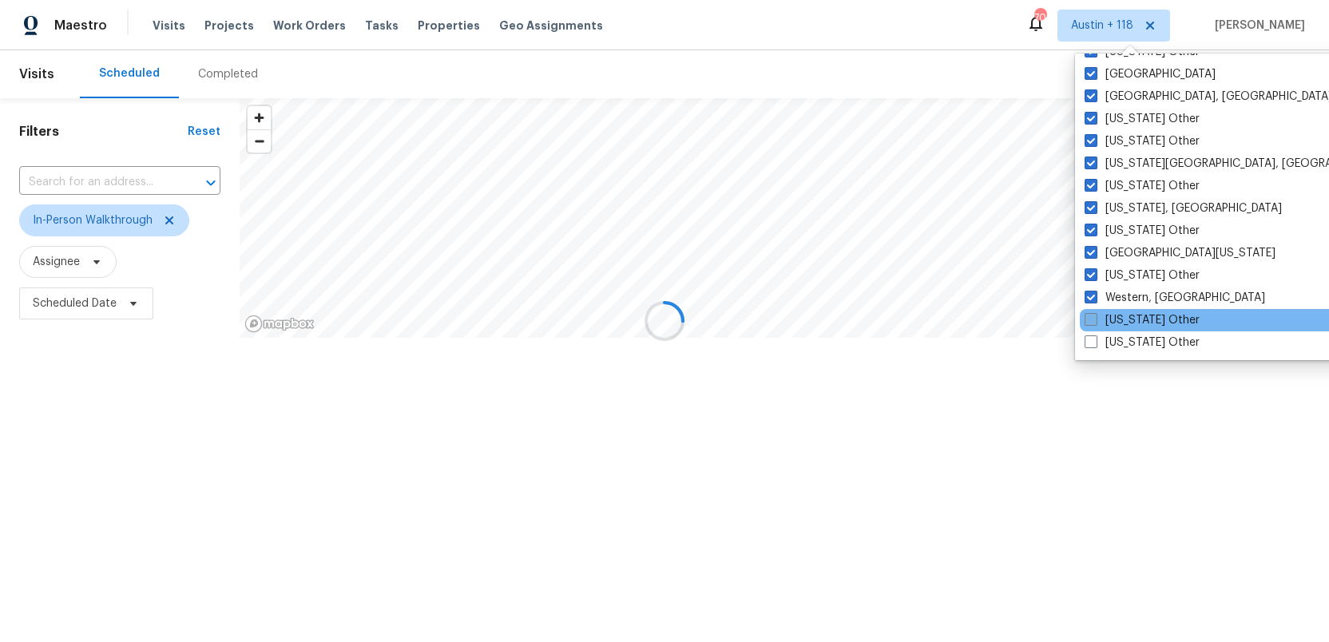
click at [1089, 312] on label "Wisconsin Other" at bounding box center [1142, 320] width 115 height 16
click at [1089, 312] on input "Wisconsin Other" at bounding box center [1090, 317] width 10 height 10
checkbox input "true"
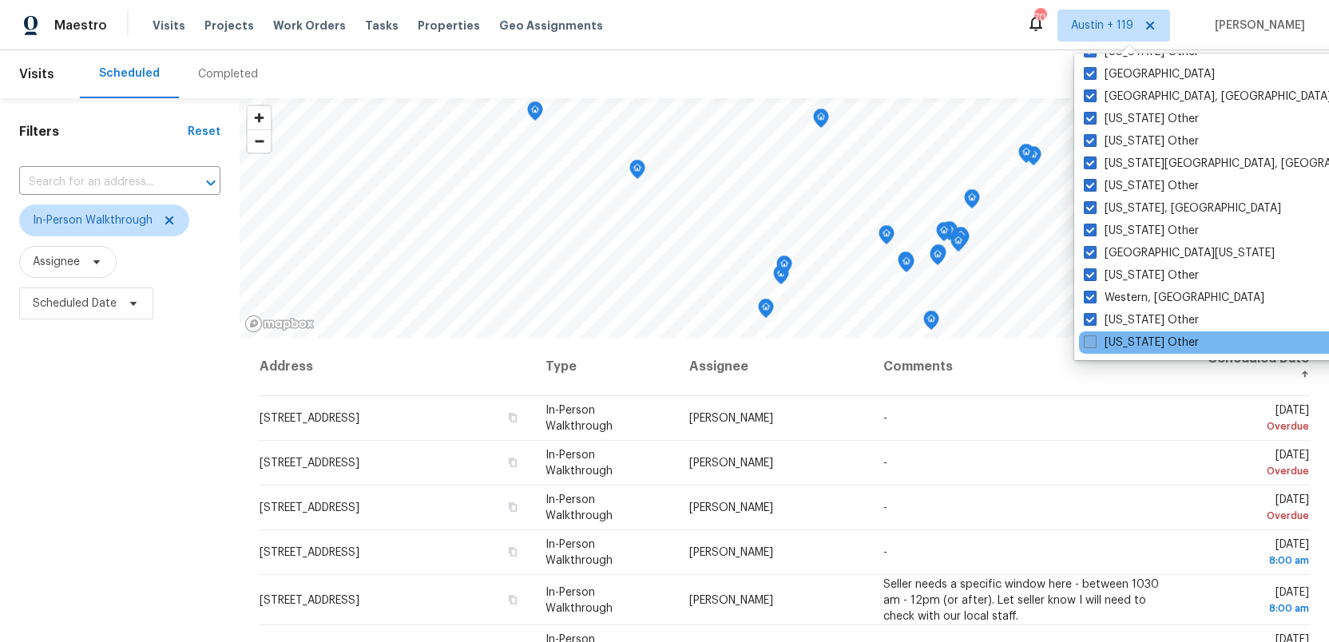
click at [1089, 342] on span at bounding box center [1090, 341] width 13 height 13
click at [1089, 342] on input "Wyoming Other" at bounding box center [1089, 340] width 10 height 10
checkbox input "true"
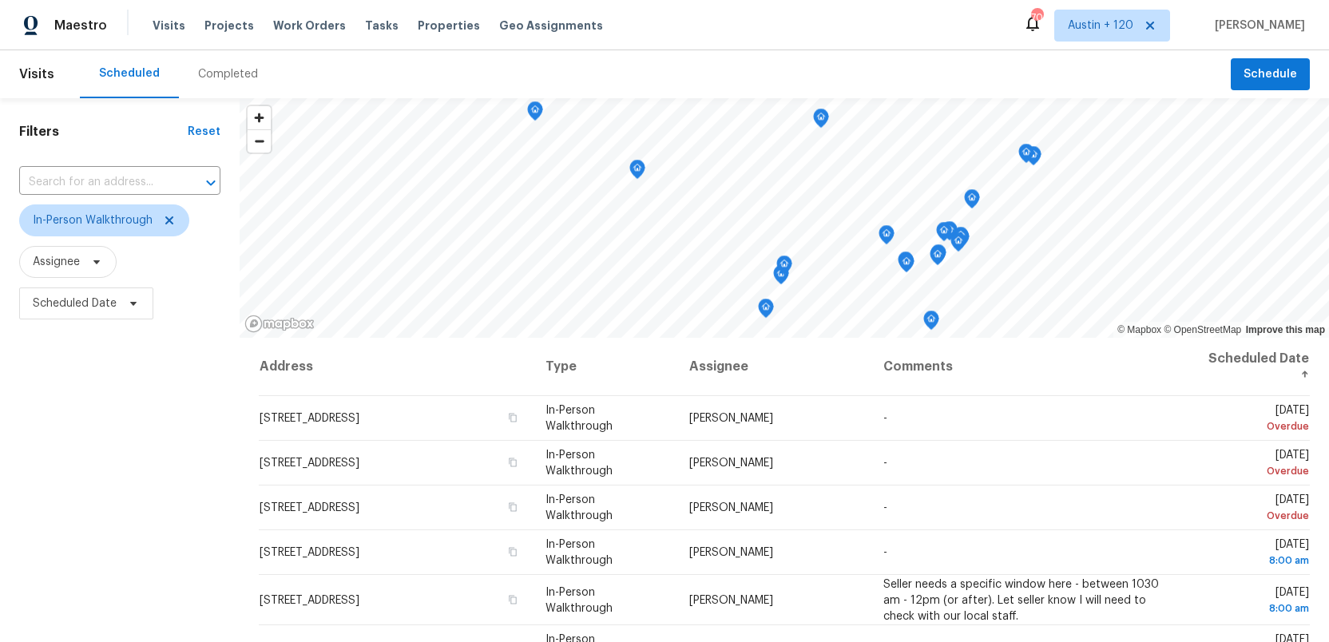
click at [61, 403] on div "Filters Reset ​ In-Person Walkthrough Assignee Scheduled Date" at bounding box center [120, 474] width 240 height 753
click at [79, 303] on span "Scheduled Date" at bounding box center [75, 303] width 84 height 16
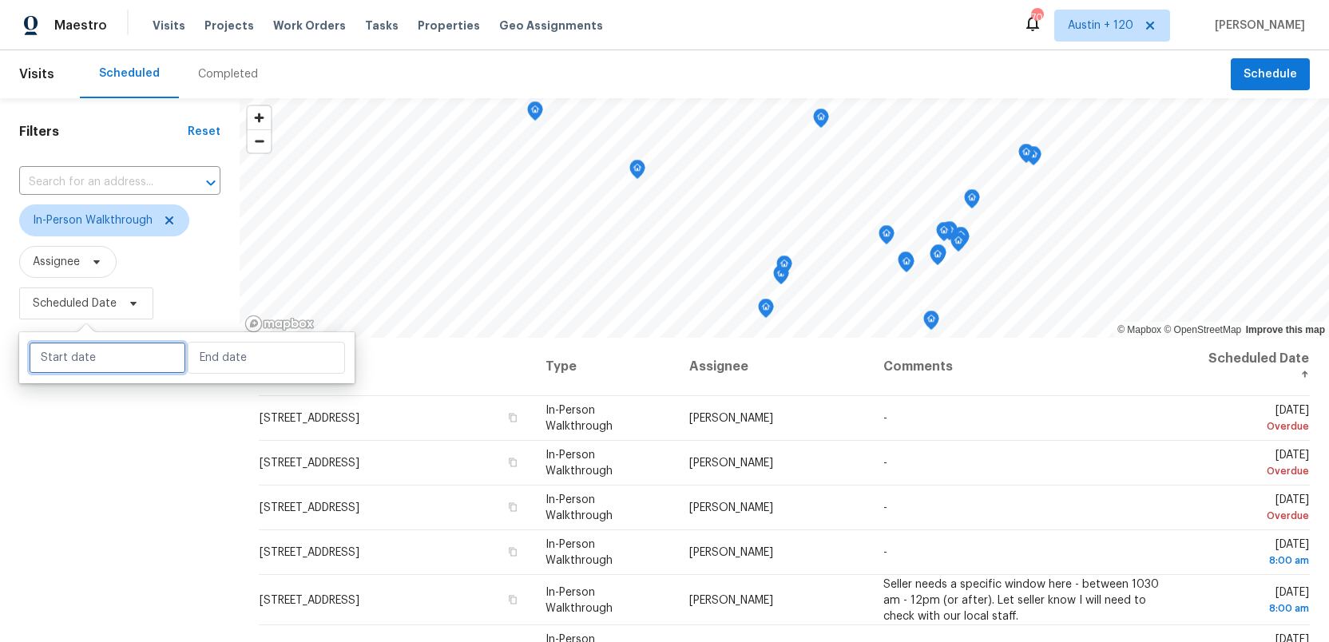
select select "9"
select select "2025"
select select "10"
select select "2025"
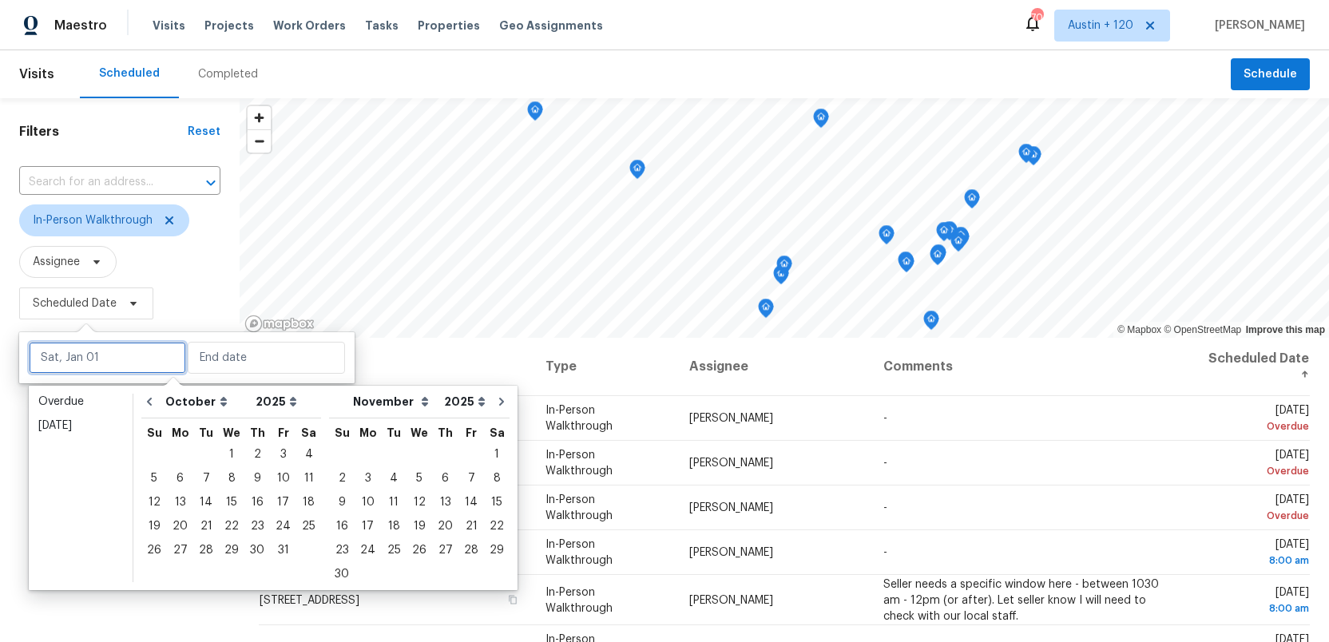
click at [84, 362] on input "text" at bounding box center [107, 358] width 157 height 32
click at [299, 456] on div "4" at bounding box center [308, 454] width 25 height 22
type input "Sat, Oct 04"
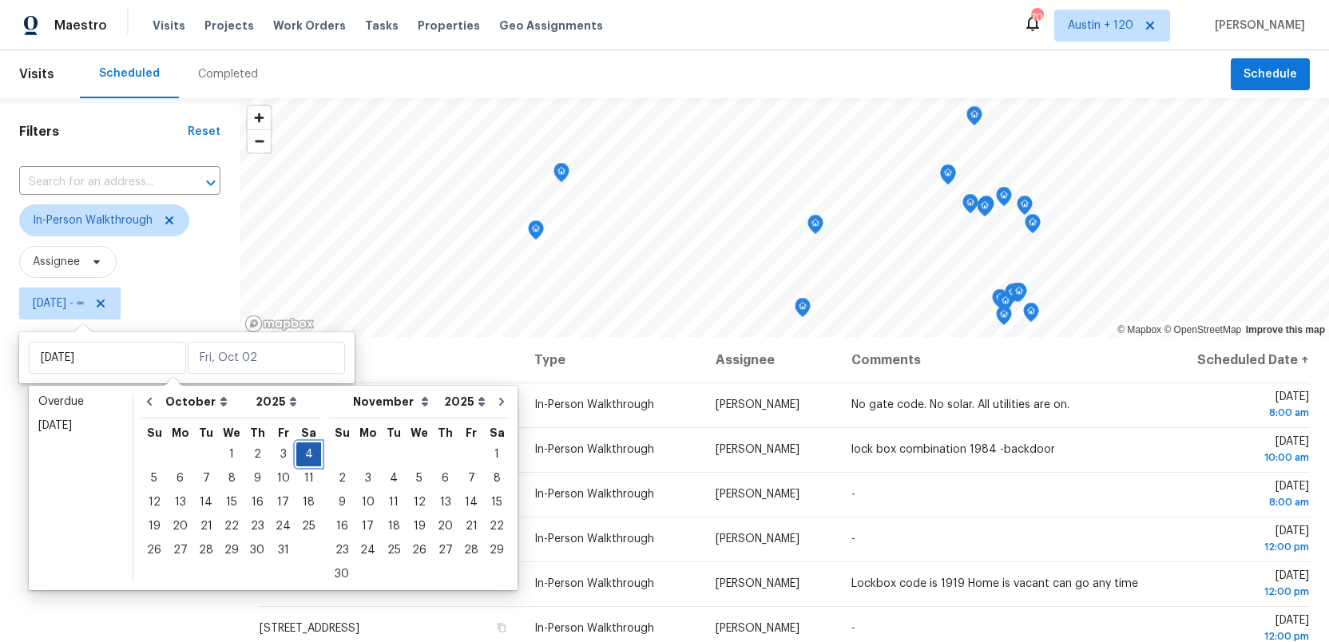
click at [299, 456] on div "4" at bounding box center [308, 454] width 25 height 22
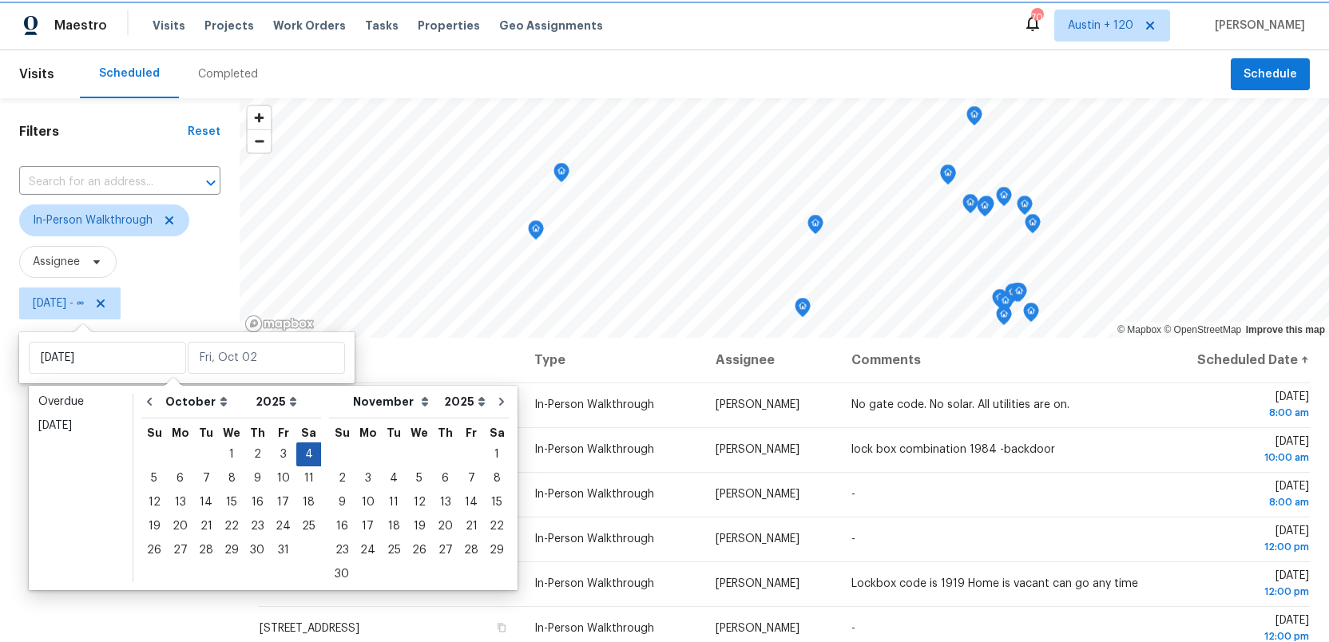
type input "Sat, Oct 04"
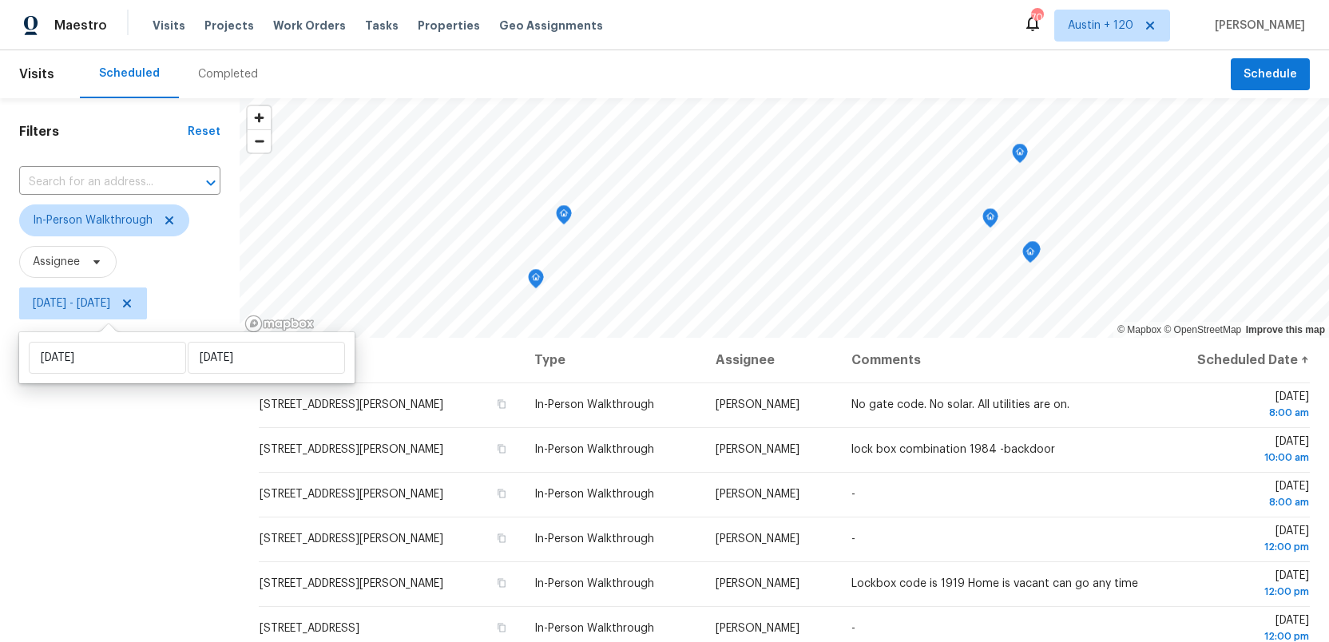
click at [132, 494] on div "Filters Reset ​ In-Person Walkthrough Assignee Sat, Oct 04 - Sat, Oct 04" at bounding box center [120, 474] width 240 height 753
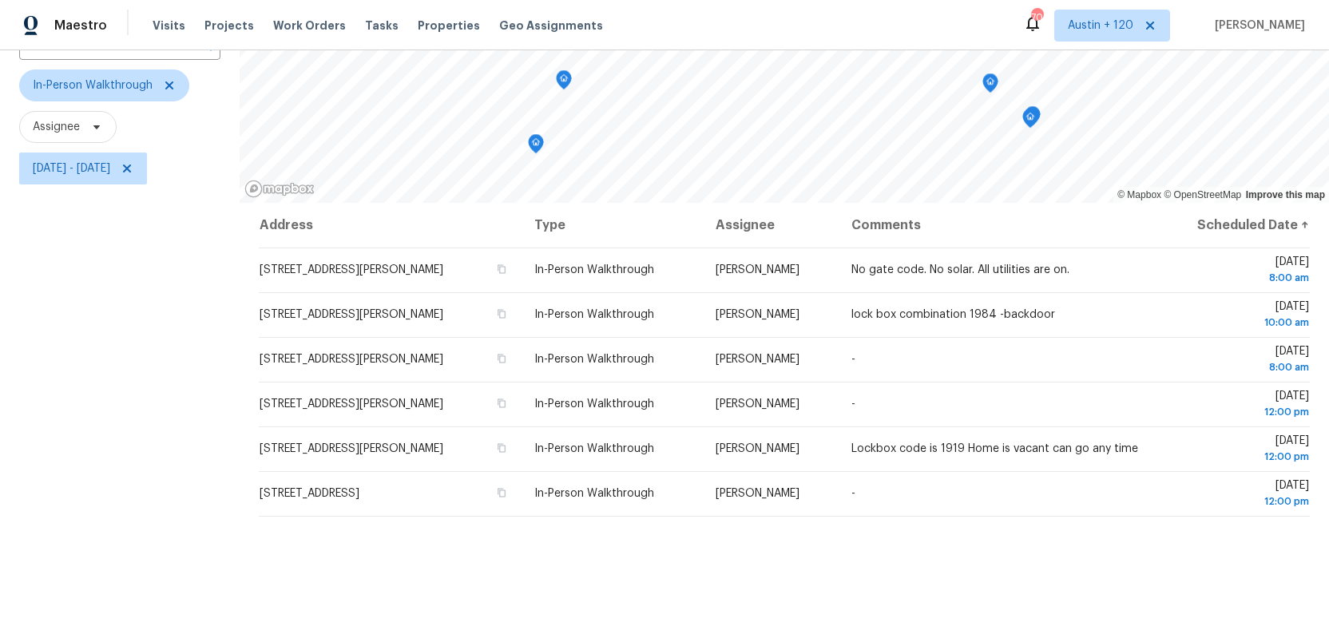
scroll to position [209, 0]
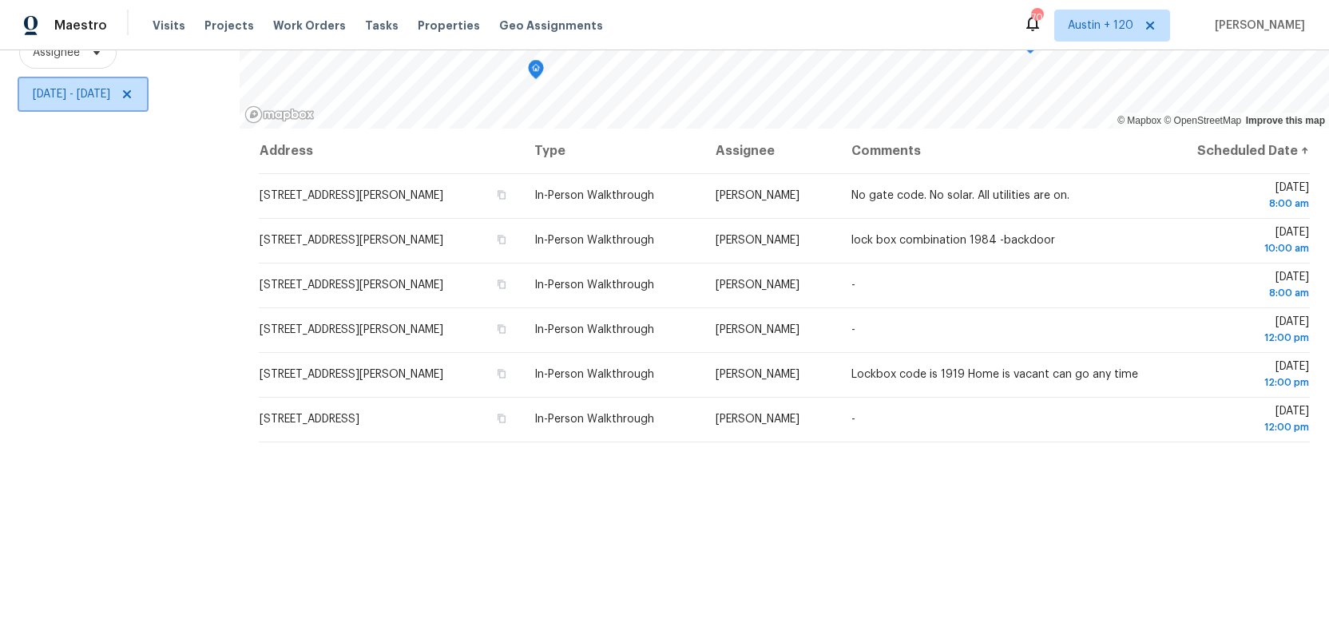
click at [101, 98] on span "Sat, Oct 04 - Sat, Oct 04" at bounding box center [71, 94] width 77 height 16
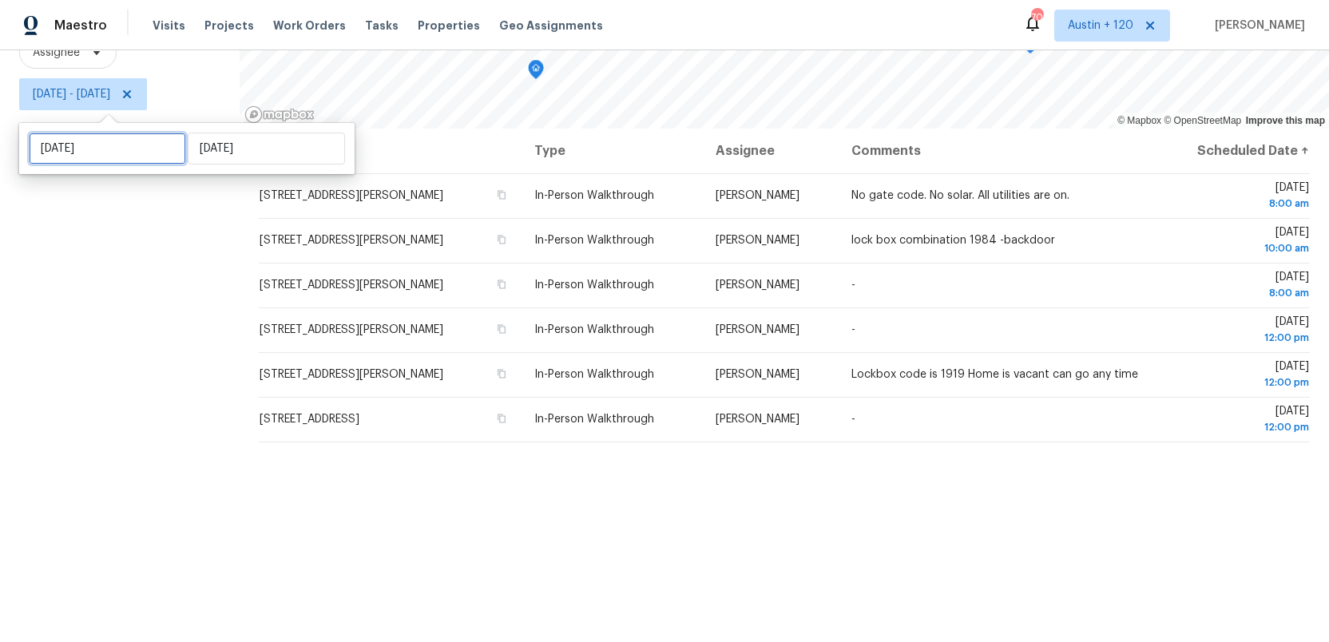
select select "9"
select select "2025"
select select "10"
select select "2025"
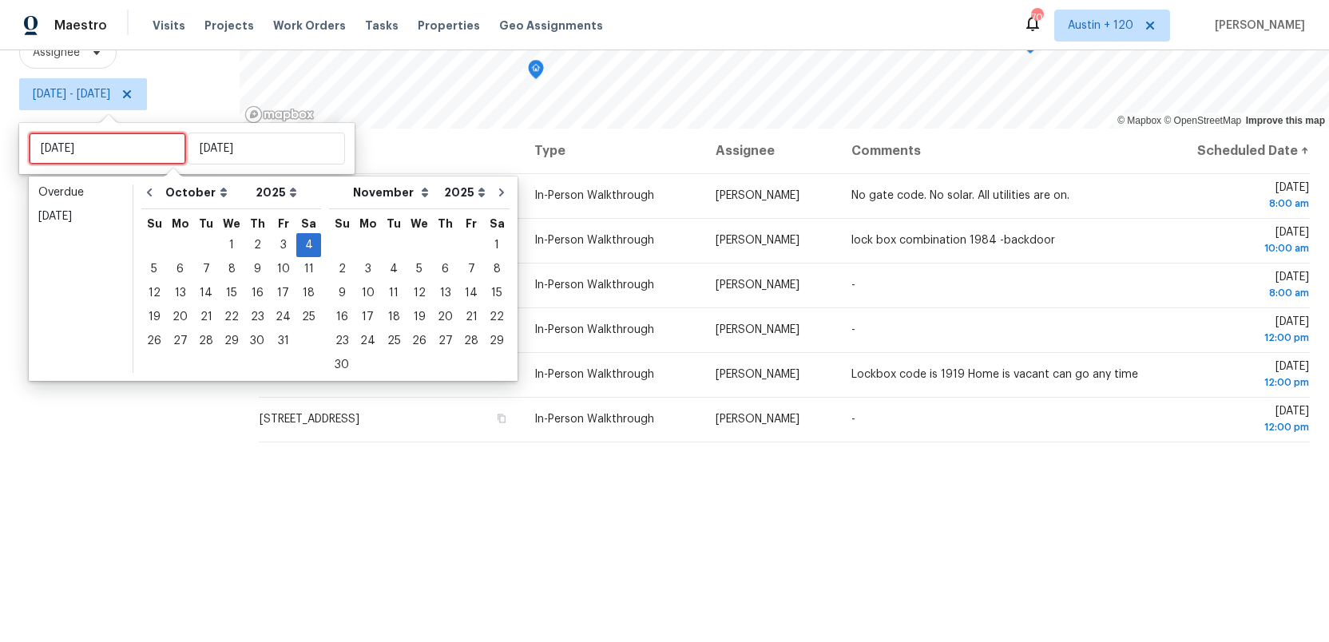
drag, startPoint x: 108, startPoint y: 149, endPoint x: -8, endPoint y: 149, distance: 115.8
click at [0, 149] on html "Maestro Visits Projects Work Orders Tasks Properties Geo Assignments 705 Austin…" at bounding box center [664, 321] width 1329 height 642
type input "Sun, Oct 05"
click at [176, 270] on div "6" at bounding box center [180, 269] width 26 height 22
type input "[DATE]"
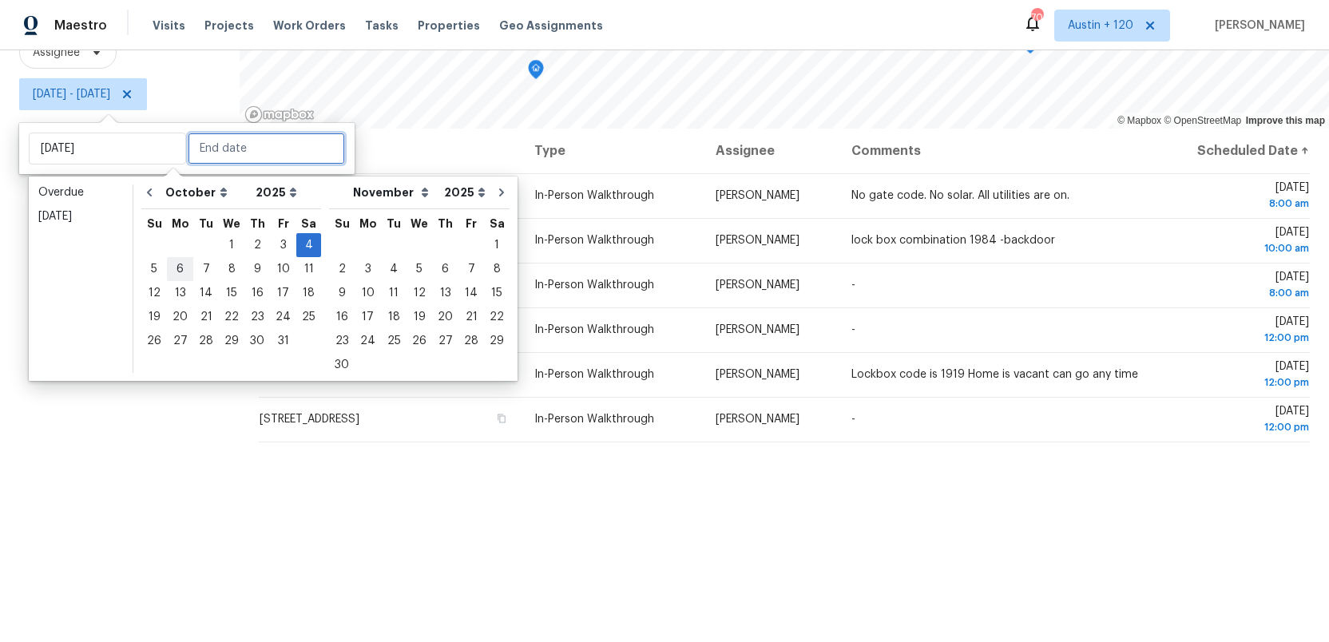
type input "Sat, Oct 04"
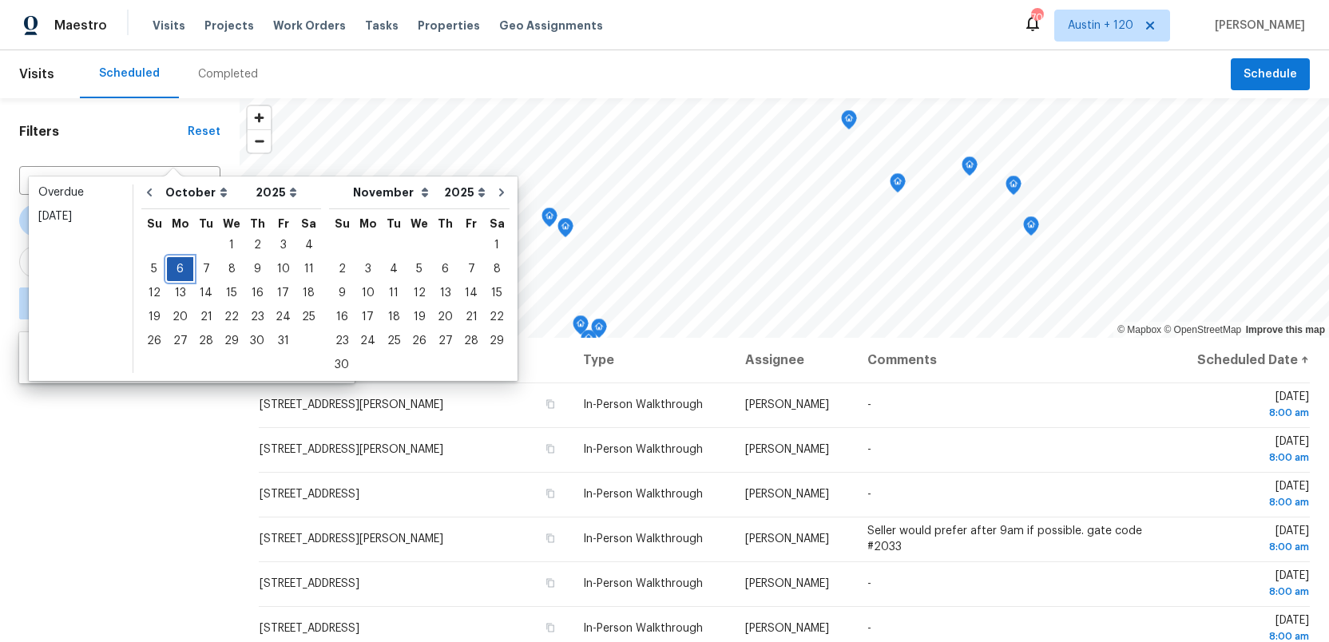
click at [176, 270] on div "6" at bounding box center [180, 269] width 26 height 22
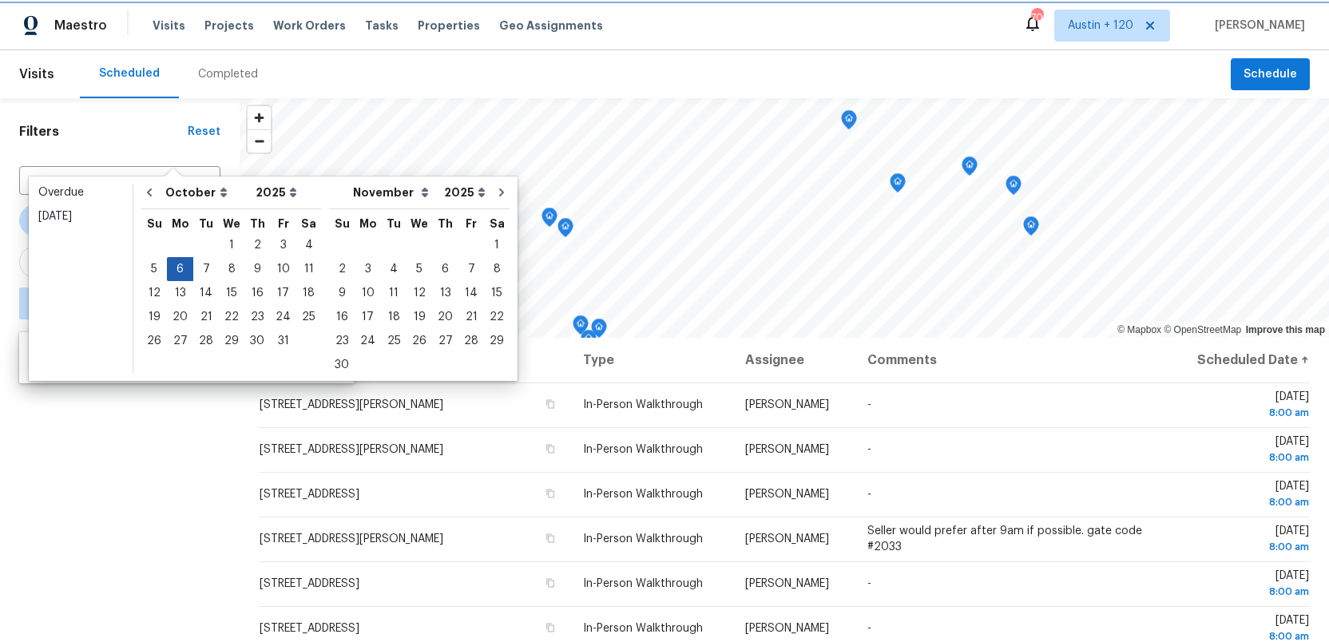
type input "[DATE]"
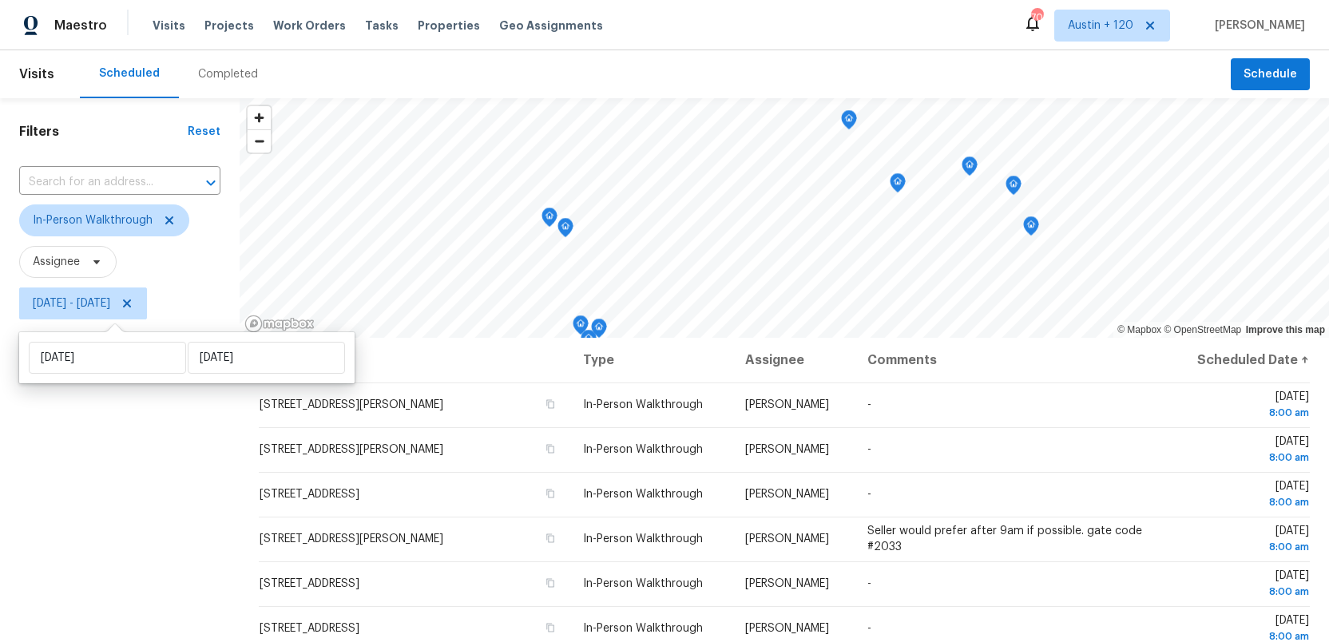
click at [150, 485] on div "Filters Reset ​ In-Person Walkthrough Assignee Mon, Oct 06 - Mon, Oct 06" at bounding box center [120, 474] width 240 height 753
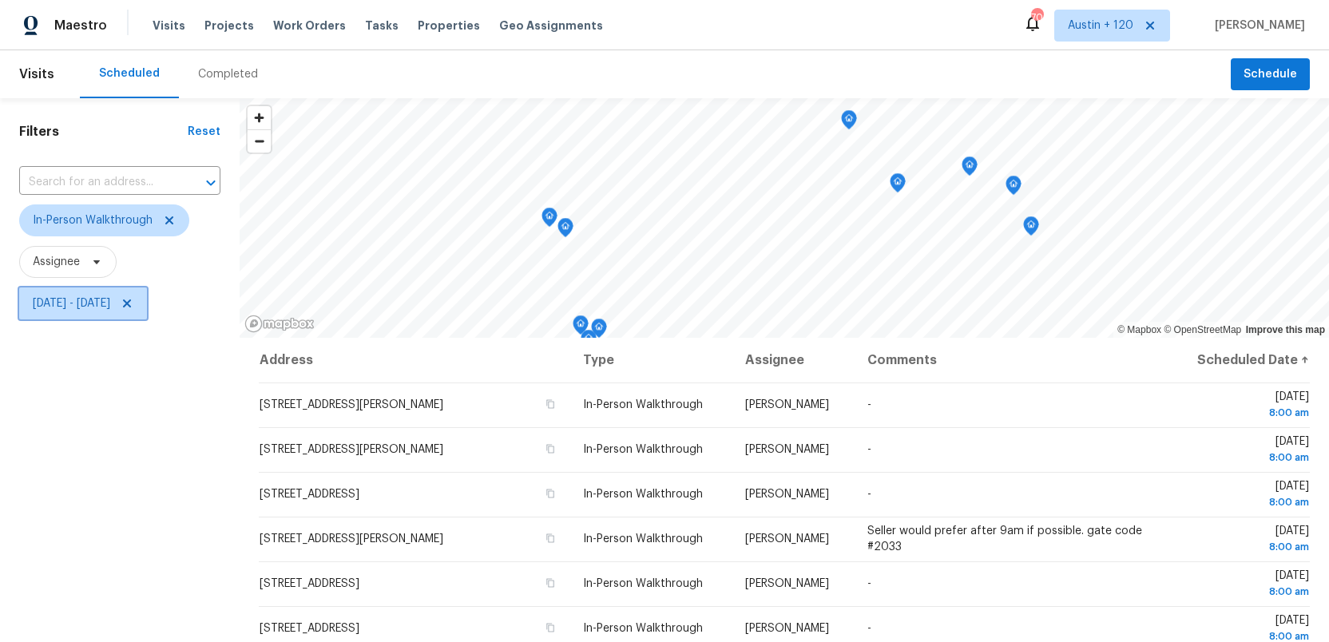
click at [133, 302] on icon at bounding box center [127, 303] width 13 height 13
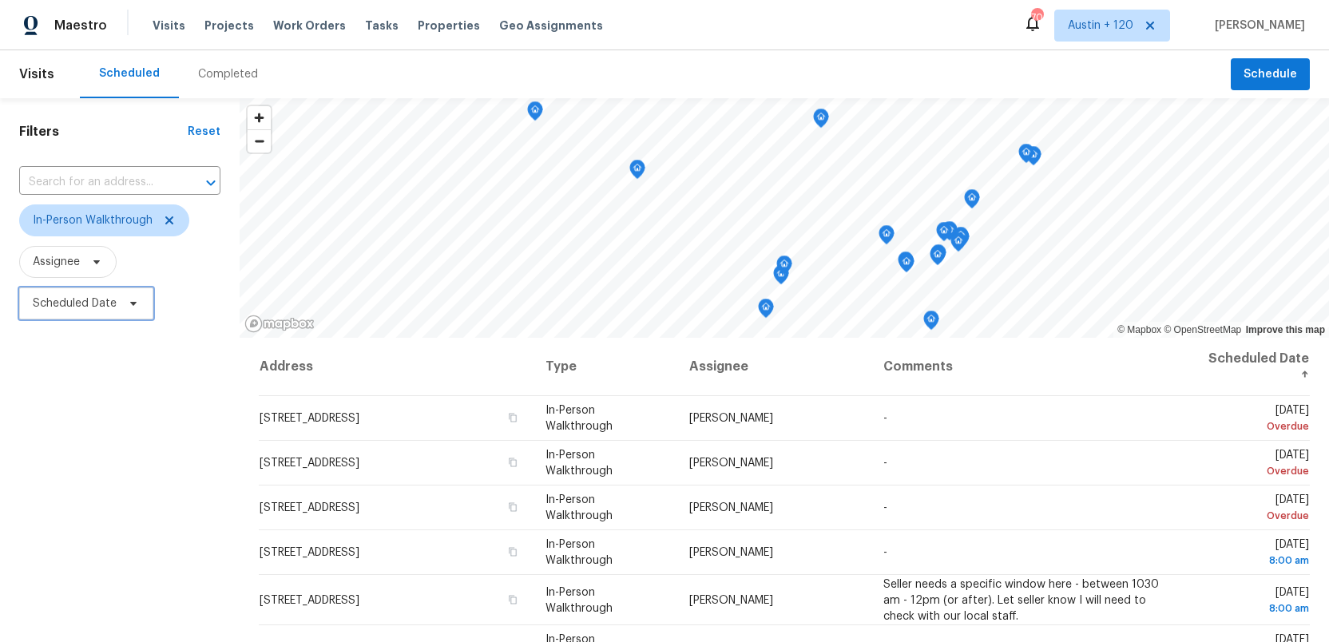
click at [79, 307] on span "Scheduled Date" at bounding box center [75, 303] width 84 height 16
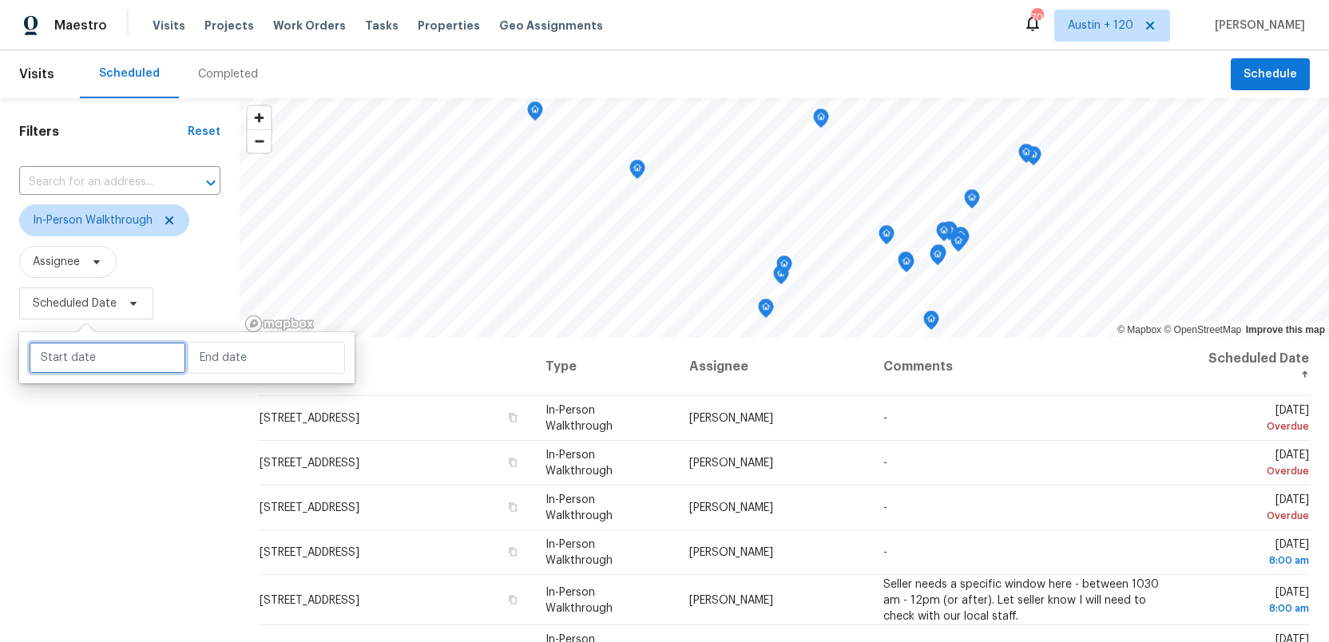
click at [82, 365] on input "text" at bounding box center [107, 358] width 157 height 32
select select "9"
select select "2025"
select select "10"
select select "2025"
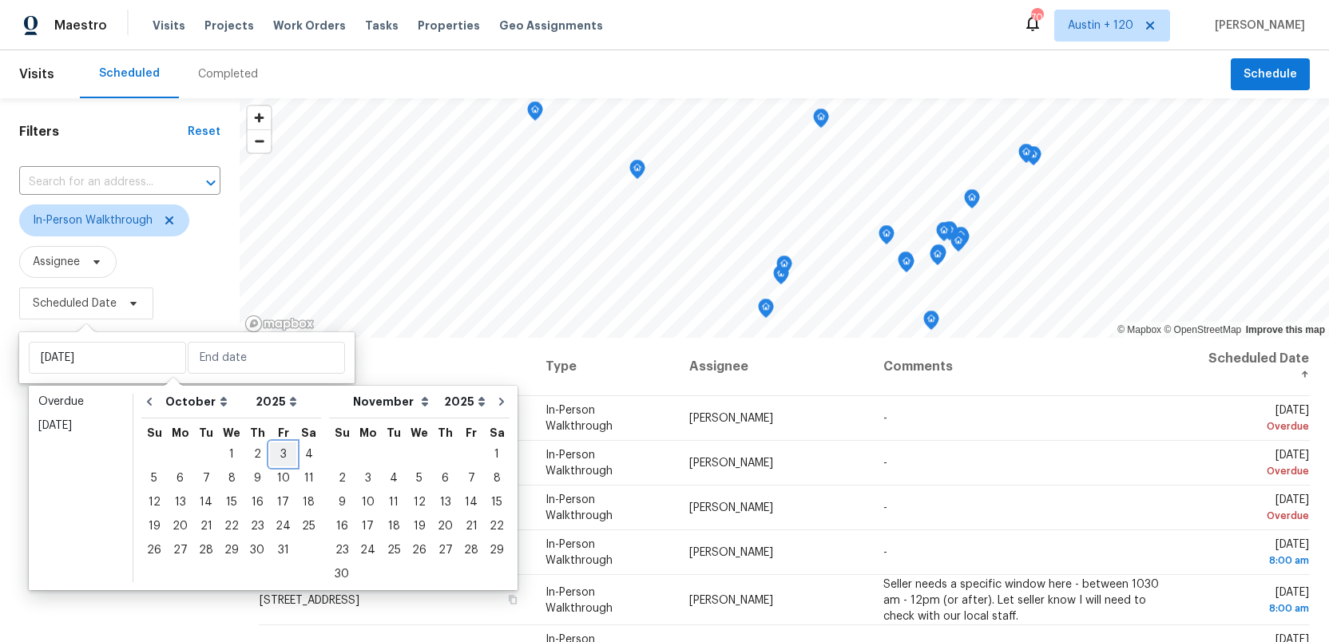
click at [276, 453] on div "3" at bounding box center [283, 454] width 26 height 22
type input "[DATE]"
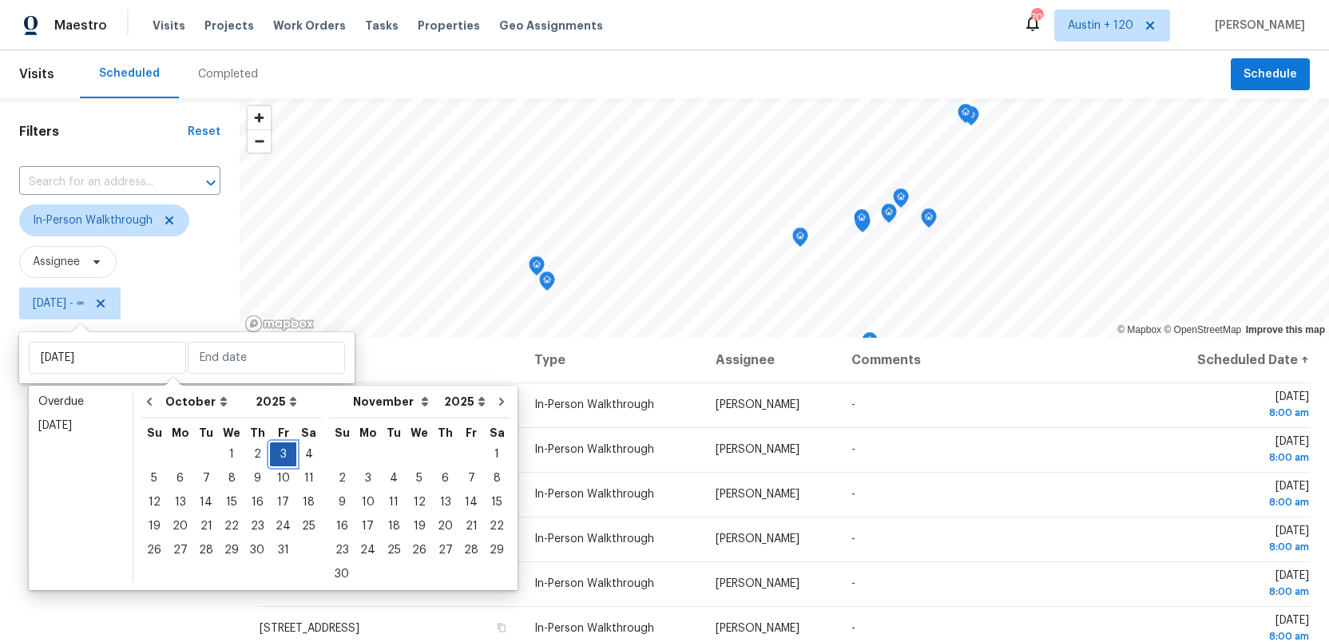
click at [276, 453] on div "3" at bounding box center [283, 454] width 26 height 22
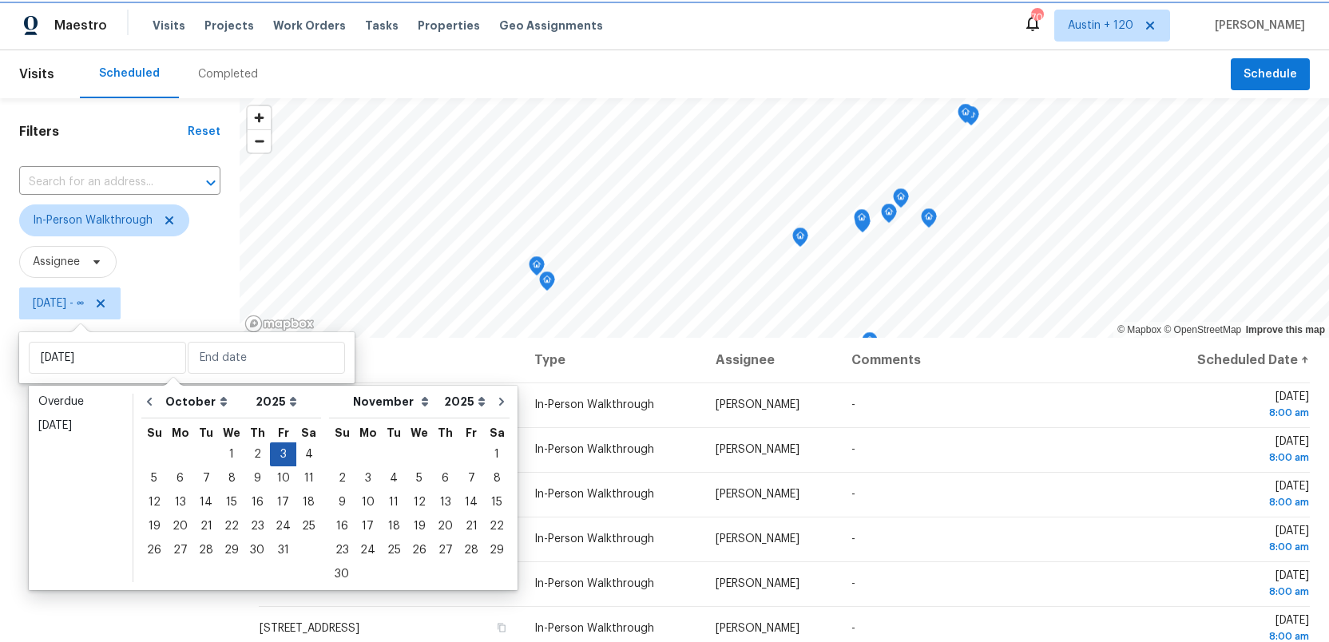
type input "[DATE]"
